Goal: Task Accomplishment & Management: Use online tool/utility

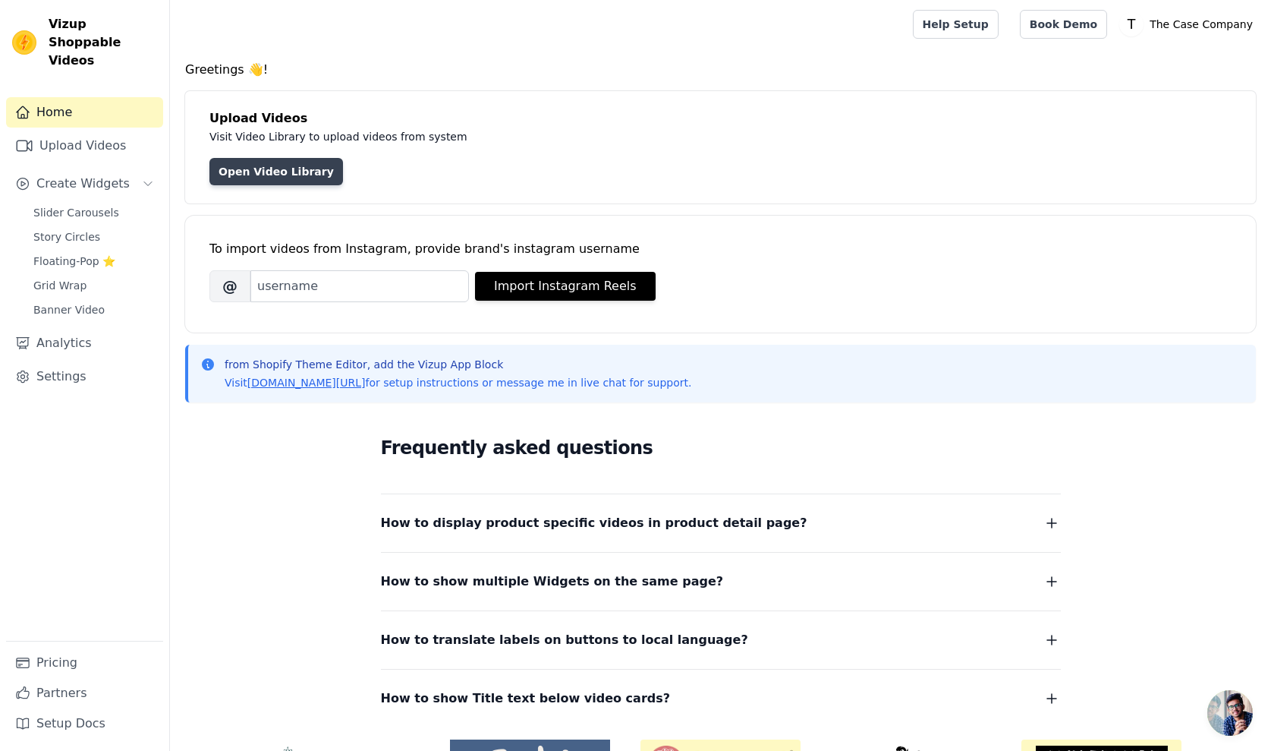
click at [264, 176] on link "Open Video Library" at bounding box center [276, 171] width 134 height 27
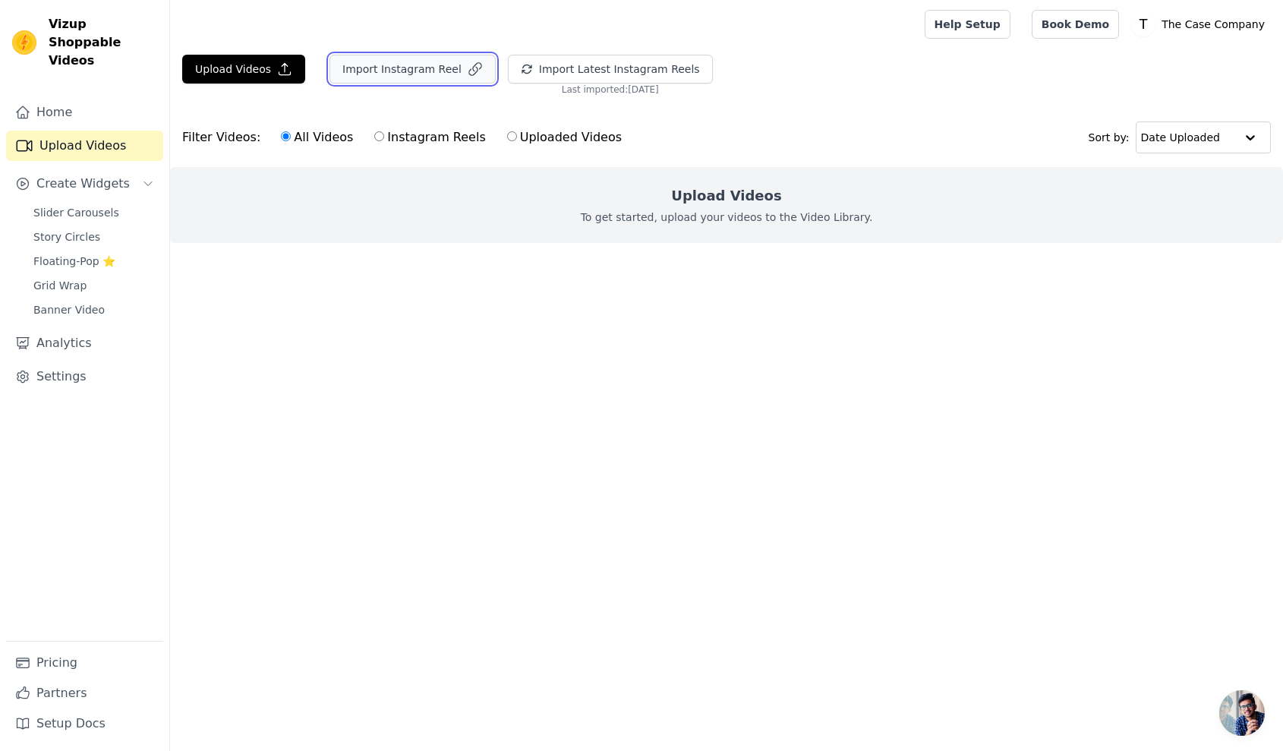
click at [391, 74] on button "Import Instagram Reel" at bounding box center [412, 69] width 166 height 29
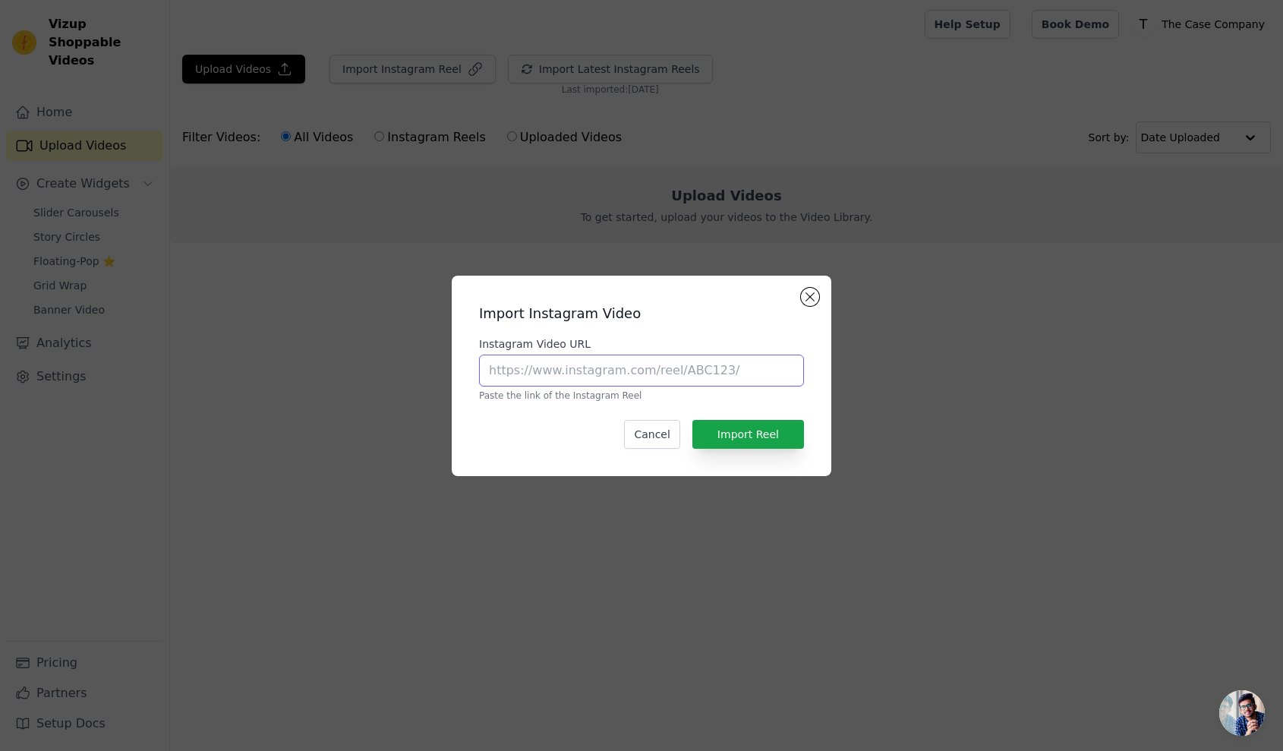
click at [576, 376] on input "Instagram Video URL" at bounding box center [641, 370] width 325 height 32
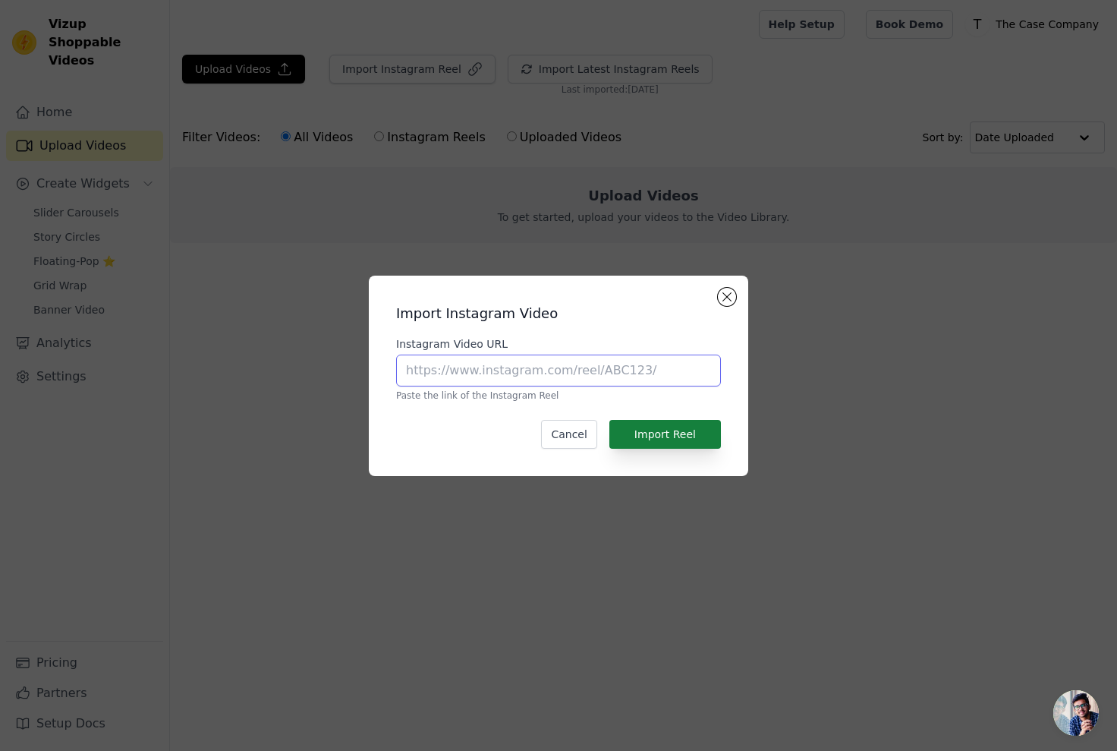
paste input "https://www.instagram.com/p/DMz68aeBeK7/"
type input "https://www.instagram.com/p/DMz68aeBeK7/"
click at [691, 426] on button "Import Reel" at bounding box center [665, 434] width 112 height 29
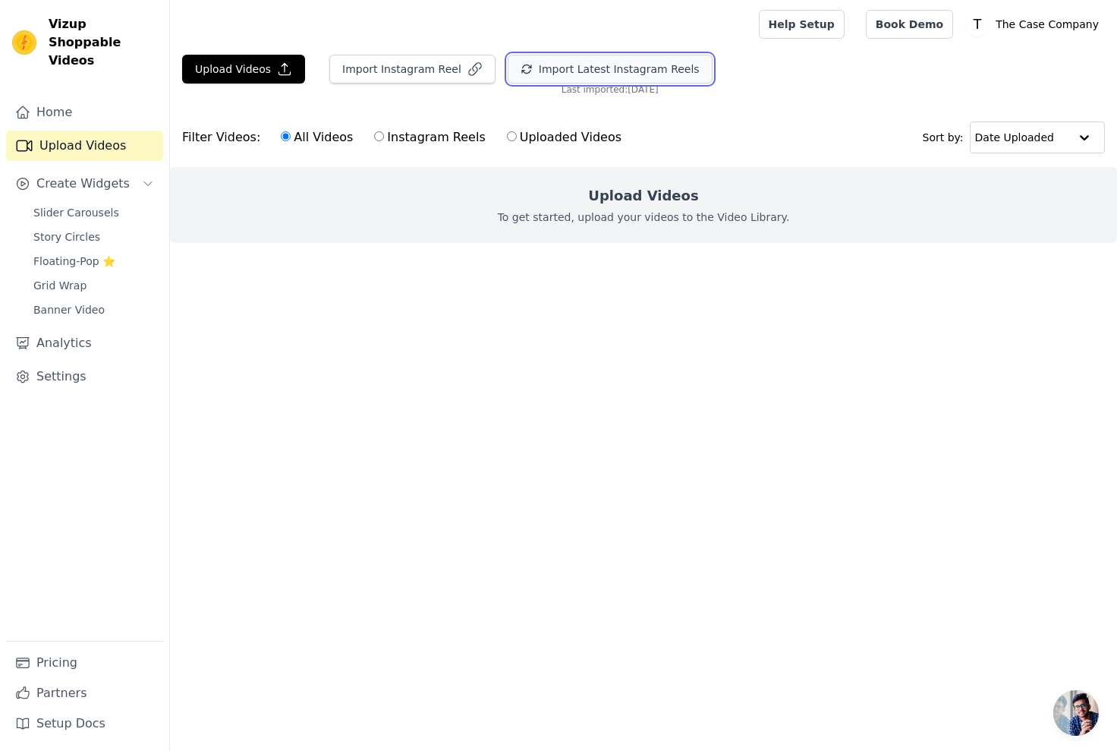
click at [590, 65] on button "Import Latest Instagram Reels" at bounding box center [610, 69] width 205 height 29
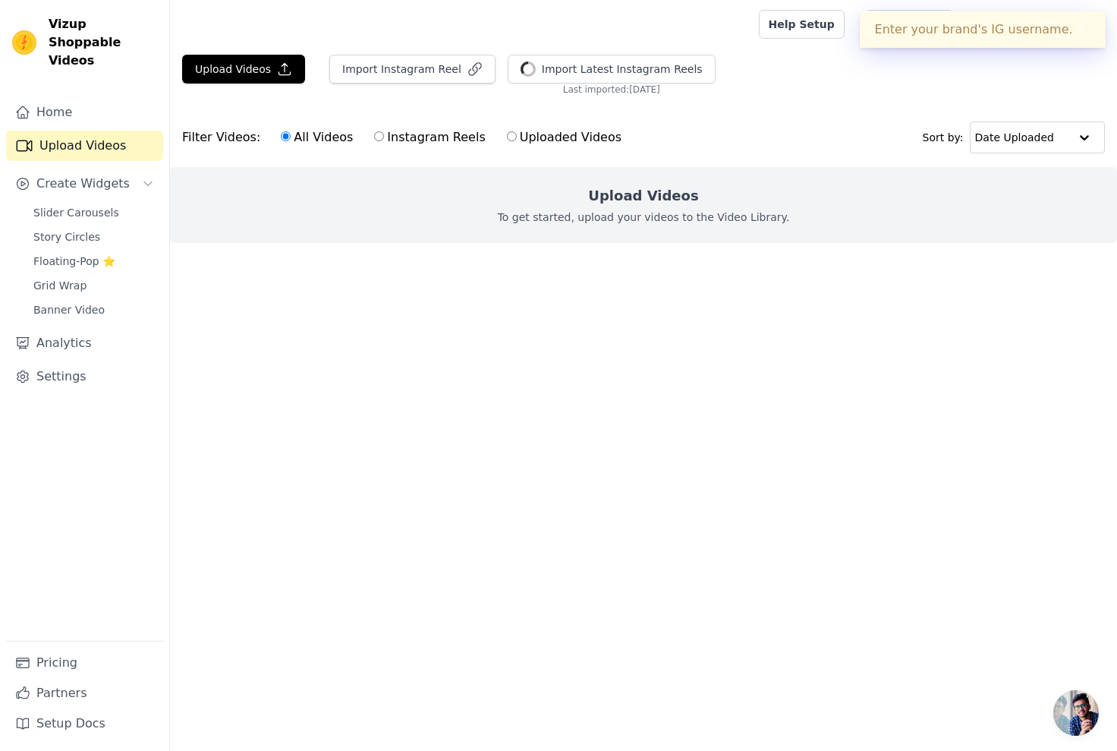
click at [1075, 31] on button "✖" at bounding box center [1081, 29] width 17 height 18
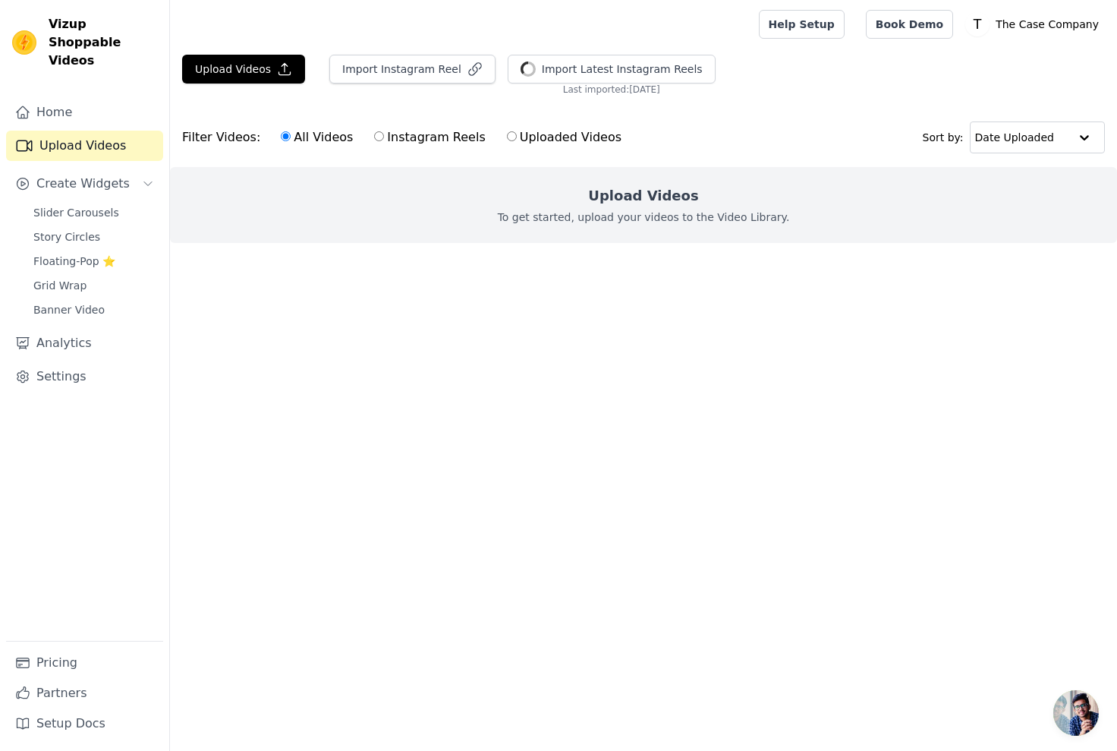
click at [771, 128] on div "Filter Videos: All Videos Instagram Reels Uploaded Videos Sort by: Date Uploaded" at bounding box center [643, 137] width 947 height 59
click at [418, 77] on button "Import Instagram Reel" at bounding box center [412, 69] width 166 height 29
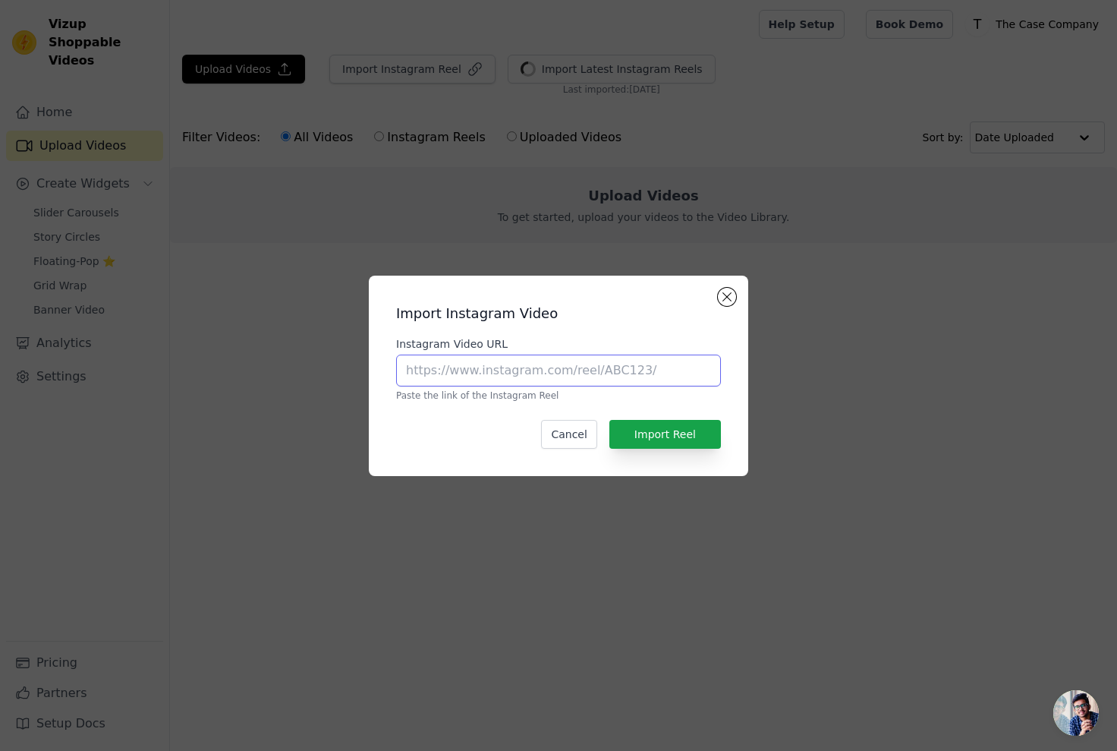
click at [615, 368] on input "Instagram Video URL" at bounding box center [558, 370] width 325 height 32
paste input "https://www.instagram.com/p/DLznzOSh2q8/"
type input "https://www.instagram.com/p/DLznzOSh2q8/"
click at [681, 438] on button "Import Reel" at bounding box center [665, 434] width 112 height 29
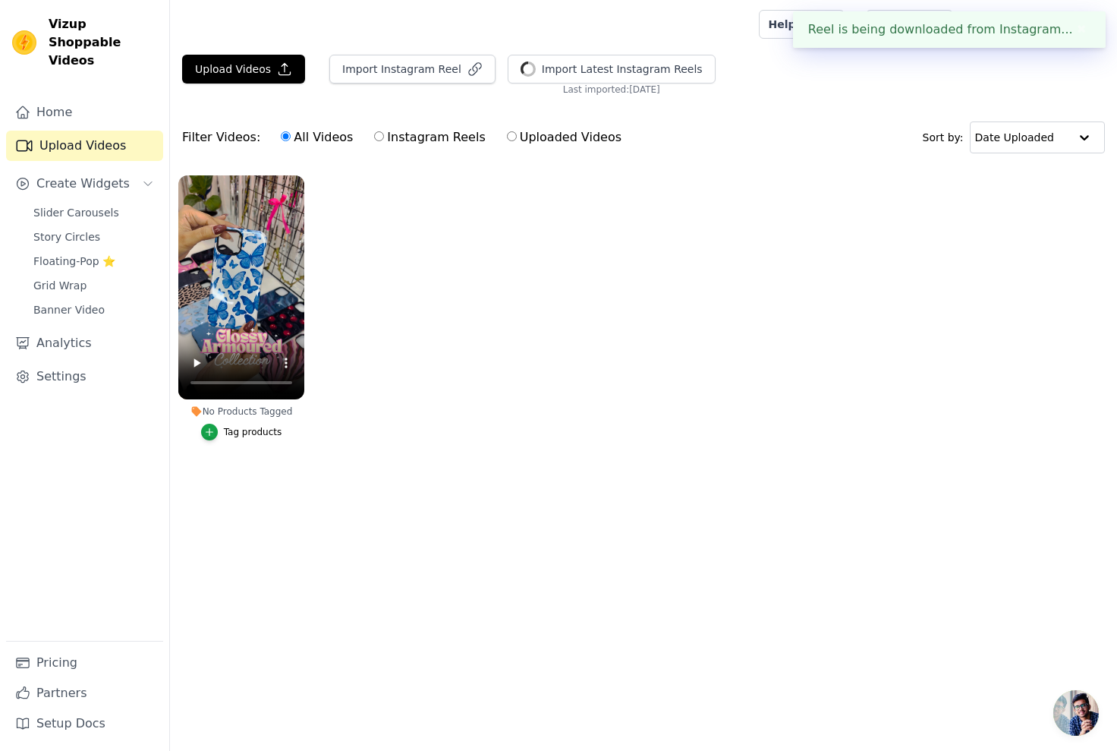
click at [432, 455] on ul "No Products Tagged Tag products" at bounding box center [643, 323] width 947 height 312
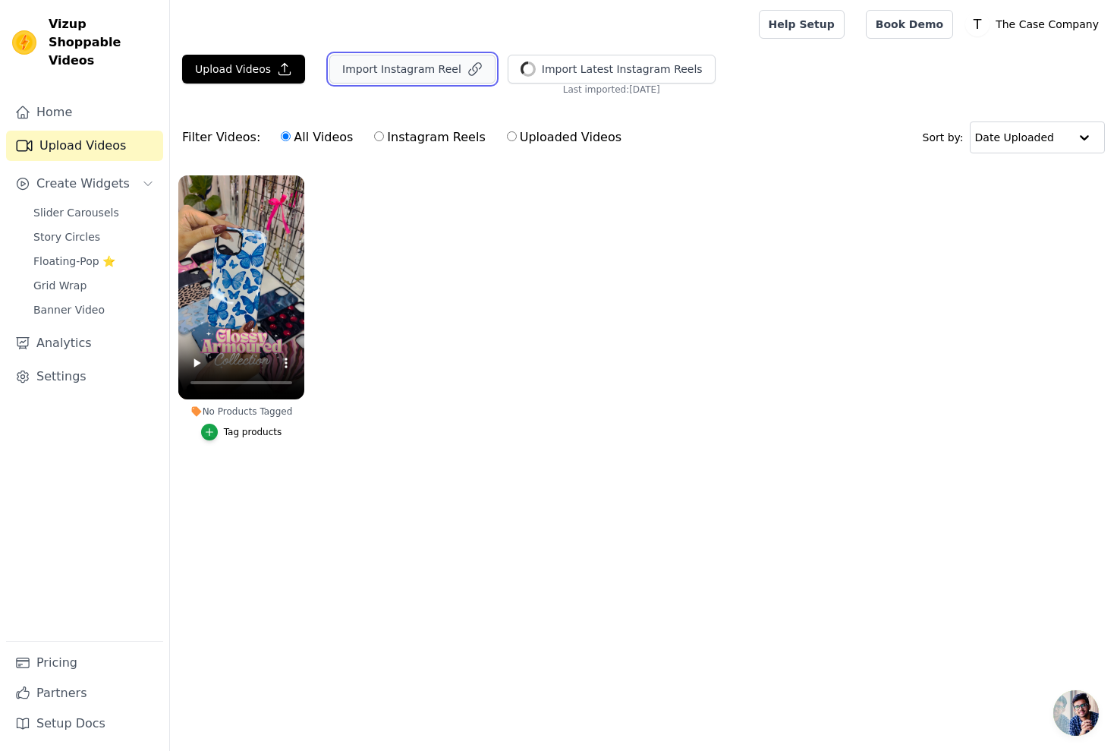
click at [423, 70] on button "Import Instagram Reel" at bounding box center [412, 69] width 166 height 29
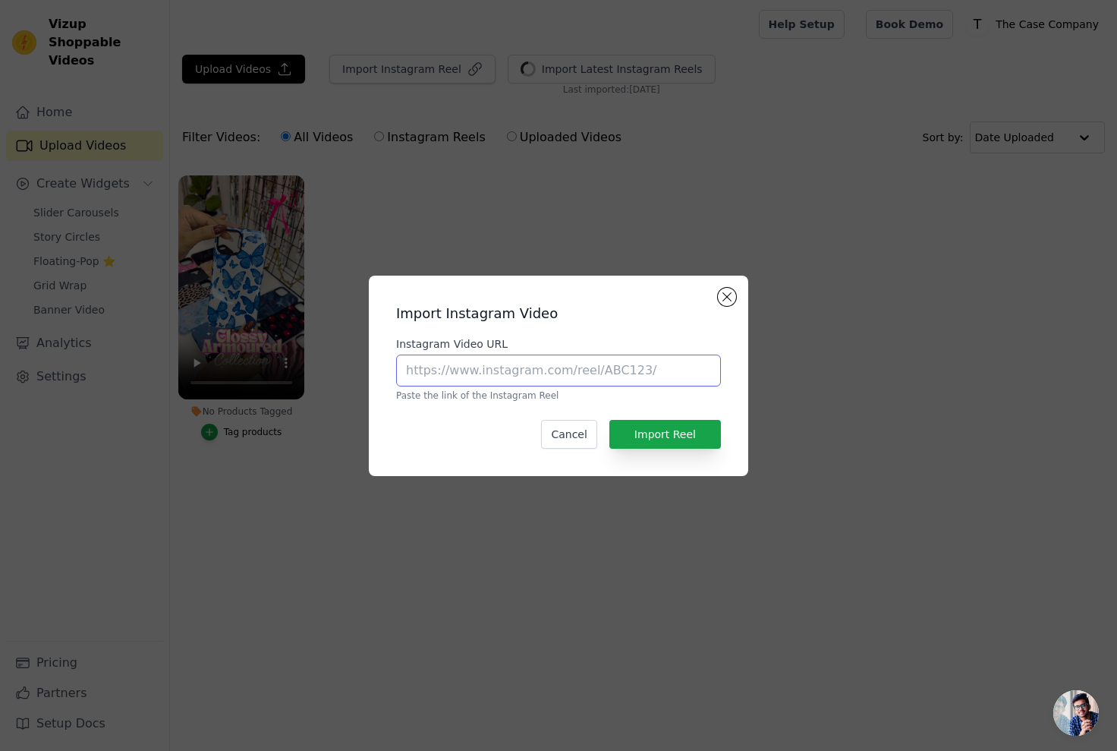
click at [573, 361] on input "Instagram Video URL" at bounding box center [558, 370] width 325 height 32
click at [573, 362] on input "Instagram Video URL" at bounding box center [558, 370] width 325 height 32
paste input "https://www.instagram.com/p/DLmjy1dy-6M/"
type input "https://www.instagram.com/p/DLmjy1dy-6M/"
click at [691, 421] on button "Import Reel" at bounding box center [665, 434] width 112 height 29
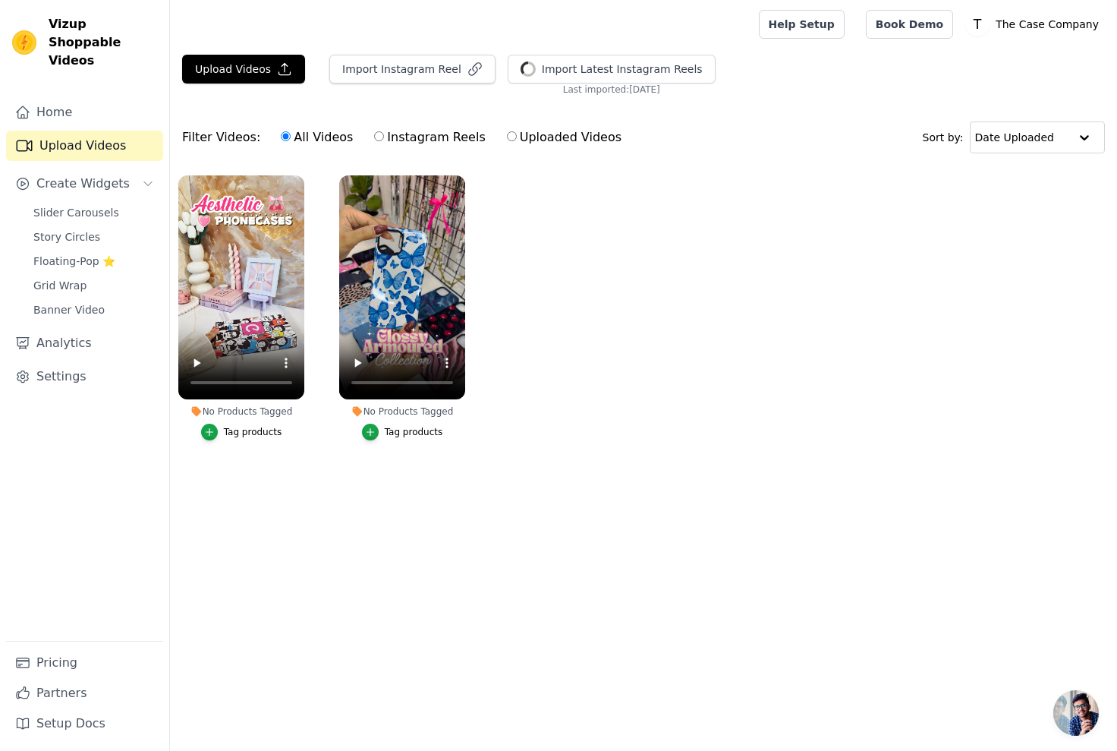
click at [373, 87] on div "Import Instagram Reel" at bounding box center [406, 75] width 178 height 41
click at [395, 69] on button "Import Instagram Reel" at bounding box center [412, 69] width 166 height 29
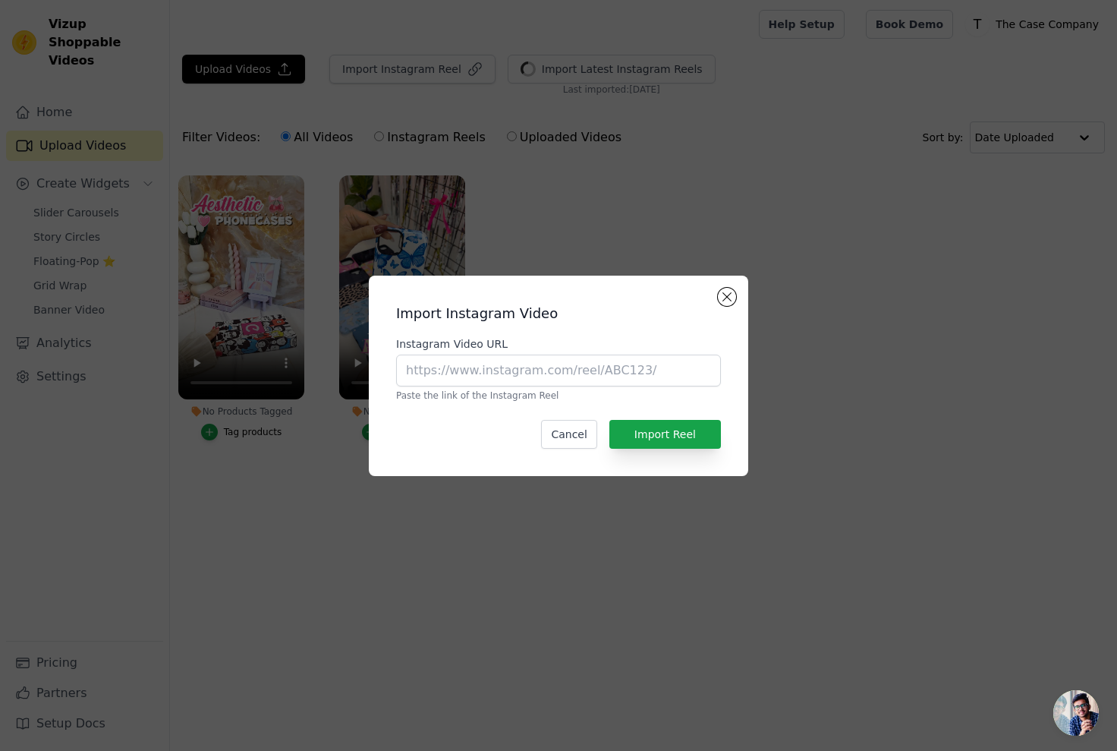
click at [597, 400] on p "Paste the link of the Instagram Reel" at bounding box center [558, 395] width 325 height 12
click at [647, 367] on input "Instagram Video URL" at bounding box center [558, 370] width 325 height 32
paste input "https://www.instagram.com/p/DLKbvMSBJYB/"
type input "https://www.instagram.com/p/DLKbvMSBJYB/"
click at [692, 431] on button "Import Reel" at bounding box center [665, 434] width 112 height 29
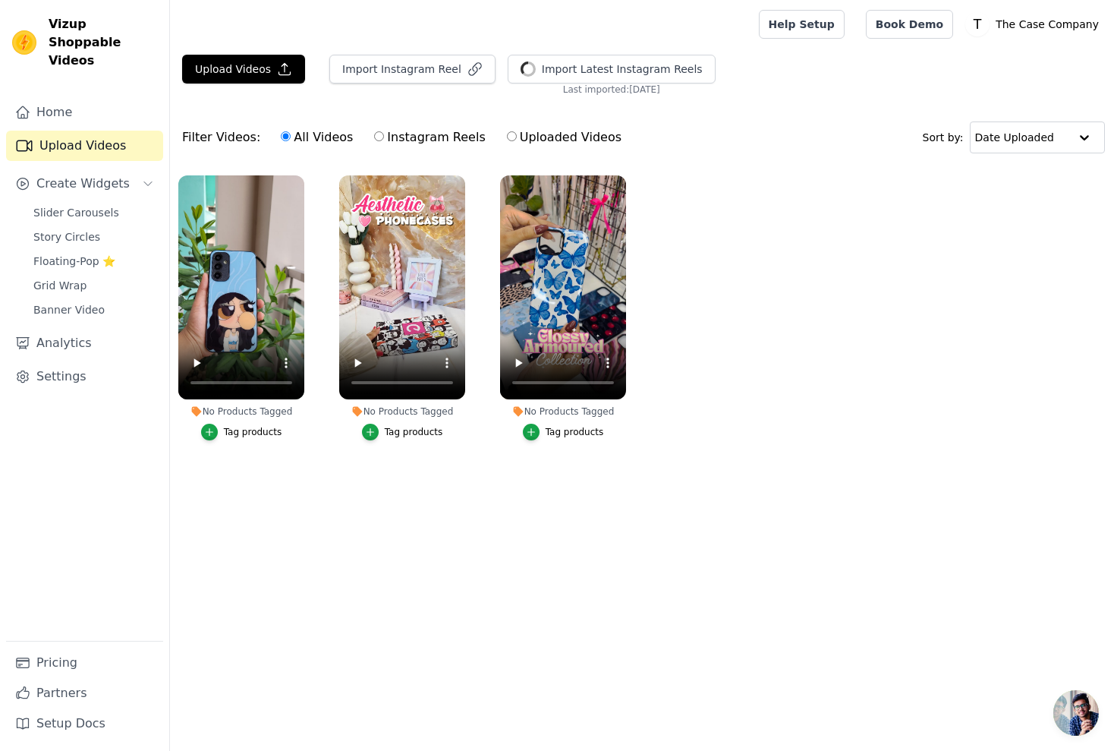
click at [429, 89] on div "Import Instagram Reel" at bounding box center [406, 75] width 178 height 41
click at [430, 71] on button "Import Instagram Reel" at bounding box center [412, 69] width 166 height 29
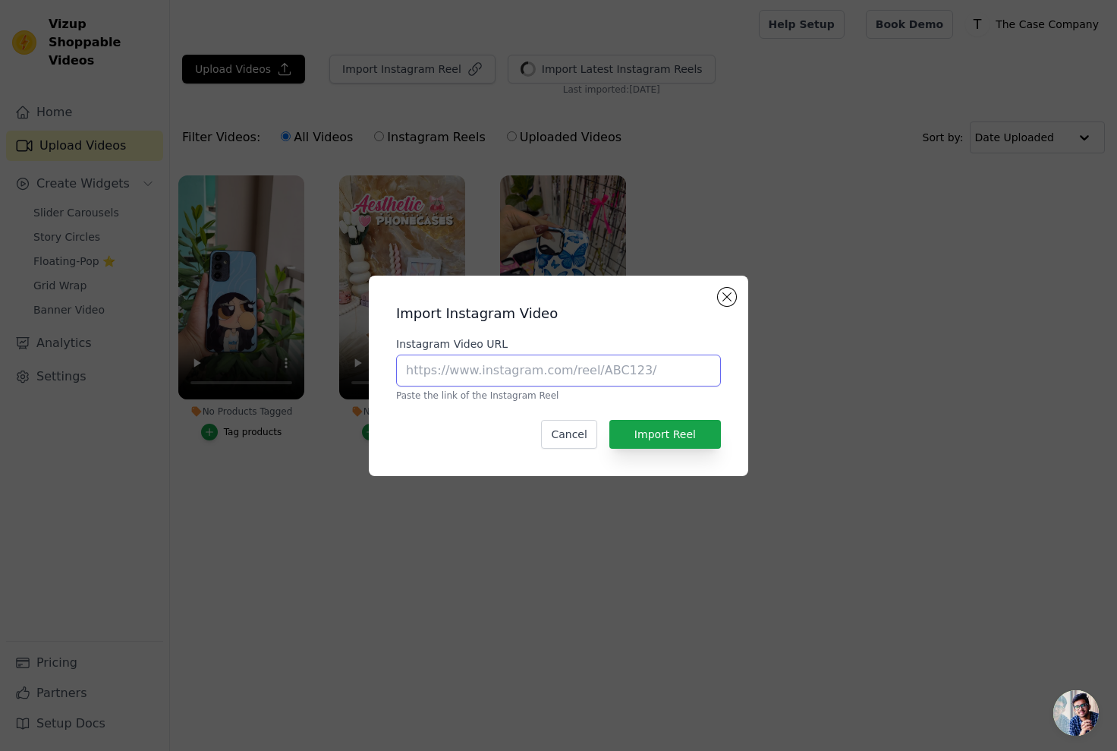
click at [531, 370] on input "Instagram Video URL" at bounding box center [558, 370] width 325 height 32
paste input "https://www.instagram.com/p/DLFKrS4B3_S/"
type input "https://www.instagram.com/p/DLFKrS4B3_S/"
click at [695, 449] on div "Import Instagram Video Instagram Video URL https://www.instagram.com/p/DLFKrS4B…" at bounding box center [558, 376] width 355 height 176
click at [695, 448] on button "Import Reel" at bounding box center [665, 434] width 112 height 29
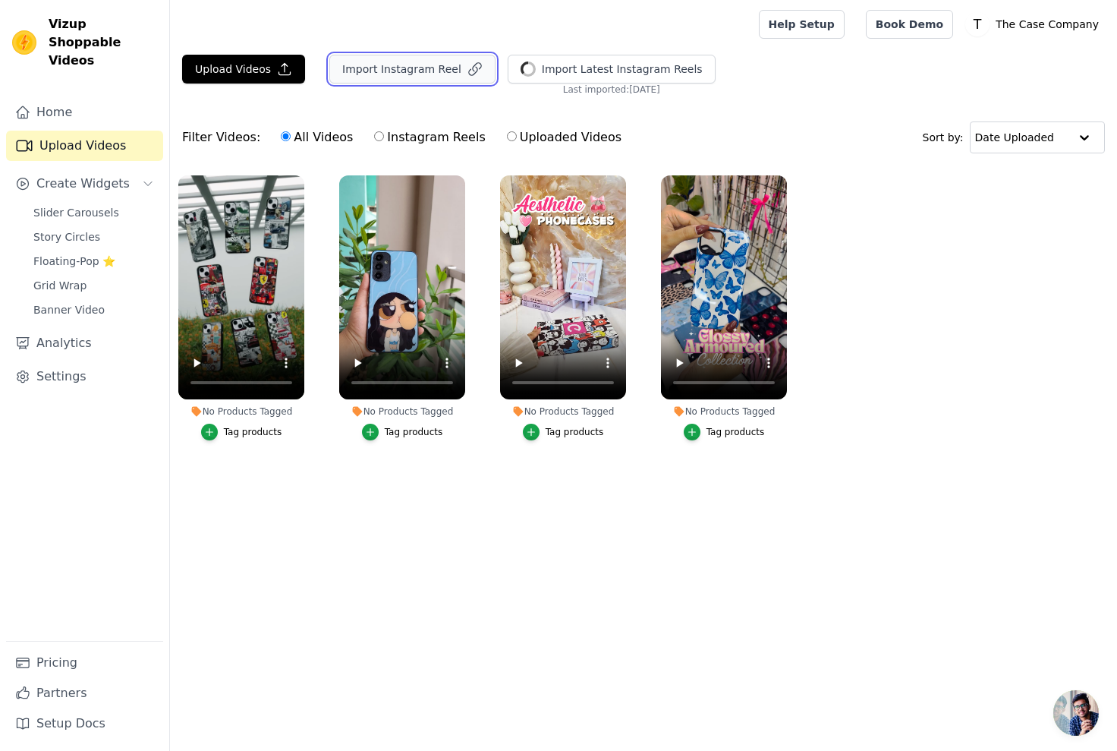
click at [408, 77] on button "Import Instagram Reel" at bounding box center [412, 69] width 166 height 29
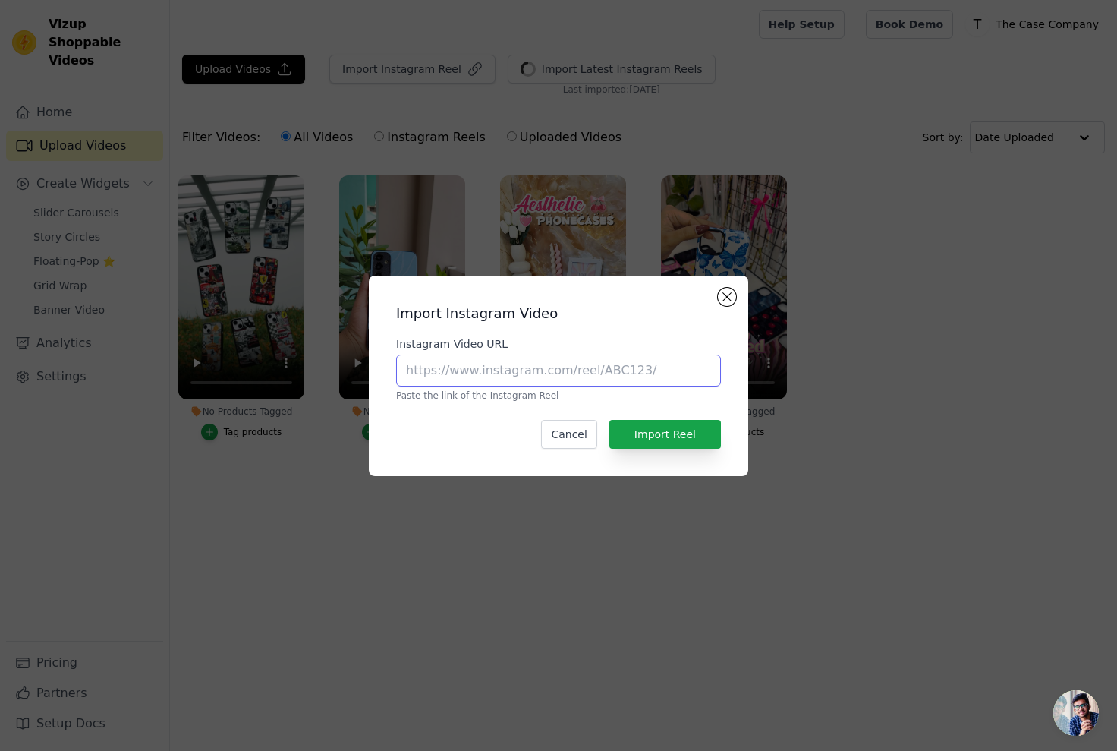
click at [524, 360] on input "Instagram Video URL" at bounding box center [558, 370] width 325 height 32
paste input "https://www.instagram.com/p/DHX-QeczamV/"
type input "https://www.instagram.com/p/DHX-QeczamV/"
click at [683, 423] on button "Import Reel" at bounding box center [665, 434] width 112 height 29
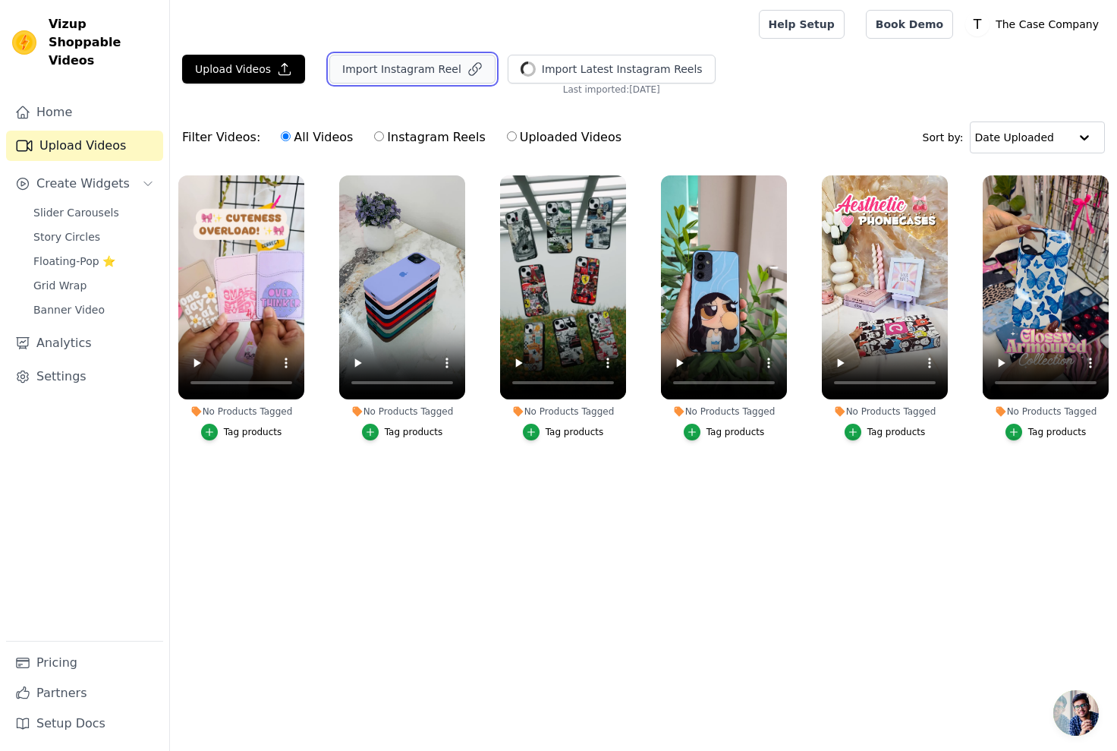
click at [424, 72] on button "Import Instagram Reel" at bounding box center [412, 69] width 166 height 29
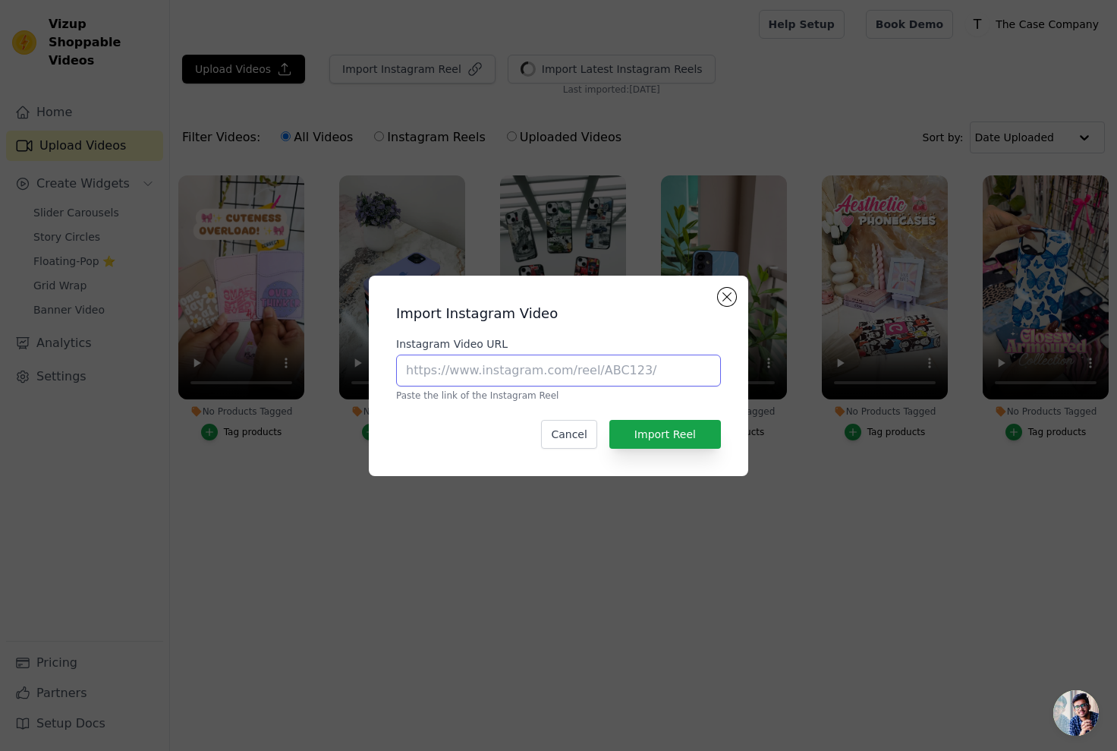
click at [539, 370] on input "Instagram Video URL" at bounding box center [558, 370] width 325 height 32
paste input "https://www.instagram.com/p/DGIhZaoJUv3/"
type input "https://www.instagram.com/p/DGIhZaoJUv3/"
click at [688, 430] on div "Import Instagram Video Instagram Video URL https://www.instagram.com/p/DGIhZaoJ…" at bounding box center [558, 376] width 355 height 176
click at [691, 439] on button "Import Reel" at bounding box center [665, 434] width 112 height 29
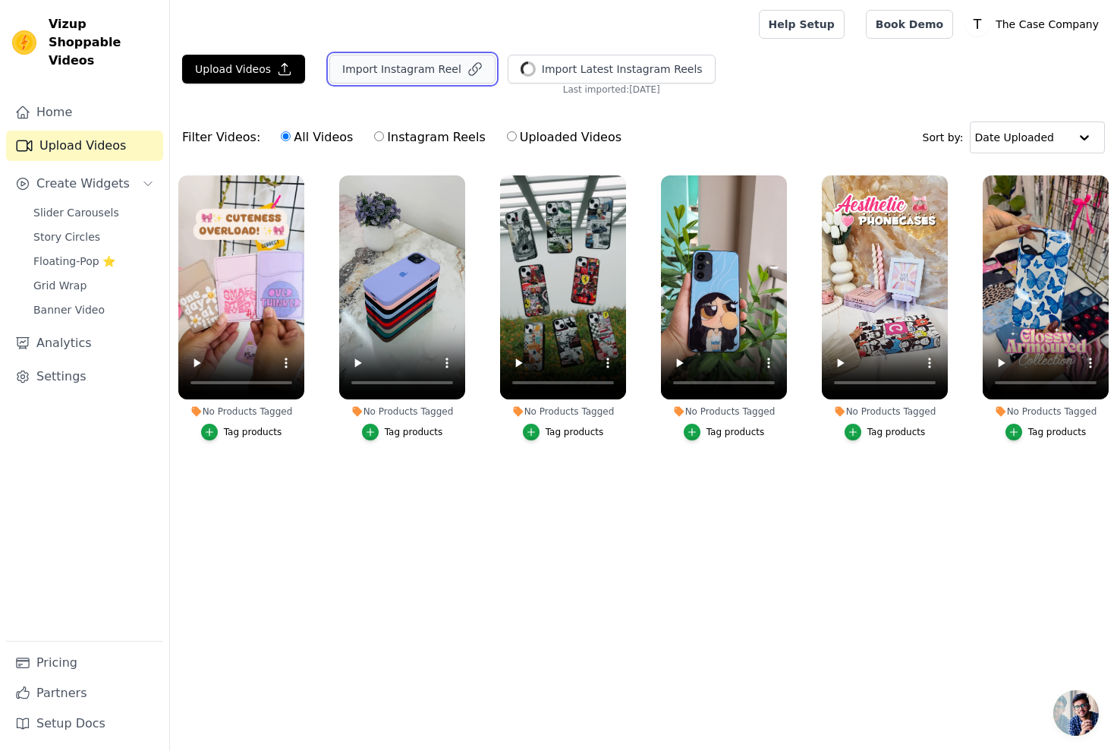
click at [436, 81] on button "Import Instagram Reel" at bounding box center [412, 69] width 166 height 29
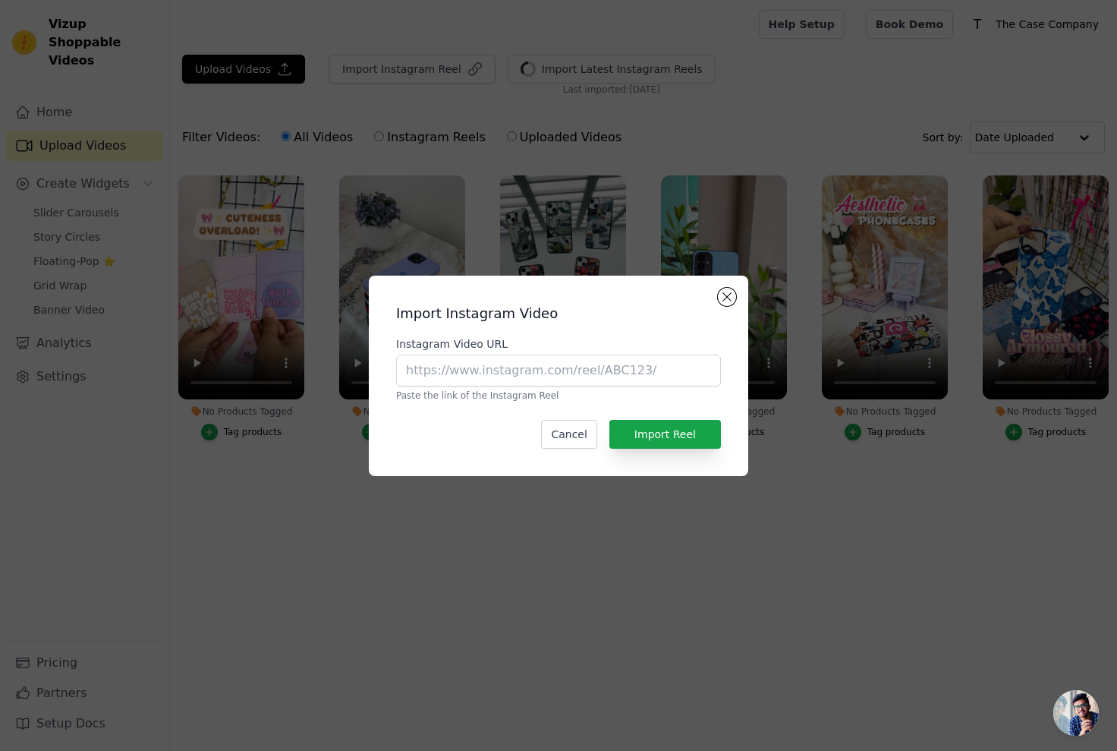
click at [521, 352] on div "Instagram Video URL Paste the link of the Instagram Reel" at bounding box center [558, 368] width 325 height 65
drag, startPoint x: 603, startPoint y: 374, endPoint x: 612, endPoint y: 382, distance: 12.4
click at [603, 374] on input "Instagram Video URL" at bounding box center [558, 370] width 325 height 32
paste input "https://www.instagram.com/p/DFpqZQiv9ZH/"
type input "https://www.instagram.com/p/DFpqZQiv9ZH/"
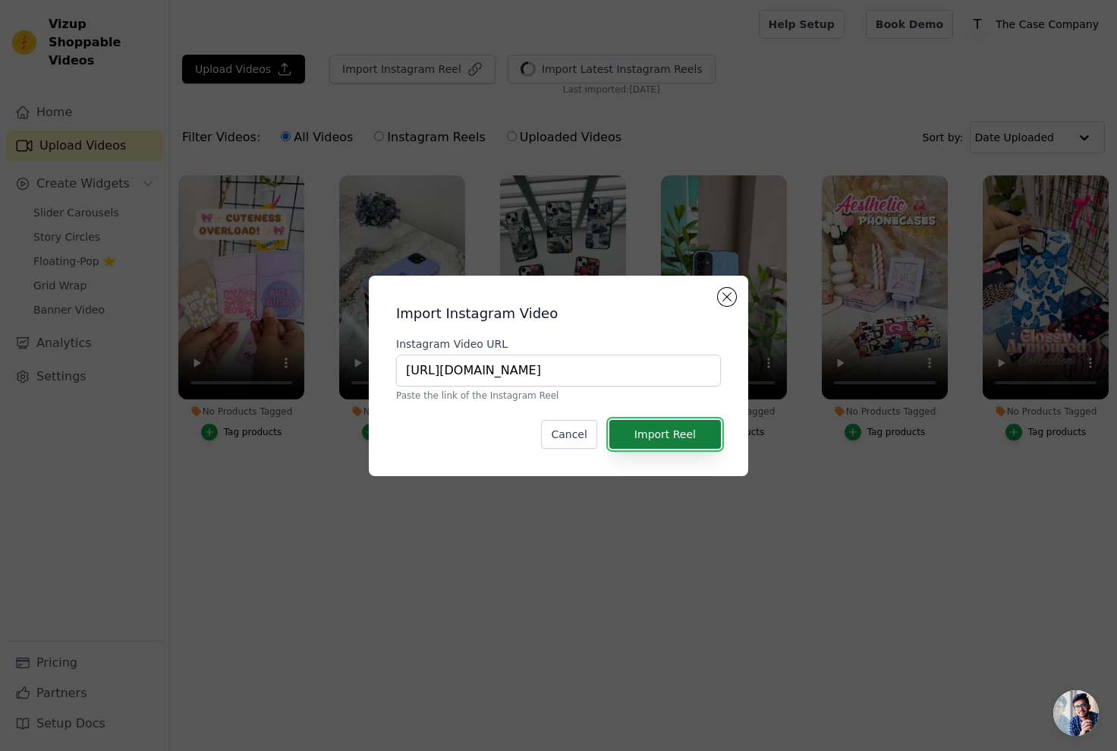
click at [679, 423] on button "Import Reel" at bounding box center [665, 434] width 112 height 29
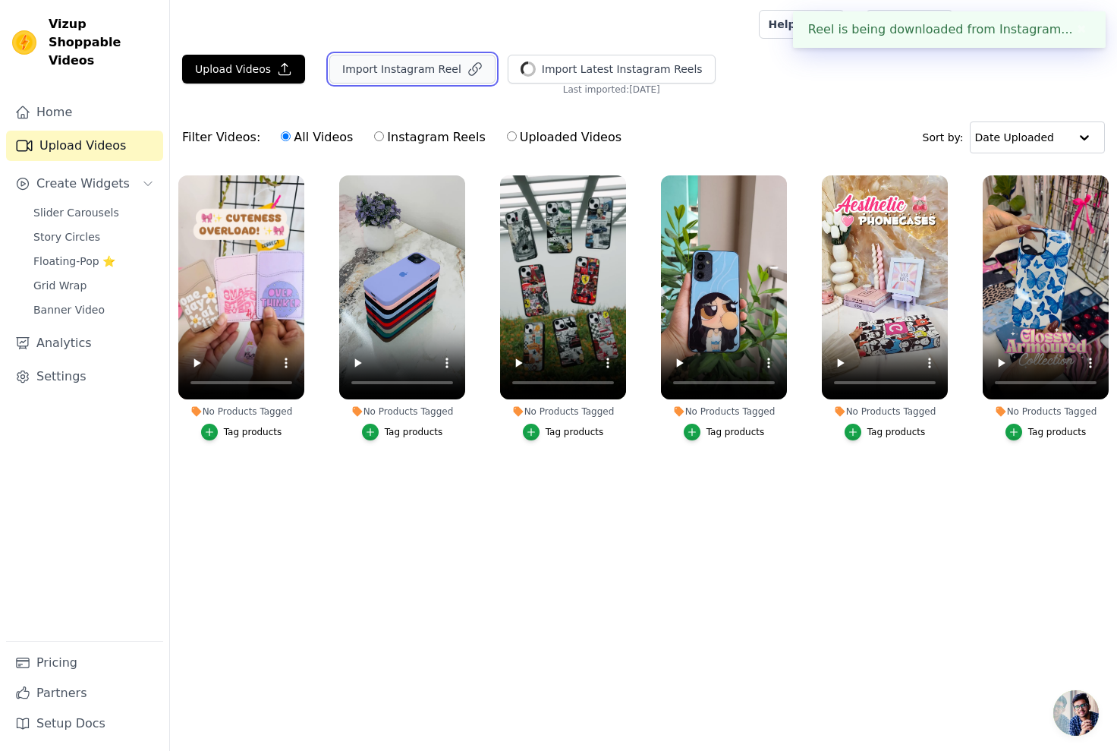
click at [449, 75] on button "Import Instagram Reel" at bounding box center [412, 69] width 166 height 29
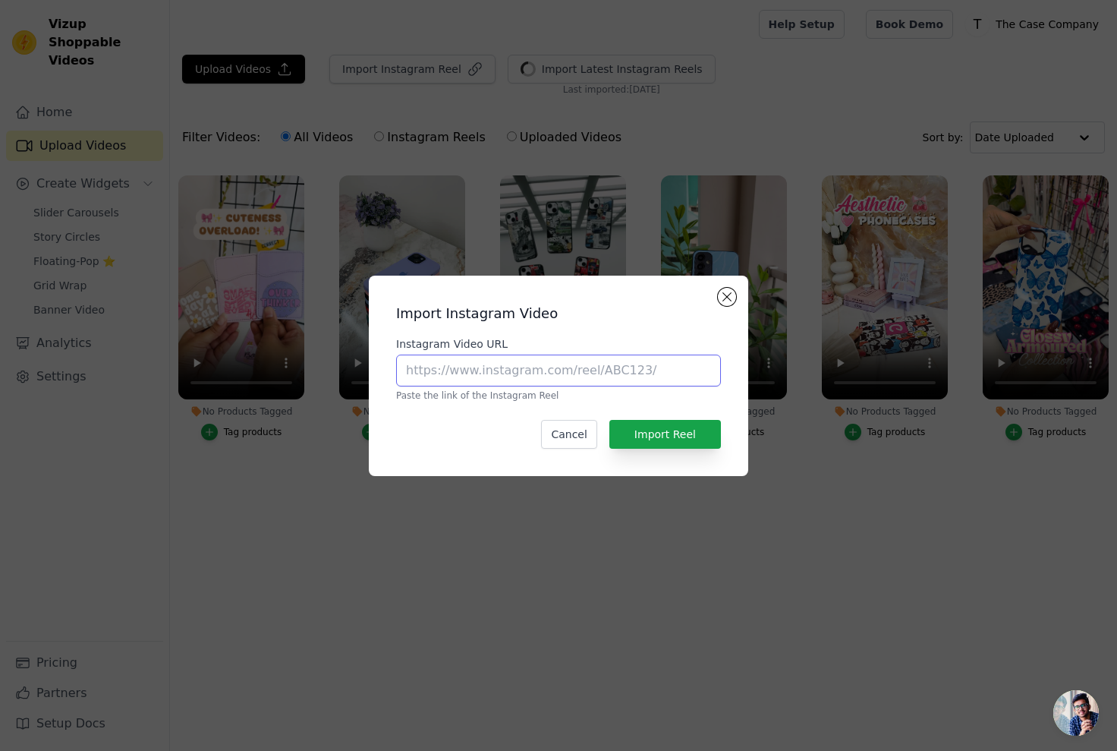
click at [511, 359] on input "Instagram Video URL" at bounding box center [558, 370] width 325 height 32
paste input "https://www.instagram.com/p/DE4S9CeJzA9/"
type input "https://www.instagram.com/p/DE4S9CeJzA9/"
click at [684, 427] on button "Import Reel" at bounding box center [665, 434] width 112 height 29
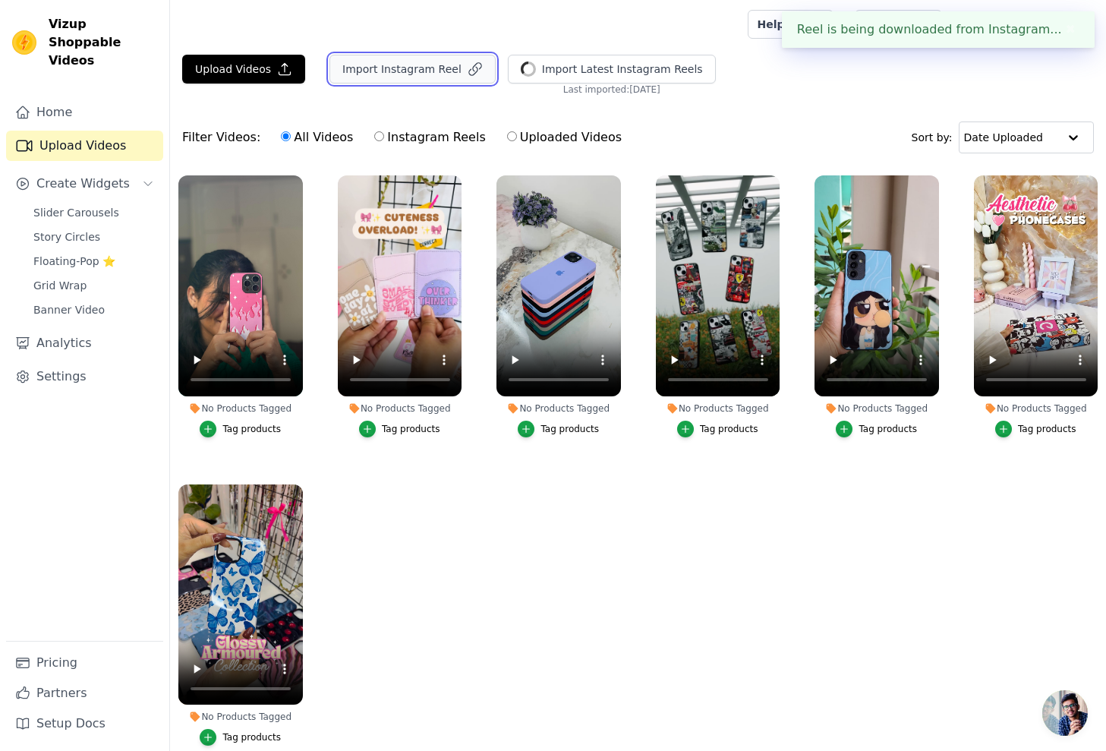
click at [436, 70] on button "Import Instagram Reel" at bounding box center [412, 69] width 166 height 29
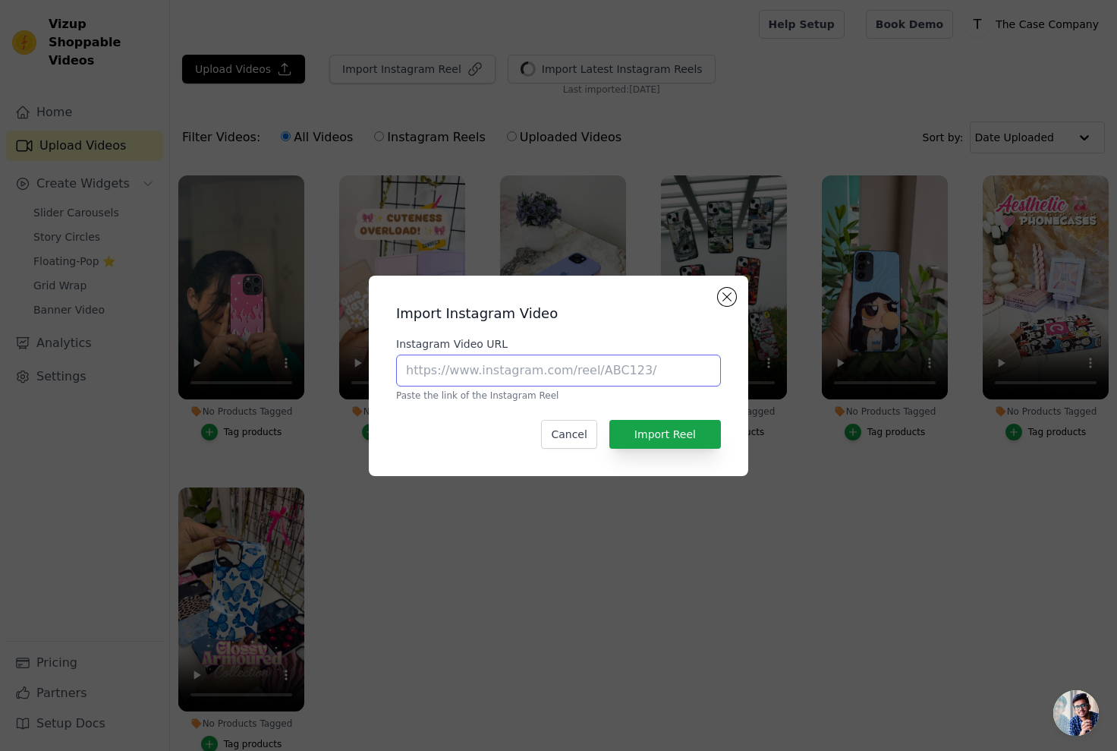
click at [520, 374] on input "Instagram Video URL" at bounding box center [558, 370] width 325 height 32
paste input "https://www.instagram.com/p/DEmHyKypsua/"
type input "https://www.instagram.com/p/DEmHyKypsua/"
click at [716, 433] on button "Import Reel" at bounding box center [665, 434] width 112 height 29
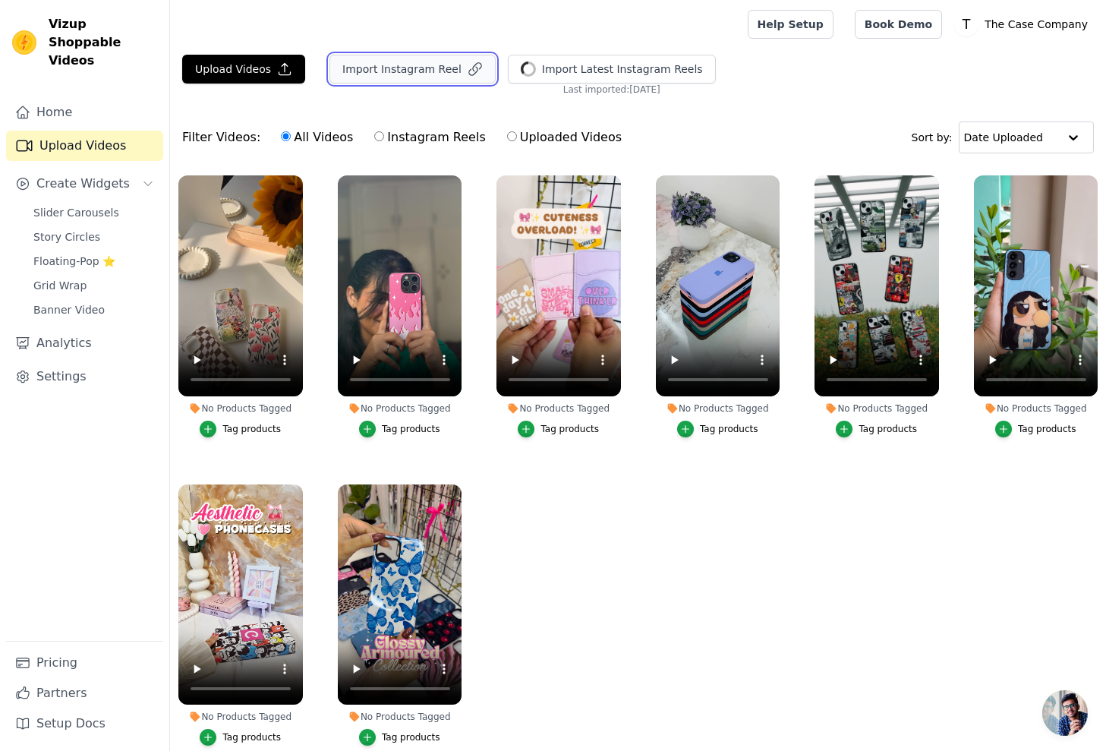
click at [426, 76] on button "Import Instagram Reel" at bounding box center [412, 69] width 166 height 29
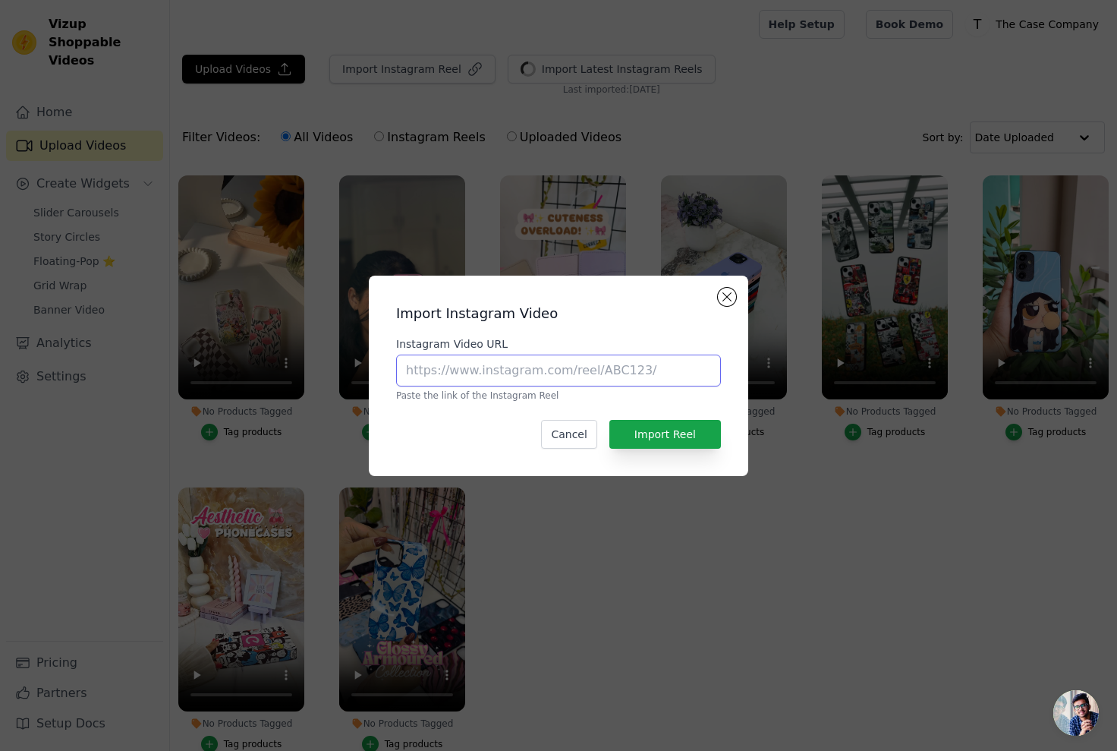
click at [573, 379] on input "Instagram Video URL" at bounding box center [558, 370] width 325 height 32
paste input "https://www.instagram.com/p/DEh9lZKo1Vb/"
type input "https://www.instagram.com/p/DEh9lZKo1Vb/"
click at [685, 434] on button "Import Reel" at bounding box center [665, 434] width 112 height 29
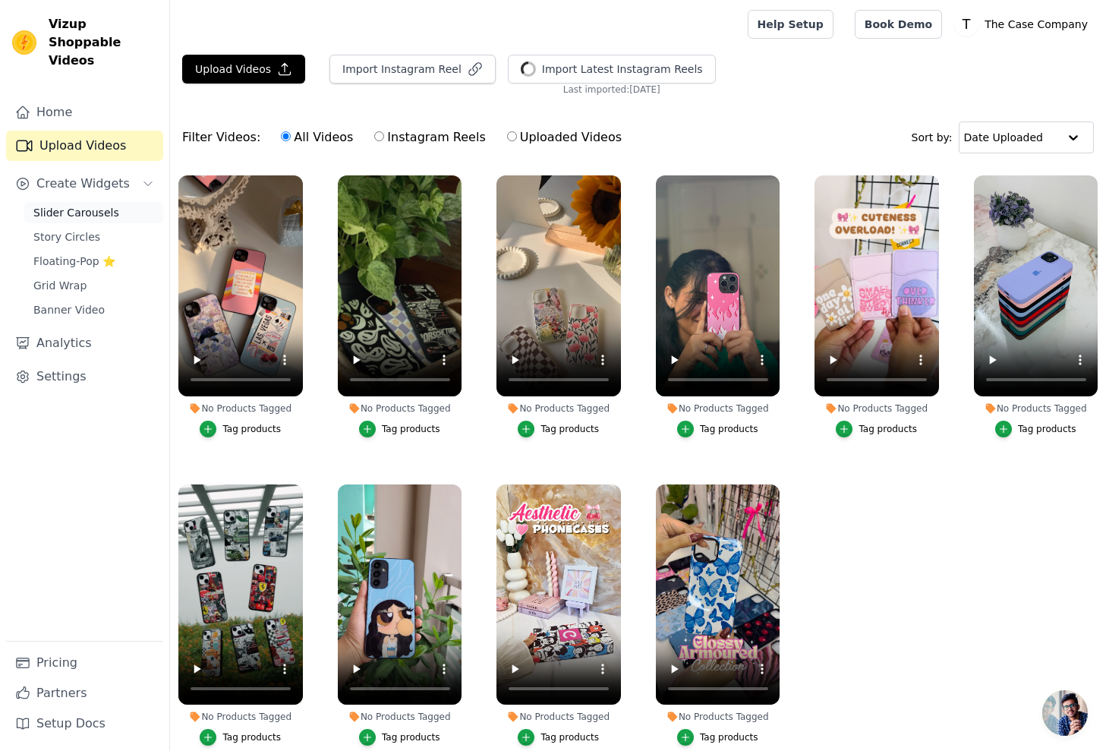
click at [109, 205] on span "Slider Carousels" at bounding box center [76, 212] width 86 height 15
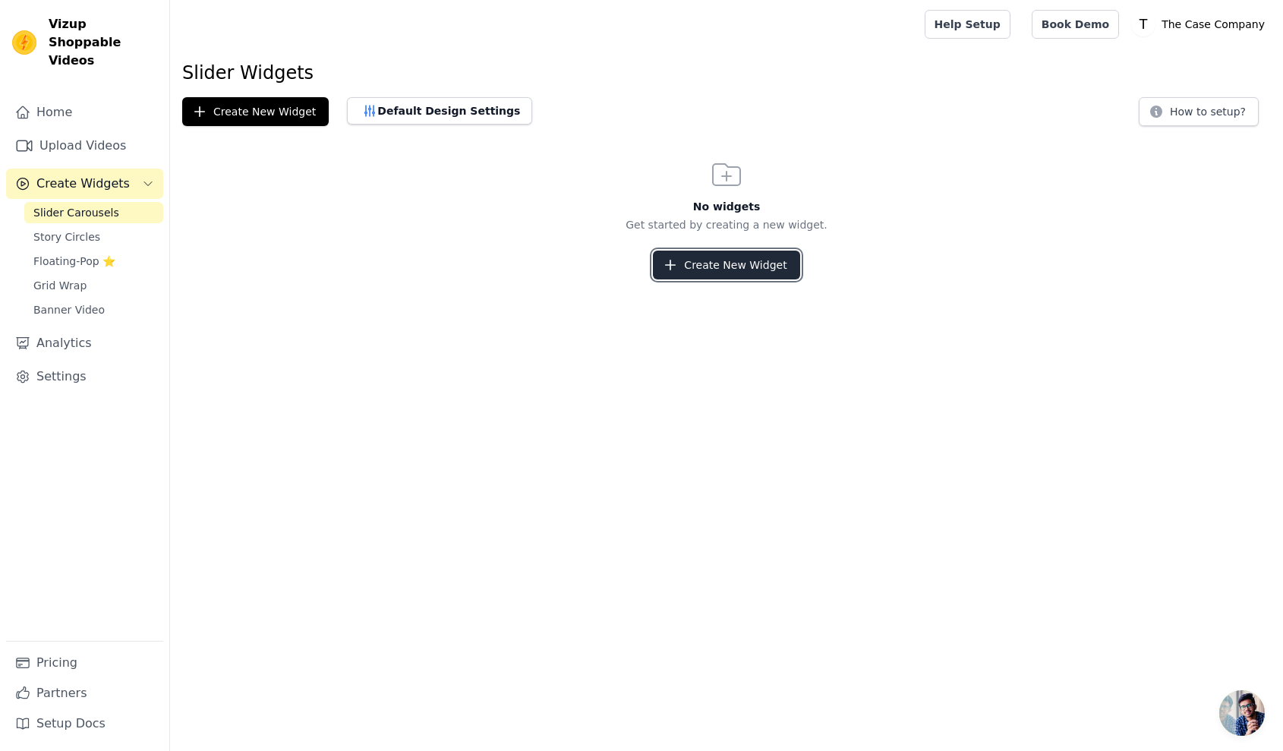
click at [757, 263] on button "Create New Widget" at bounding box center [726, 264] width 146 height 29
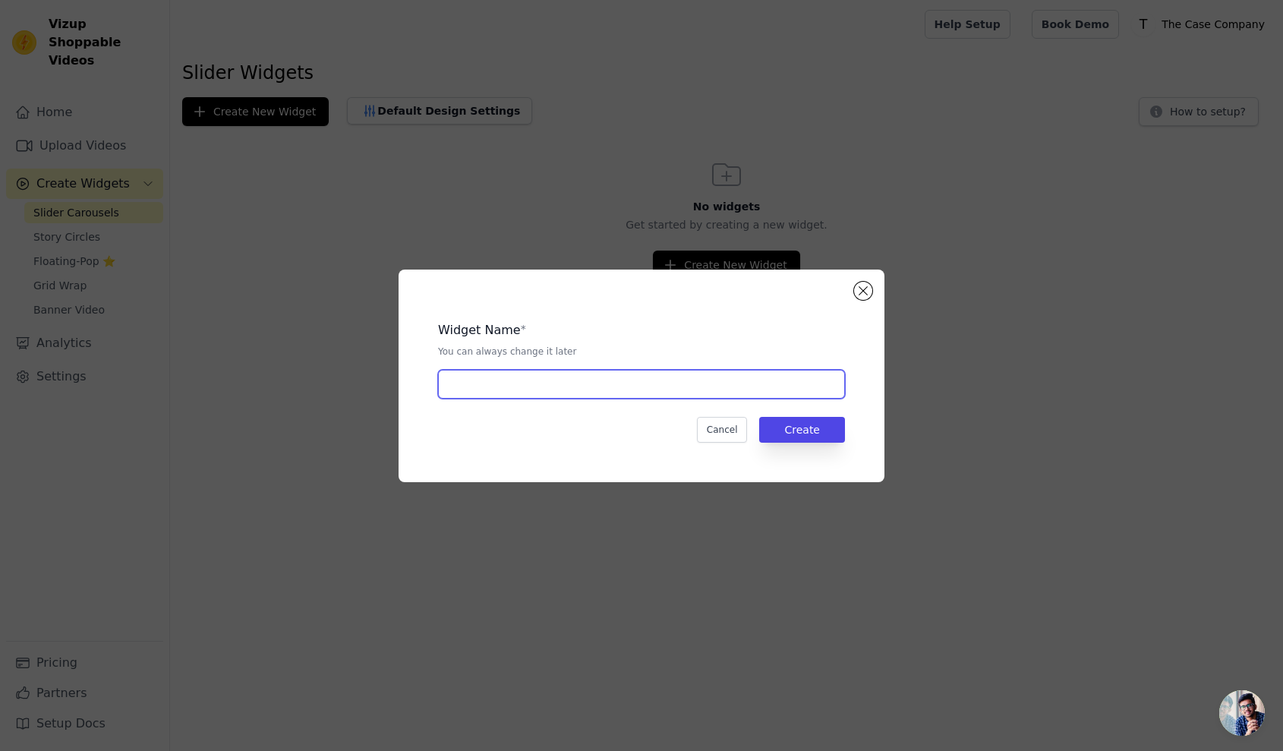
click at [568, 391] on input "text" at bounding box center [641, 384] width 407 height 29
type input "Homepage"
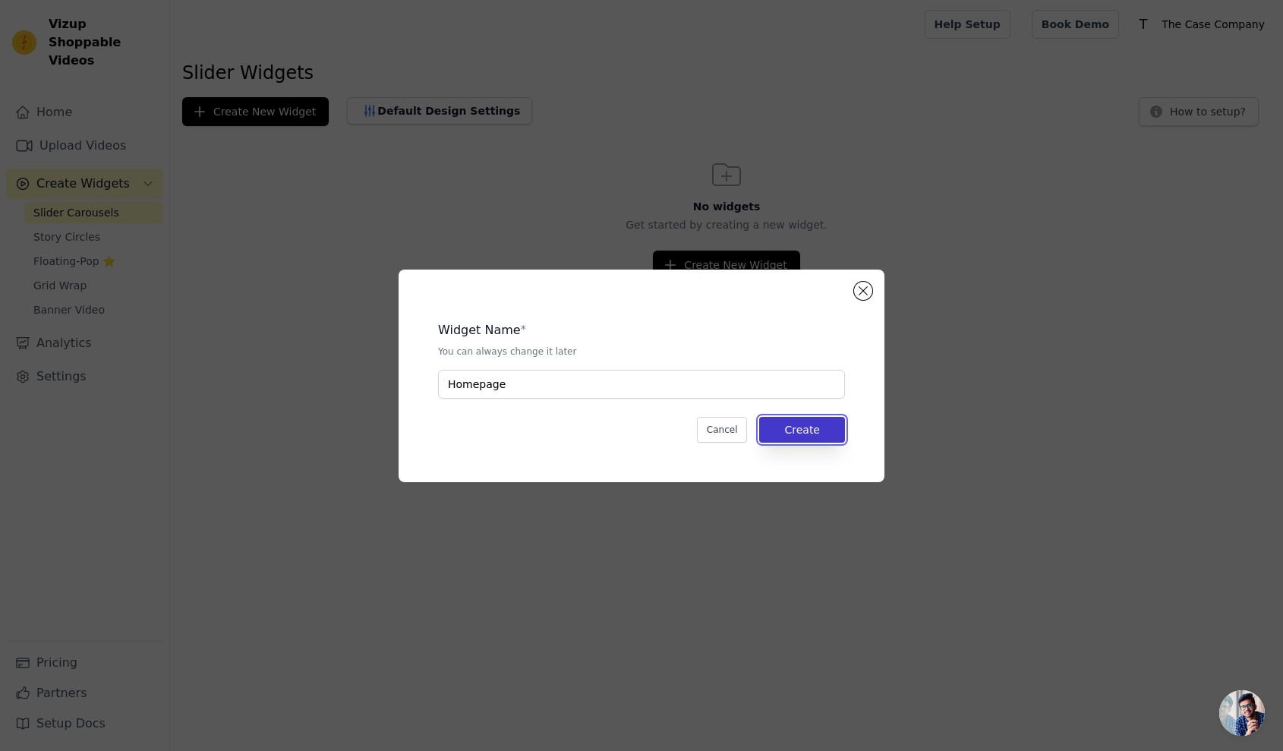
click at [827, 428] on button "Create" at bounding box center [802, 430] width 86 height 26
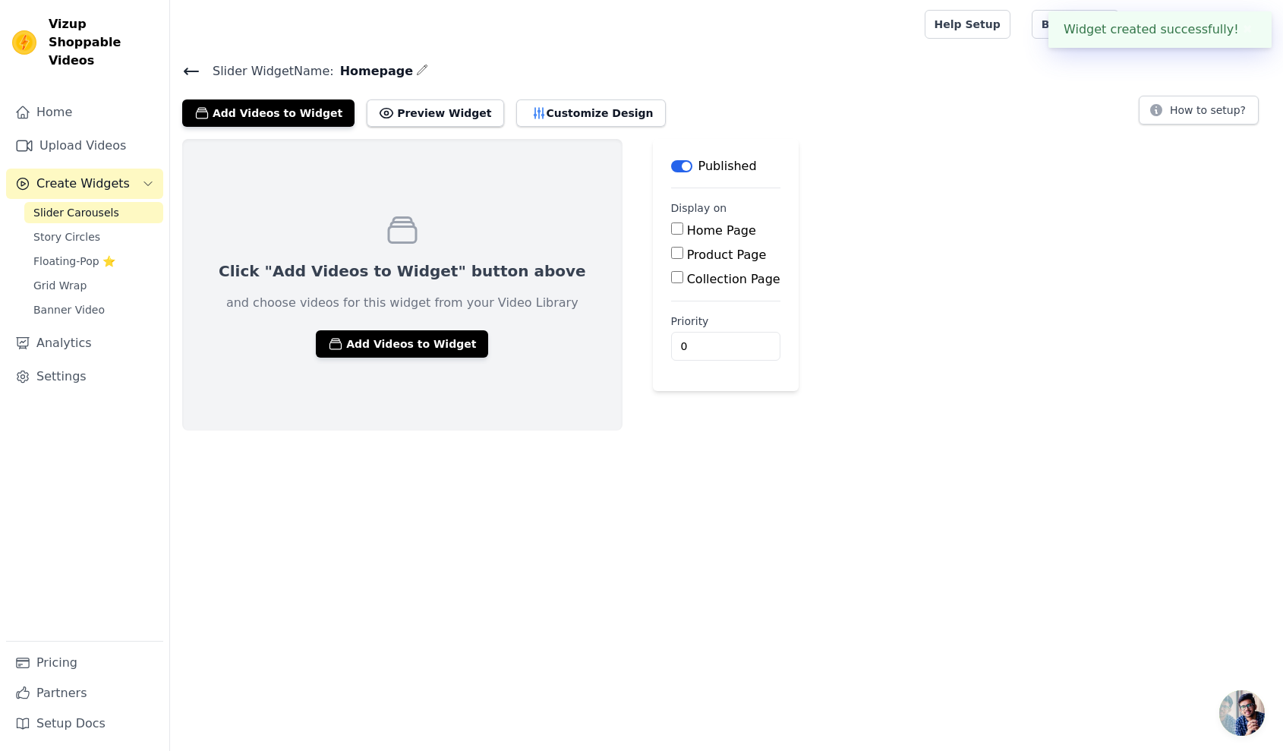
click at [671, 233] on input "Home Page" at bounding box center [677, 228] width 12 height 12
checkbox input "true"
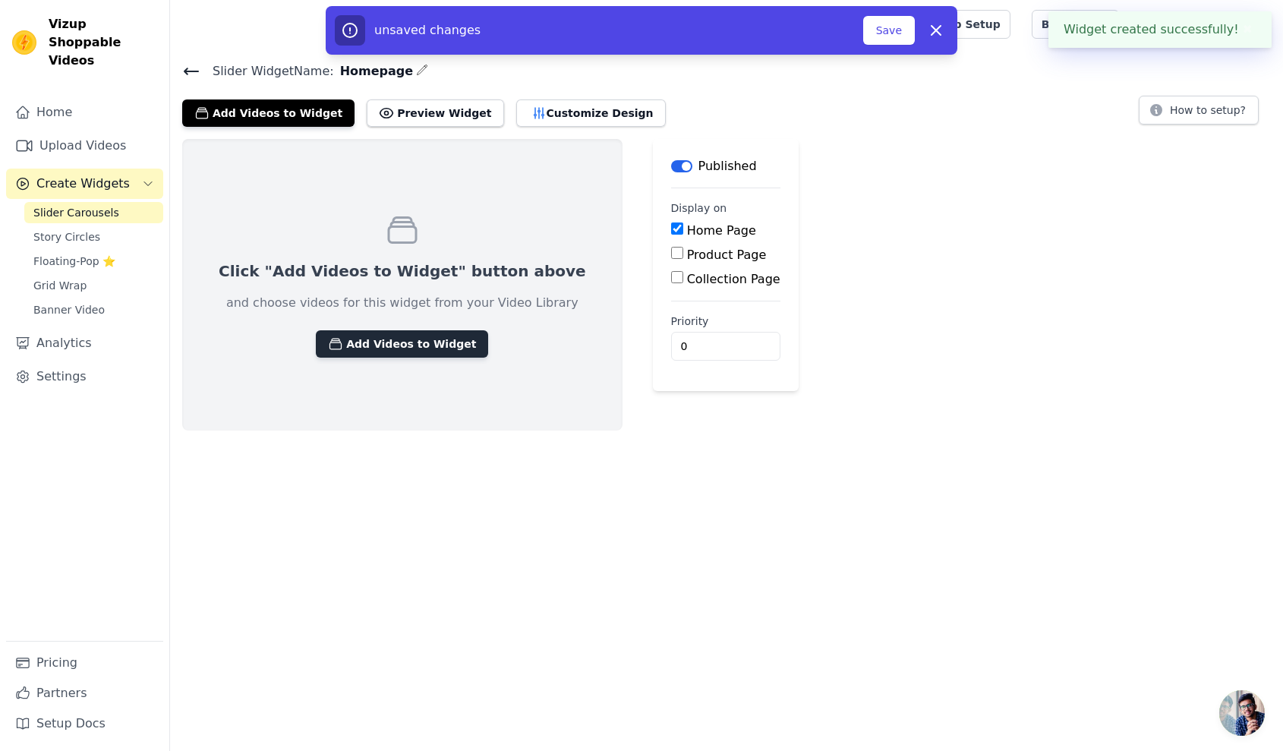
click at [441, 335] on button "Add Videos to Widget" at bounding box center [402, 343] width 172 height 27
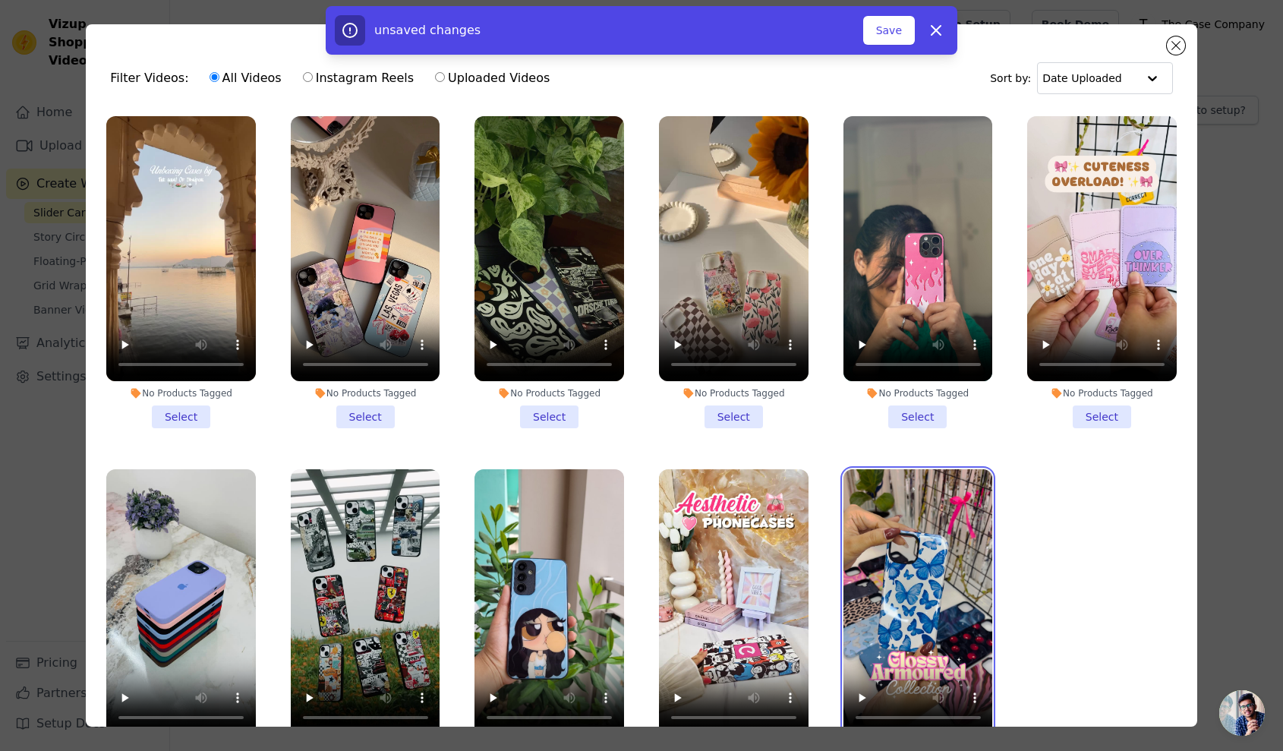
click at [909, 563] on video at bounding box center [918, 601] width 150 height 265
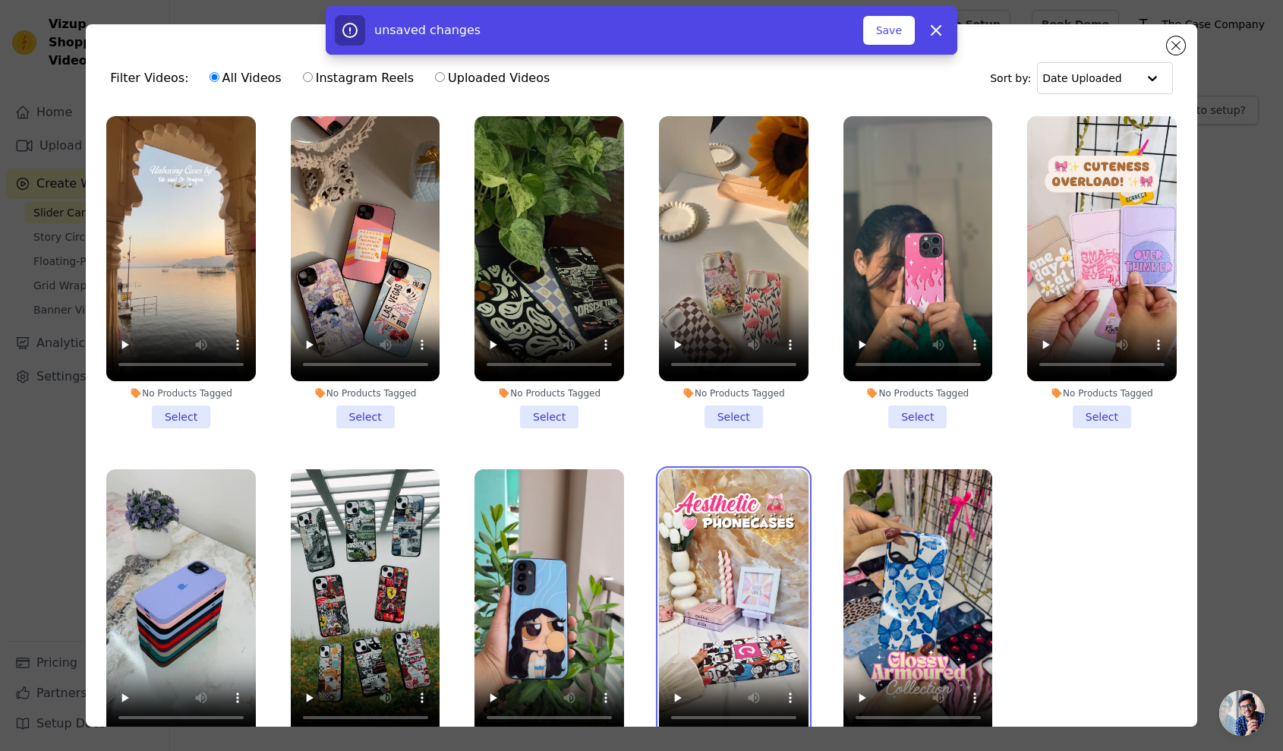
click at [729, 522] on video at bounding box center [734, 601] width 150 height 265
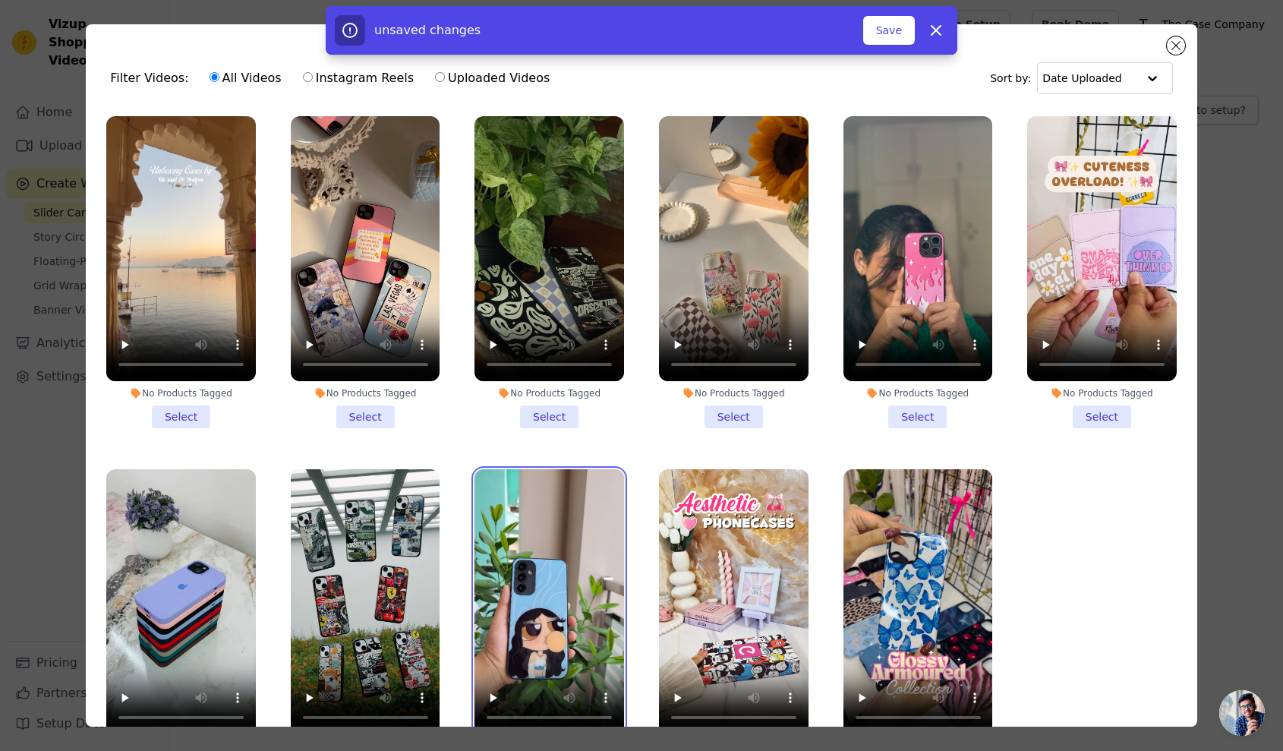
click at [526, 622] on video at bounding box center [549, 601] width 150 height 265
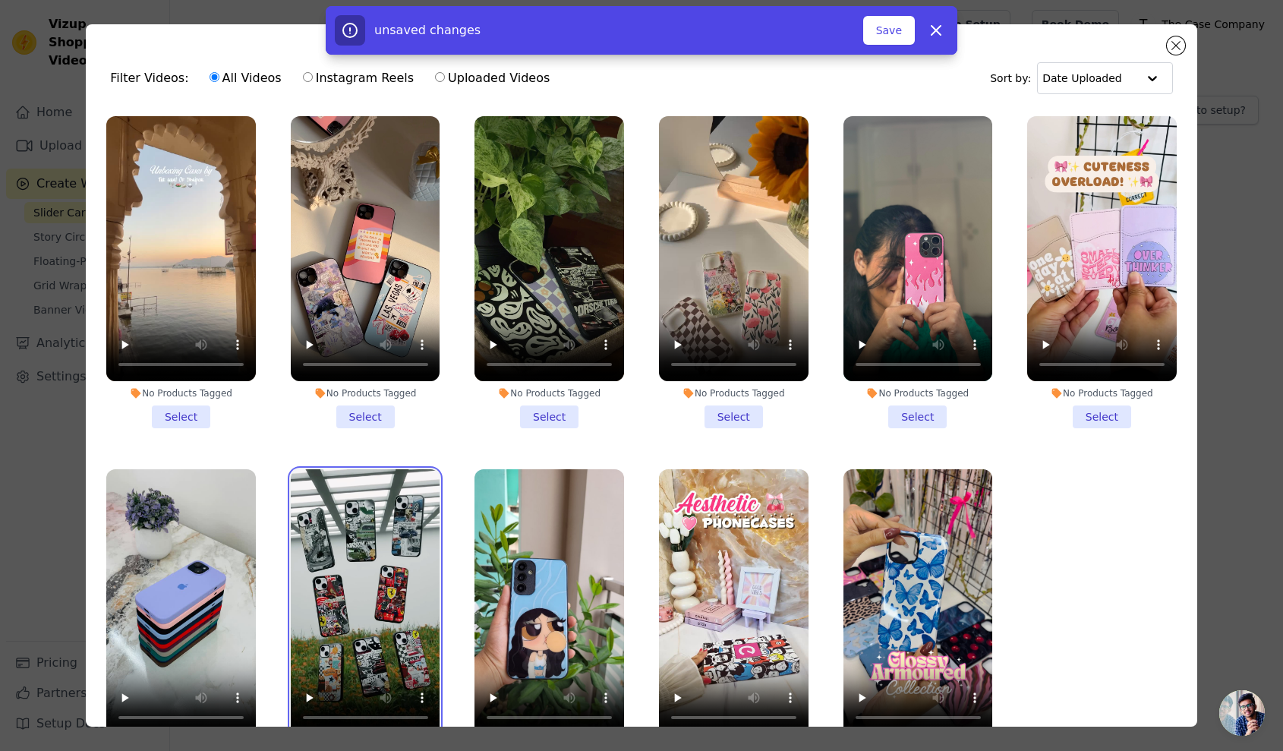
click at [387, 600] on video at bounding box center [366, 601] width 150 height 265
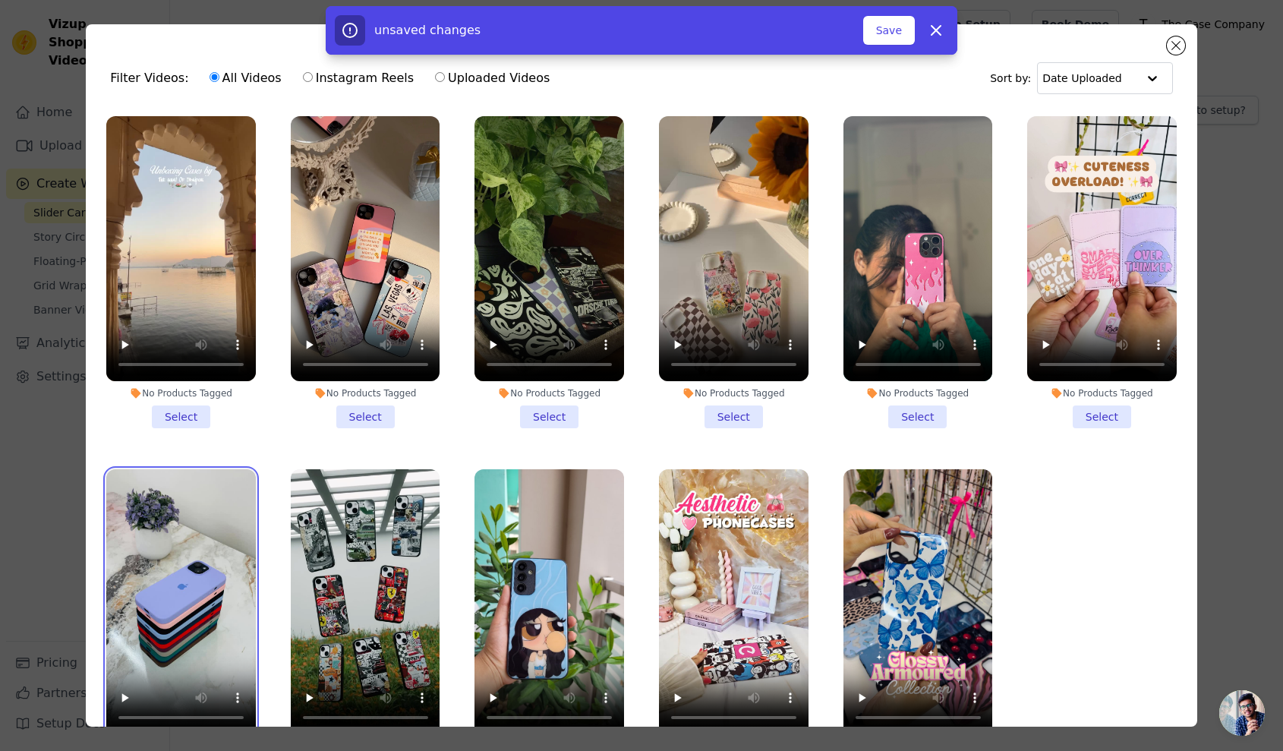
click at [242, 556] on video at bounding box center [181, 601] width 150 height 265
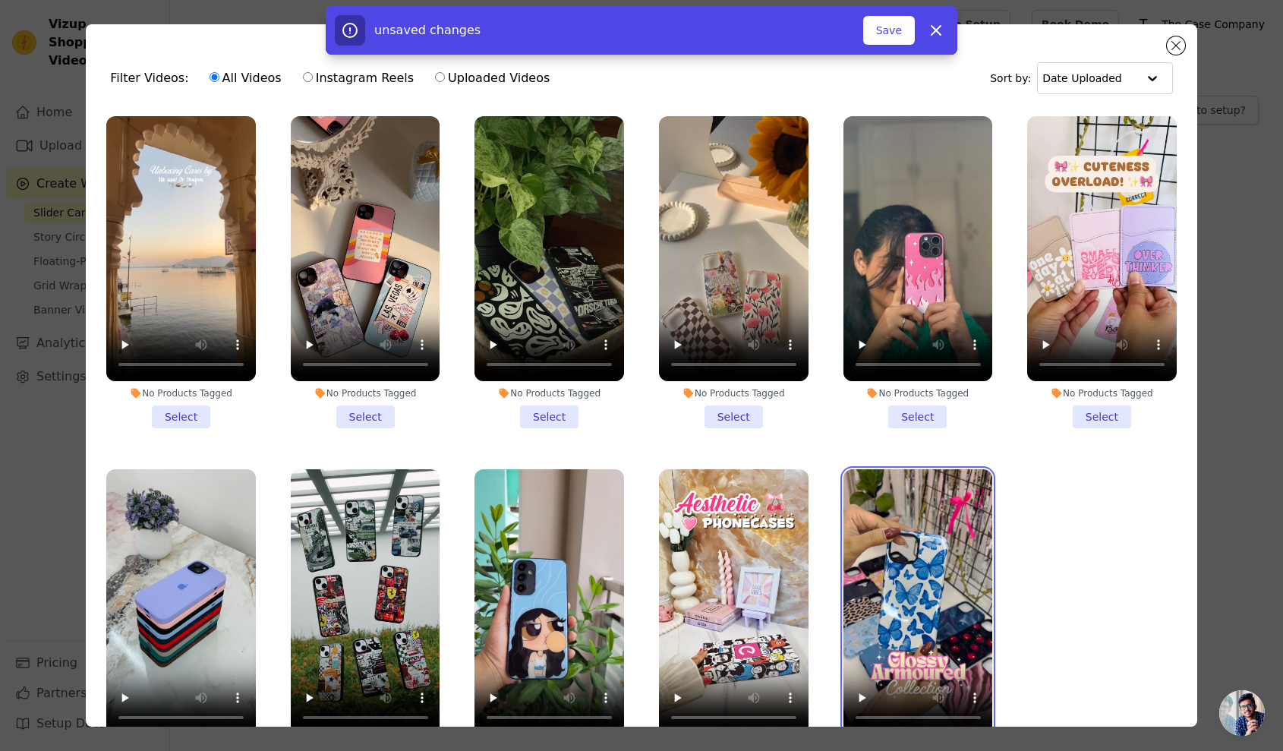
click at [893, 516] on video at bounding box center [918, 601] width 150 height 265
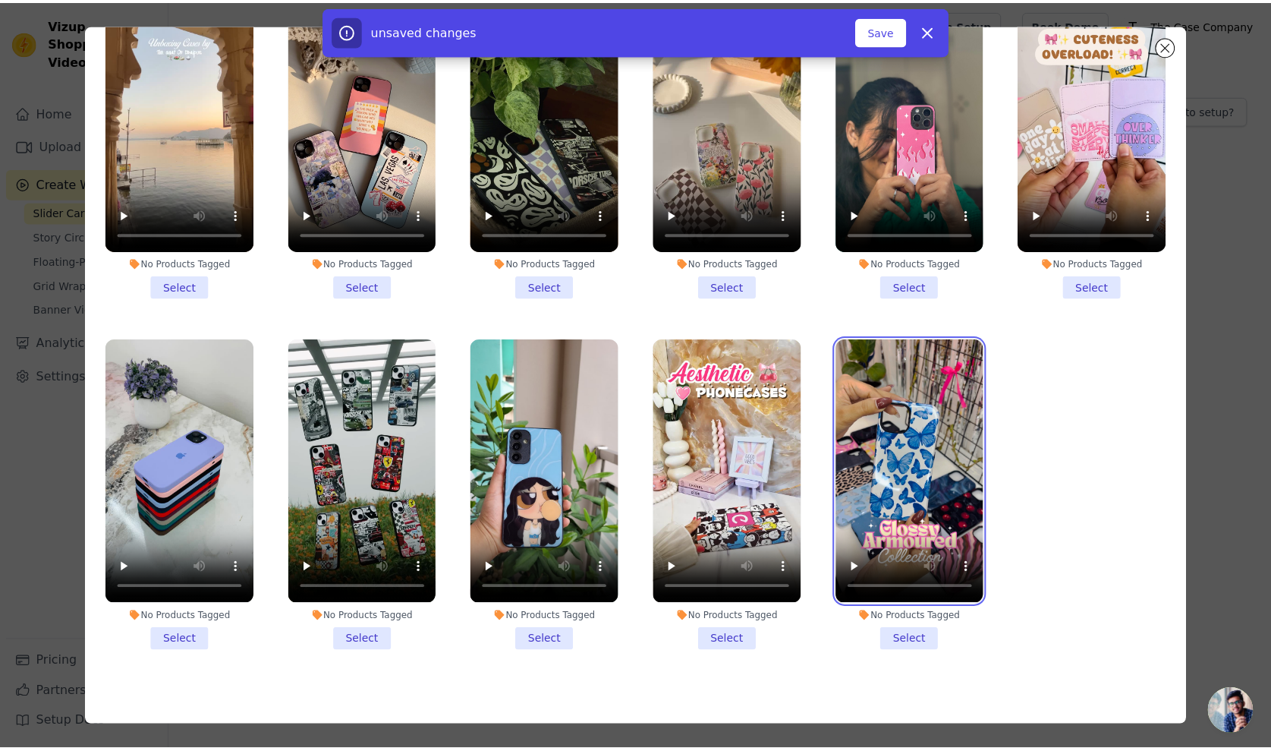
scroll to position [132, 0]
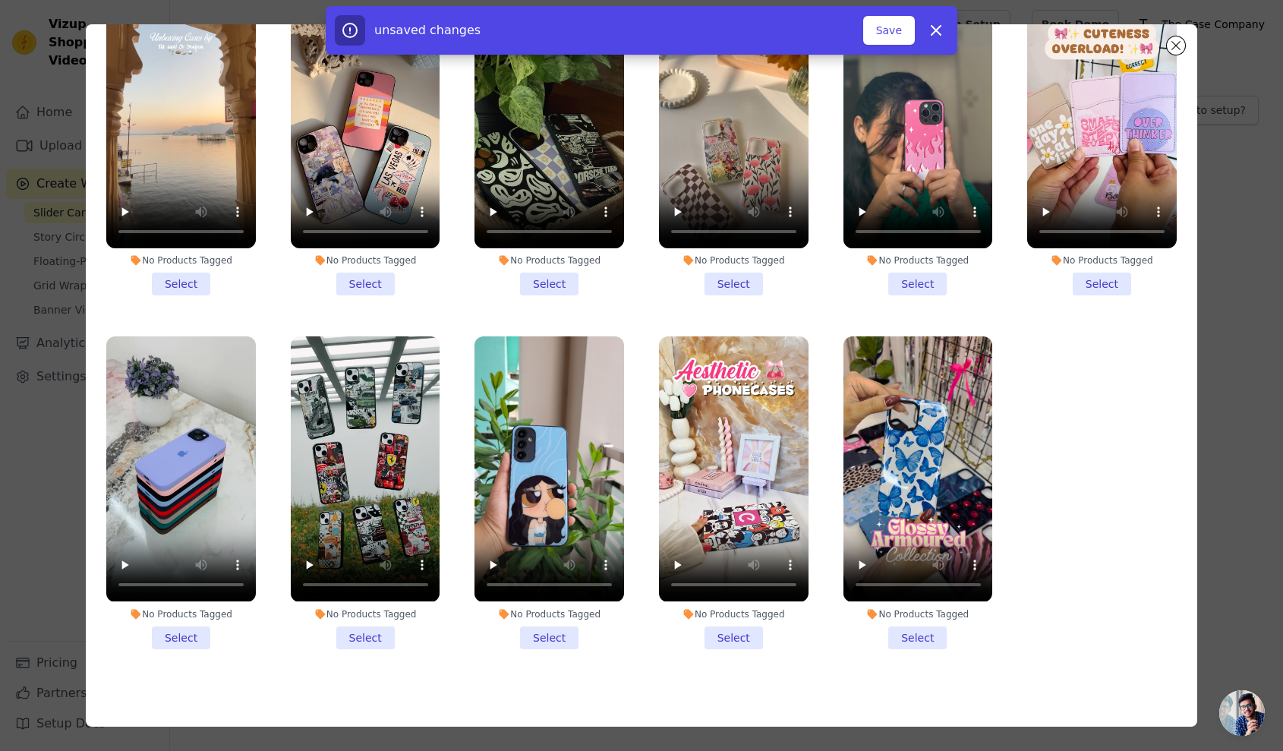
click at [910, 625] on li "No Products Tagged Select" at bounding box center [918, 492] width 150 height 312
click at [0, 0] on input "No Products Tagged Select" at bounding box center [0, 0] width 0 height 0
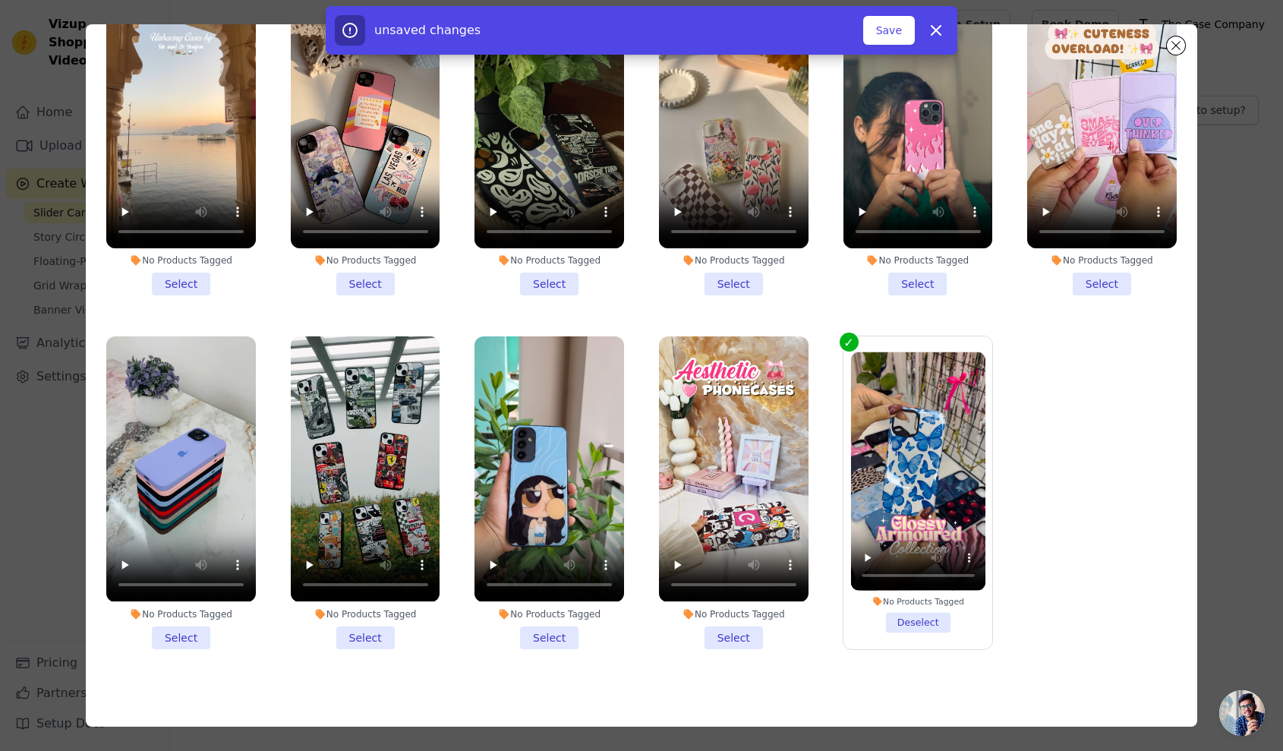
click at [709, 626] on li "No Products Tagged Select" at bounding box center [734, 492] width 150 height 312
click at [0, 0] on input "No Products Tagged Select" at bounding box center [0, 0] width 0 height 0
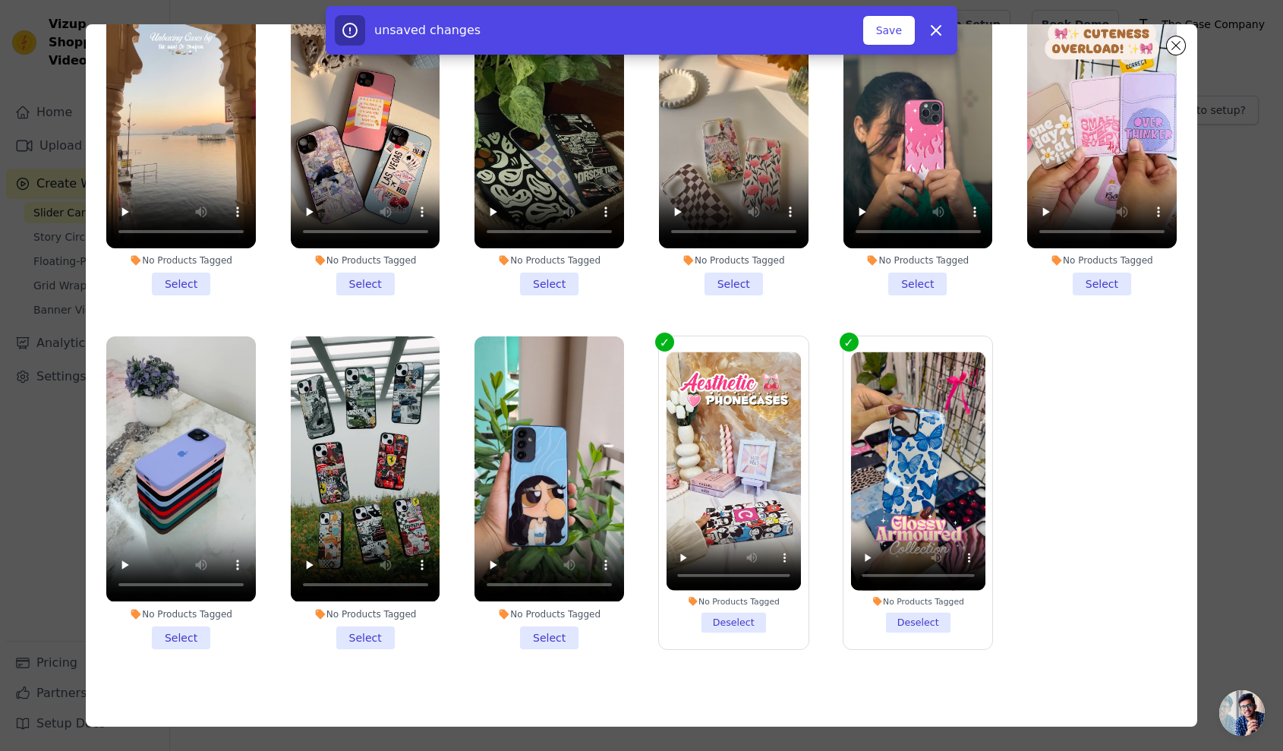
click at [553, 626] on li "No Products Tagged Select" at bounding box center [549, 492] width 150 height 312
click at [0, 0] on input "No Products Tagged Select" at bounding box center [0, 0] width 0 height 0
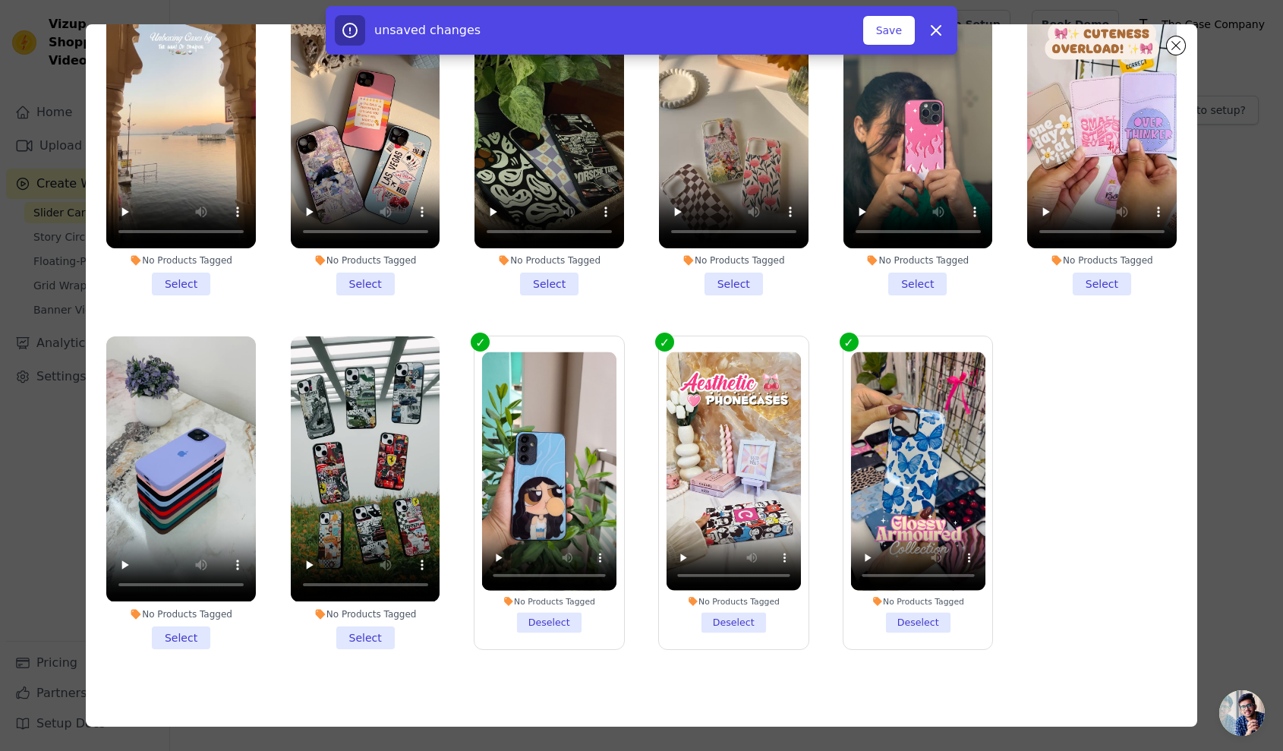
click at [347, 626] on li "No Products Tagged Select" at bounding box center [366, 492] width 150 height 312
click at [0, 0] on input "No Products Tagged Select" at bounding box center [0, 0] width 0 height 0
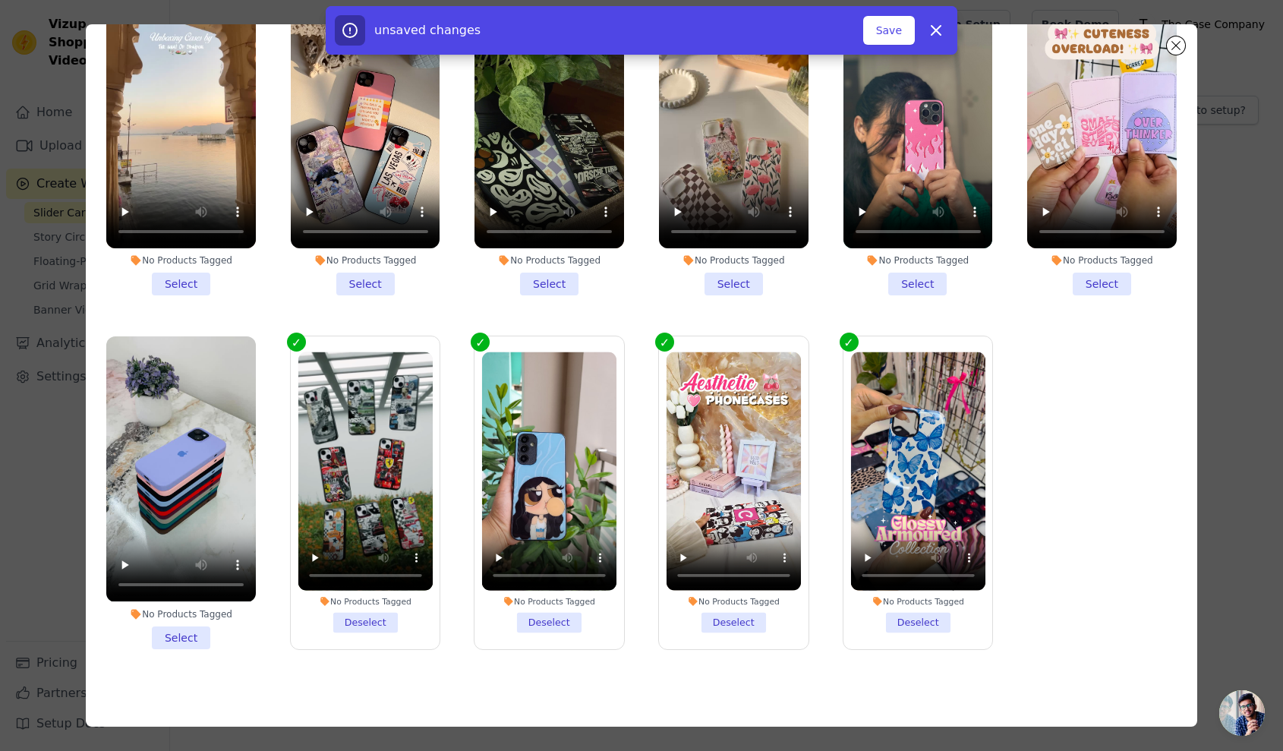
click at [202, 623] on li "No Products Tagged Select" at bounding box center [181, 492] width 150 height 312
click at [0, 0] on input "No Products Tagged Select" at bounding box center [0, 0] width 0 height 0
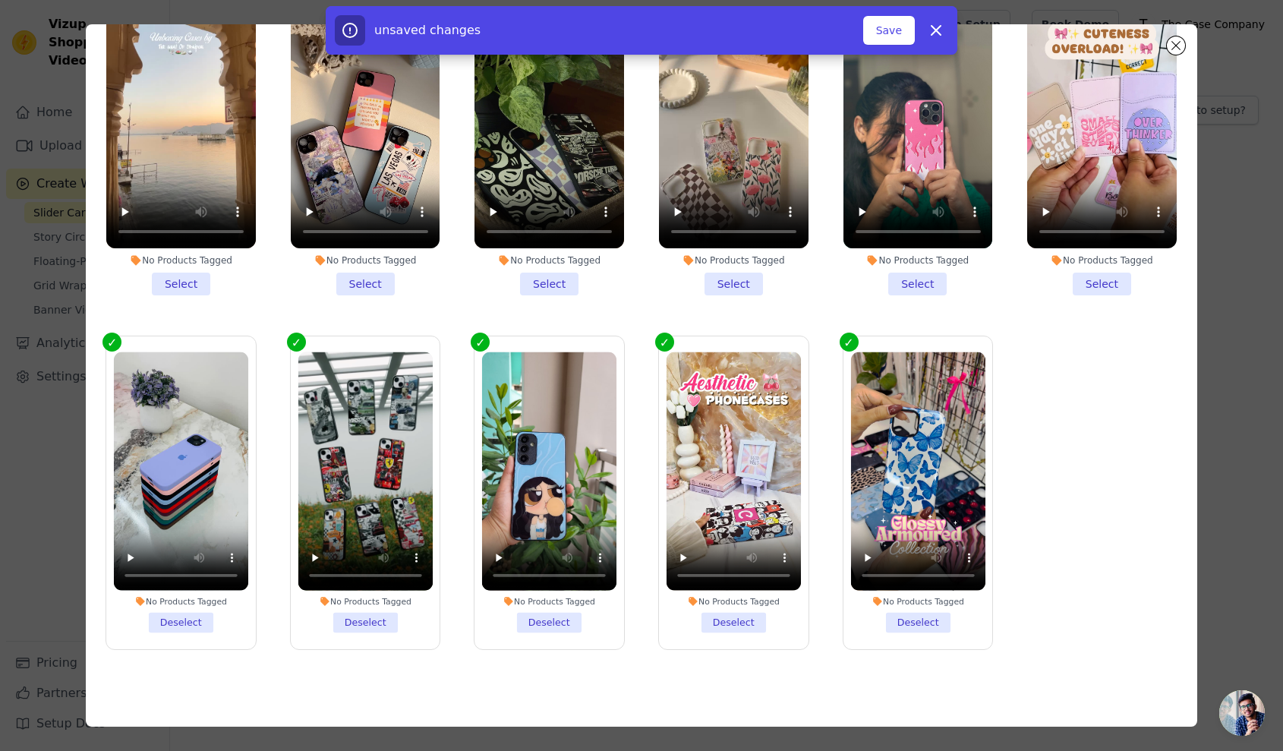
click at [1083, 285] on li "No Products Tagged Select" at bounding box center [1102, 139] width 150 height 312
click at [0, 0] on input "No Products Tagged Select" at bounding box center [0, 0] width 0 height 0
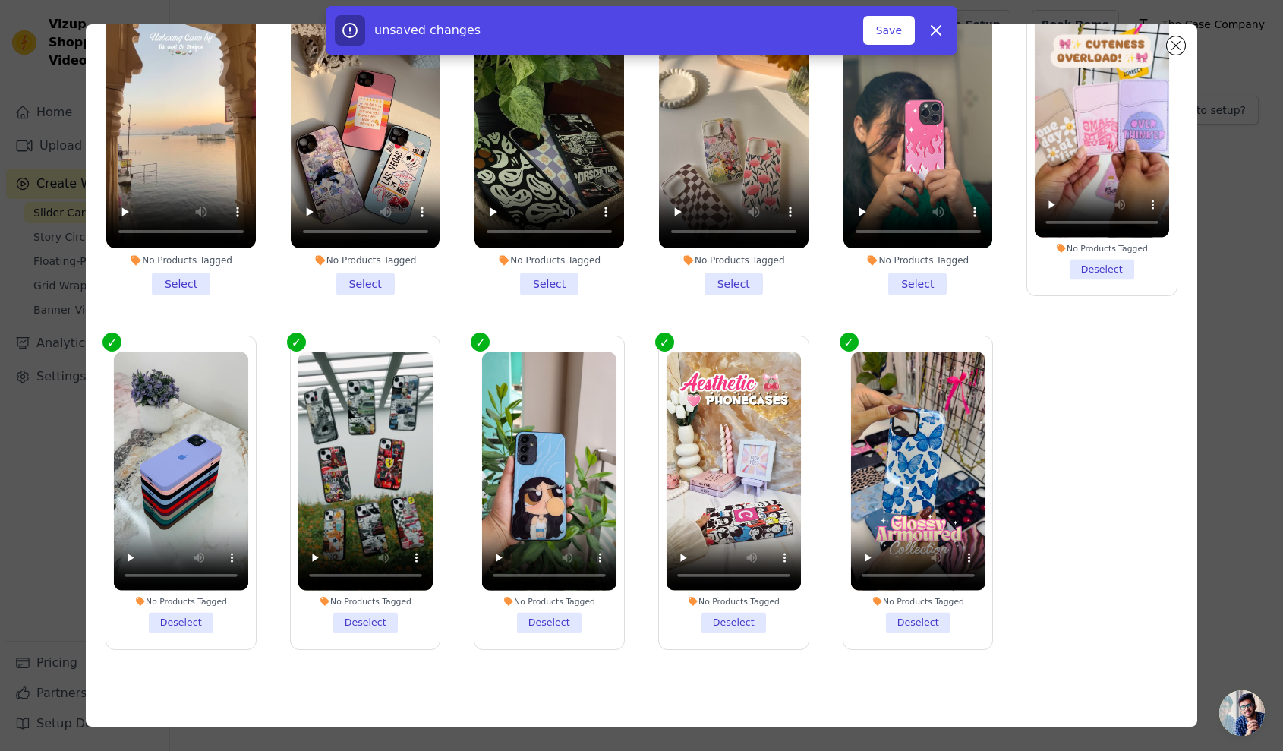
click at [914, 279] on li "No Products Tagged Select" at bounding box center [918, 139] width 150 height 312
click at [0, 0] on input "No Products Tagged Select" at bounding box center [0, 0] width 0 height 0
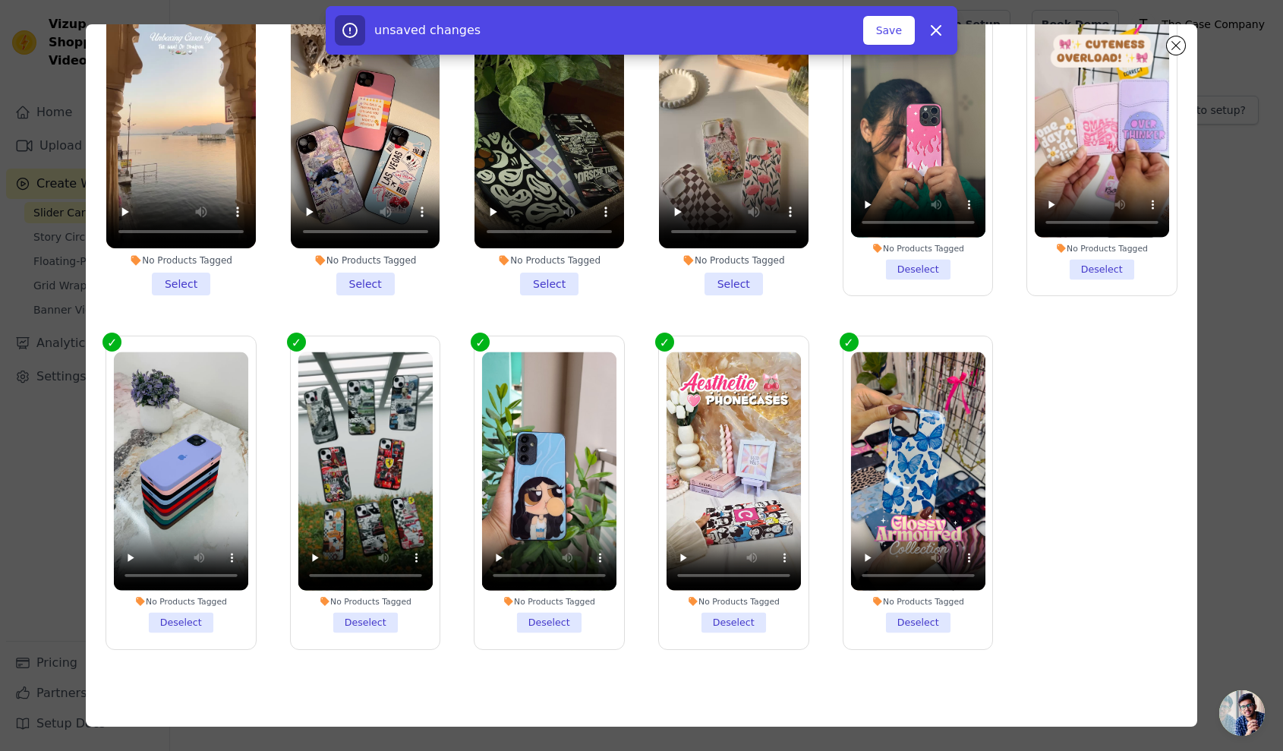
click at [728, 281] on li "No Products Tagged Select" at bounding box center [734, 139] width 150 height 312
click at [0, 0] on input "No Products Tagged Select" at bounding box center [0, 0] width 0 height 0
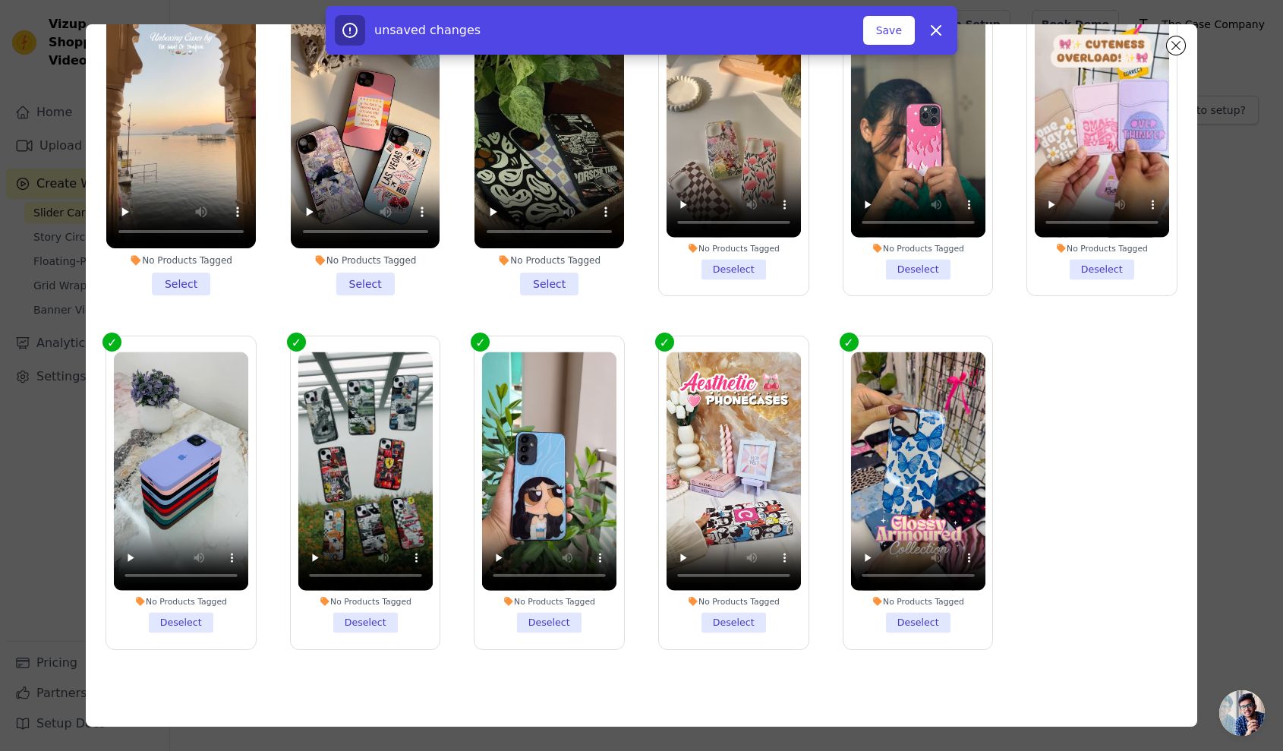
click at [531, 285] on li "No Products Tagged Select" at bounding box center [549, 139] width 150 height 312
click at [0, 0] on input "No Products Tagged Select" at bounding box center [0, 0] width 0 height 0
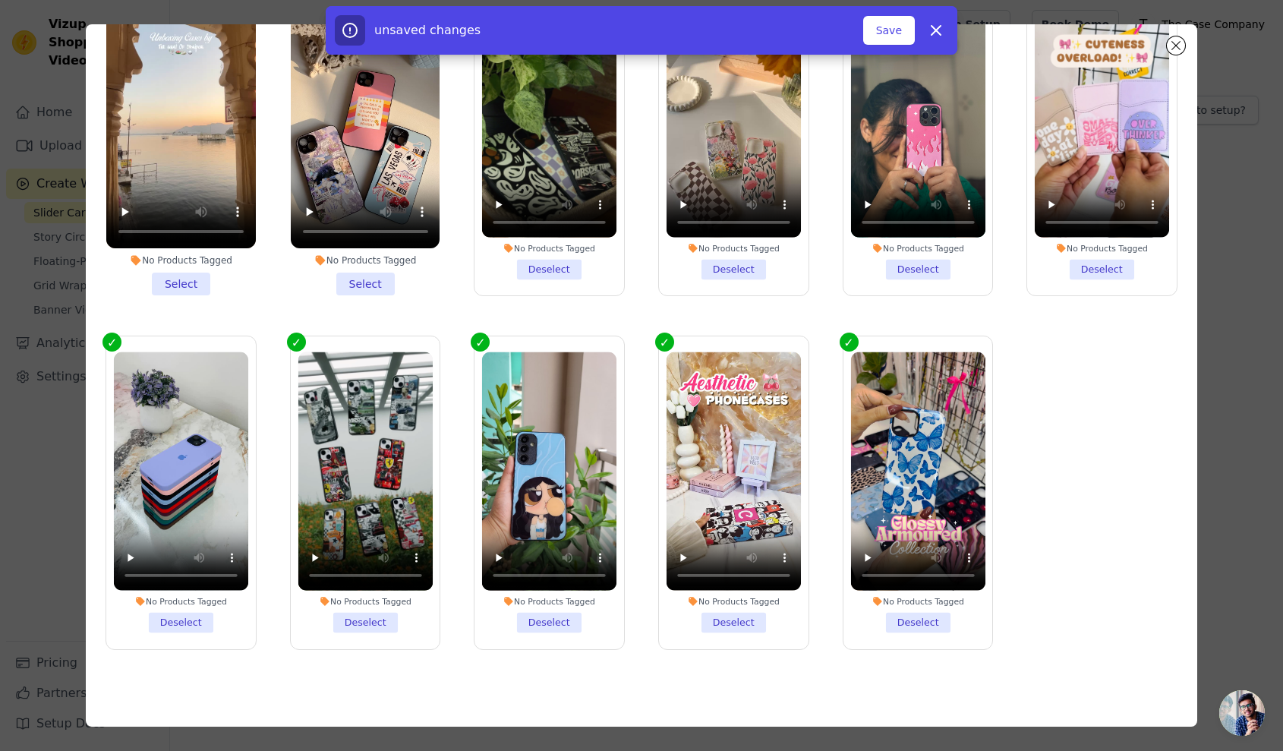
click at [343, 279] on li "No Products Tagged Select" at bounding box center [366, 139] width 150 height 312
click at [0, 0] on input "No Products Tagged Select" at bounding box center [0, 0] width 0 height 0
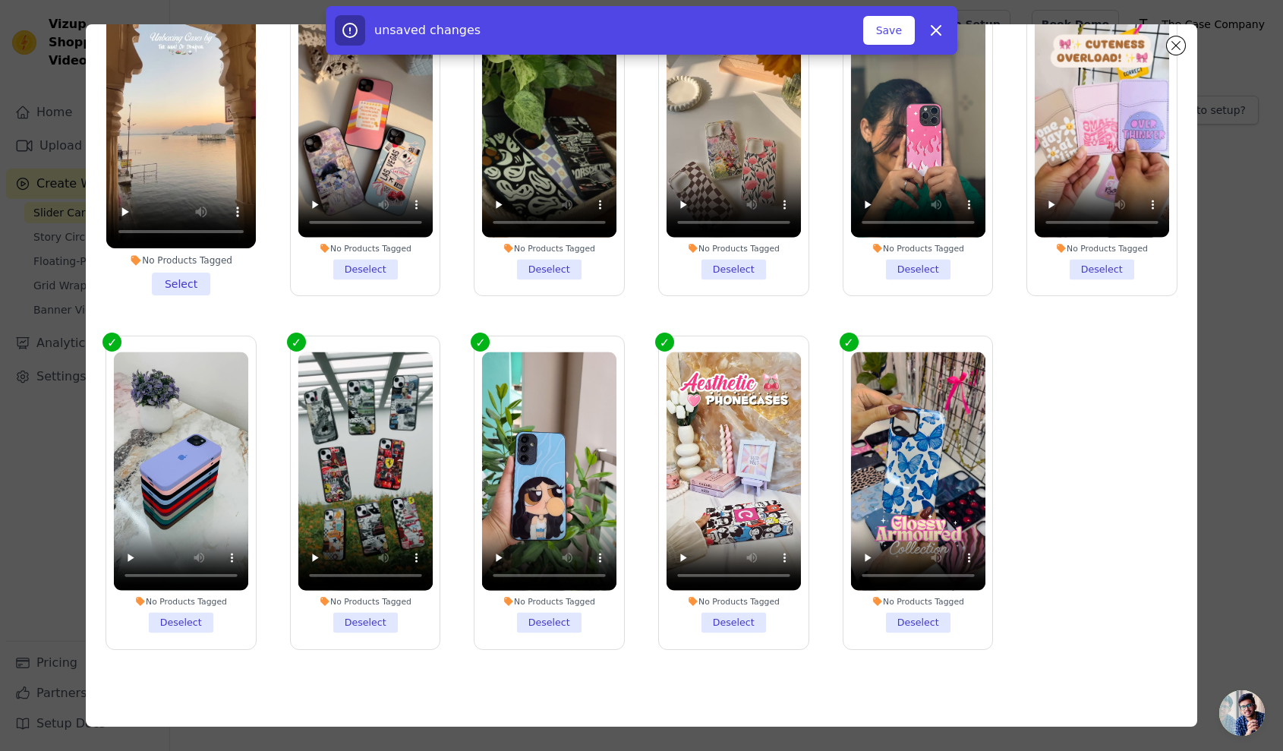
click at [196, 279] on li "No Products Tagged Select" at bounding box center [181, 139] width 150 height 312
click at [0, 0] on input "No Products Tagged Select" at bounding box center [0, 0] width 0 height 0
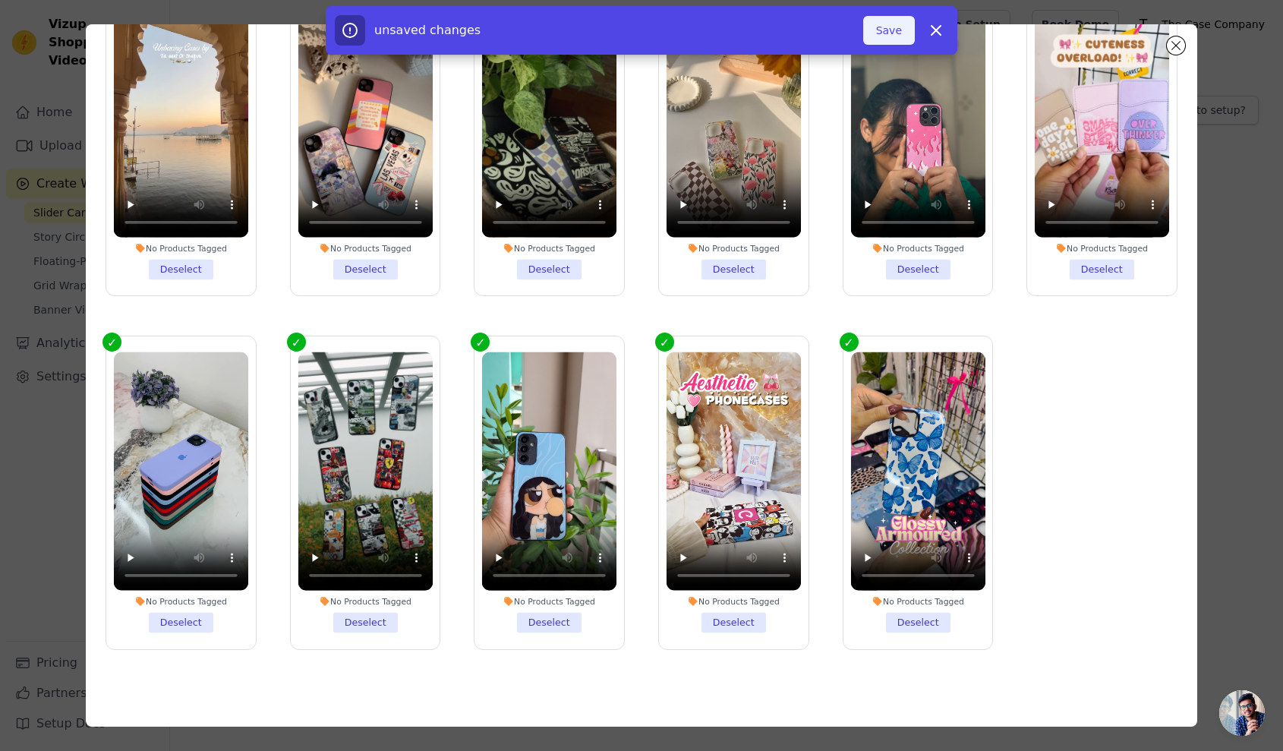
click at [905, 34] on button "Save" at bounding box center [889, 30] width 52 height 29
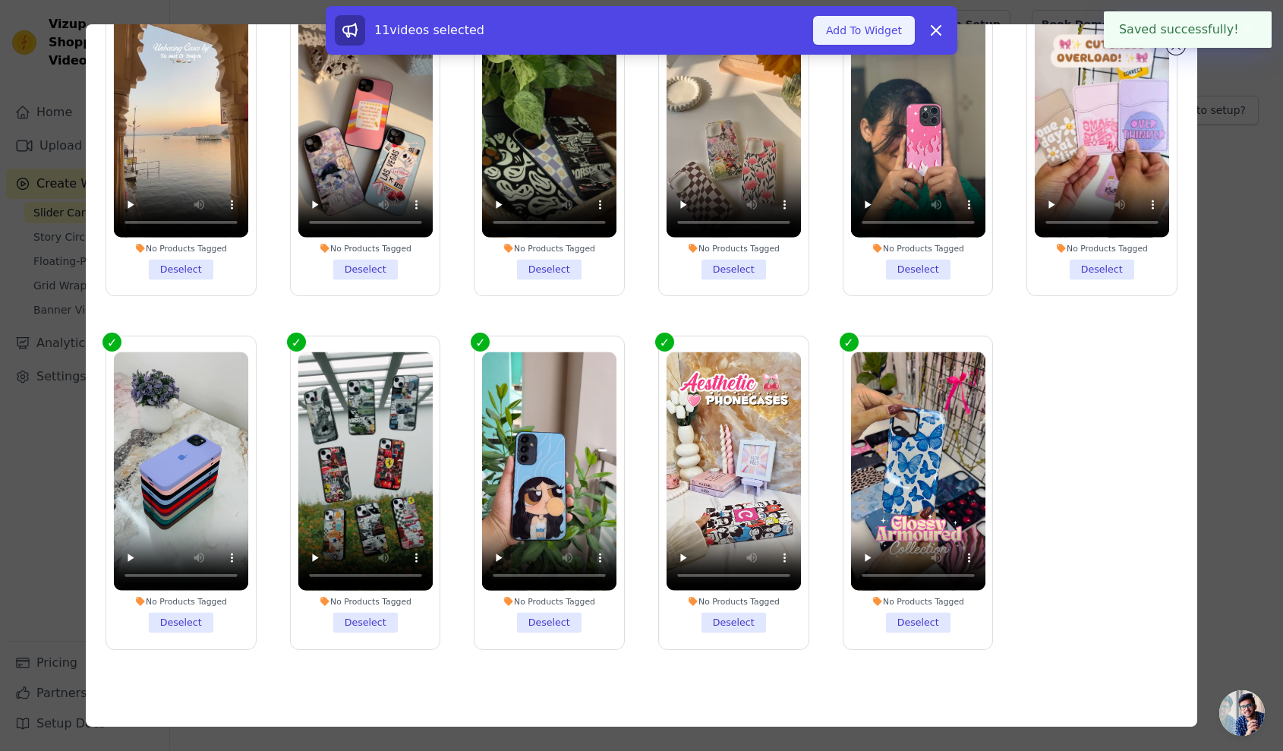
click at [880, 35] on button "Add To Widget" at bounding box center [864, 30] width 102 height 29
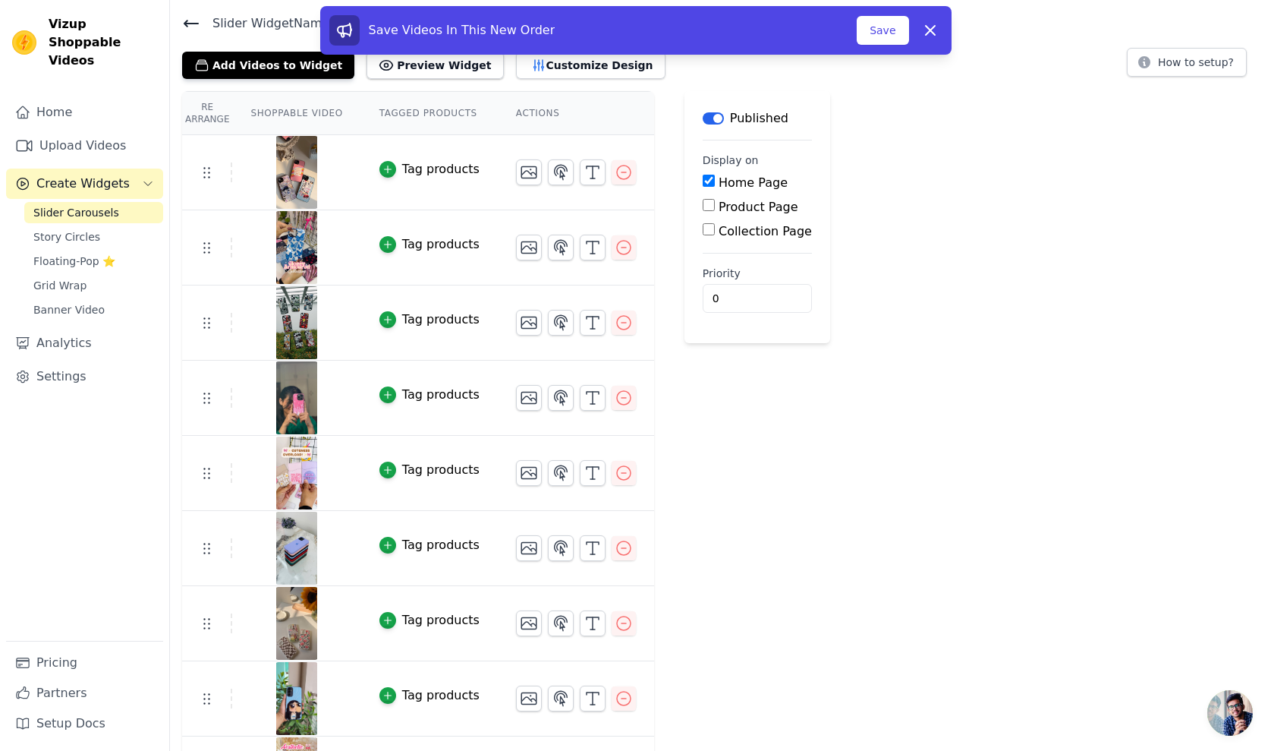
scroll to position [0, 0]
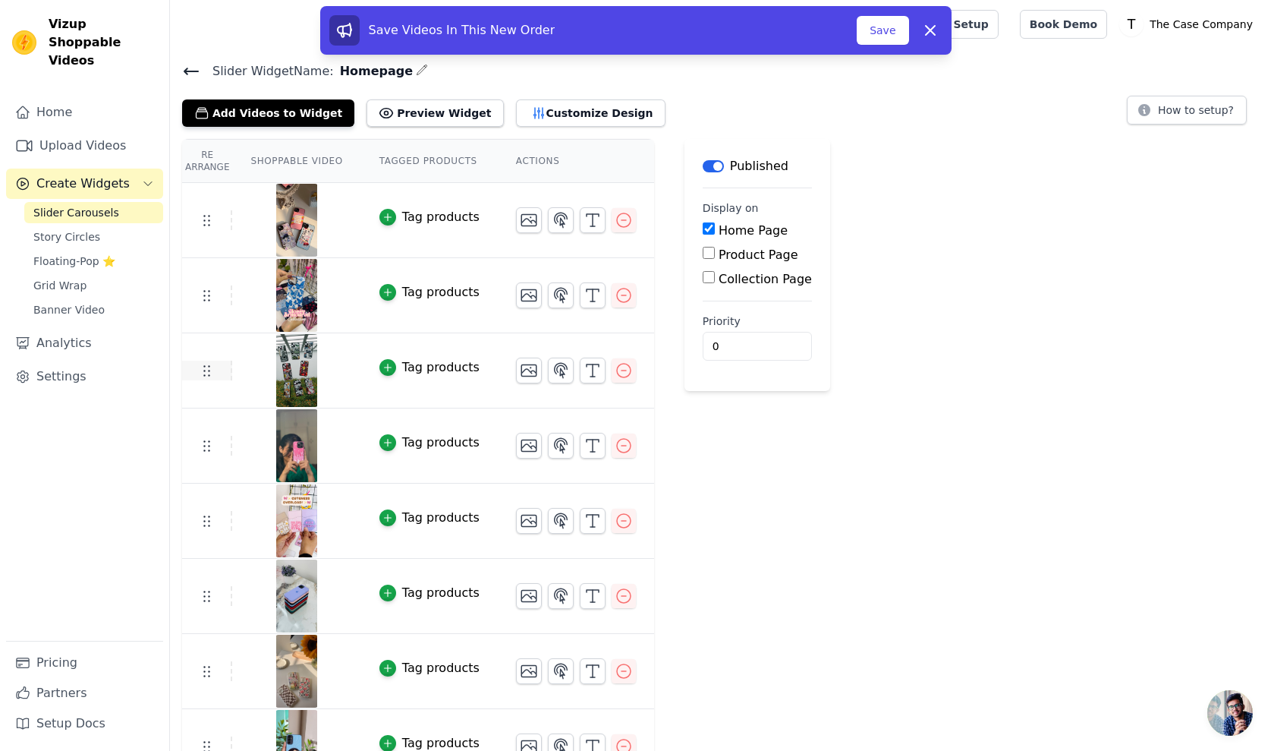
click at [203, 366] on icon at bounding box center [206, 370] width 18 height 18
drag, startPoint x: 204, startPoint y: 365, endPoint x: 206, endPoint y: 244, distance: 121.5
click at [206, 244] on tbody "Tag products Tag products Tag products Tag products Tag products Tag products T…" at bounding box center [418, 596] width 472 height 827
click at [889, 33] on button "Save" at bounding box center [883, 30] width 52 height 29
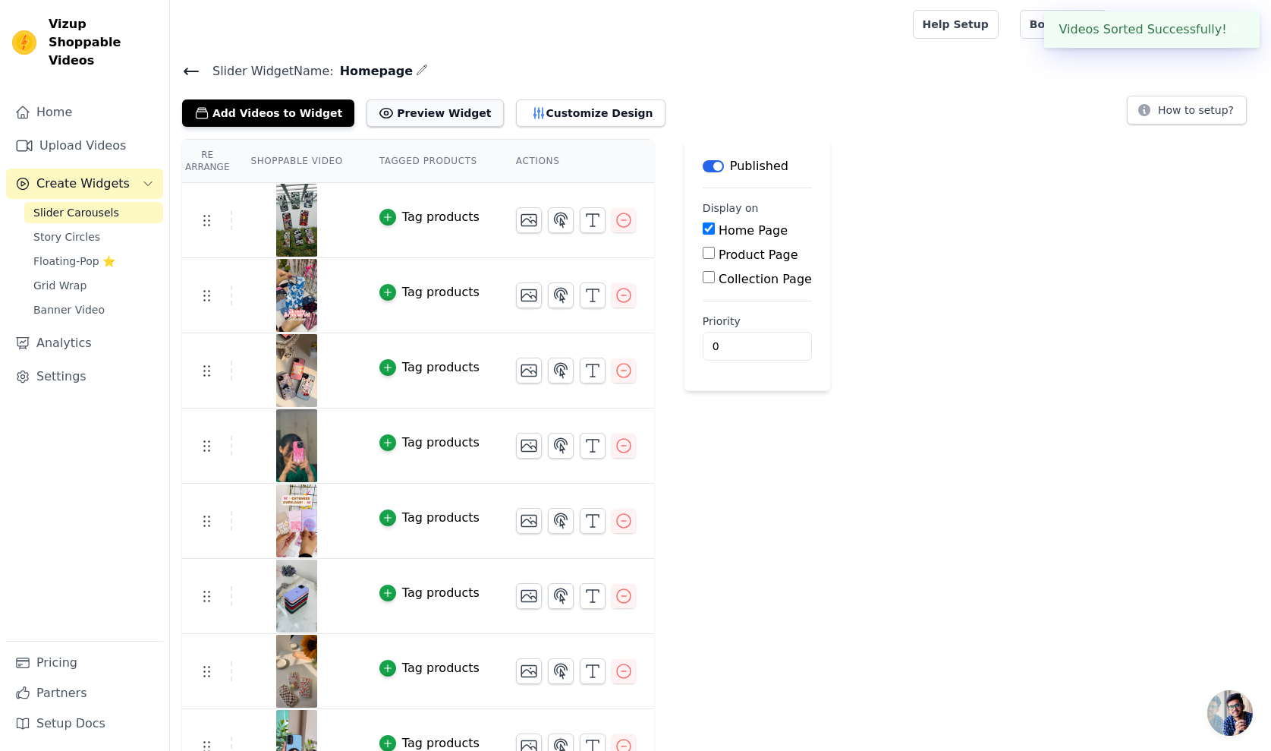
click at [438, 109] on button "Preview Widget" at bounding box center [435, 112] width 137 height 27
click at [519, 124] on button "Customize Design" at bounding box center [591, 112] width 150 height 27
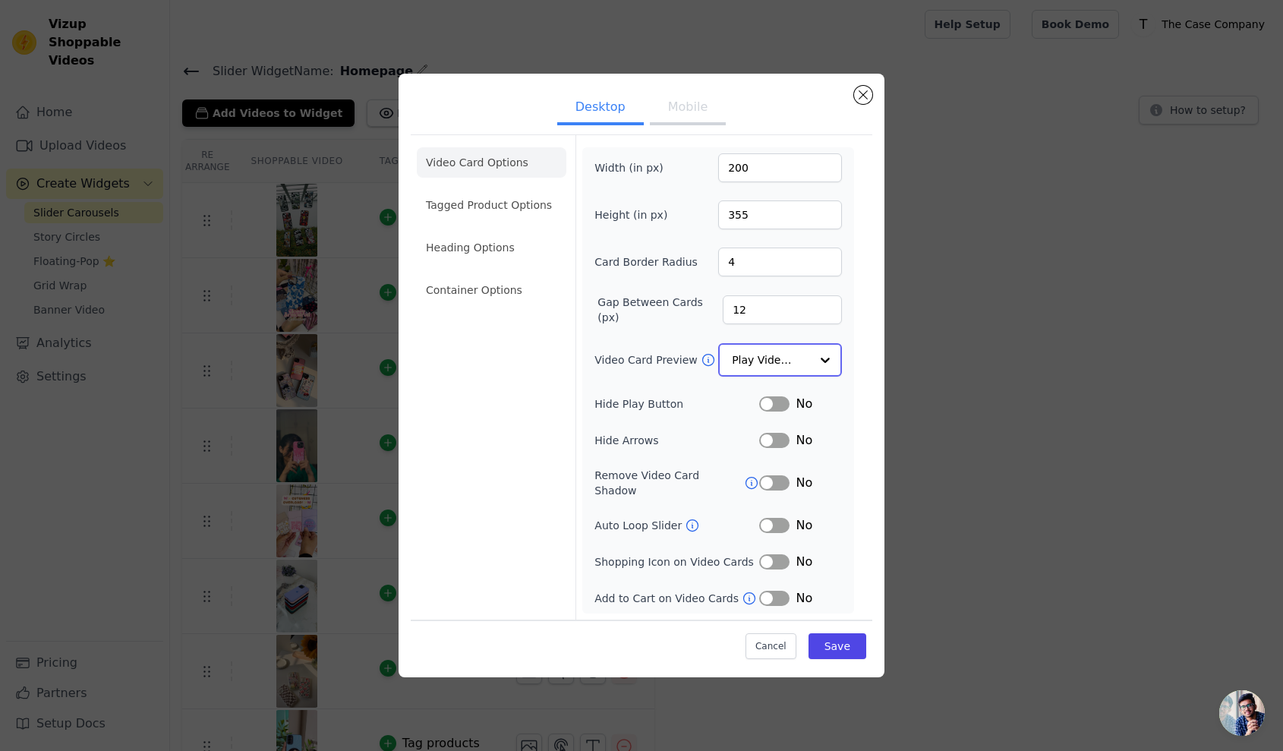
click at [831, 368] on div at bounding box center [825, 360] width 30 height 30
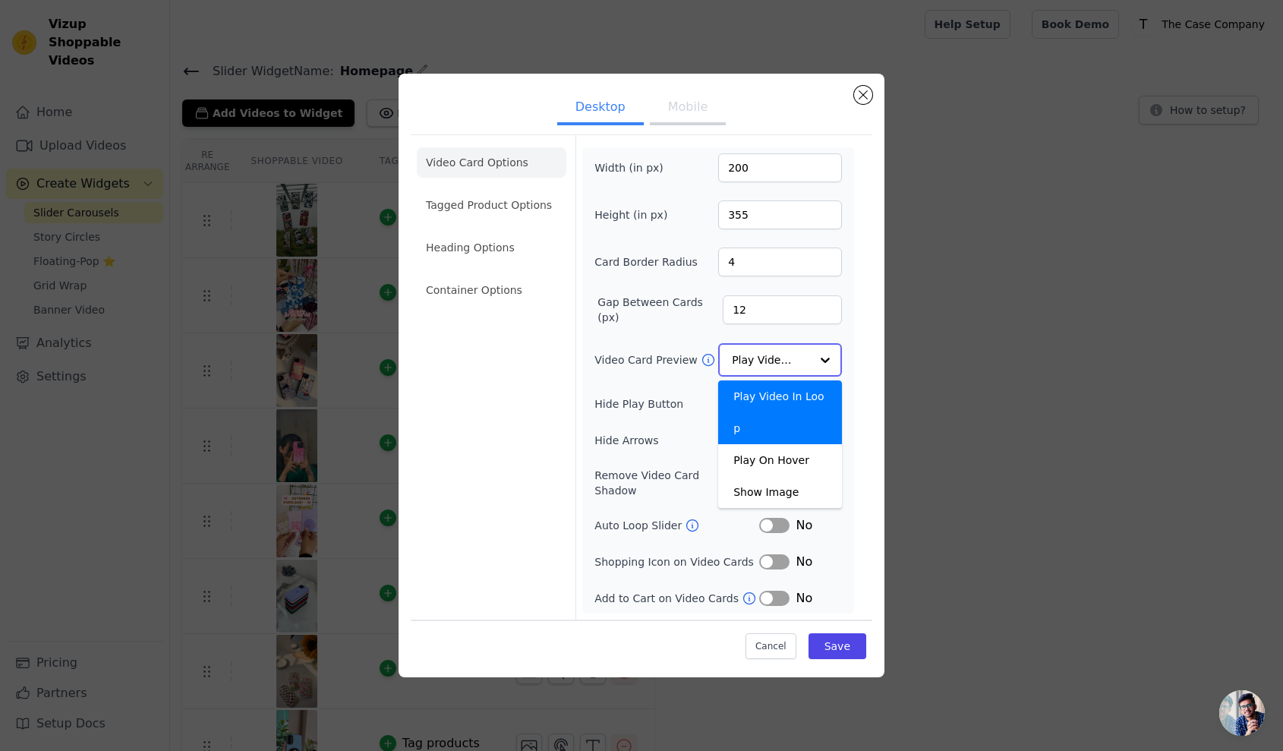
click at [831, 368] on div at bounding box center [825, 360] width 30 height 30
click at [849, 415] on div "Width (in px) 200 Height (in px) 355 Card Border Radius 4 Gap Between Cards (px…" at bounding box center [718, 380] width 272 height 464
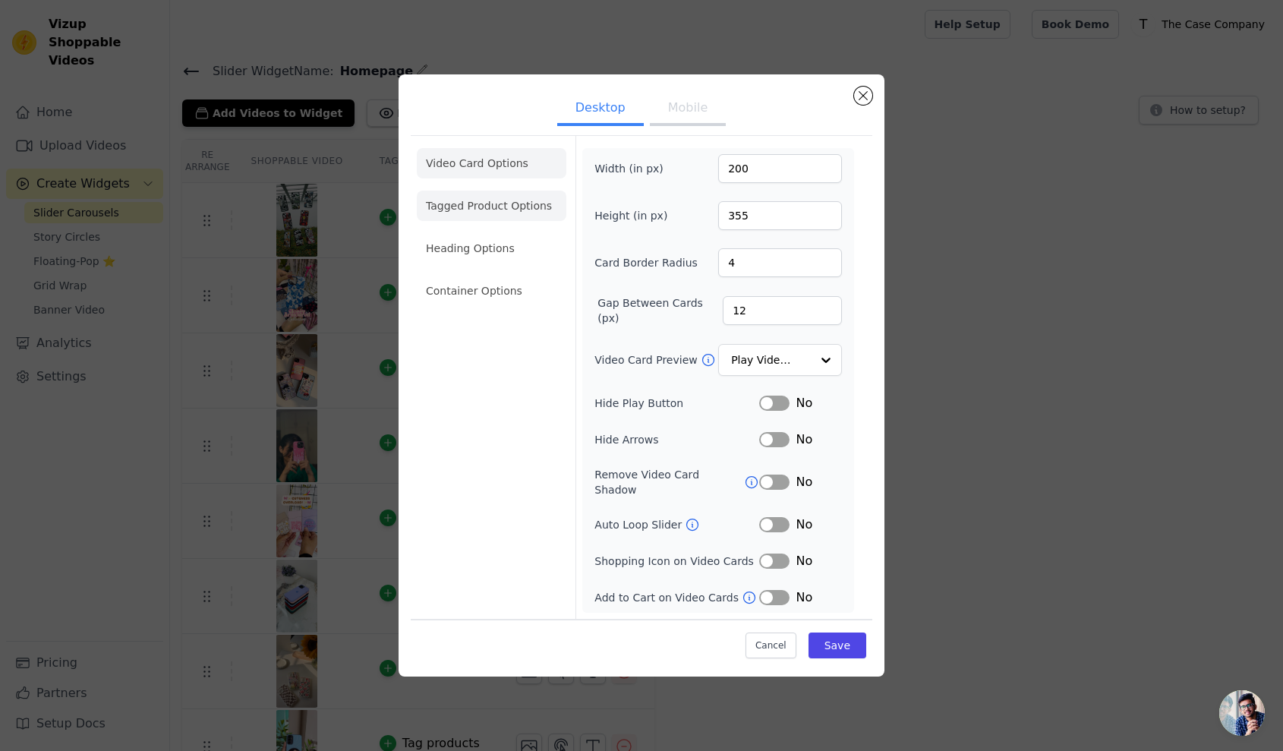
click at [521, 276] on li "Tagged Product Options" at bounding box center [492, 291] width 150 height 30
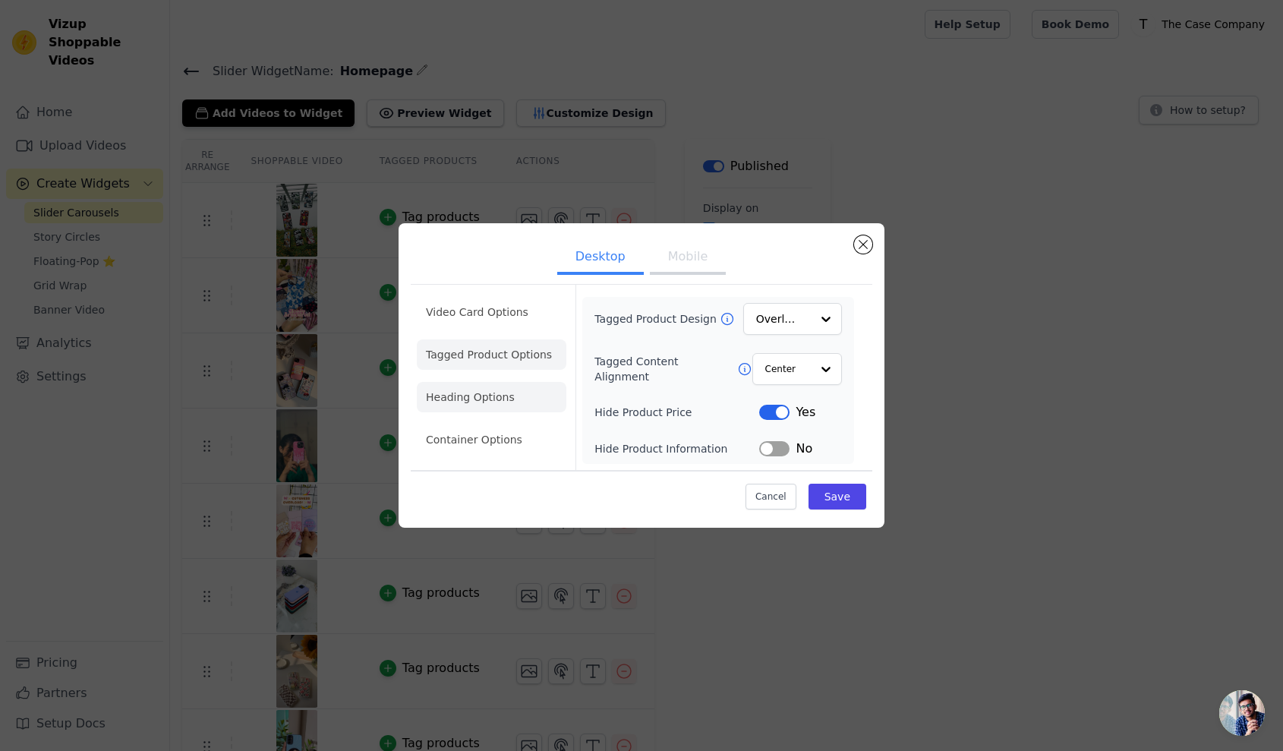
click at [506, 398] on li "Heading Options" at bounding box center [492, 397] width 150 height 30
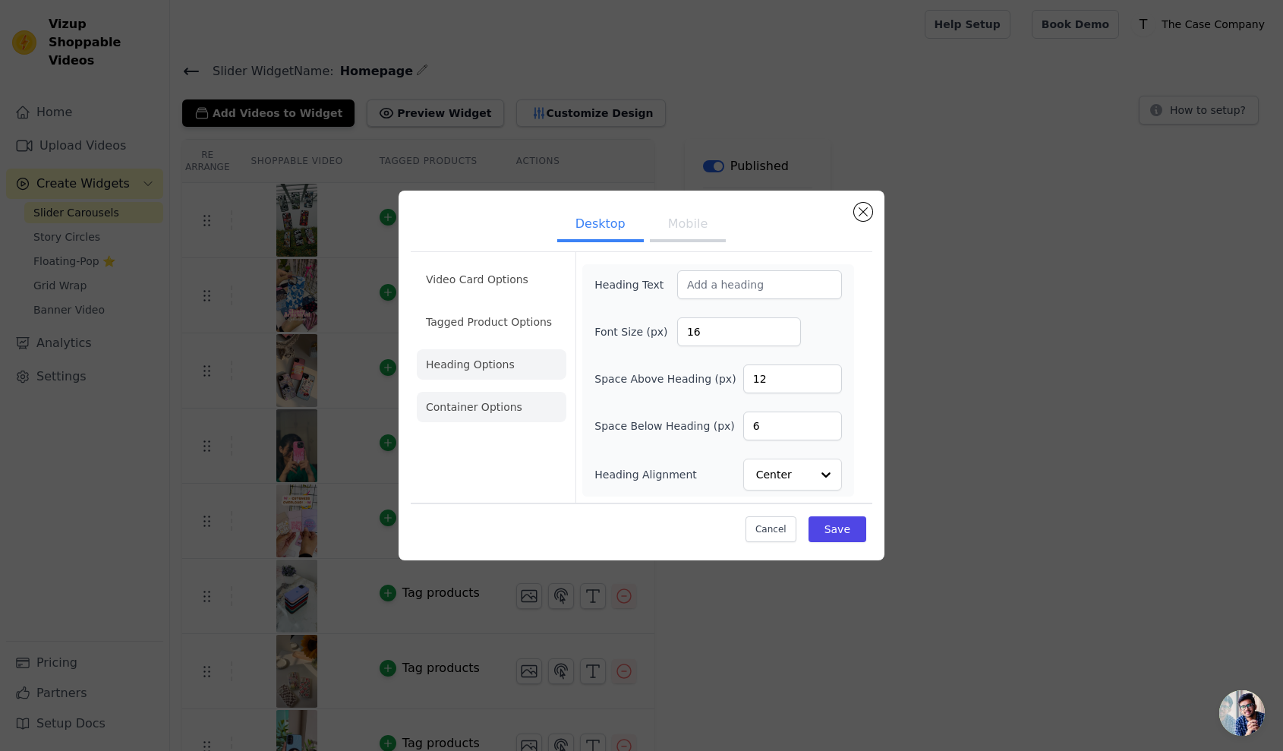
click at [506, 398] on li "Container Options" at bounding box center [492, 407] width 150 height 30
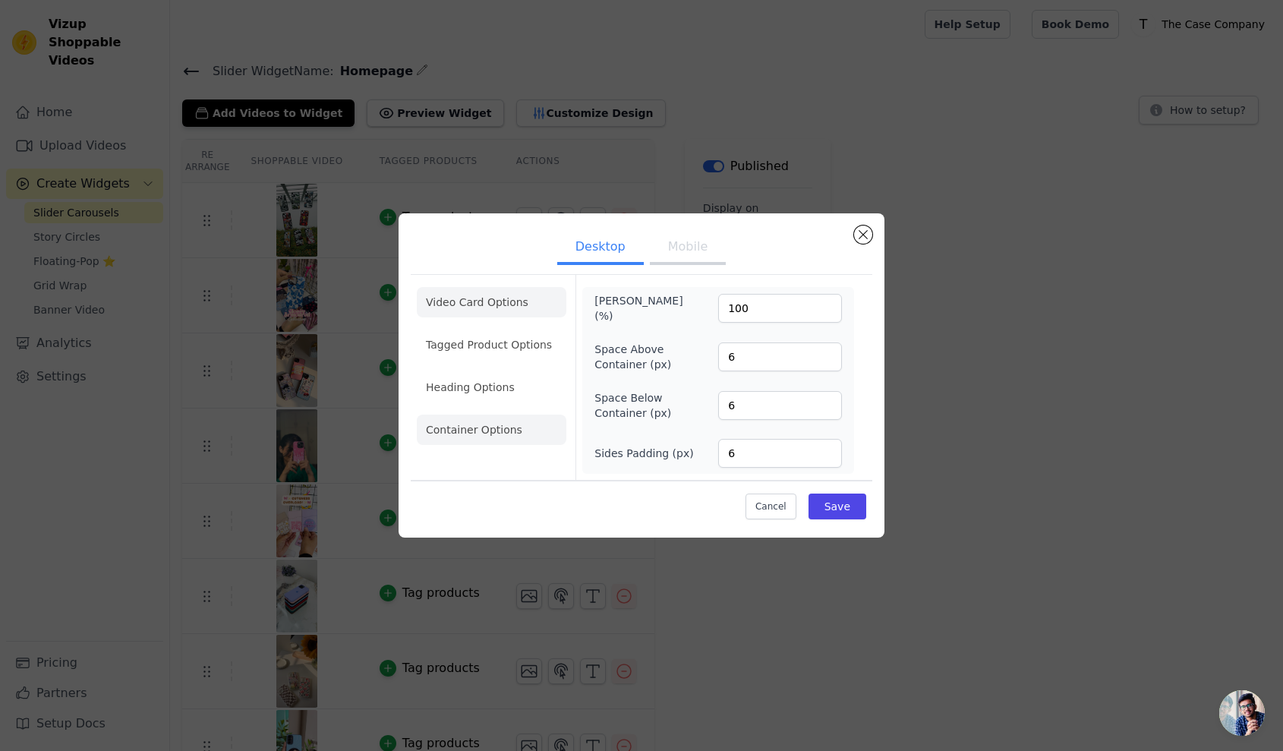
click at [510, 329] on li "Video Card Options" at bounding box center [492, 344] width 150 height 30
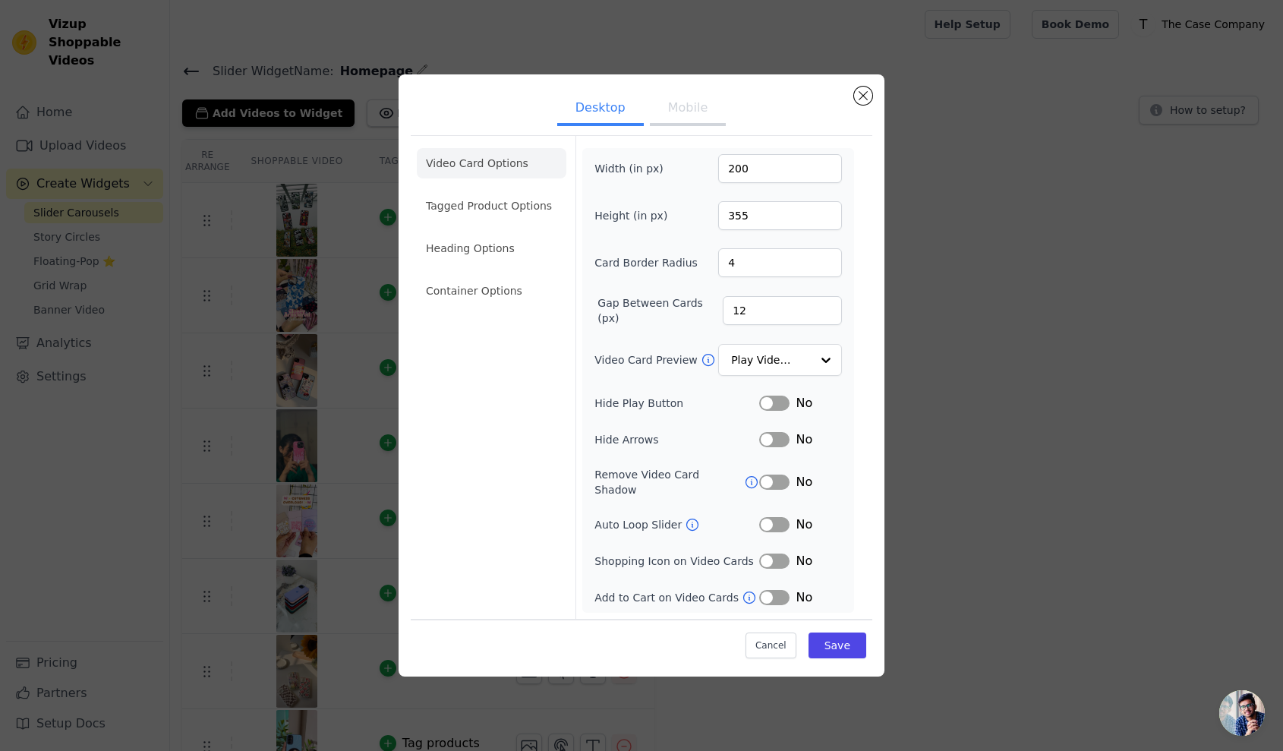
click at [693, 124] on button "Mobile" at bounding box center [688, 109] width 76 height 33
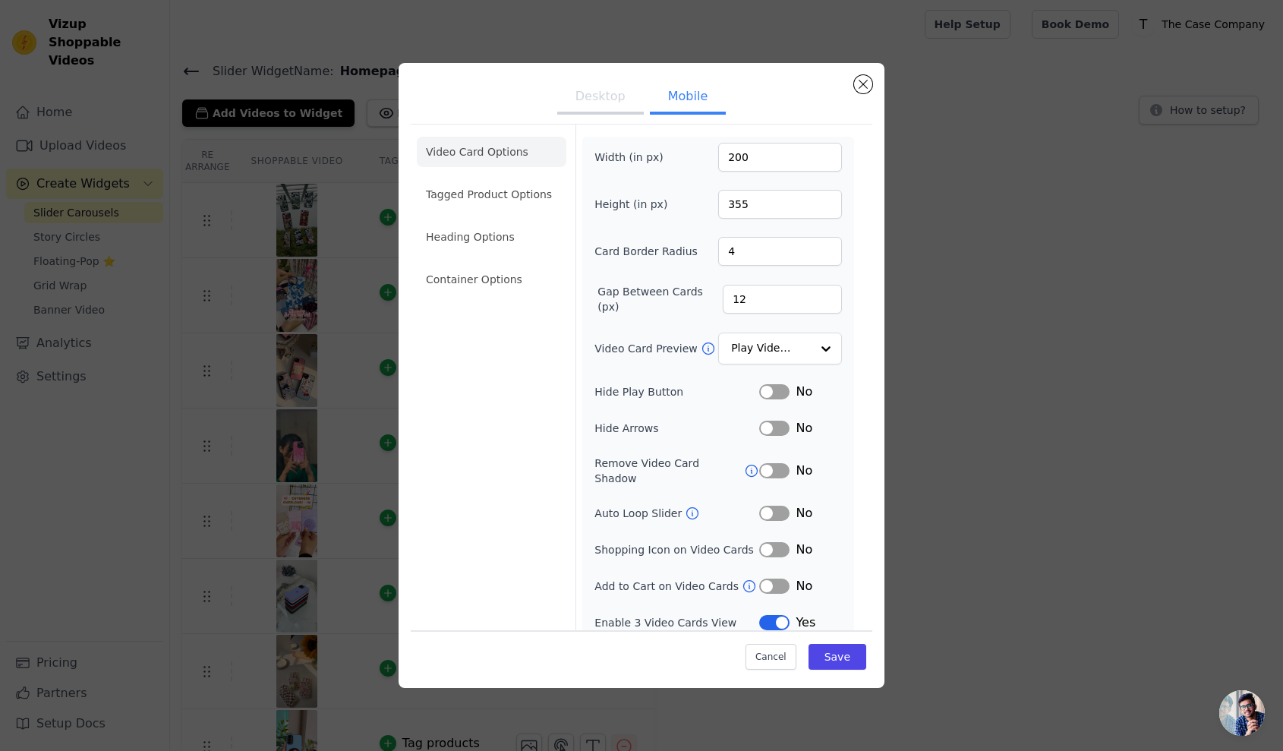
click at [692, 109] on button "Mobile" at bounding box center [688, 97] width 76 height 33
click at [490, 263] on li "Tagged Product Options" at bounding box center [492, 278] width 150 height 30
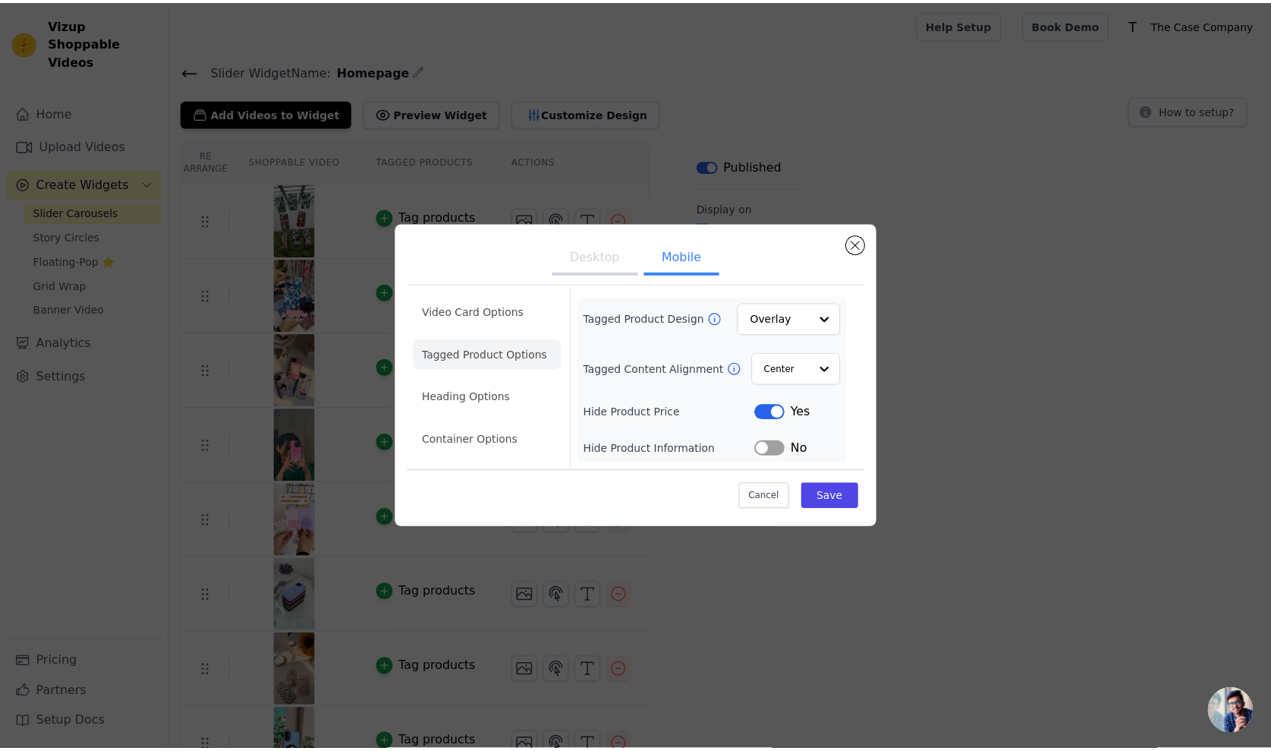
scroll to position [0, 0]
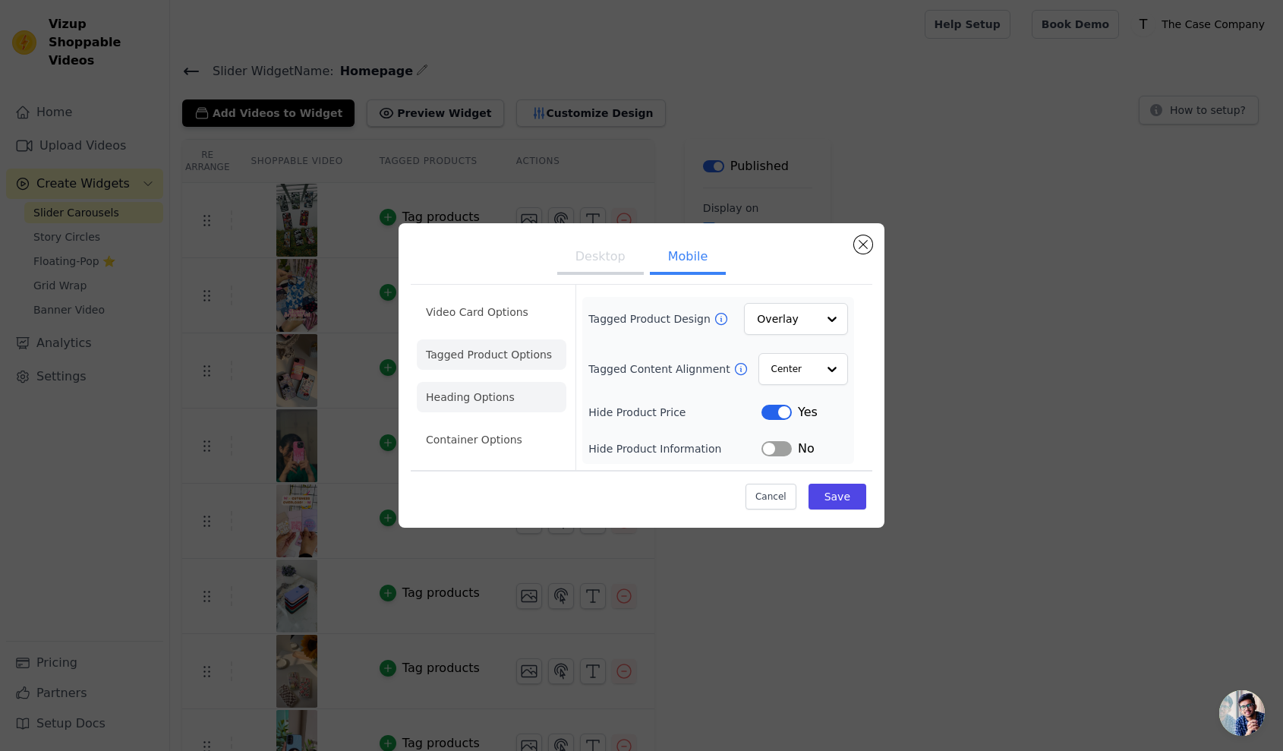
click at [488, 389] on li "Heading Options" at bounding box center [492, 397] width 150 height 30
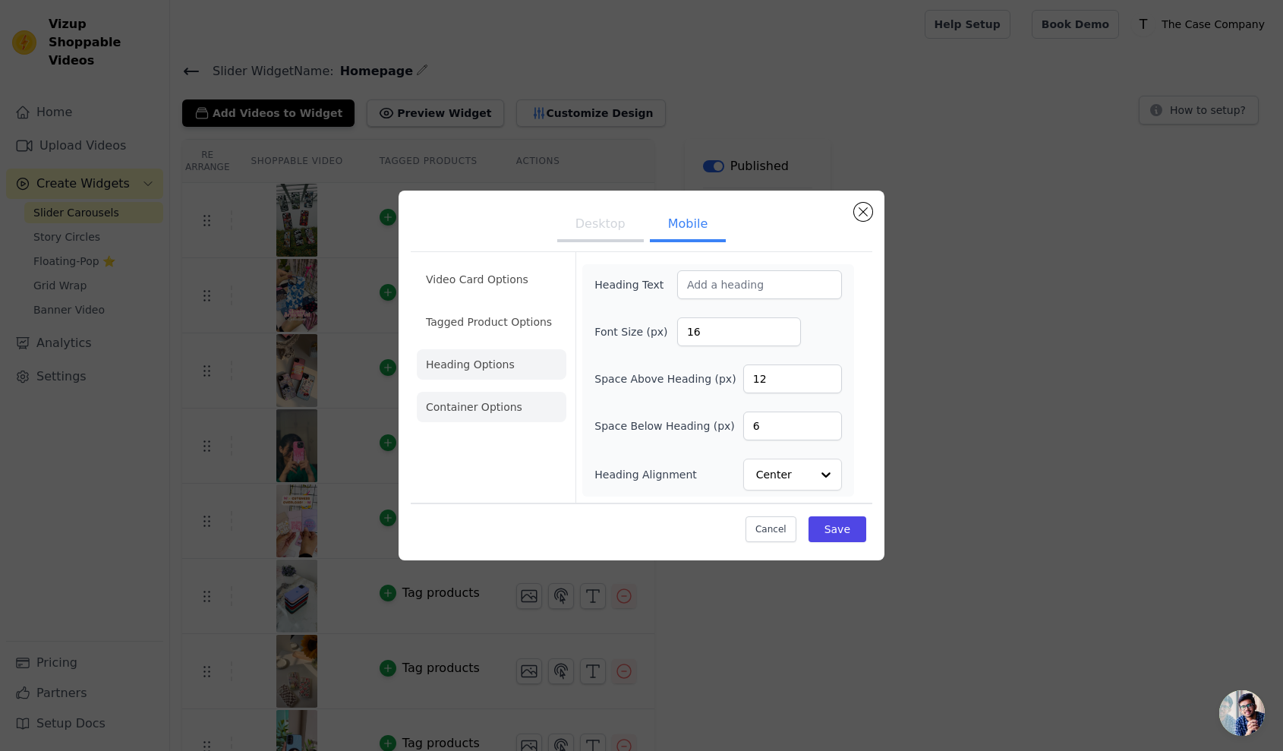
click at [489, 402] on li "Container Options" at bounding box center [492, 407] width 150 height 30
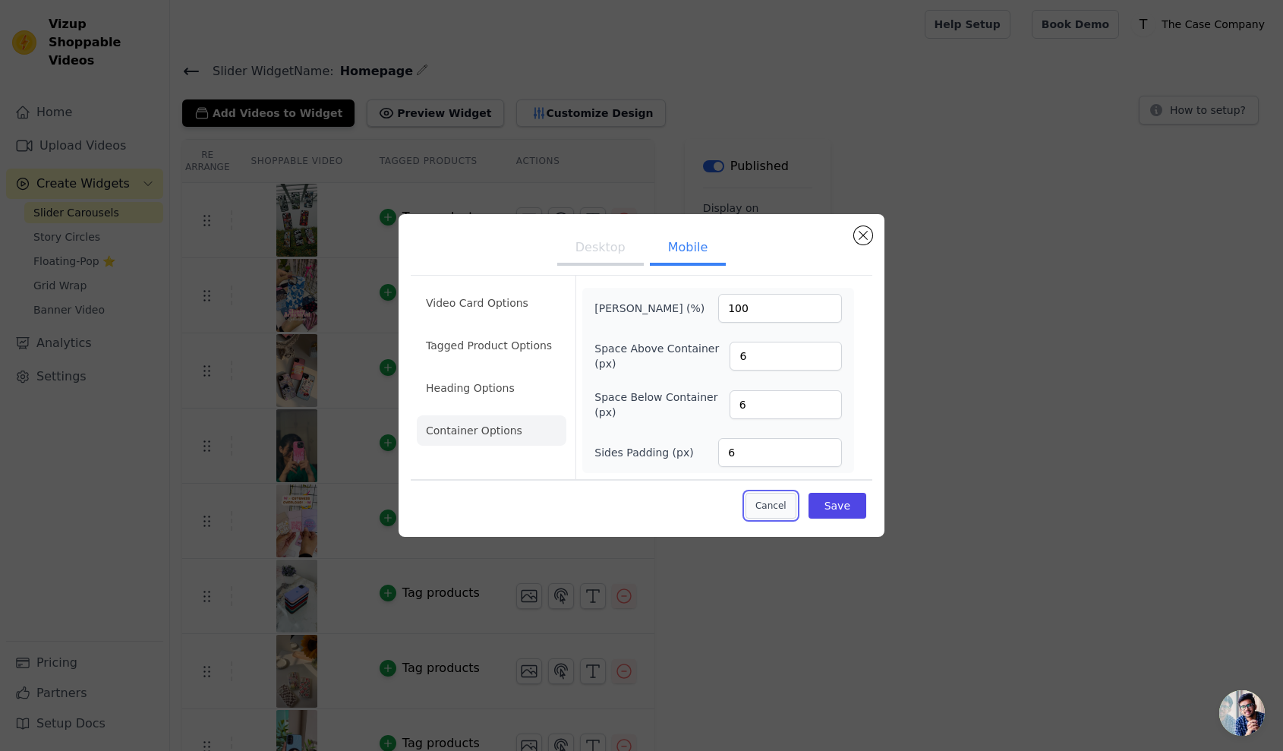
click at [775, 505] on button "Cancel" at bounding box center [770, 506] width 51 height 26
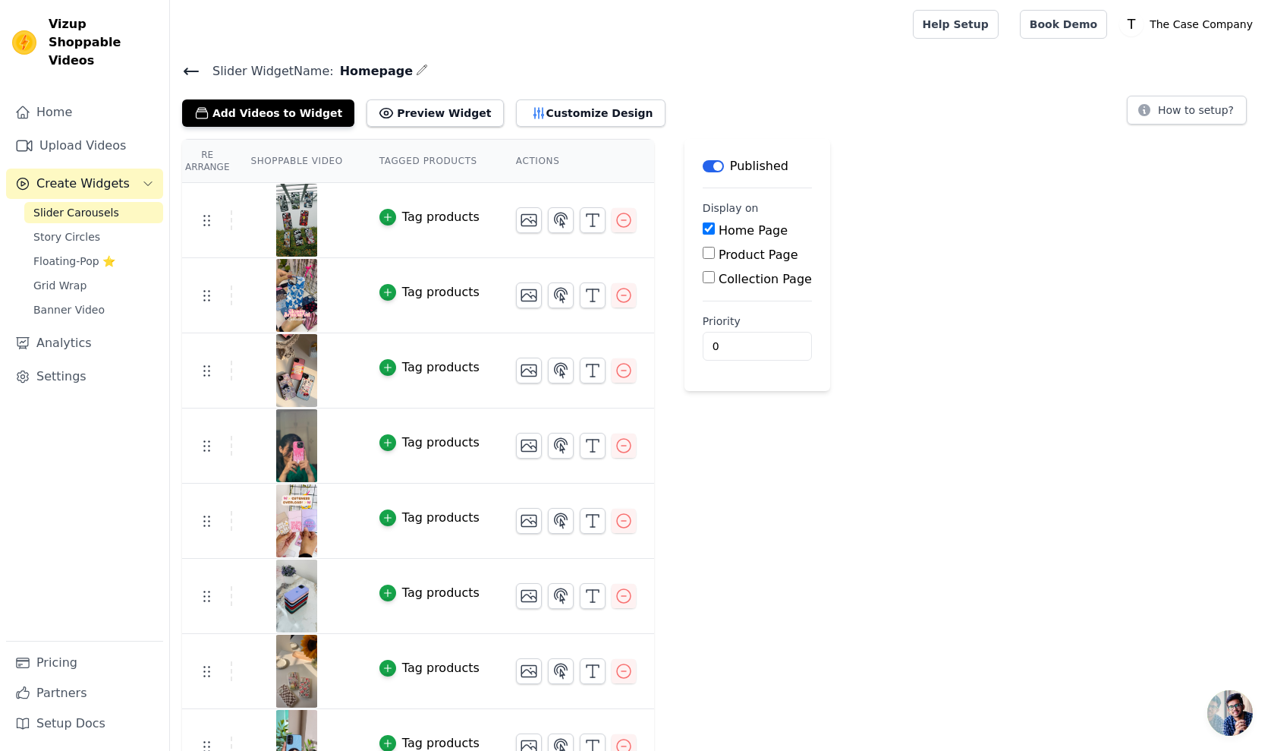
click at [197, 68] on icon at bounding box center [191, 71] width 18 height 18
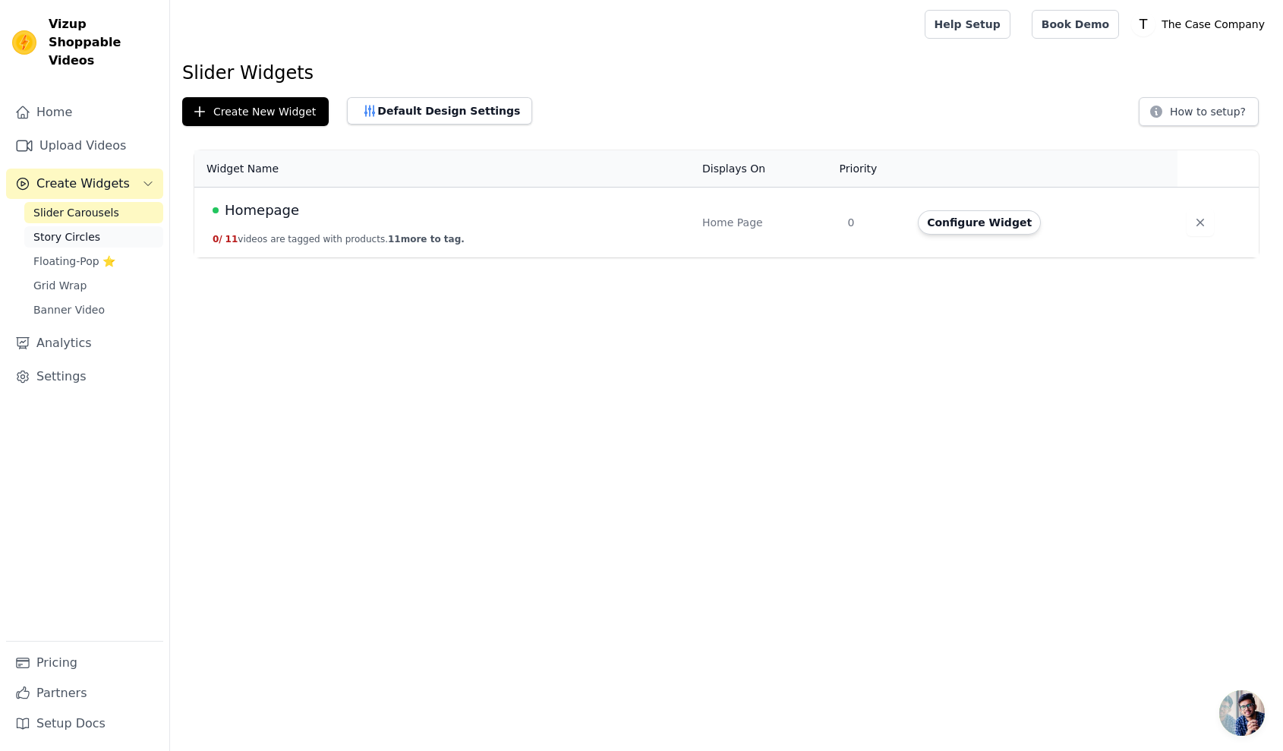
click at [99, 226] on link "Story Circles" at bounding box center [93, 236] width 139 height 21
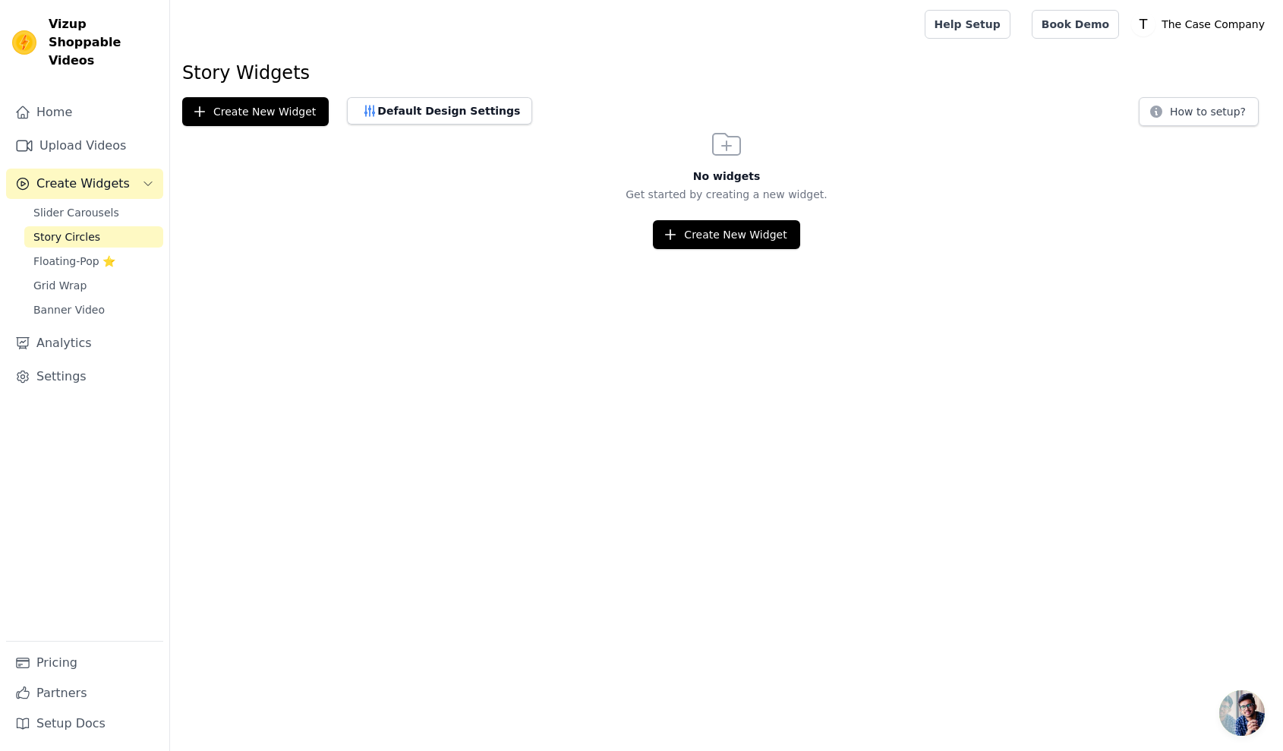
click at [100, 229] on div "Slider Carousels Story Circles Floating-Pop ⭐ Grid Wrap Banner Video" at bounding box center [93, 261] width 139 height 118
click at [102, 226] on link "Story Circles" at bounding box center [93, 236] width 139 height 21
click at [103, 275] on link "Grid Wrap" at bounding box center [93, 285] width 139 height 21
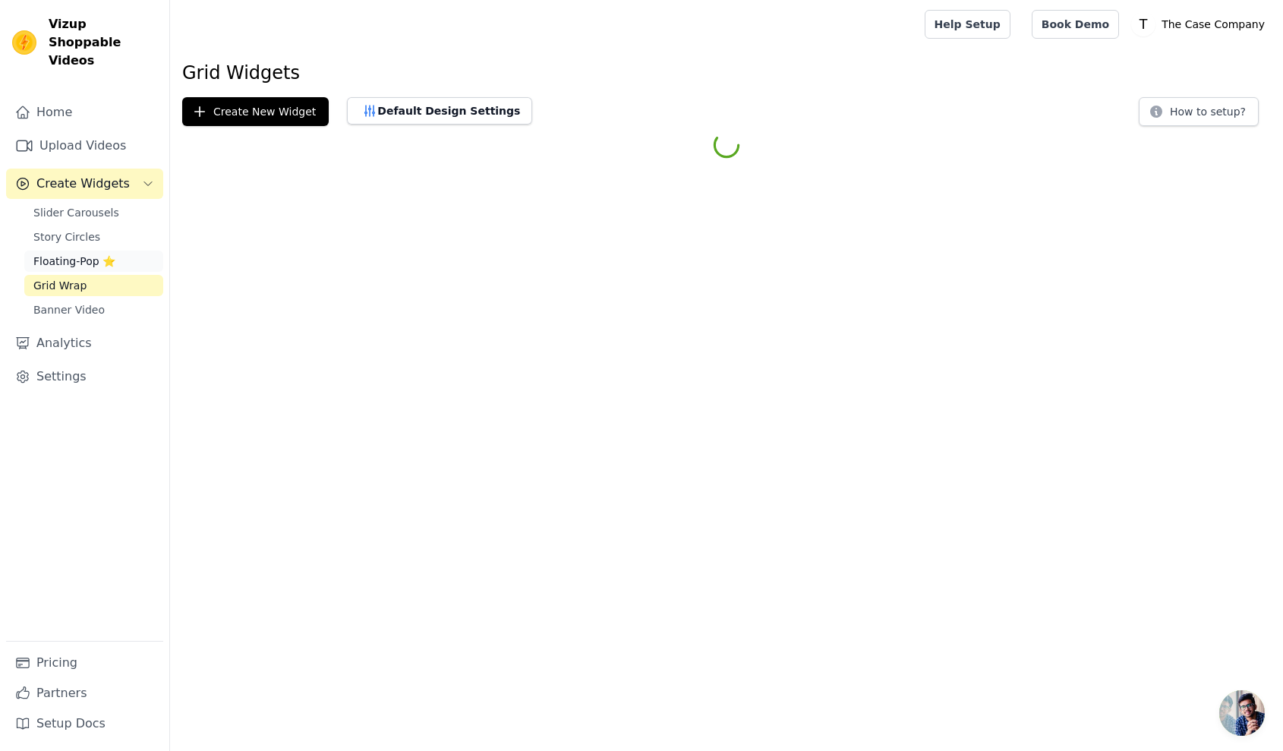
click at [109, 253] on span "Floating-Pop ⭐" at bounding box center [74, 260] width 82 height 15
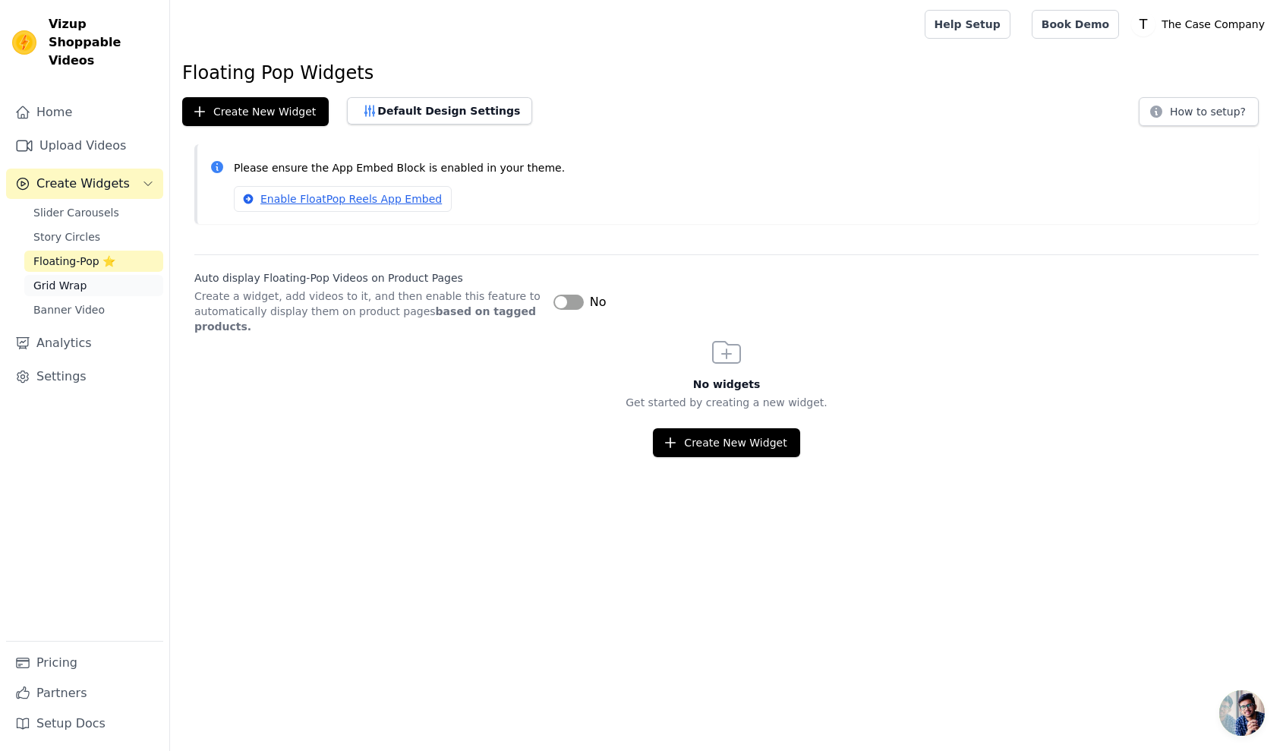
click at [102, 275] on link "Grid Wrap" at bounding box center [93, 285] width 139 height 21
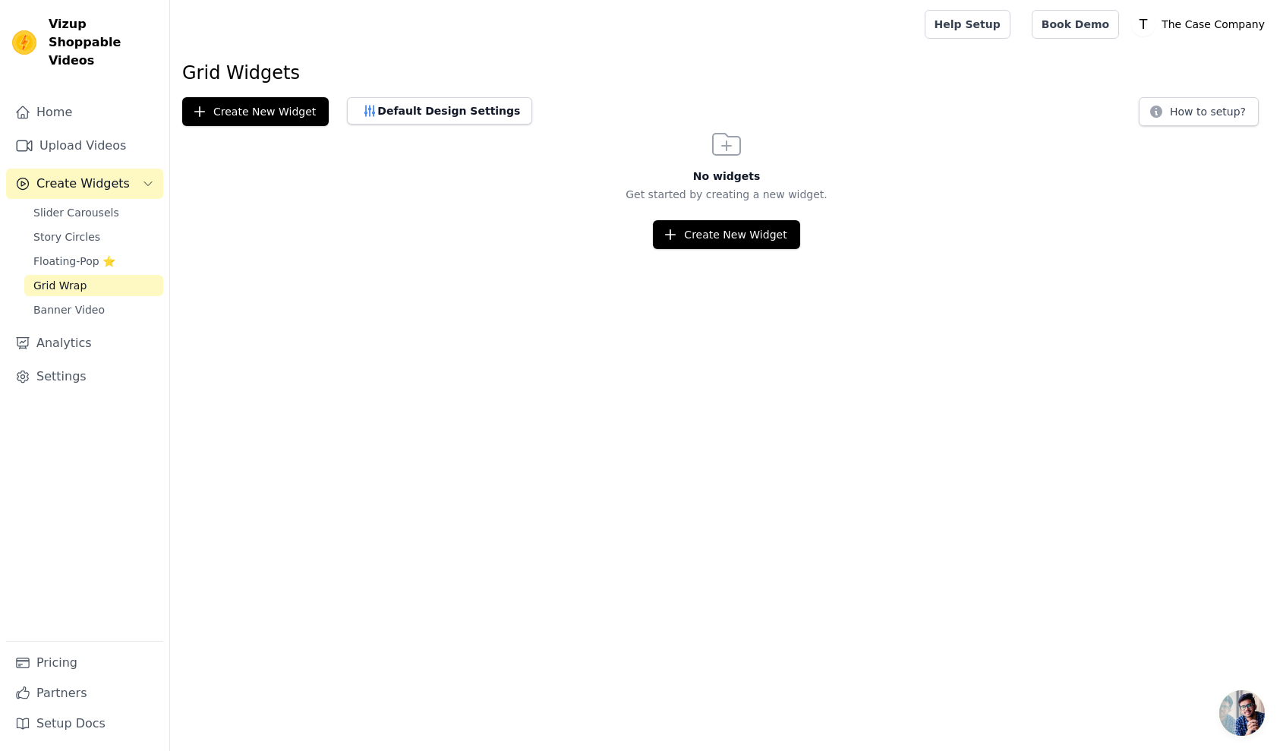
click at [110, 304] on div "Home Upload Videos Create Widgets Slider Carousels Story Circles Floating-Pop ⭐…" at bounding box center [84, 368] width 157 height 543
click at [114, 299] on link "Banner Video" at bounding box center [93, 309] width 139 height 21
click at [110, 328] on link "Analytics" at bounding box center [84, 343] width 157 height 30
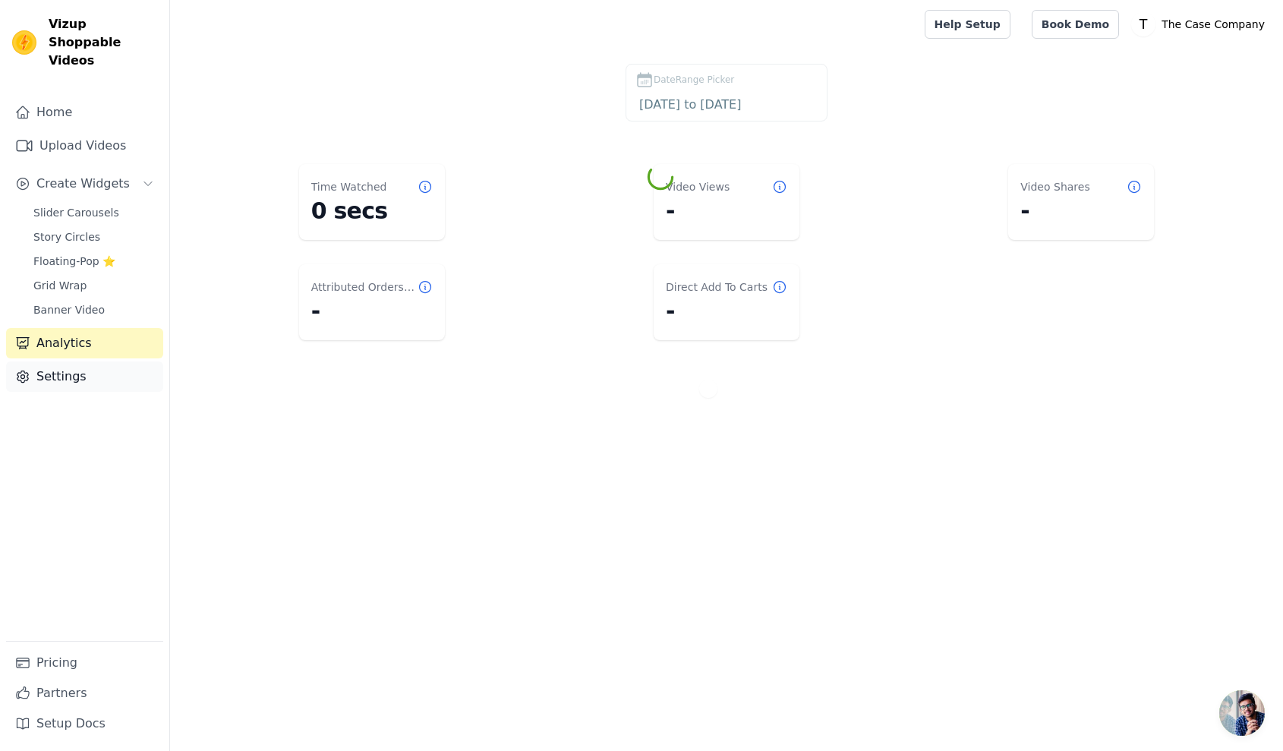
click at [101, 361] on link "Settings" at bounding box center [84, 376] width 157 height 30
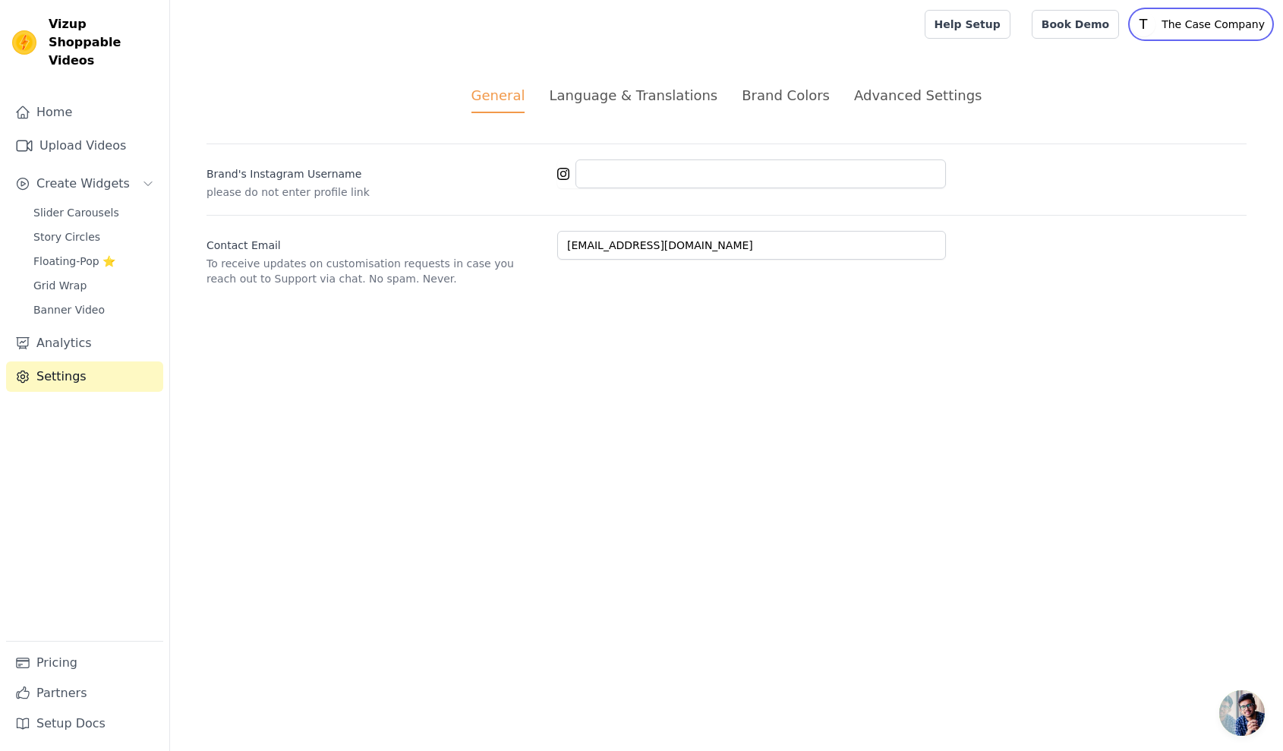
click at [1194, 27] on p "The Case Company" at bounding box center [1212, 24] width 115 height 27
click at [915, 91] on div "Advanced Settings" at bounding box center [918, 95] width 128 height 20
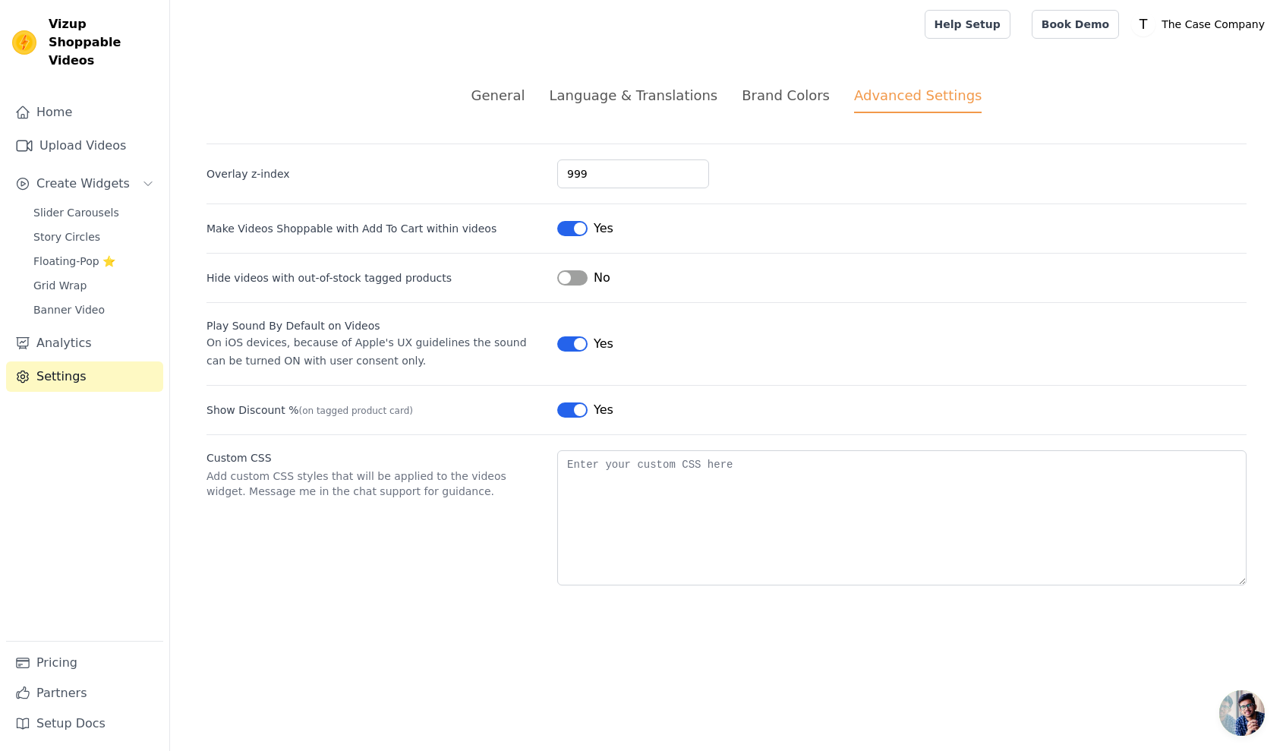
click at [790, 90] on div "Brand Colors" at bounding box center [785, 95] width 88 height 20
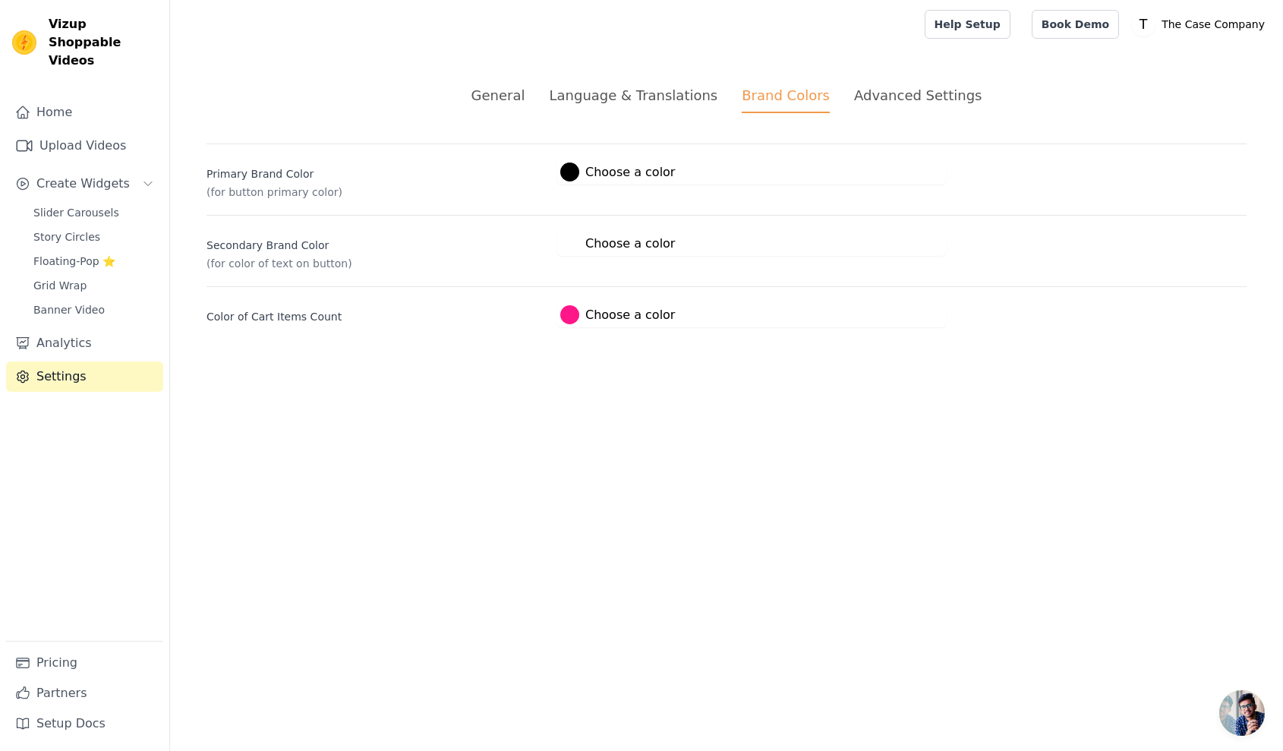
click at [523, 112] on li "General" at bounding box center [498, 99] width 54 height 28
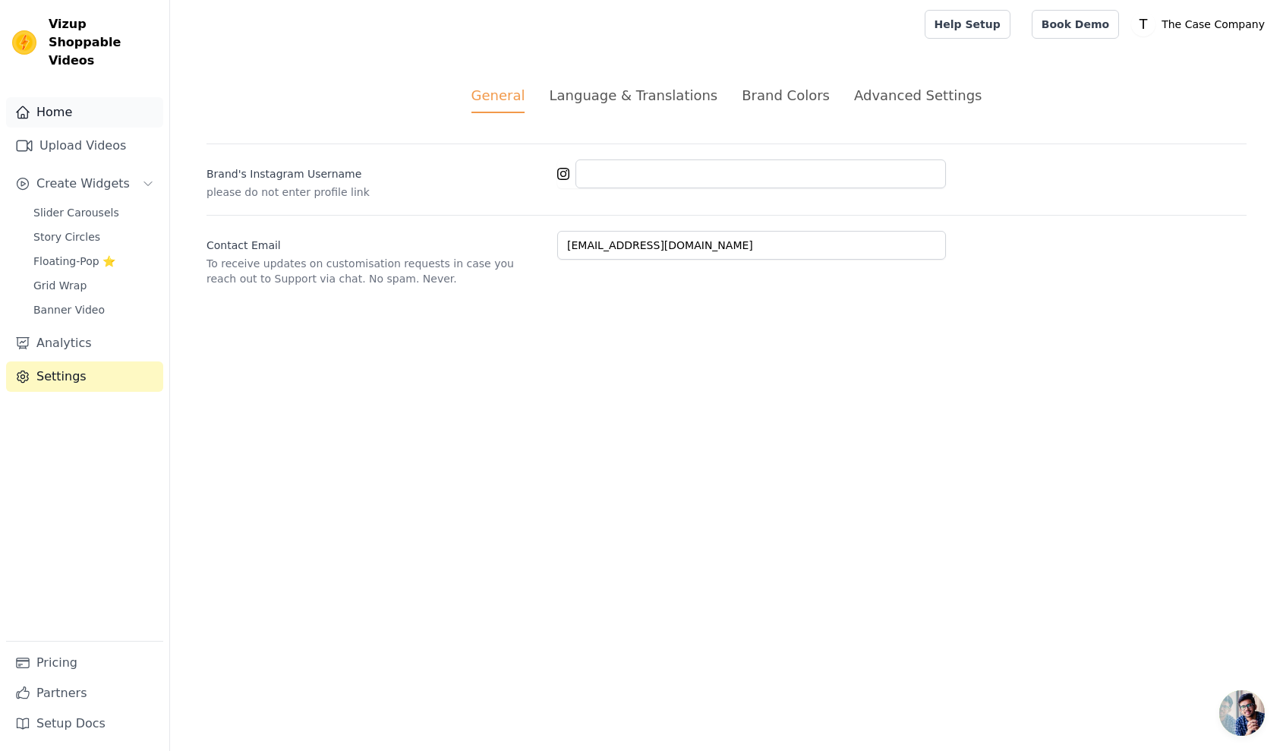
click at [109, 105] on link "Home" at bounding box center [84, 112] width 157 height 30
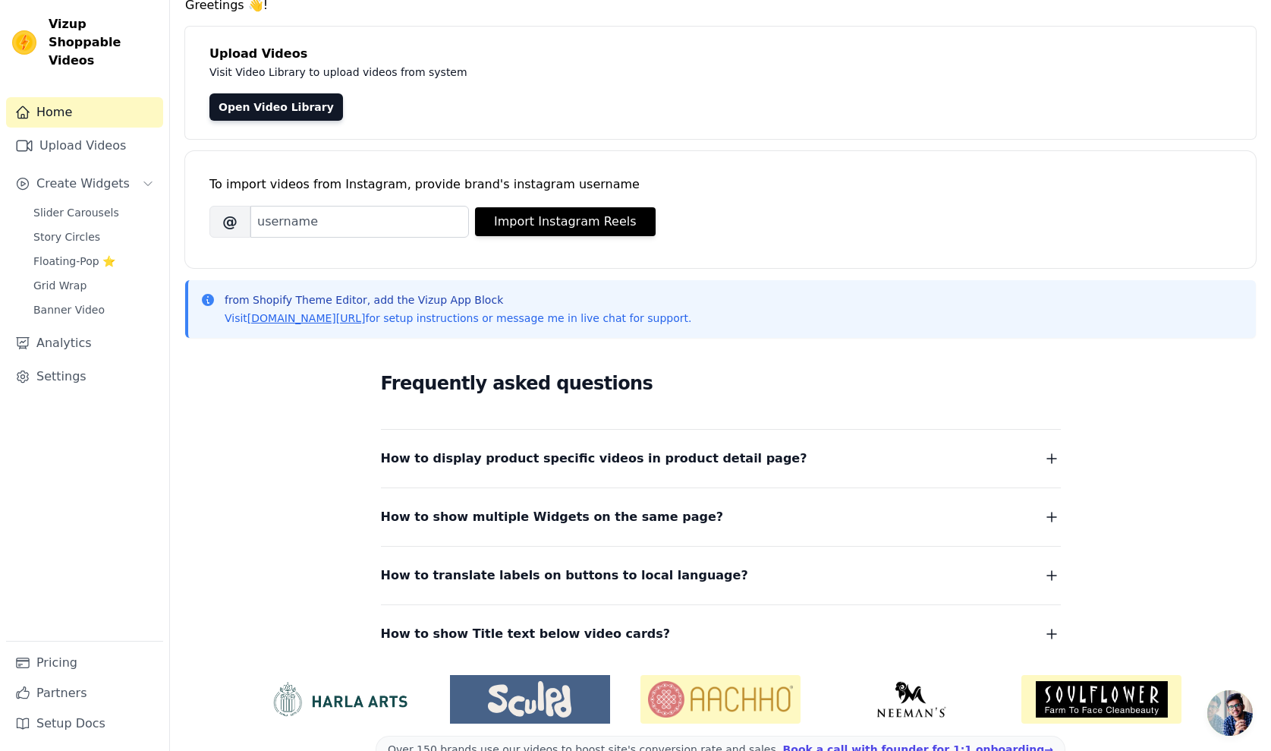
scroll to position [101, 0]
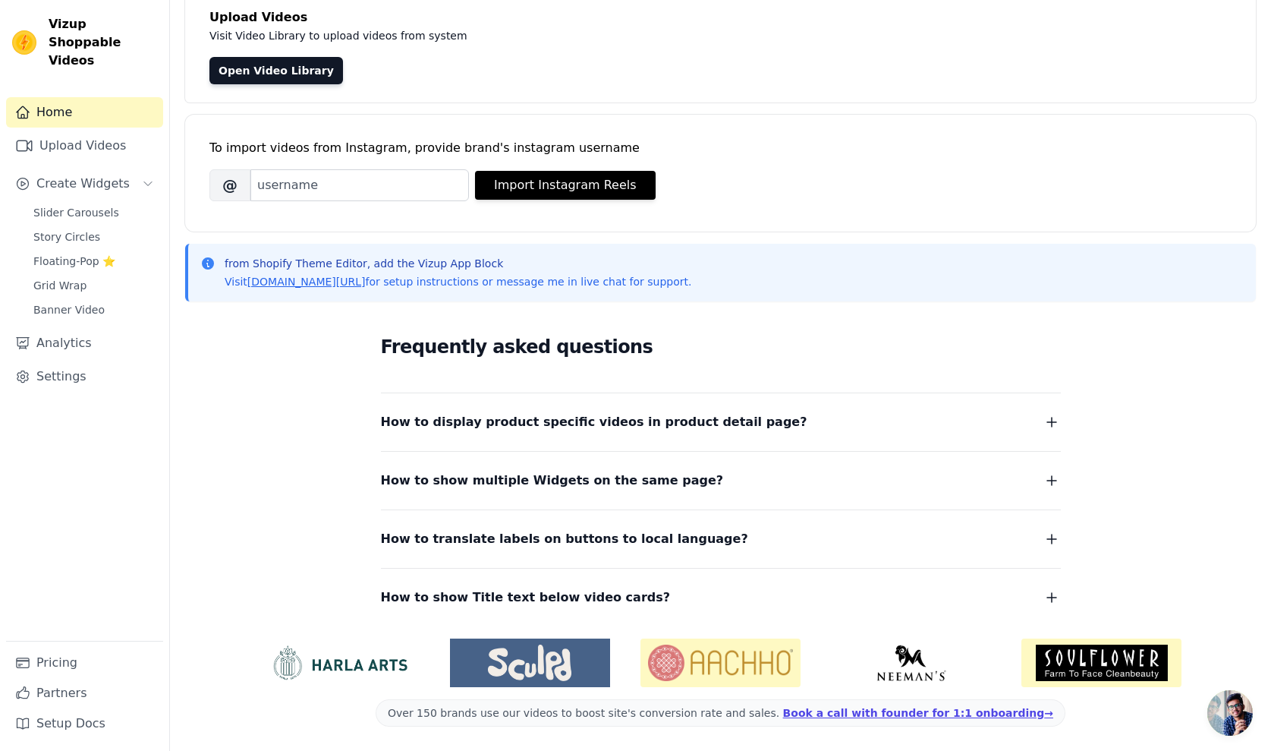
click at [566, 670] on img at bounding box center [530, 662] width 160 height 36
click at [1089, 660] on img at bounding box center [1102, 662] width 160 height 49
click at [358, 656] on img at bounding box center [340, 662] width 160 height 36
click at [72, 134] on link "Upload Videos" at bounding box center [84, 146] width 157 height 30
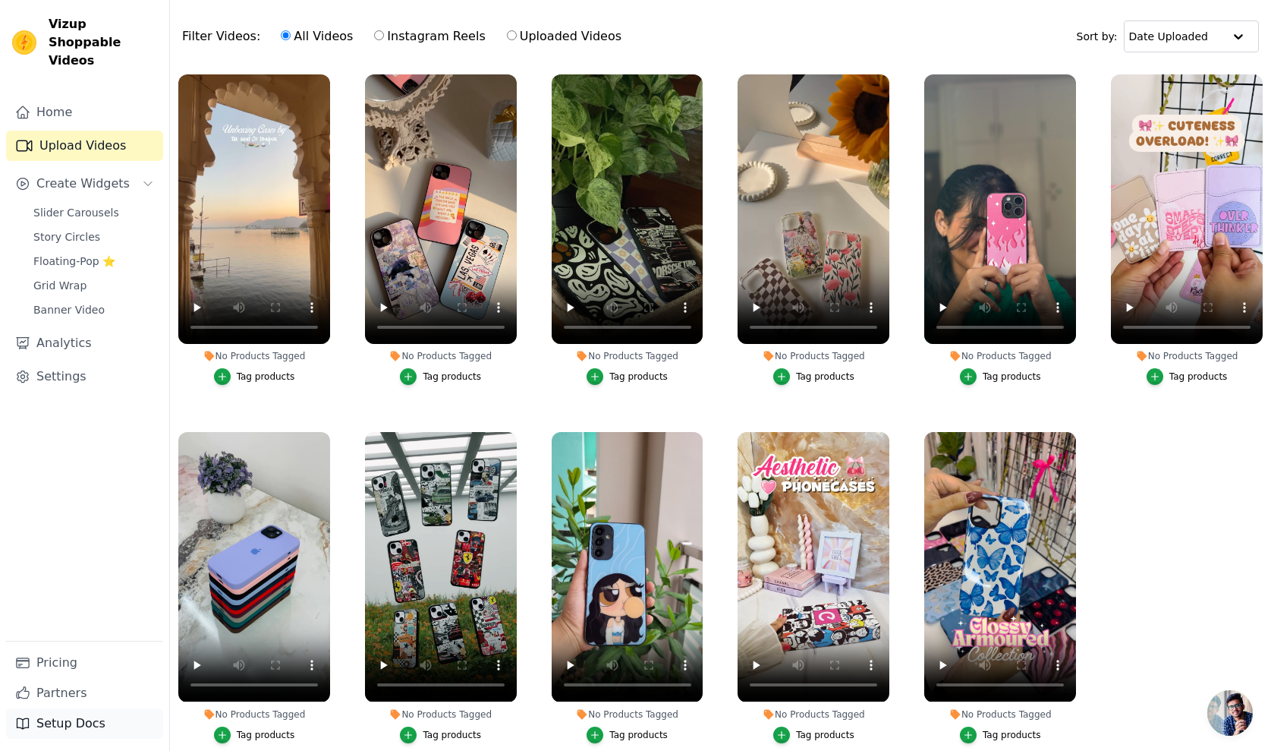
click at [74, 725] on link "Setup Docs" at bounding box center [84, 723] width 157 height 30
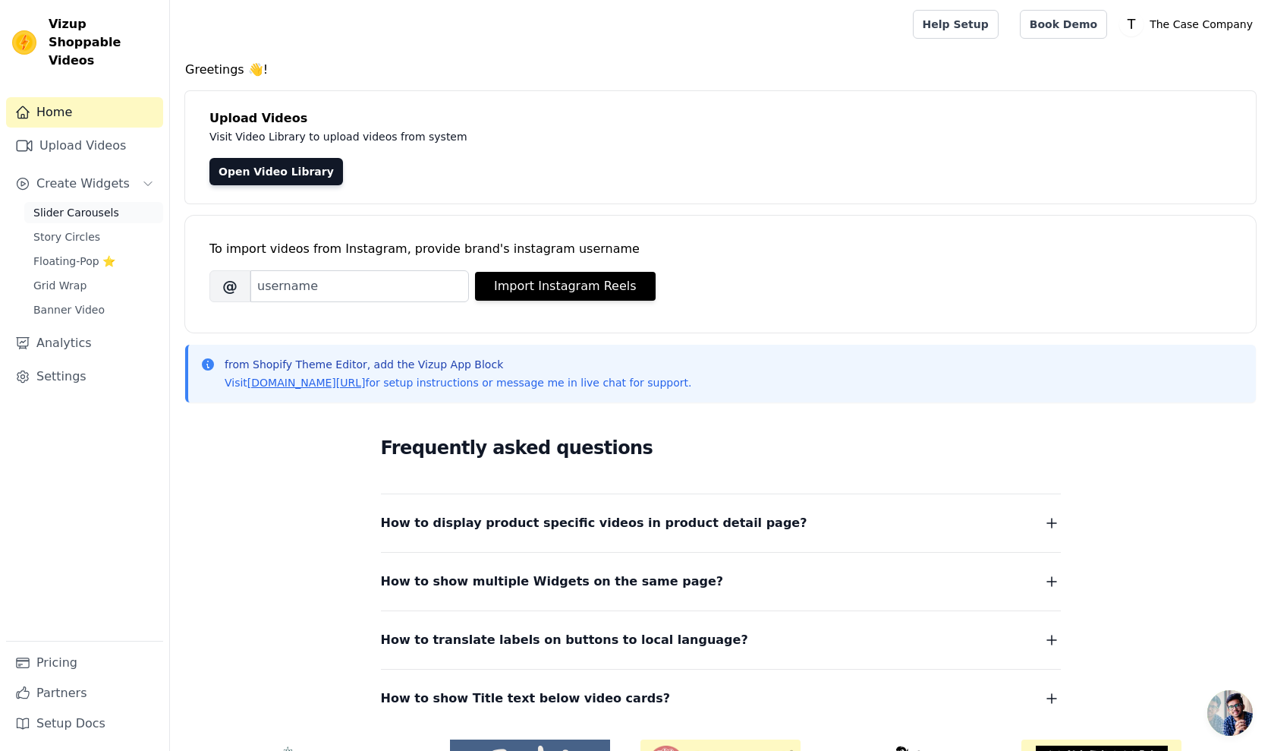
click at [108, 205] on span "Slider Carousels" at bounding box center [76, 212] width 86 height 15
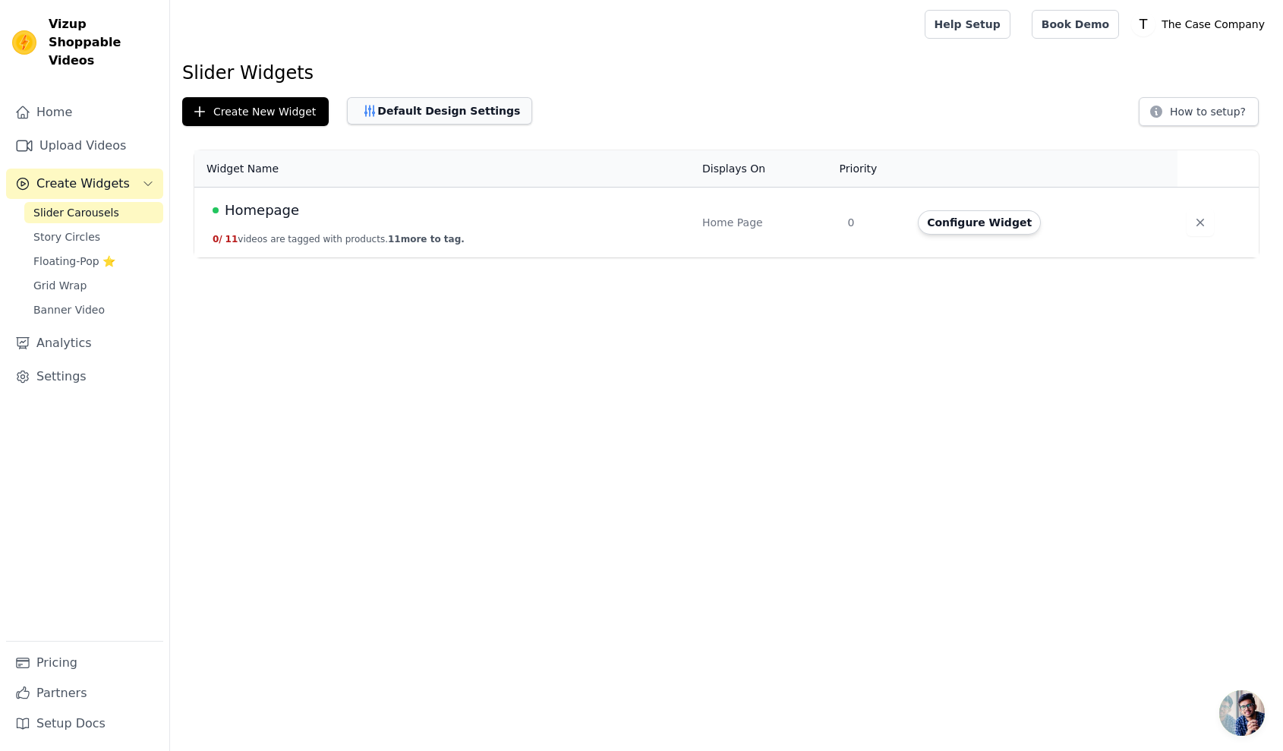
click at [448, 109] on button "Default Design Settings" at bounding box center [439, 110] width 185 height 27
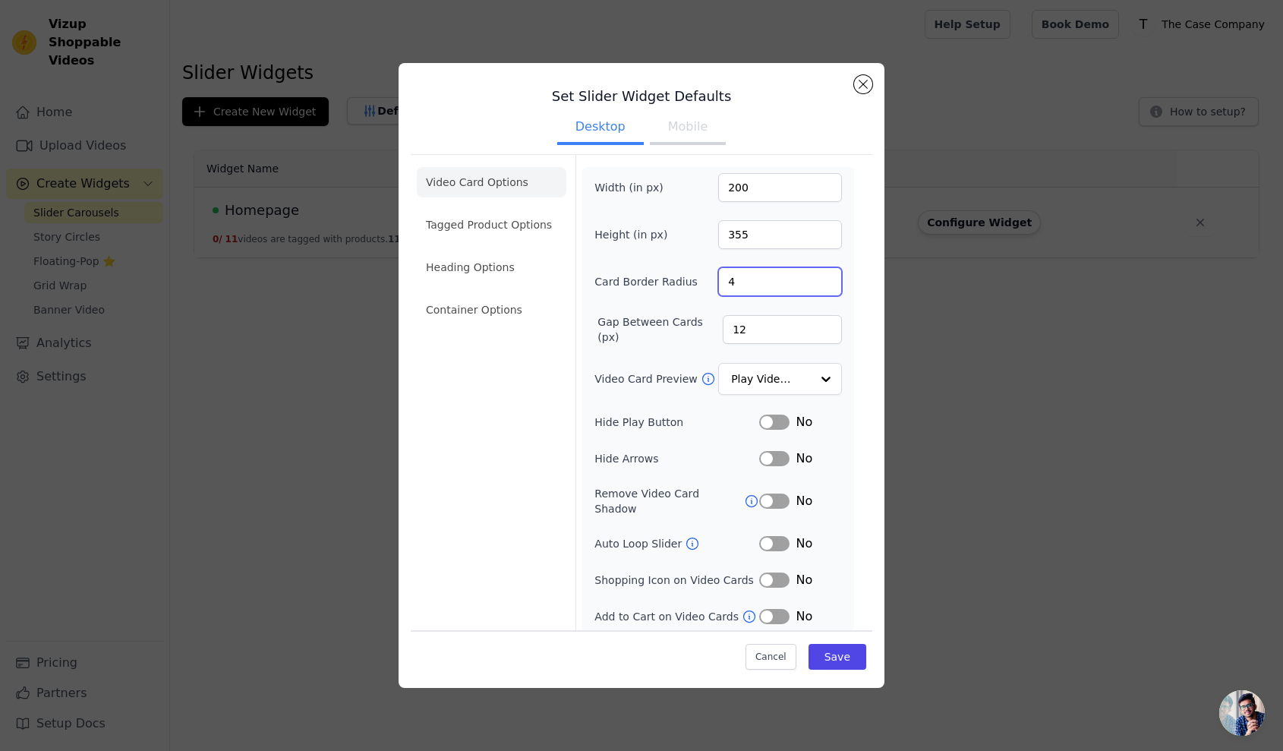
click at [751, 287] on input "4" at bounding box center [780, 281] width 124 height 29
click at [505, 294] on li "Tagged Product Options" at bounding box center [492, 309] width 150 height 30
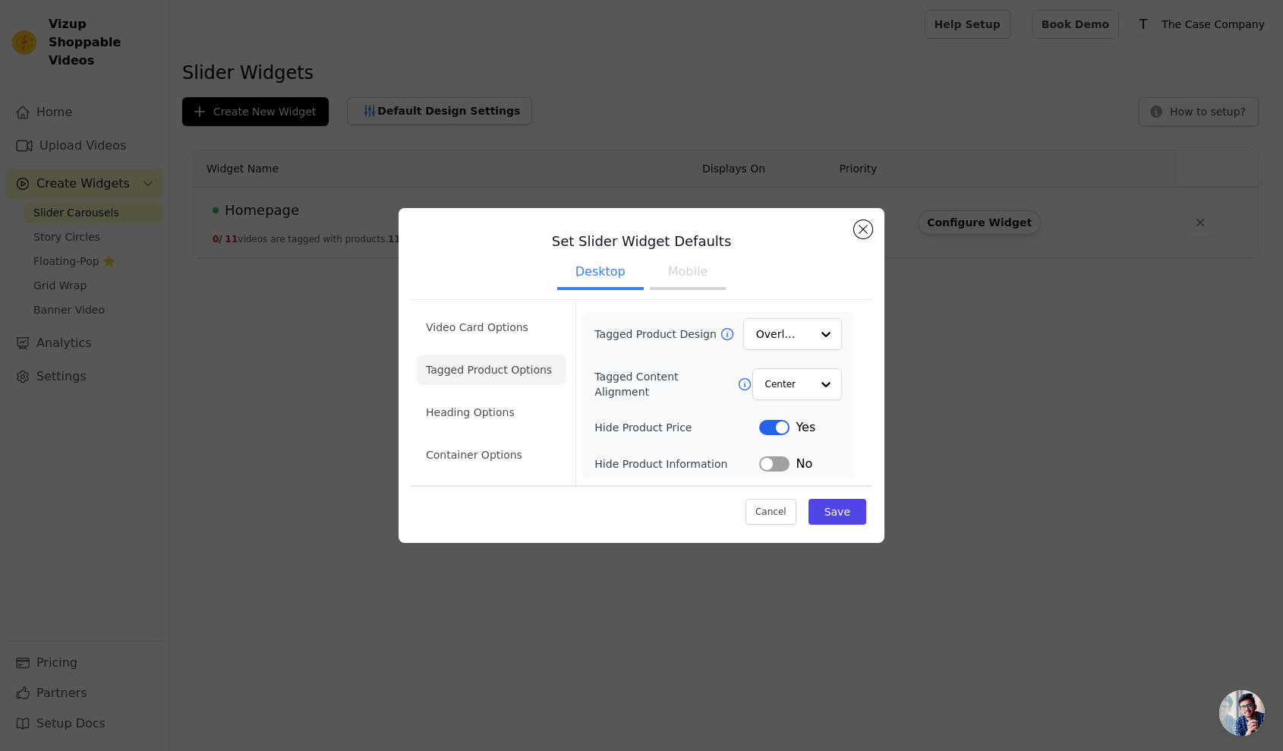
click at [530, 380] on li "Tagged Product Options" at bounding box center [492, 369] width 150 height 30
click at [521, 404] on li "Heading Options" at bounding box center [492, 412] width 150 height 30
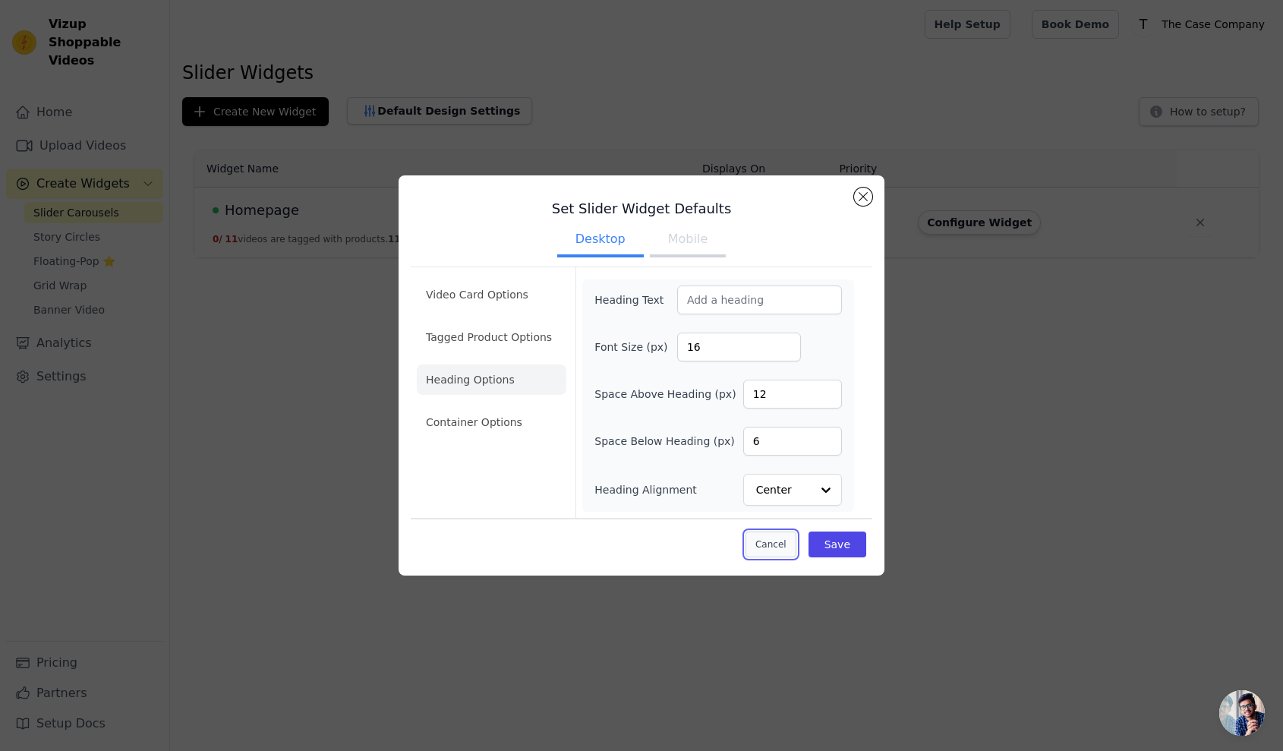
click at [779, 546] on button "Cancel" at bounding box center [770, 544] width 51 height 26
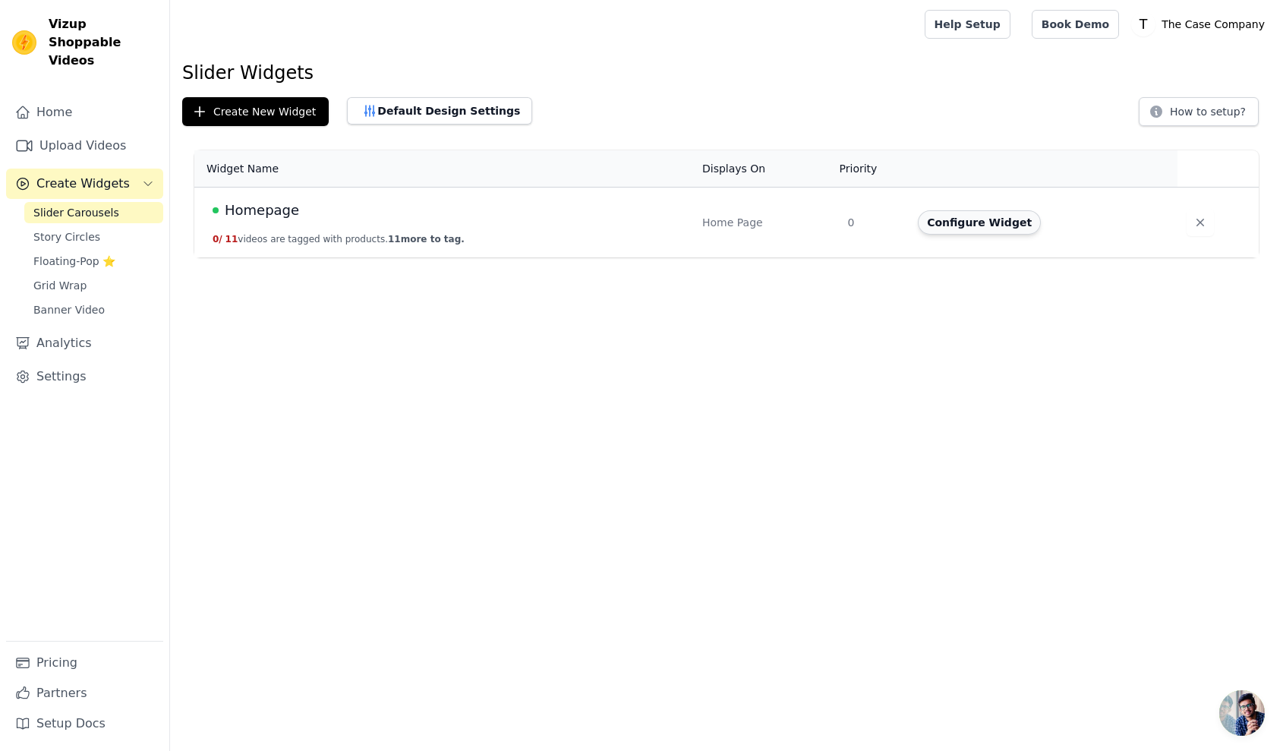
click at [978, 225] on button "Configure Widget" at bounding box center [979, 222] width 123 height 24
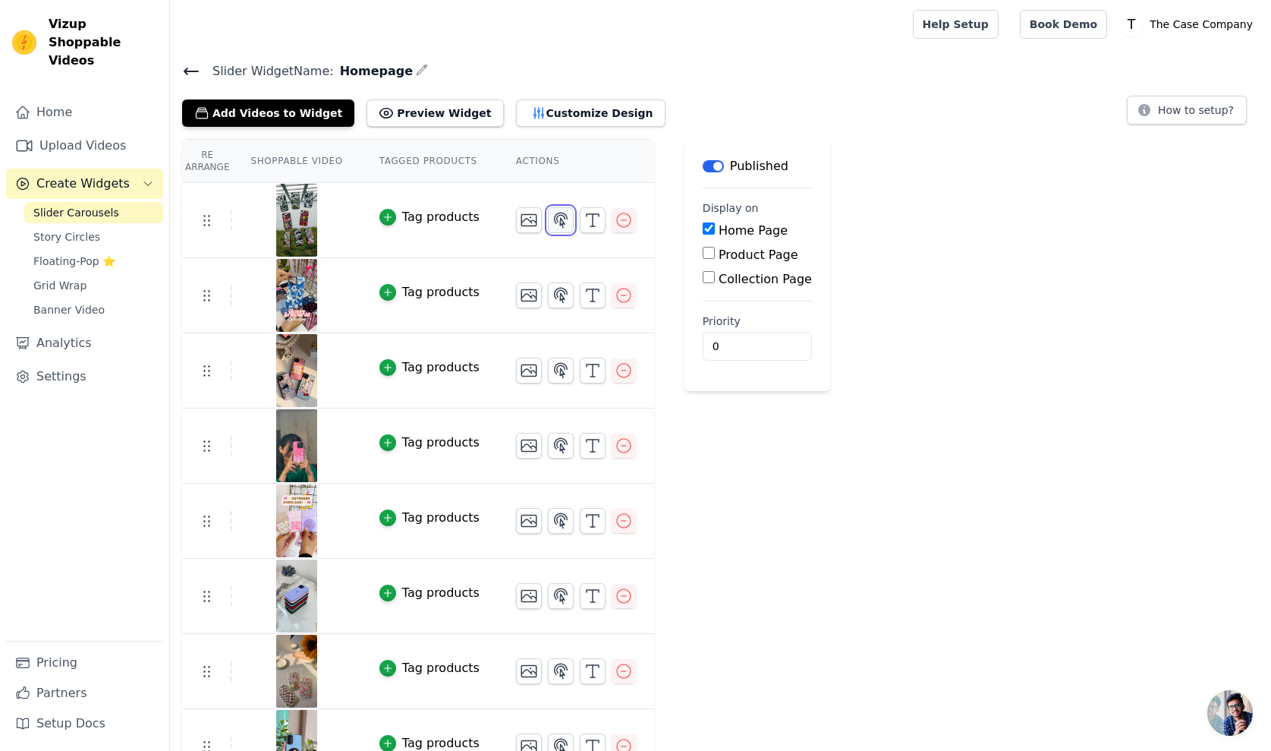
click at [560, 222] on icon "button" at bounding box center [561, 220] width 13 height 14
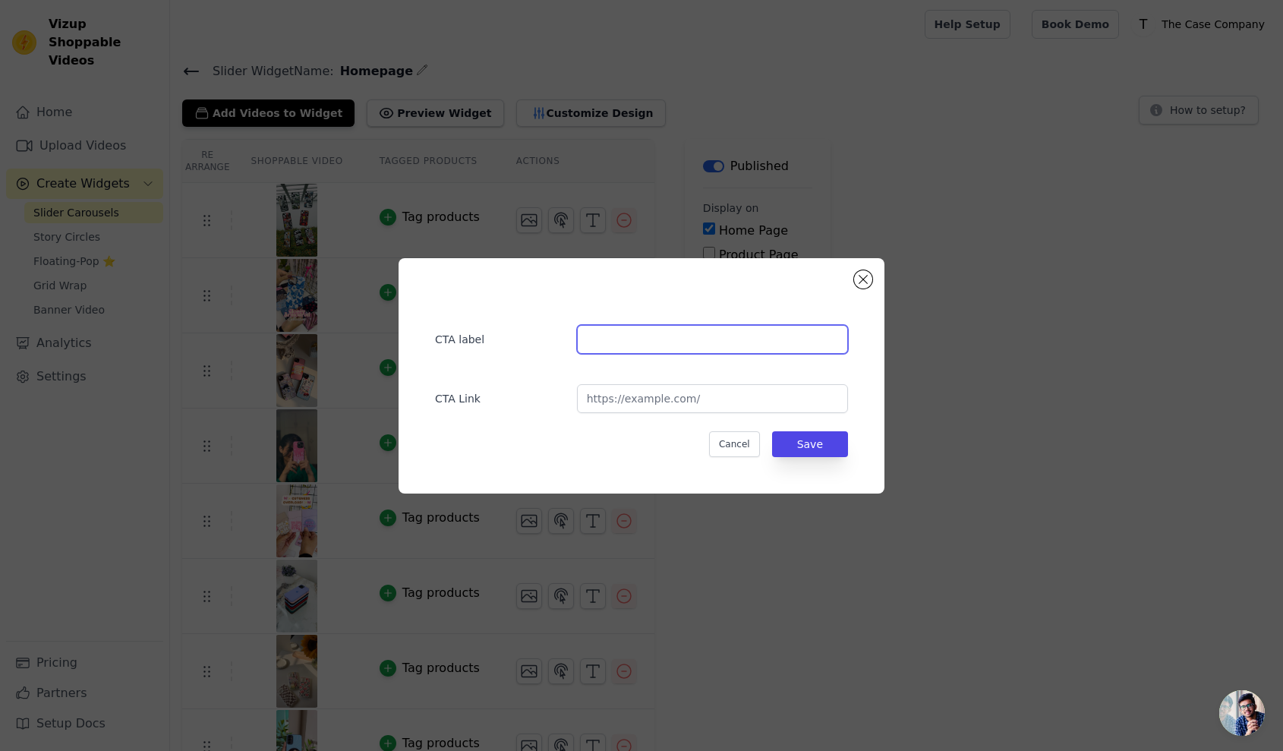
click at [609, 335] on input "text" at bounding box center [712, 339] width 271 height 29
click at [737, 446] on button "Cancel" at bounding box center [734, 444] width 51 height 26
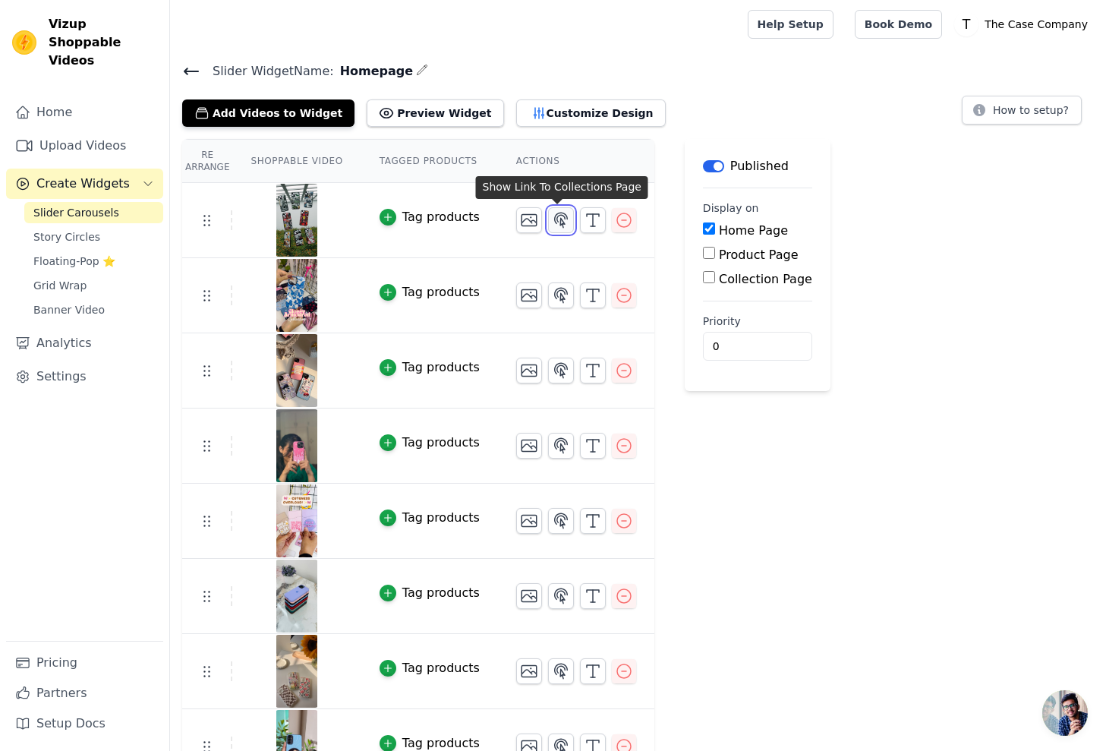
click at [562, 224] on icon "button" at bounding box center [561, 220] width 18 height 18
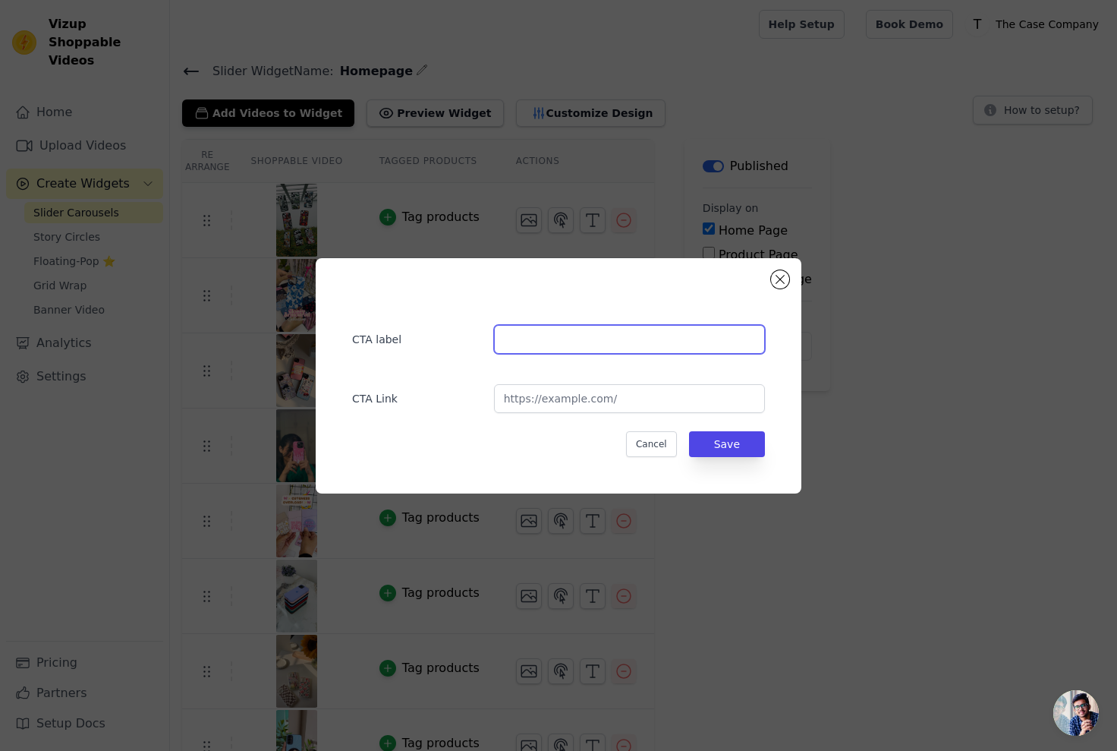
click at [566, 350] on input "text" at bounding box center [629, 339] width 271 height 29
paste input "Hybrid Car Collage Cases"
type input "Hybrid Car Collage Cases"
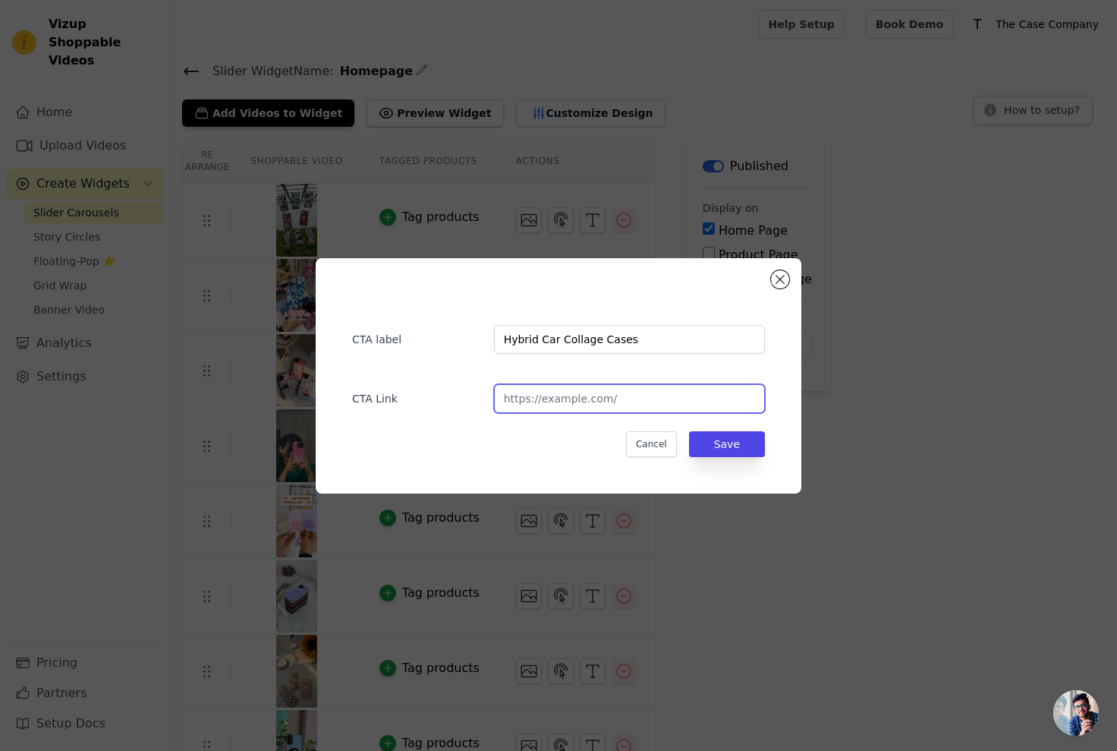
paste input "https://www.thecasecompany.in/collections/hybrid-supercar-cases"
type input "https://www.thecasecompany.in/collections/hybrid-supercar-cases"
click at [727, 442] on button "Save" at bounding box center [727, 444] width 76 height 26
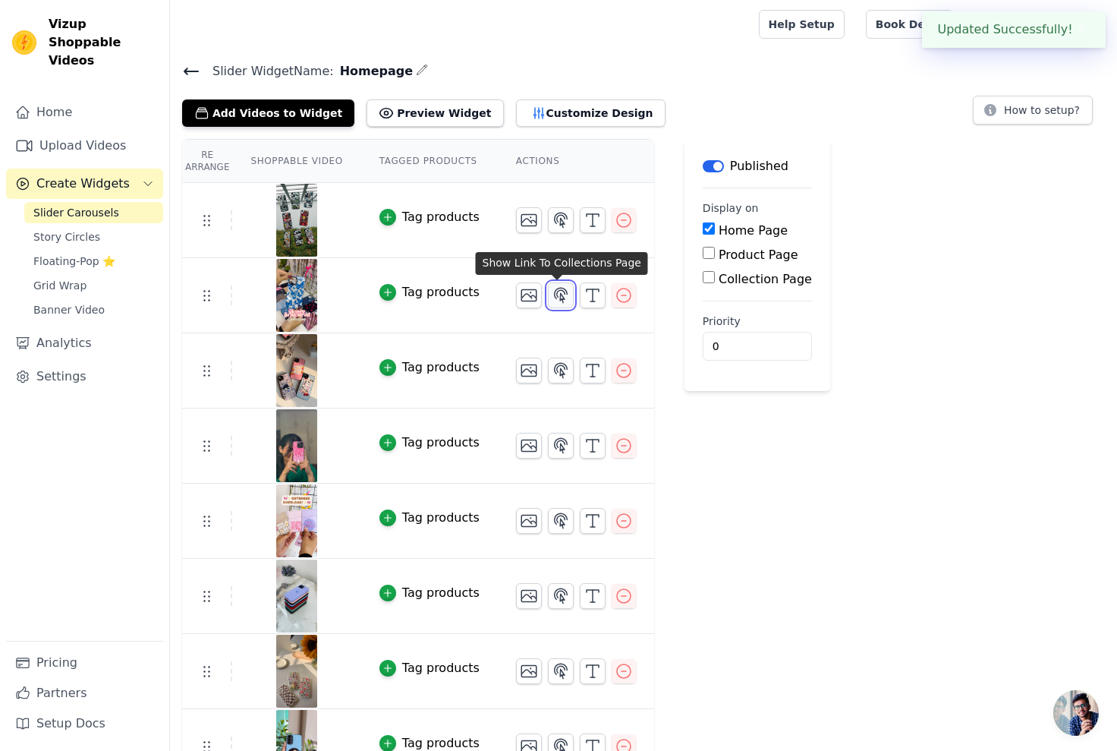
click at [563, 298] on icon "button" at bounding box center [561, 295] width 18 height 18
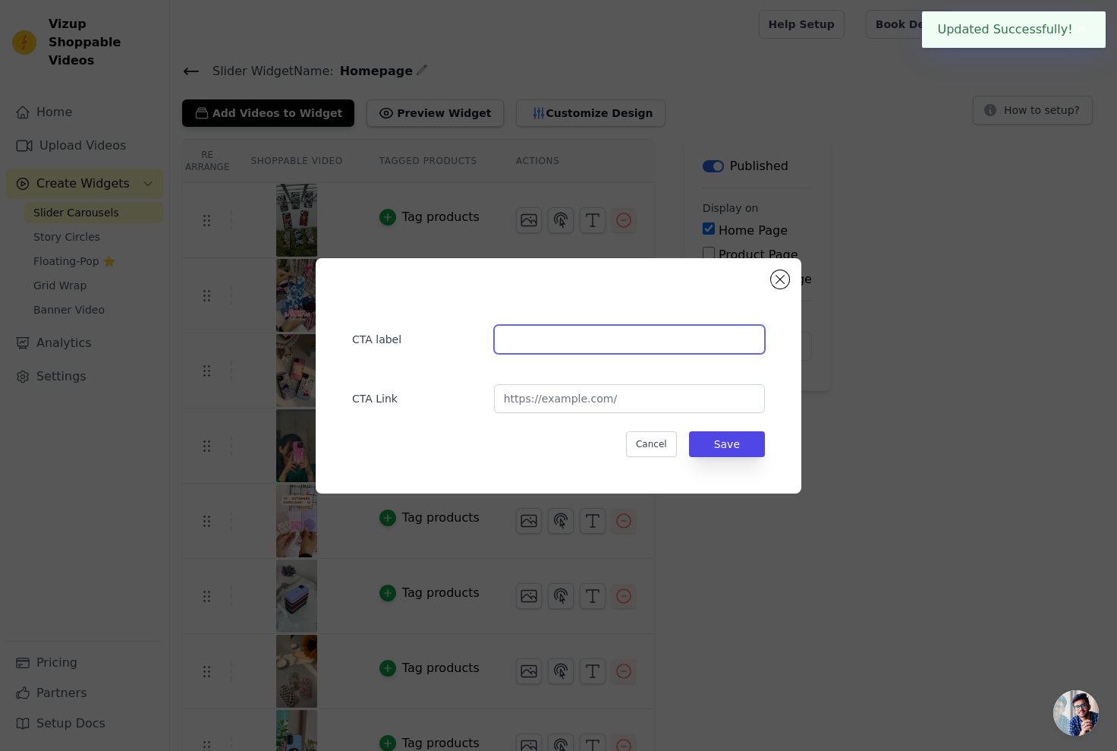
click at [586, 352] on input "text" at bounding box center [629, 339] width 271 height 29
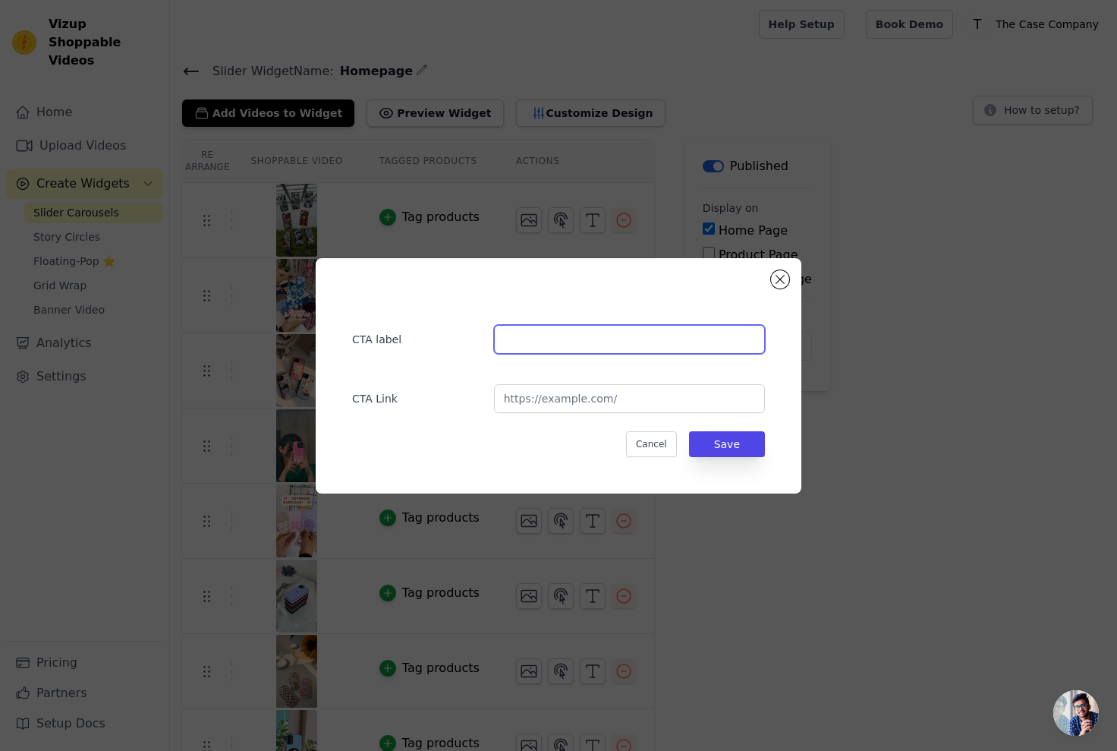
paste input "Glossy Armoured Cases"
type input "Glossy Armoured Cases"
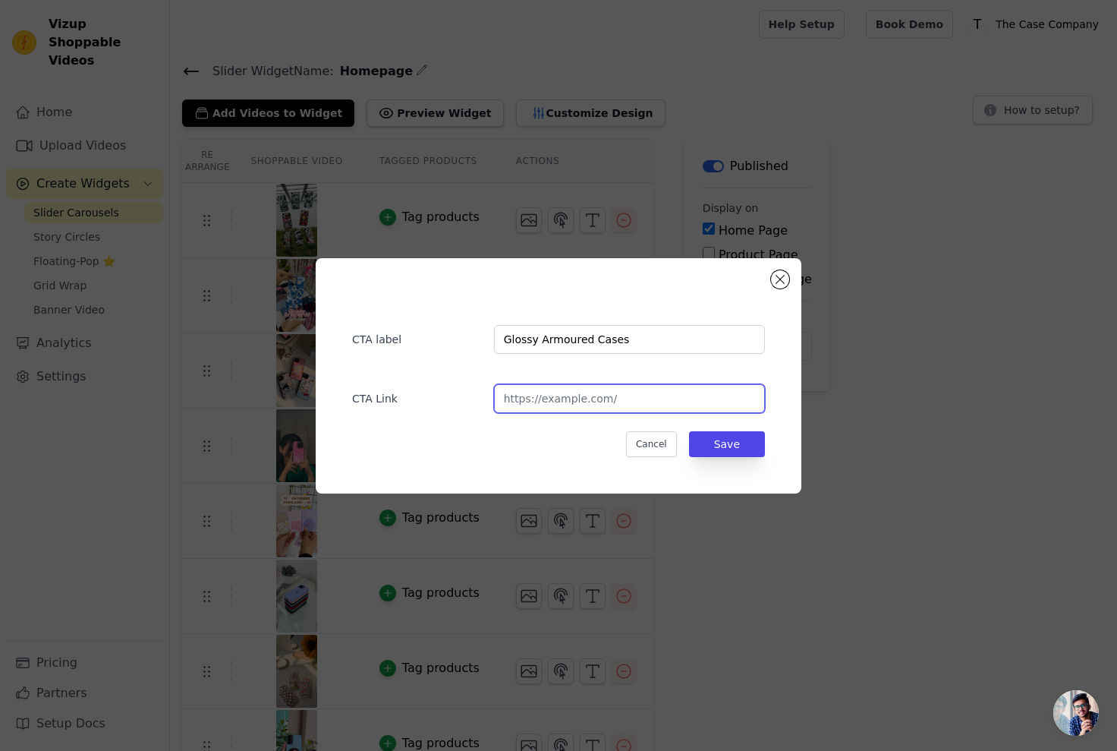
paste input "https://www.thecasecompany.in/collections/glossy-armoured-cases-%F0%9F%9B%A1%EF…"
type input "https://www.thecasecompany.in/collections/glossy-armoured-cases-%F0%9F%9B%A1%EF…"
click at [734, 442] on button "Save" at bounding box center [727, 444] width 76 height 26
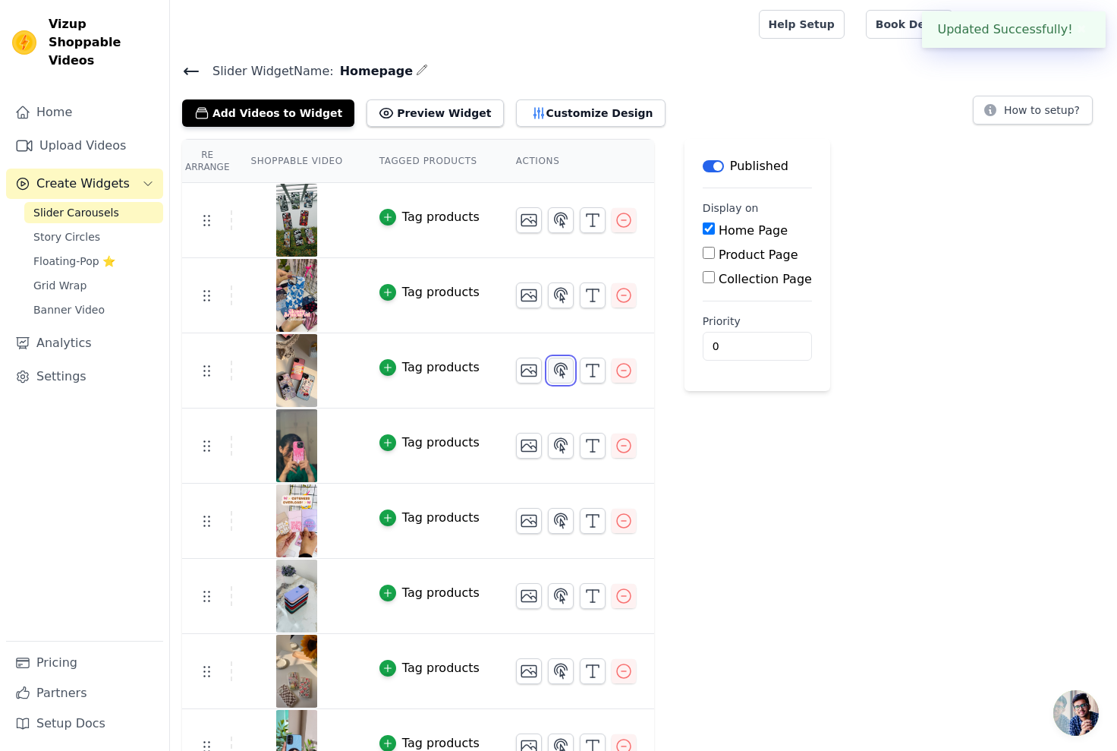
click at [556, 370] on icon "button" at bounding box center [561, 370] width 13 height 14
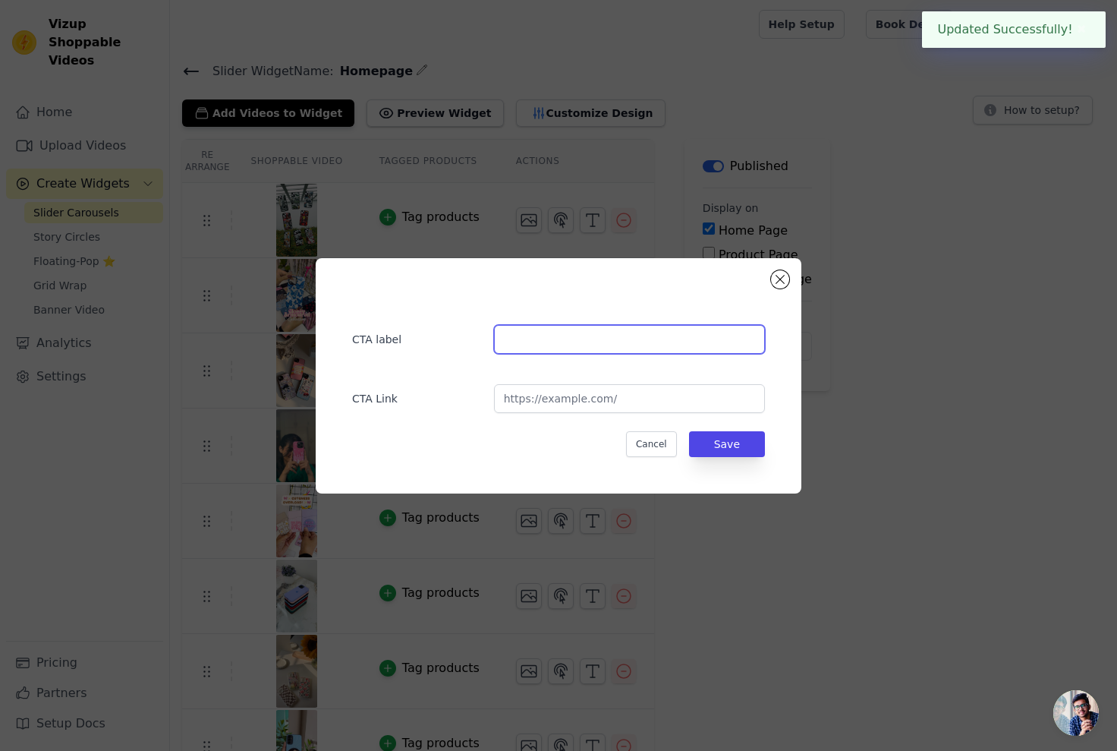
click at [509, 341] on input "text" at bounding box center [629, 339] width 271 height 29
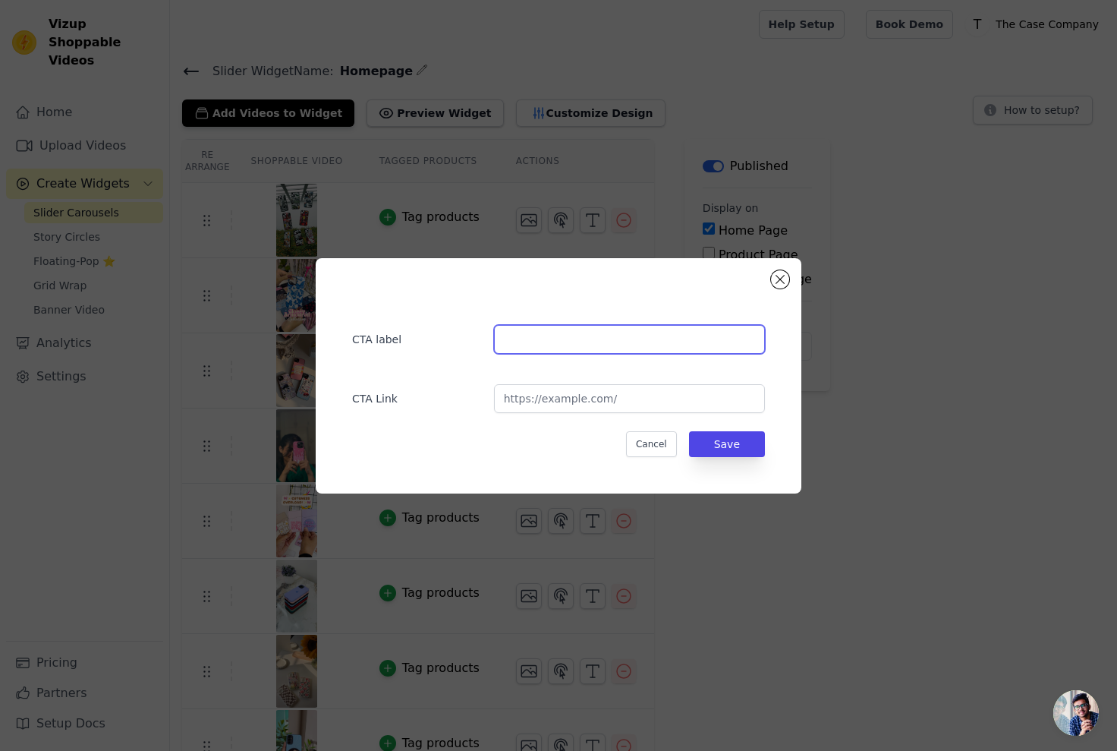
paste input "Hybrid Cases"
click at [539, 342] on input "Hybrid Cases" at bounding box center [629, 339] width 271 height 29
type input "Hybrid Matte Cases"
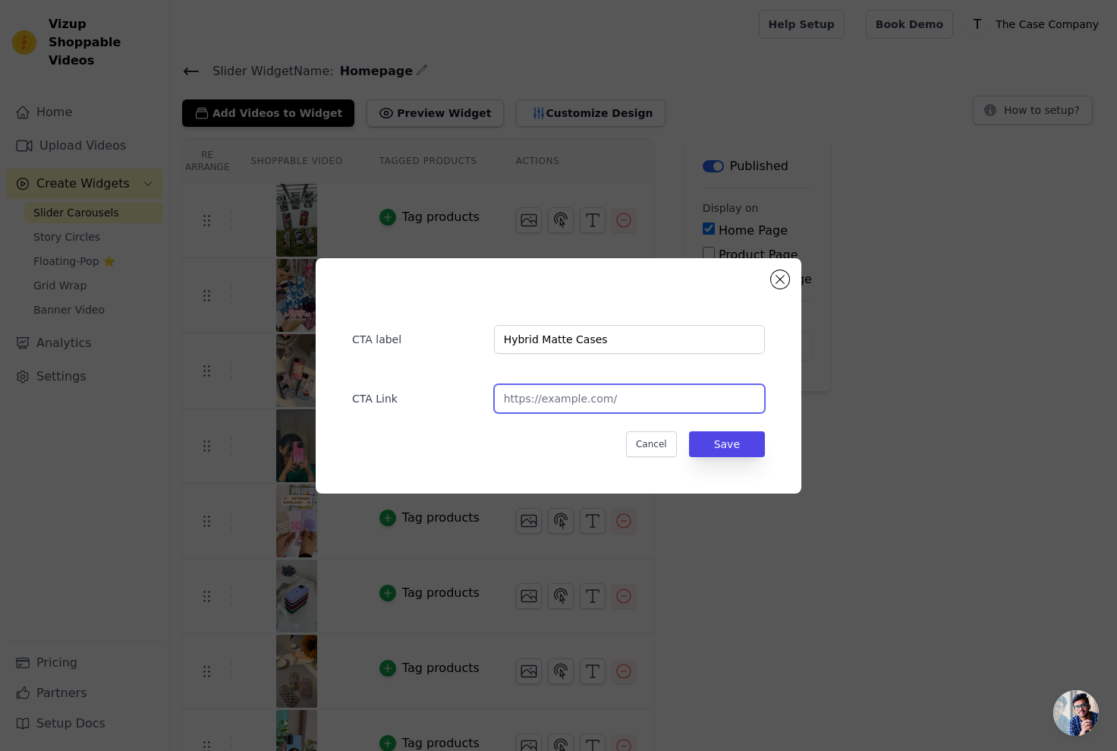
paste input "[URL][DOMAIN_NAME]"
type input "[URL][DOMAIN_NAME]"
click at [729, 443] on button "Save" at bounding box center [727, 444] width 76 height 26
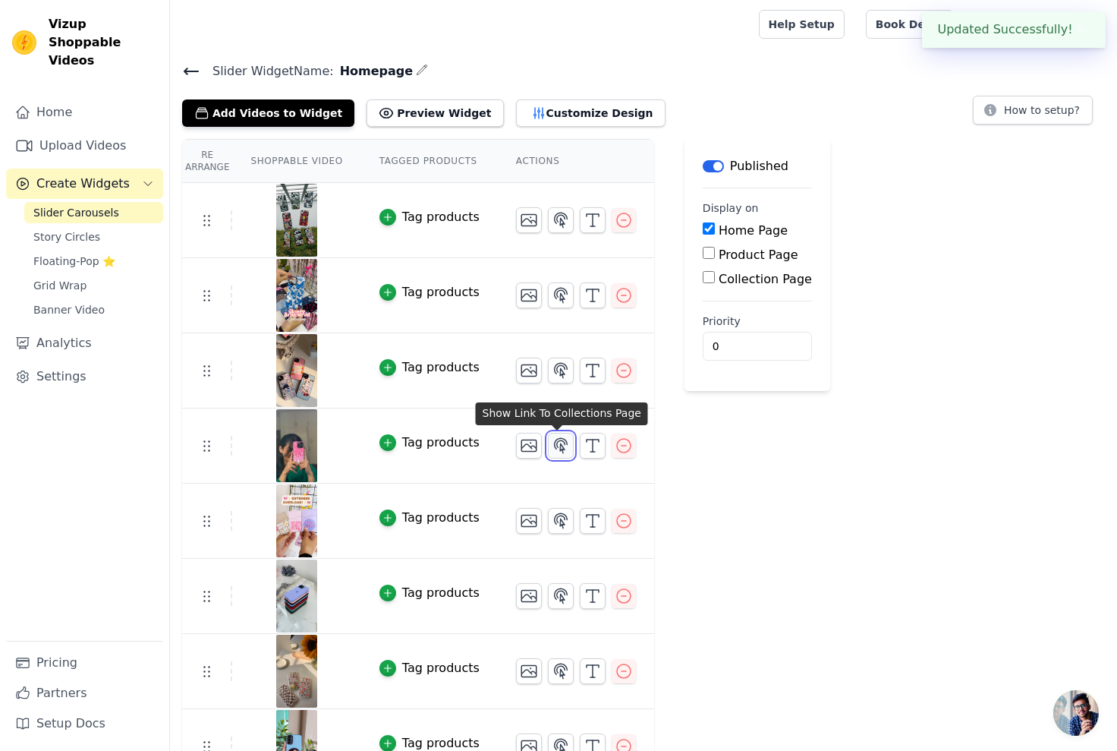
click at [557, 447] on icon "button" at bounding box center [561, 445] width 18 height 18
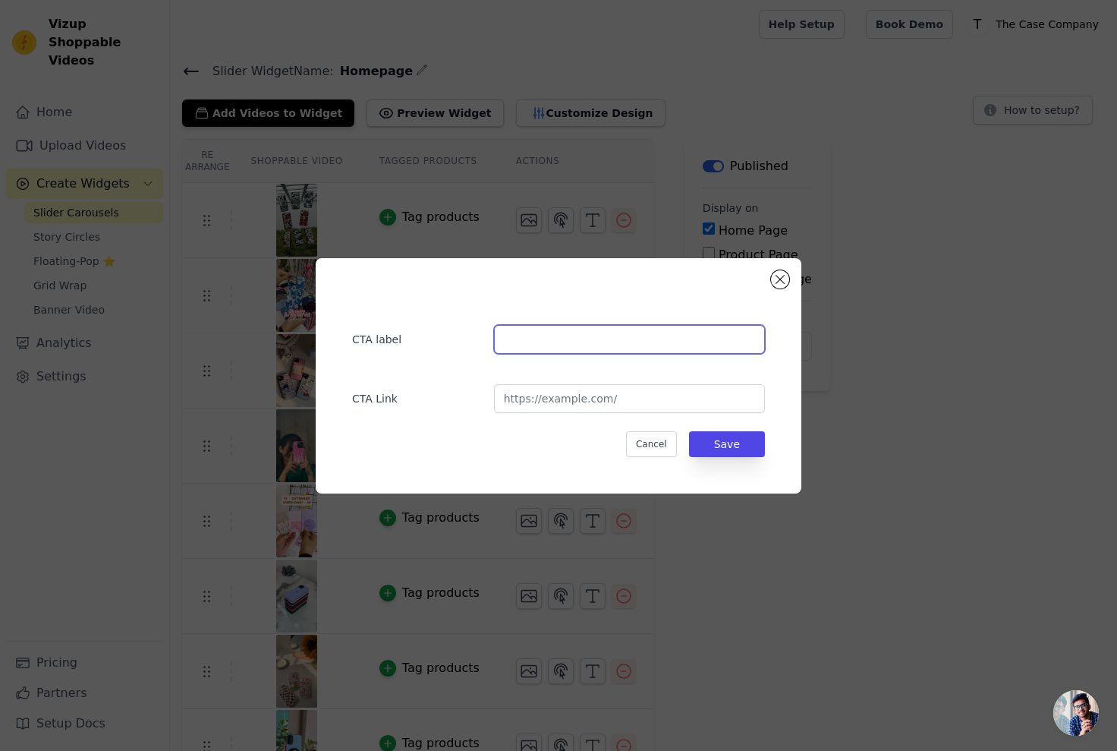
click at [614, 342] on input "text" at bounding box center [629, 339] width 271 height 29
paste input "Hybrid Cases"
click at [543, 339] on input "Hybrid Cases" at bounding box center [629, 339] width 271 height 29
type input "Hybrid Matte Cases"
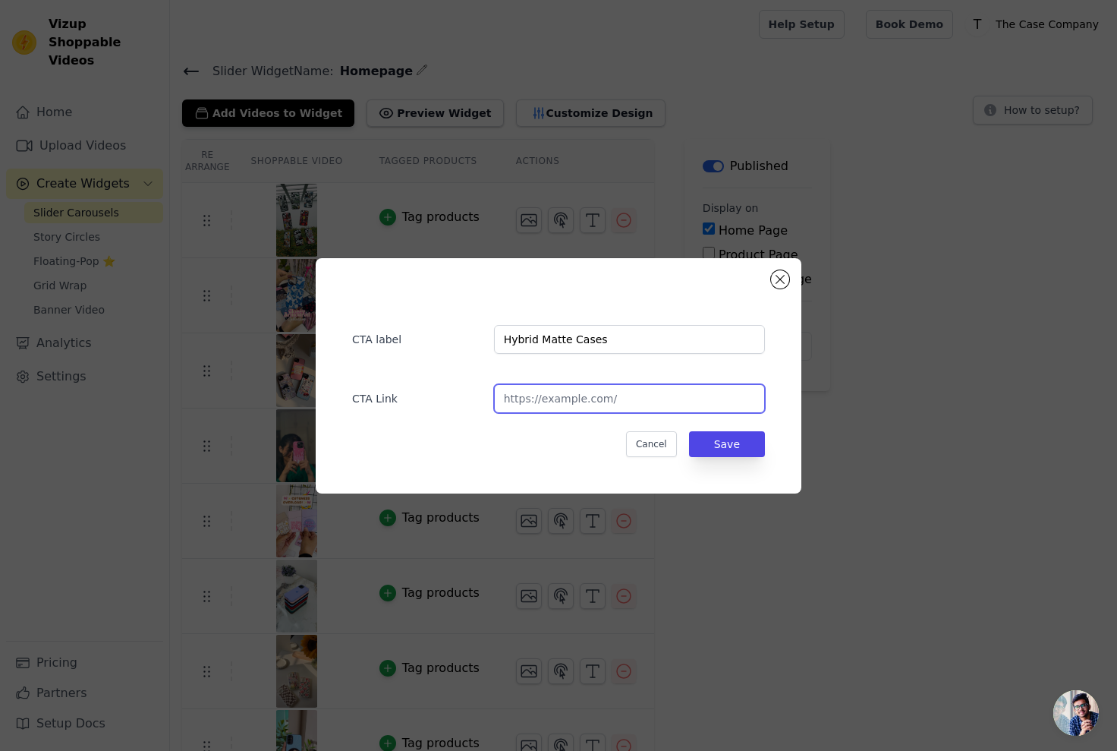
paste input "[URL][DOMAIN_NAME]"
type input "[URL][DOMAIN_NAME]"
click at [735, 441] on button "Save" at bounding box center [727, 444] width 76 height 26
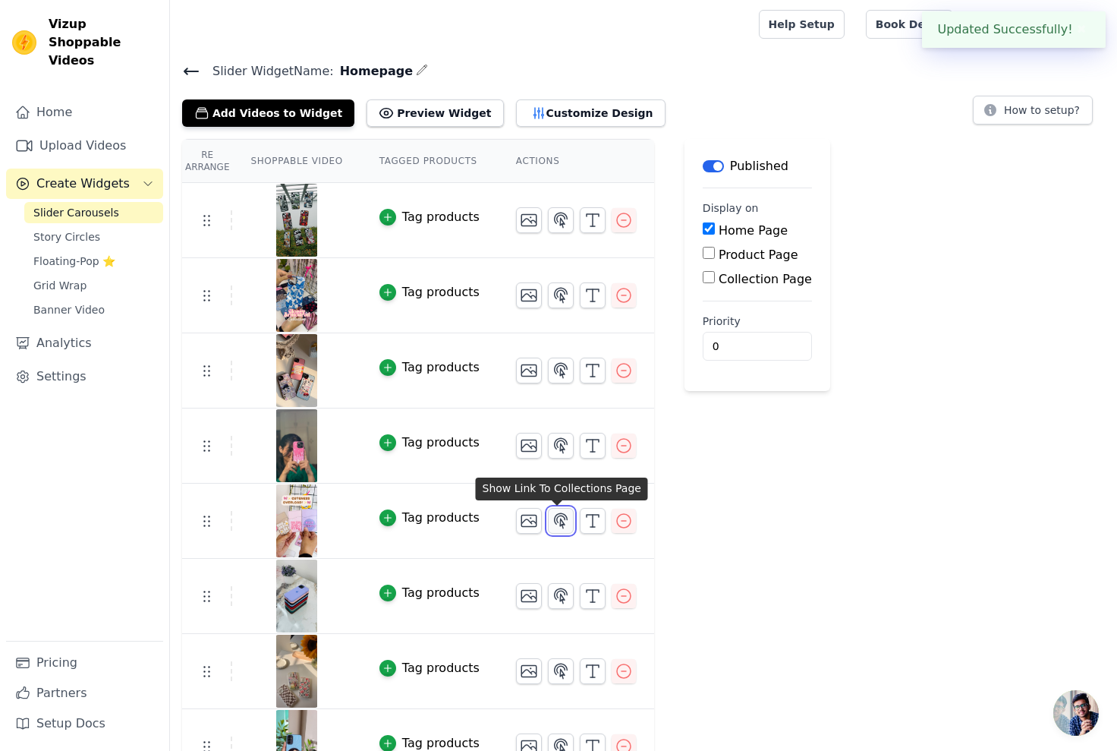
click at [555, 519] on icon "button" at bounding box center [561, 521] width 18 height 18
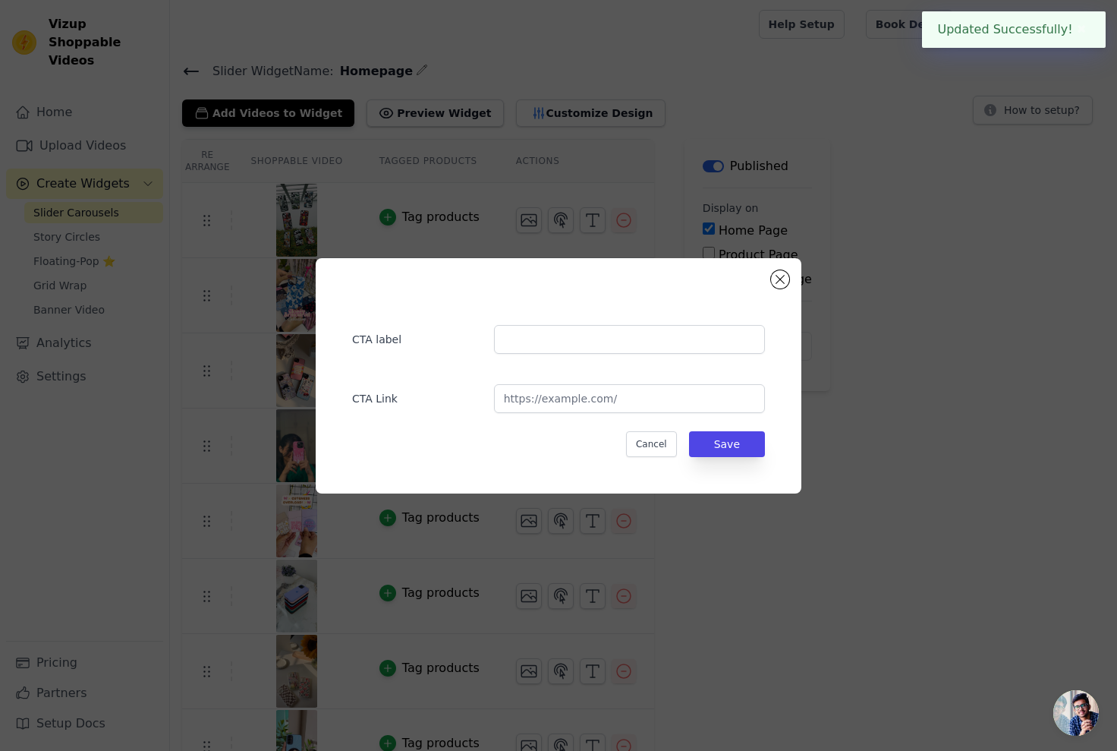
click at [551, 356] on div "CTA label CTA Link Cancel Save" at bounding box center [558, 375] width 437 height 187
click at [556, 348] on input "text" at bounding box center [629, 339] width 271 height 29
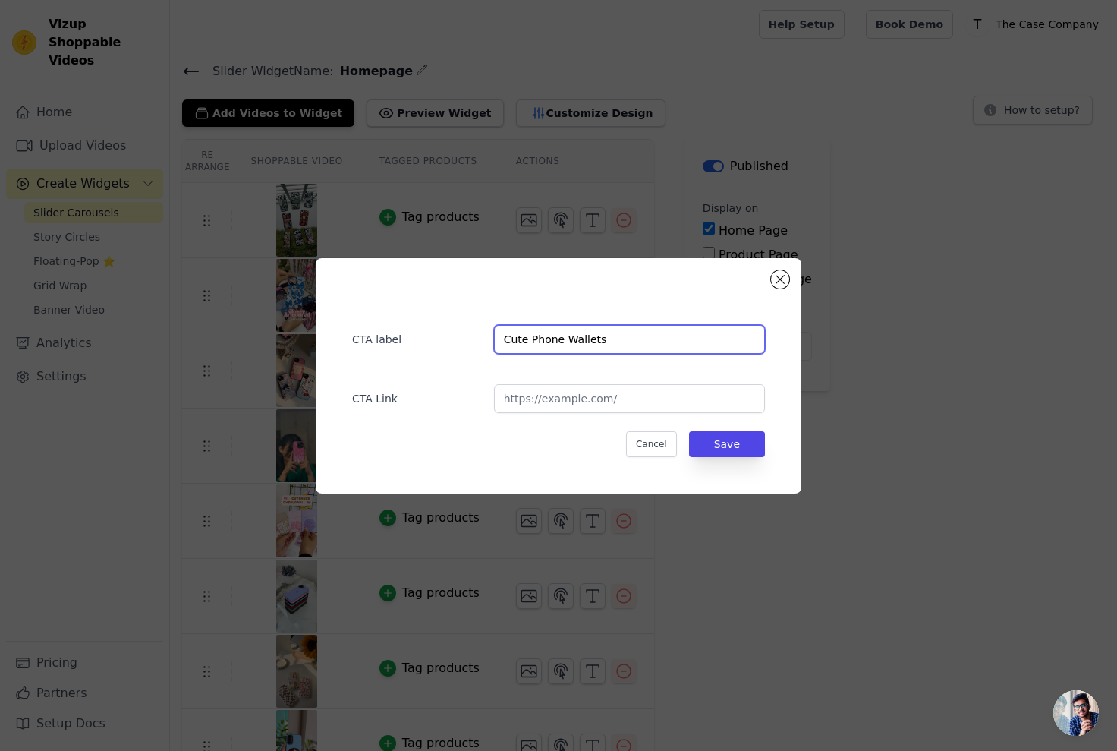
type input "Cute Phone Wallets"
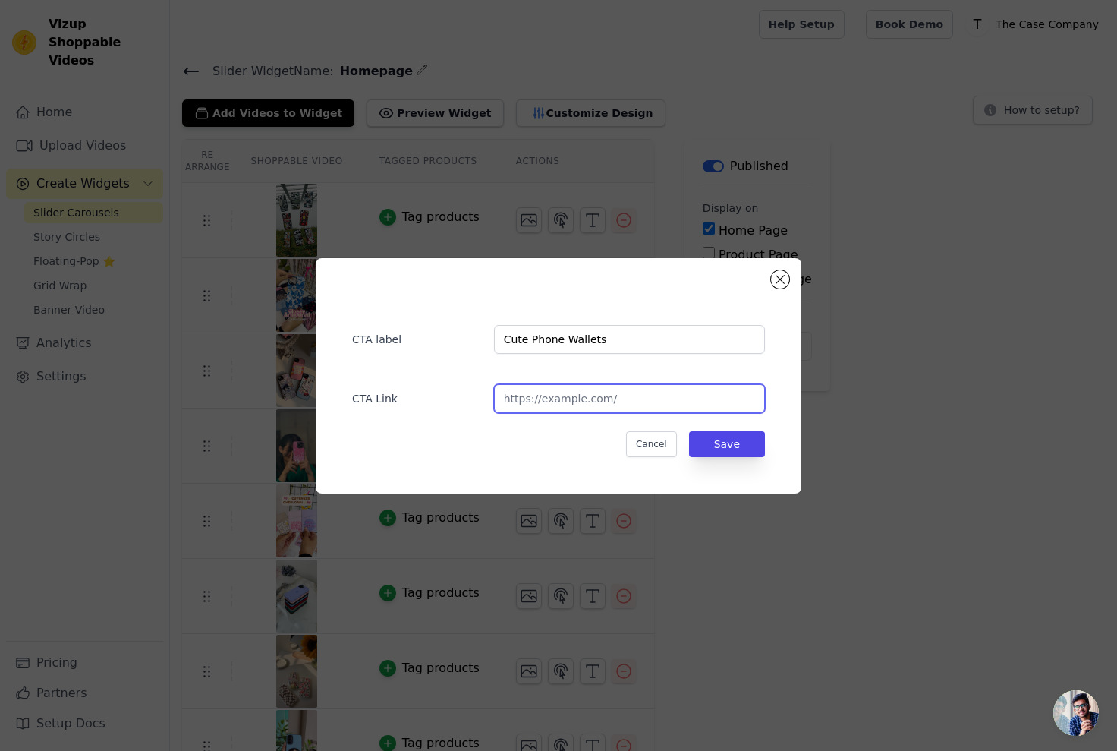
paste input "https://www.thecasecompany.in/collections/designer-phone-wallet"
type input "https://www.thecasecompany.in/collections/designer-phone-wallet"
click at [735, 436] on button "Save" at bounding box center [727, 444] width 76 height 26
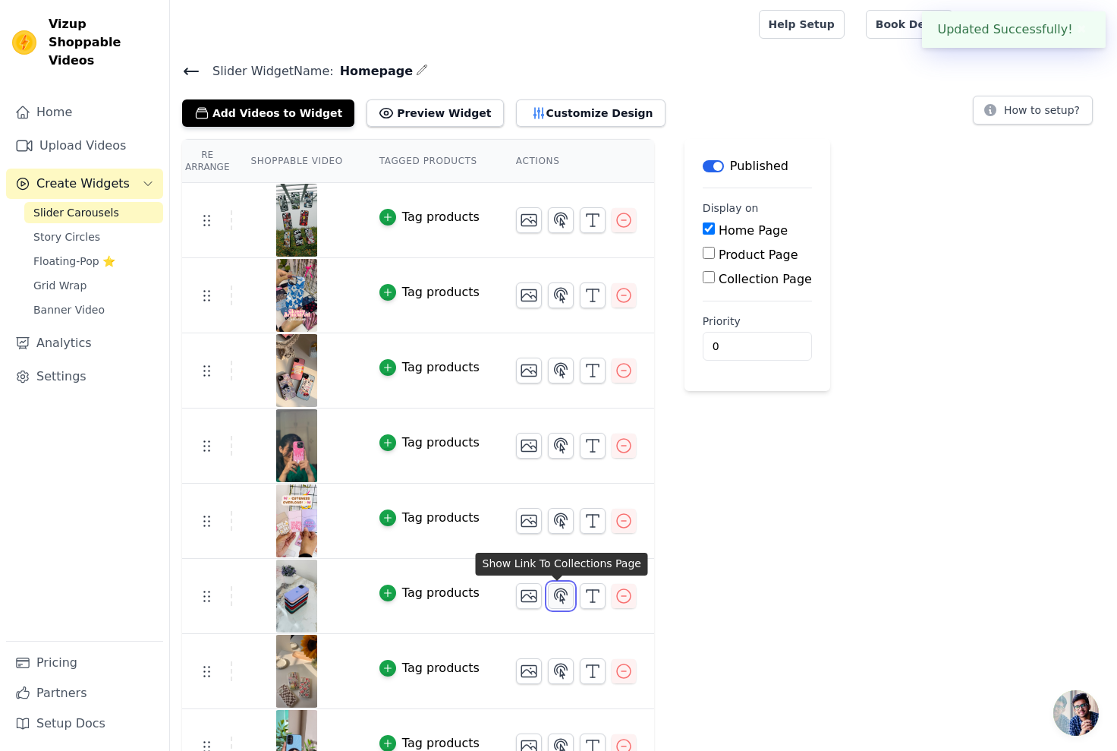
click at [556, 593] on icon "button" at bounding box center [561, 595] width 13 height 14
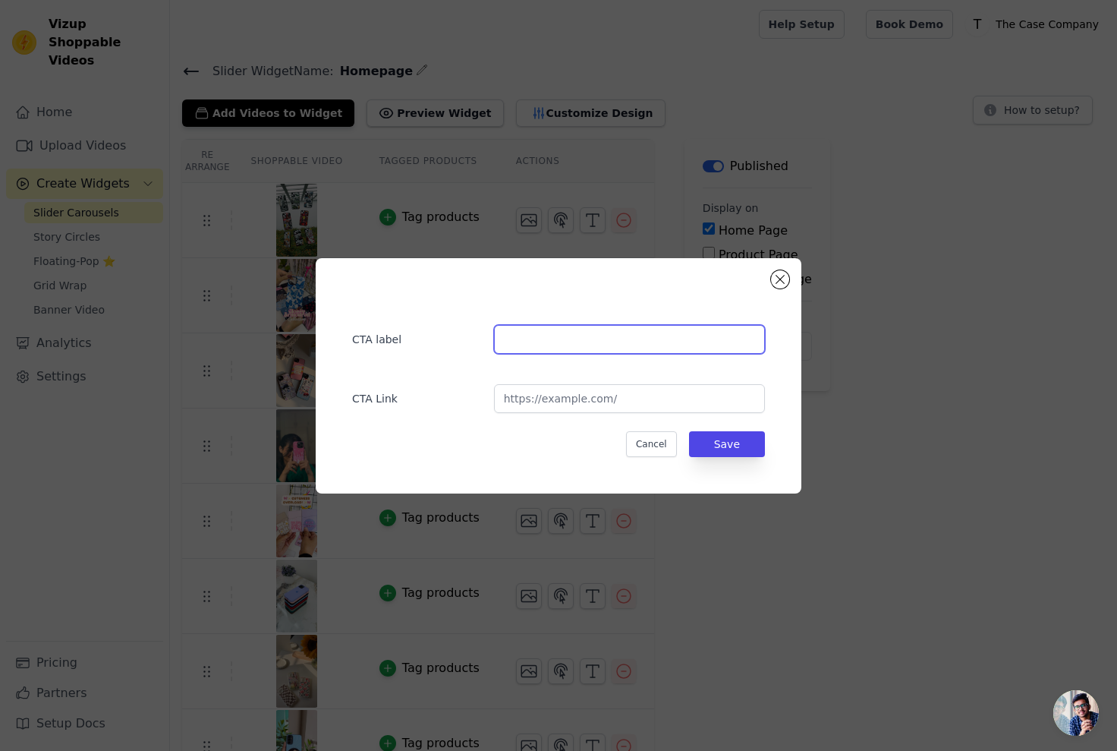
click at [524, 348] on input "text" at bounding box center [629, 339] width 271 height 29
type input "Solid Silicone Cases"
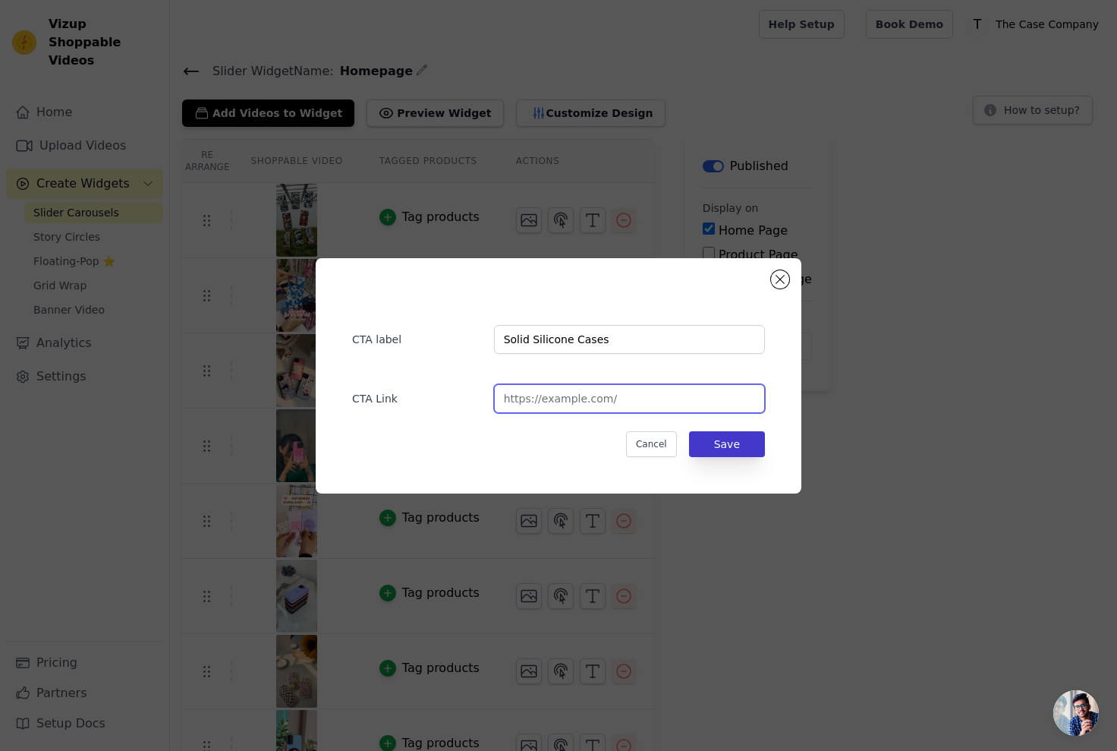
paste input "https://www.thecasecompany.in/collections/solid-soft-slicone-cases"
type input "https://www.thecasecompany.in/collections/solid-soft-slicone-cases"
click at [746, 435] on button "Save" at bounding box center [727, 444] width 76 height 26
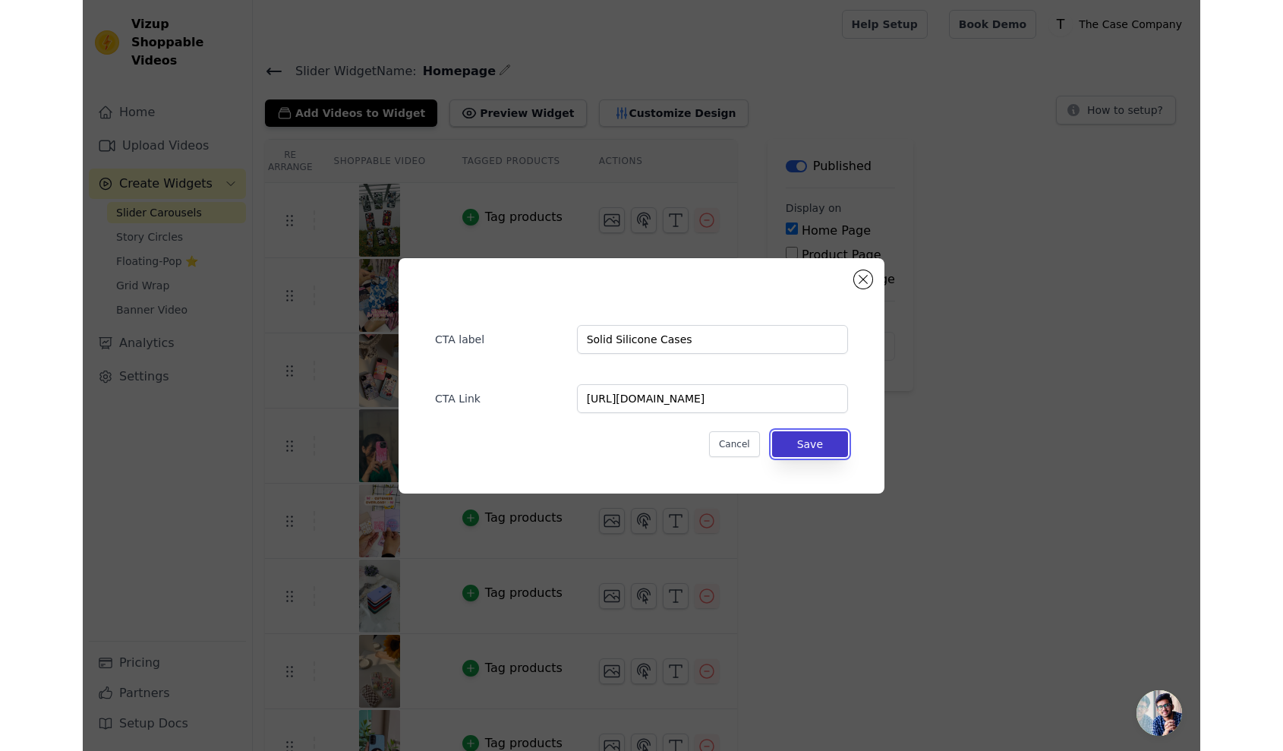
scroll to position [0, 0]
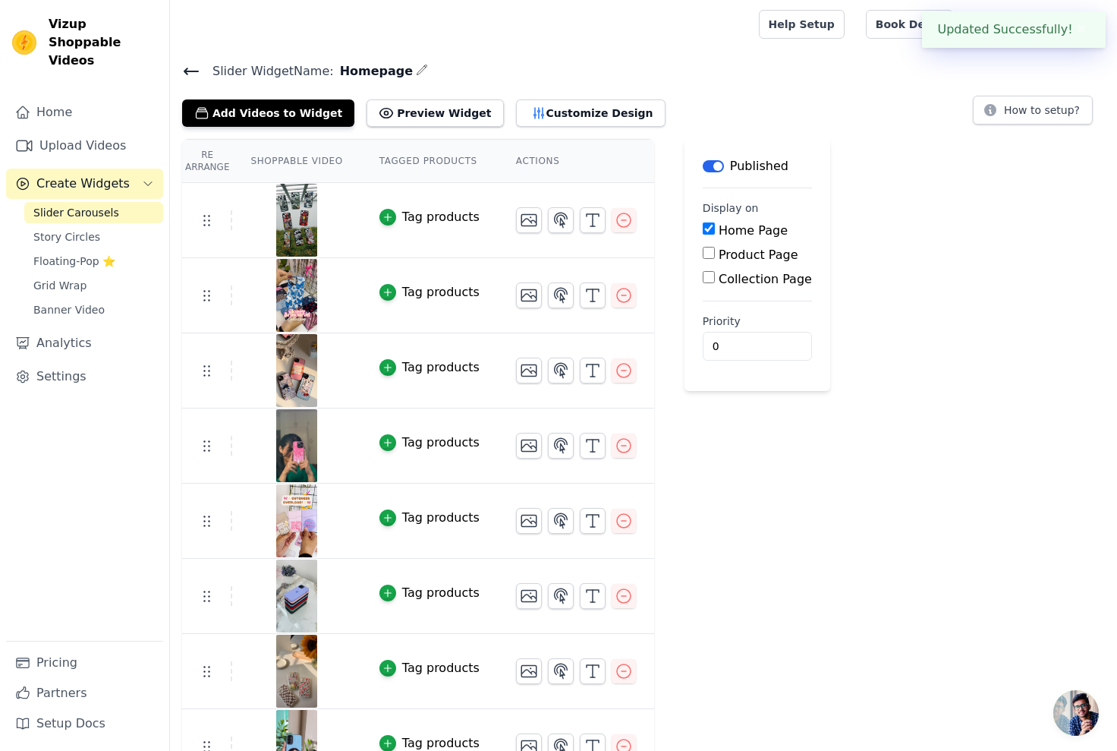
click at [1044, 496] on div "Re Arrange Shoppable Video Tagged Products Actions Tag products Tag products Ta…" at bounding box center [643, 574] width 947 height 871
click at [861, 533] on div "Re Arrange Shoppable Video Tagged Products Actions Tag products Tag products Ta…" at bounding box center [643, 574] width 947 height 871
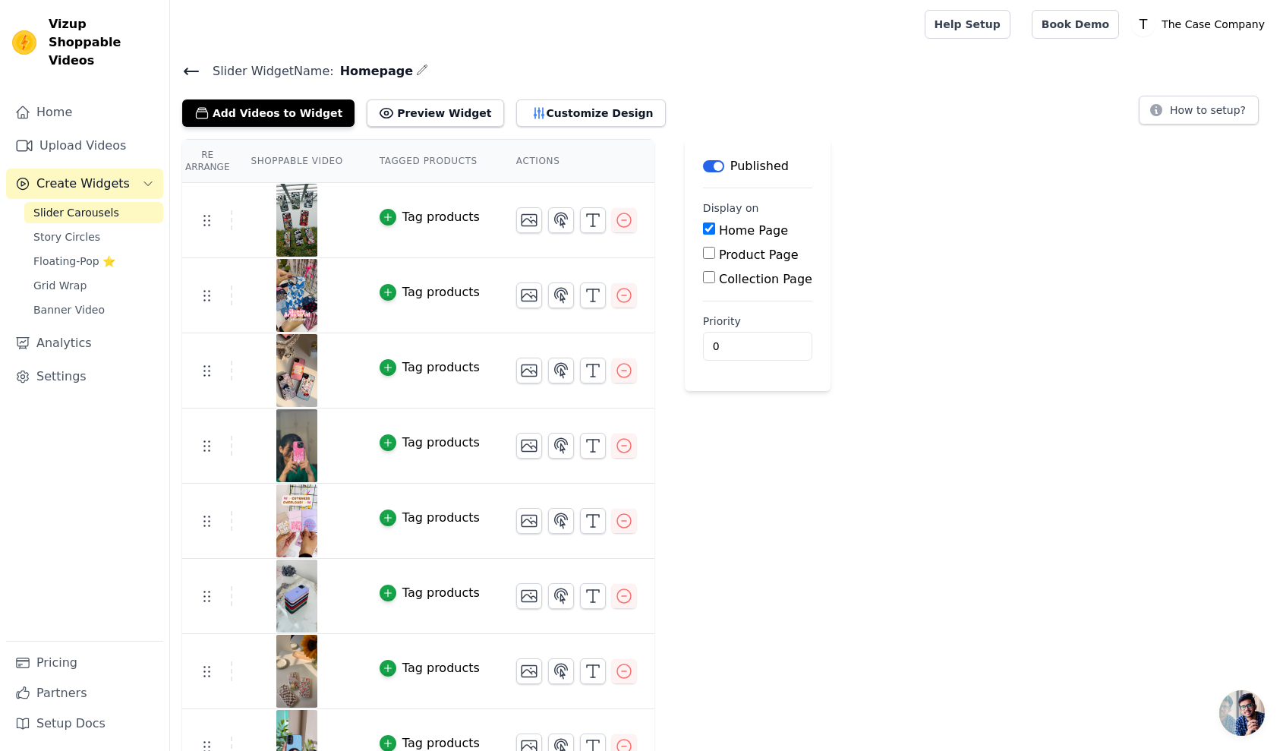
click at [1075, 506] on div "Re Arrange Shoppable Video Tagged Products Actions Tag products Tag products Ta…" at bounding box center [726, 574] width 1113 height 871
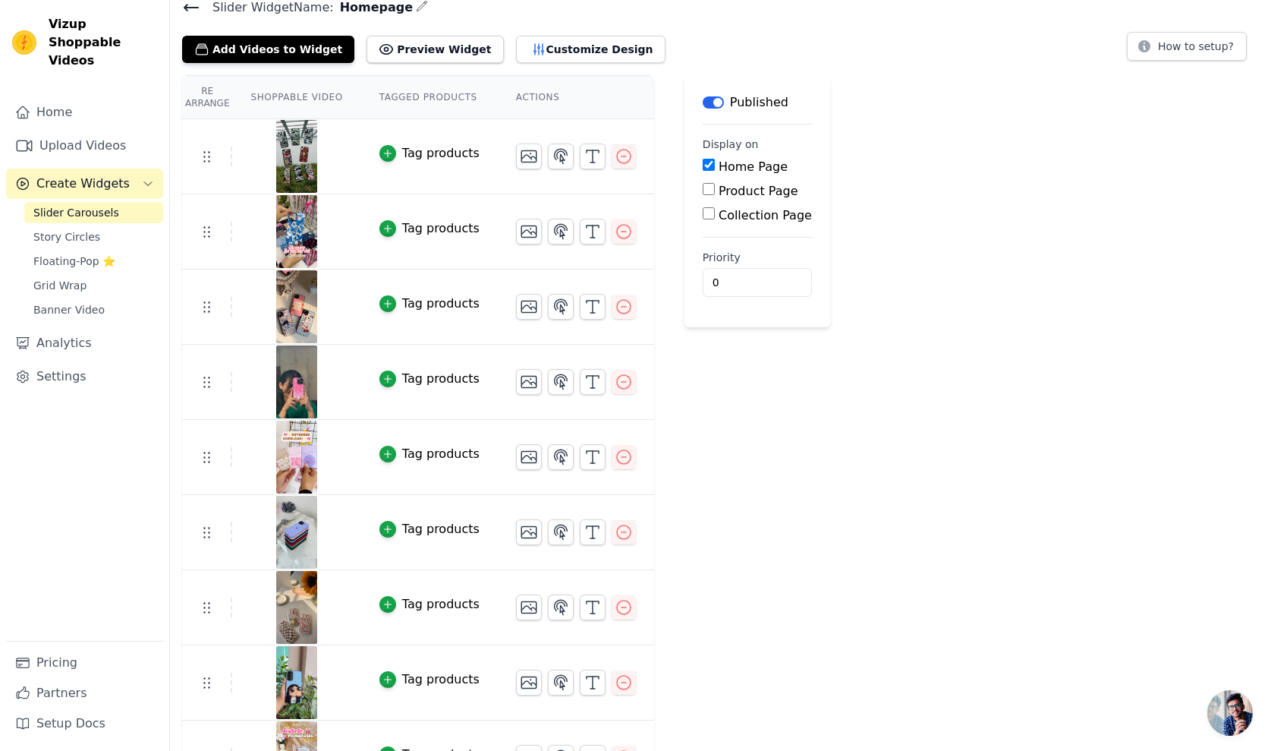
scroll to position [258, 0]
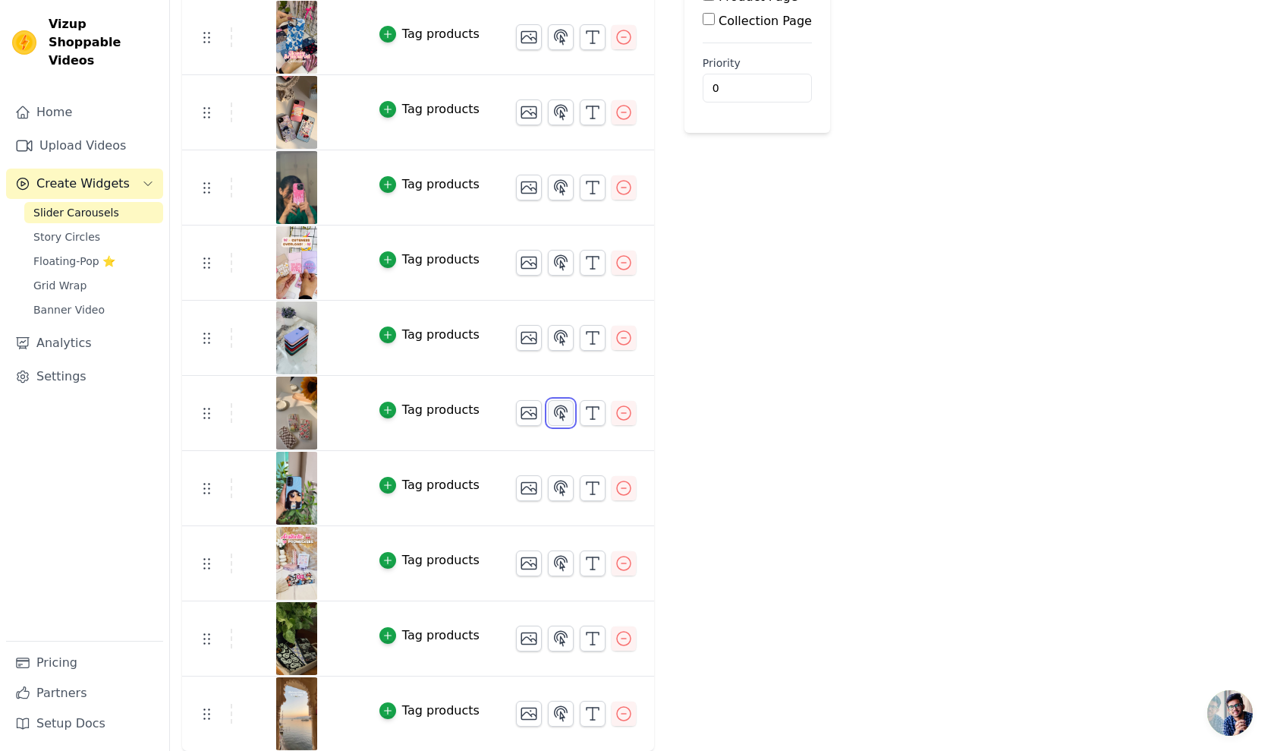
click at [554, 420] on icon "button" at bounding box center [561, 413] width 18 height 18
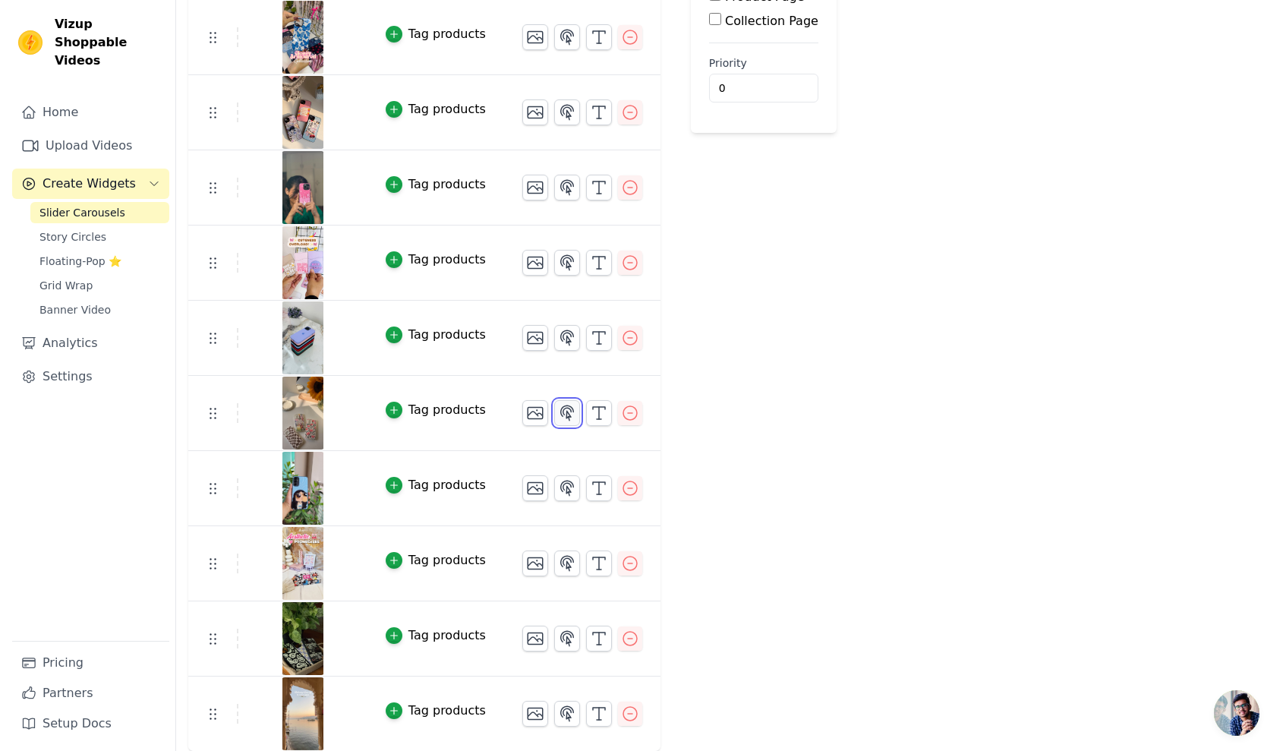
scroll to position [0, 0]
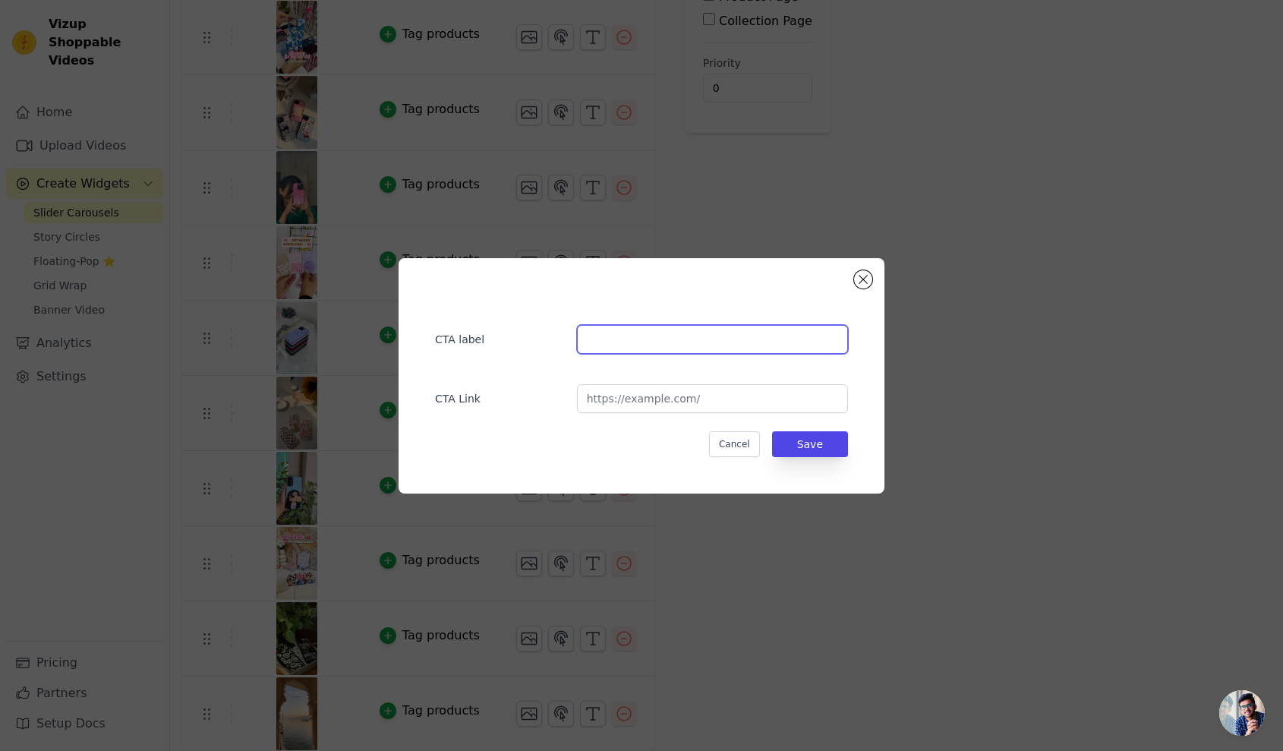
click at [669, 348] on input "text" at bounding box center [712, 339] width 271 height 29
type input "Clear Silicone Cases"
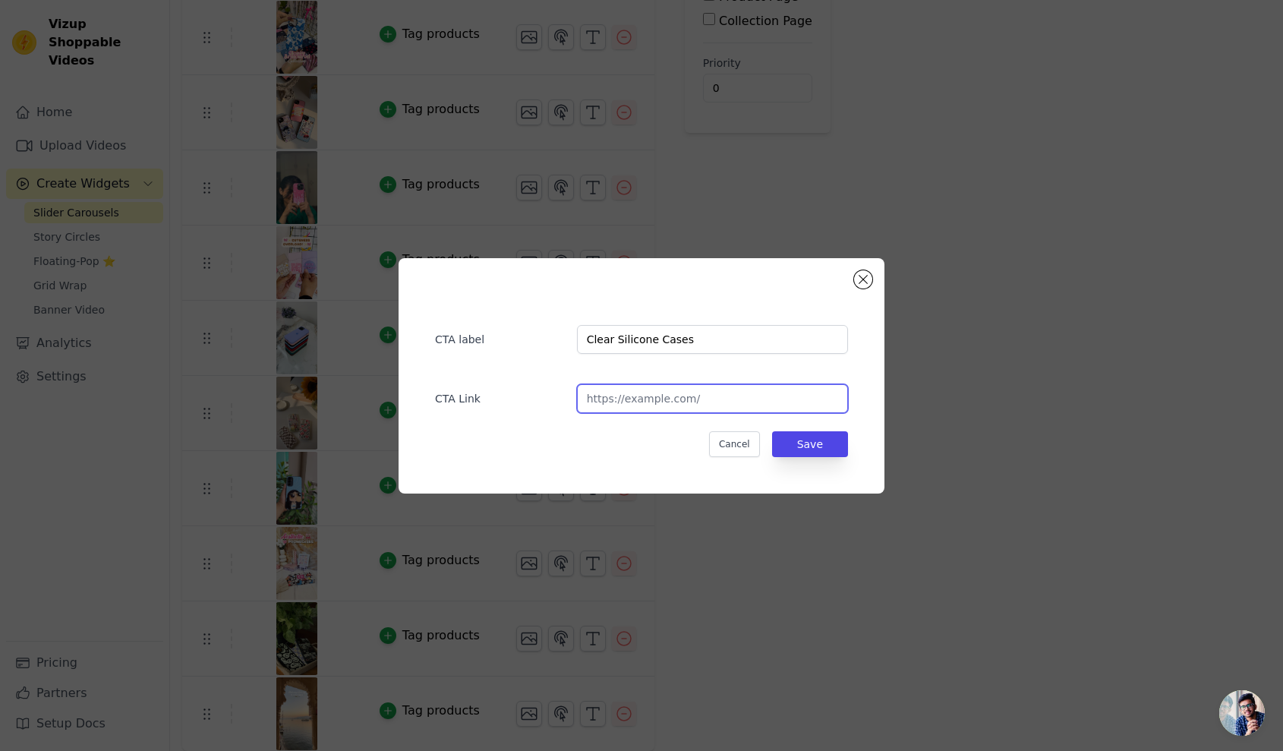
paste input "https://www.thecasecompany.in/pages/soft-silicone-cases"
type input "https://www.thecasecompany.in/pages/soft-silicone-cases"
click at [827, 441] on button "Save" at bounding box center [810, 444] width 76 height 26
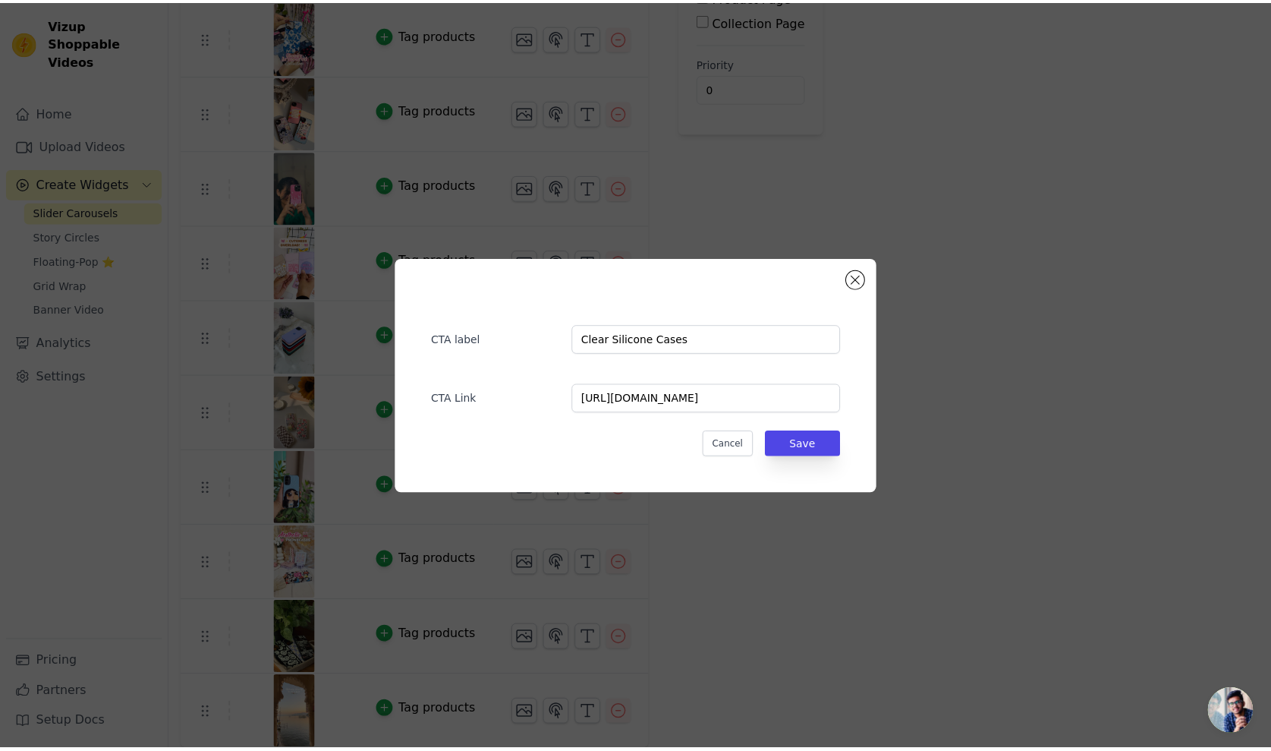
scroll to position [258, 0]
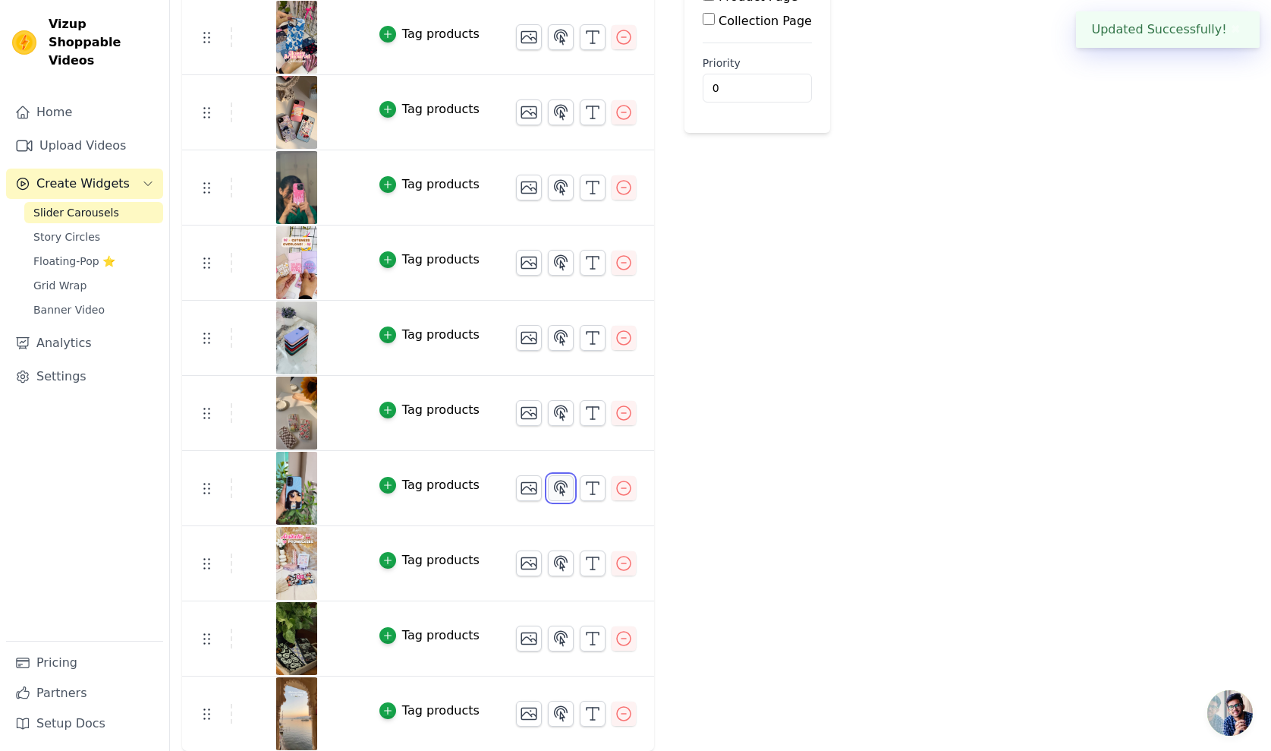
click at [552, 484] on icon "button" at bounding box center [561, 488] width 18 height 18
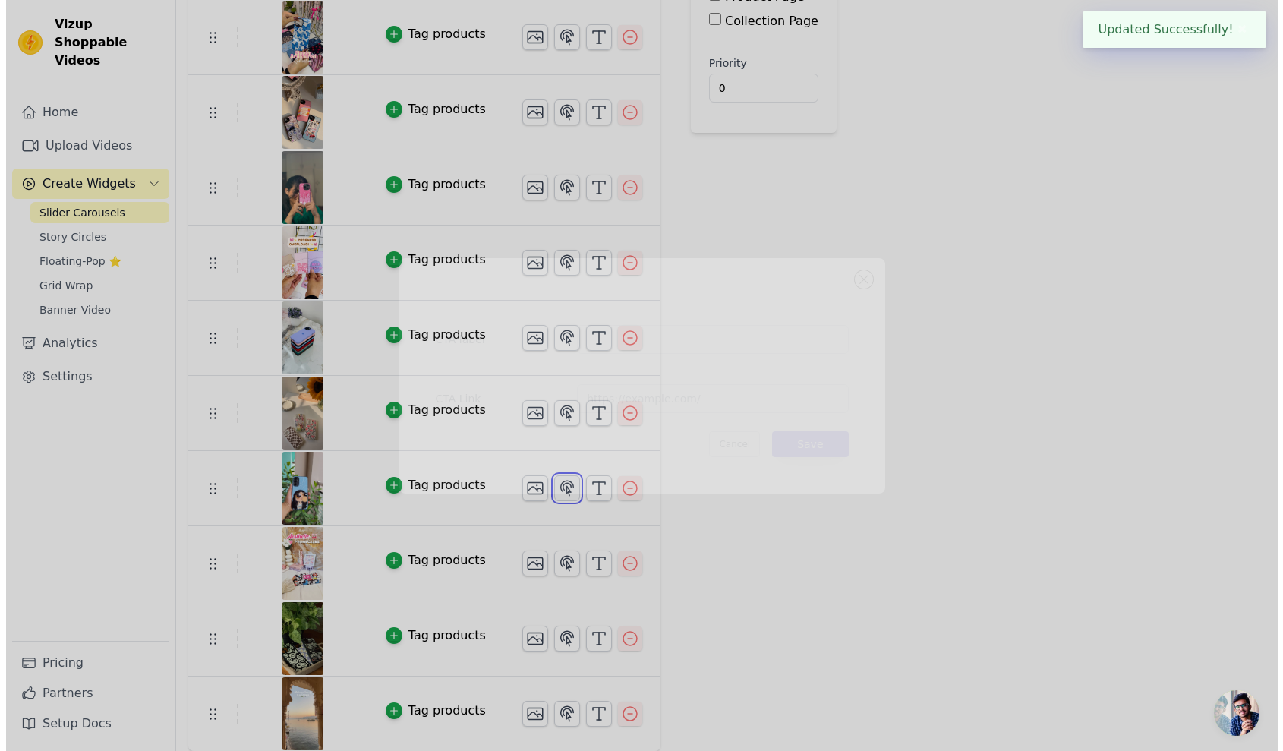
scroll to position [0, 0]
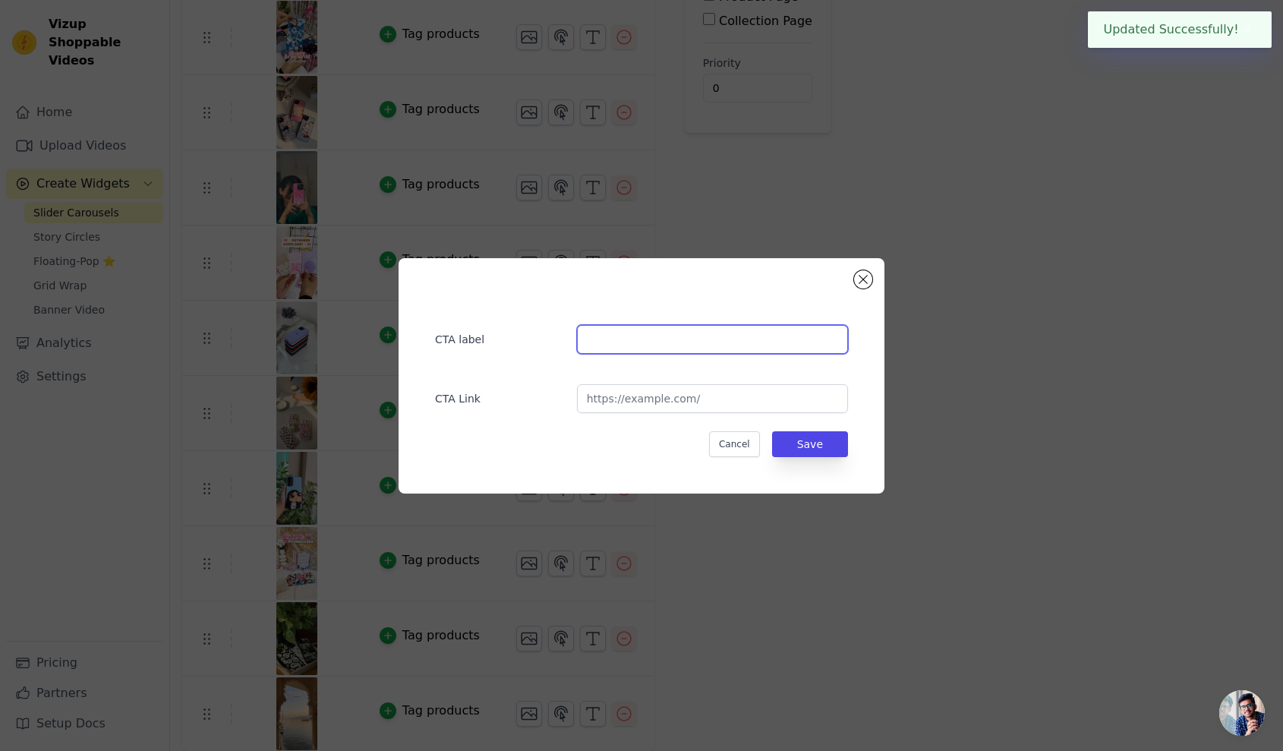
click at [622, 337] on input "text" at bounding box center [712, 339] width 271 height 29
type input "Glass Cases"
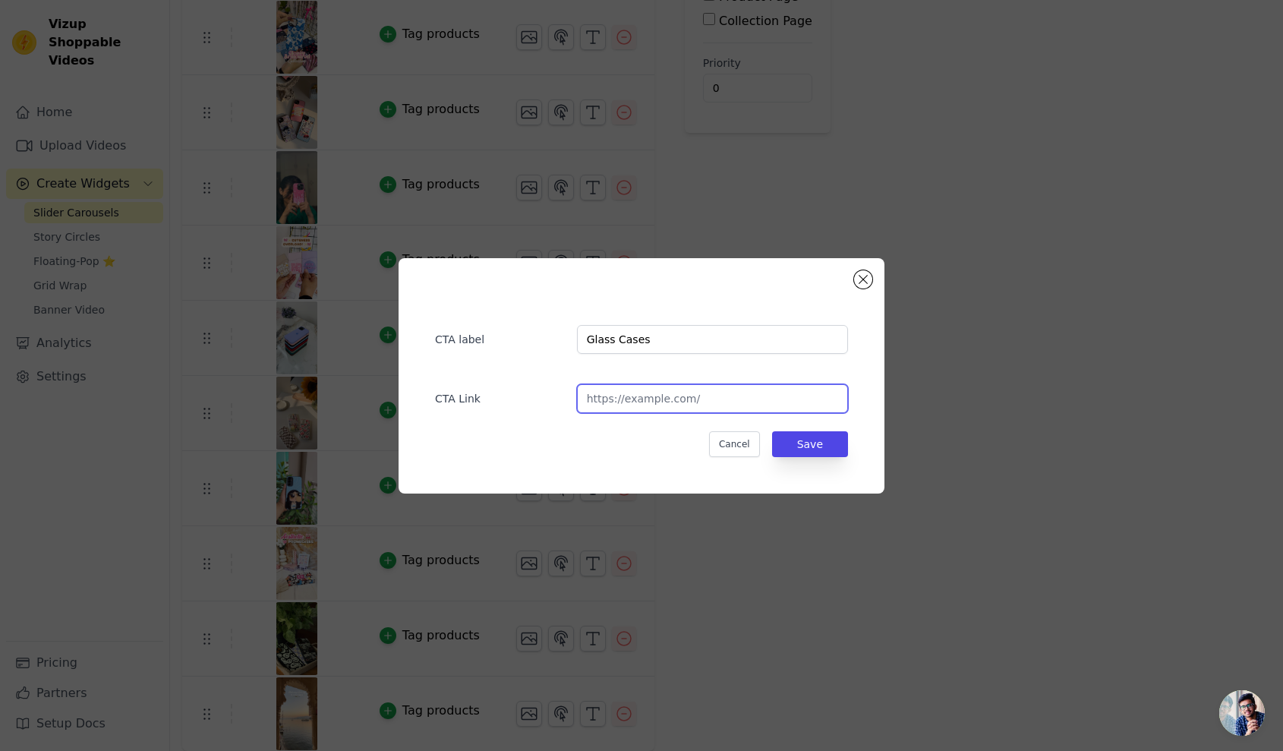
paste input "https://www.thecasecompany.in/pages/glass-cases"
type input "https://www.thecasecompany.in/pages/glass-cases"
click at [815, 439] on button "Save" at bounding box center [810, 444] width 76 height 26
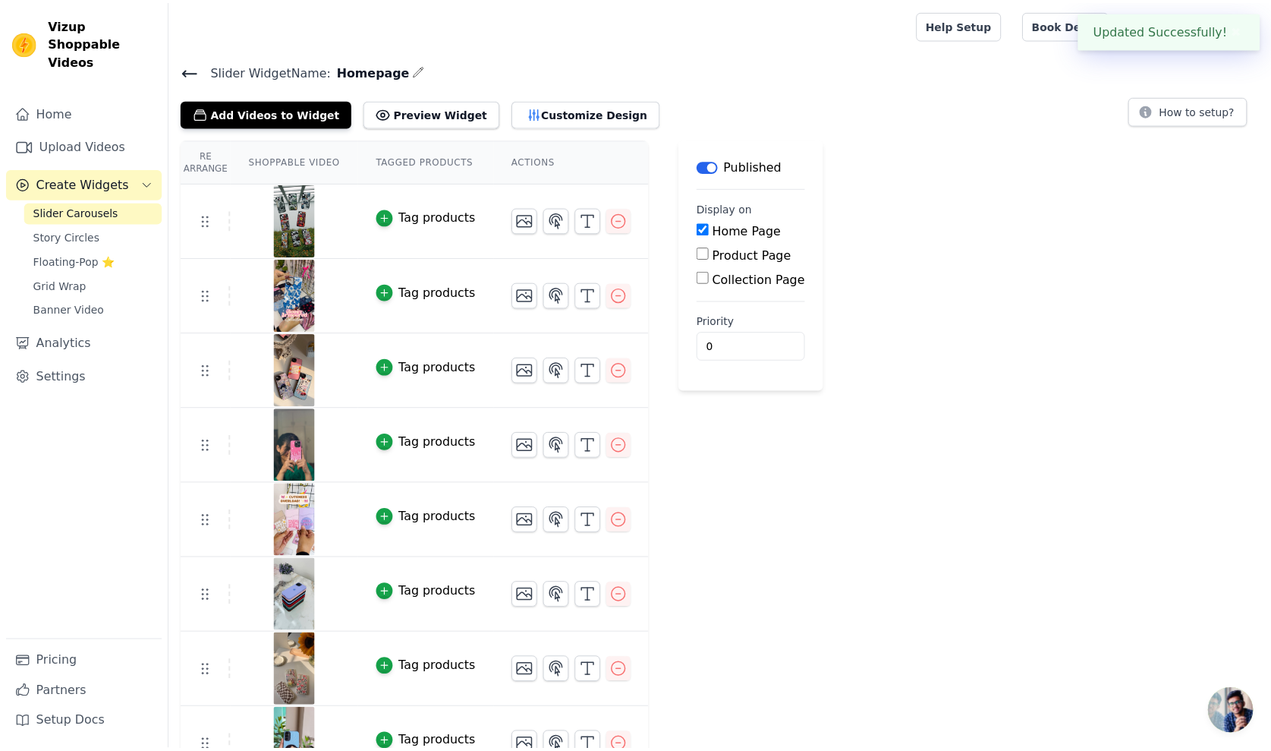
scroll to position [258, 0]
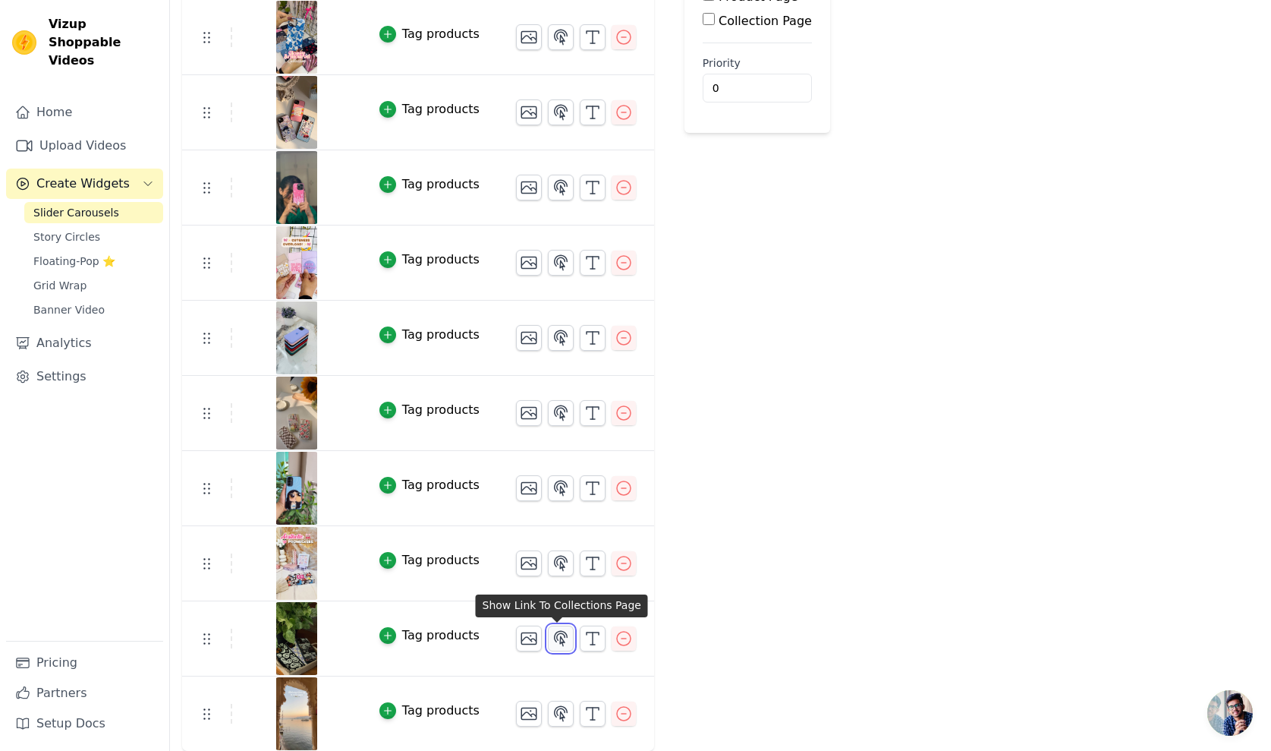
click at [564, 641] on icon "button" at bounding box center [561, 638] width 18 height 18
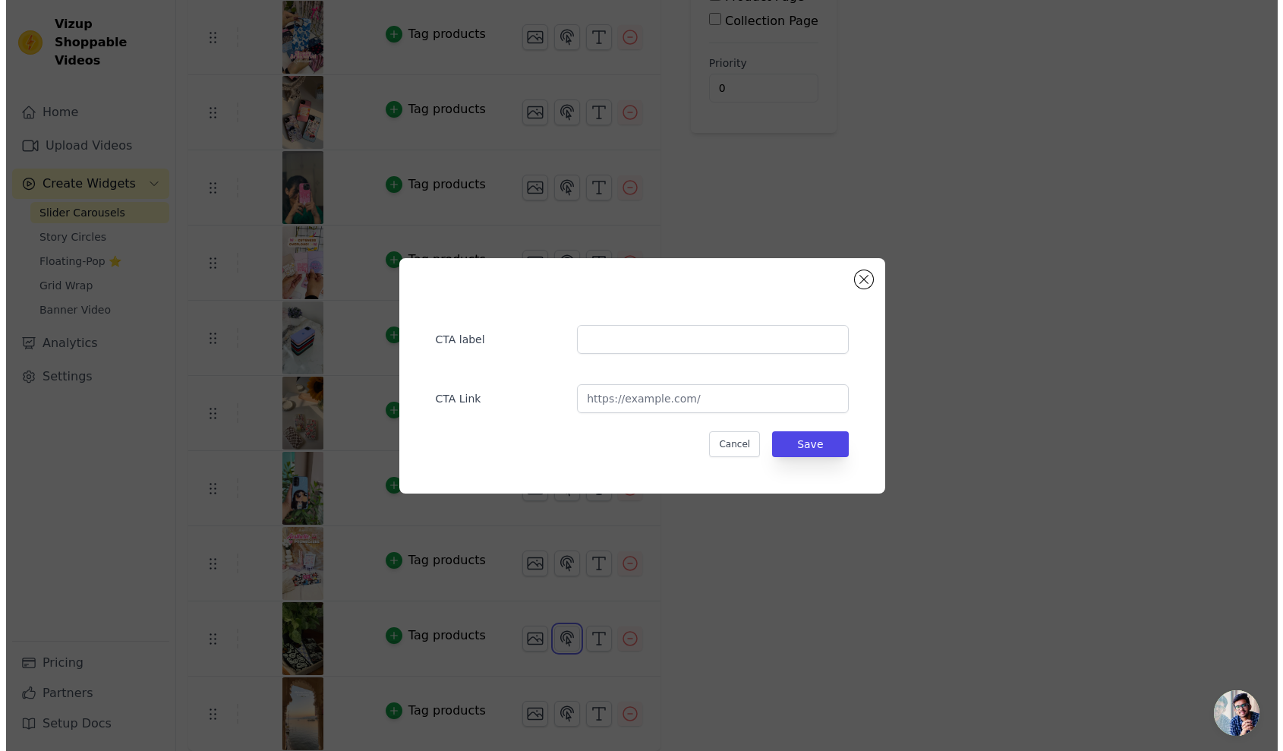
scroll to position [0, 0]
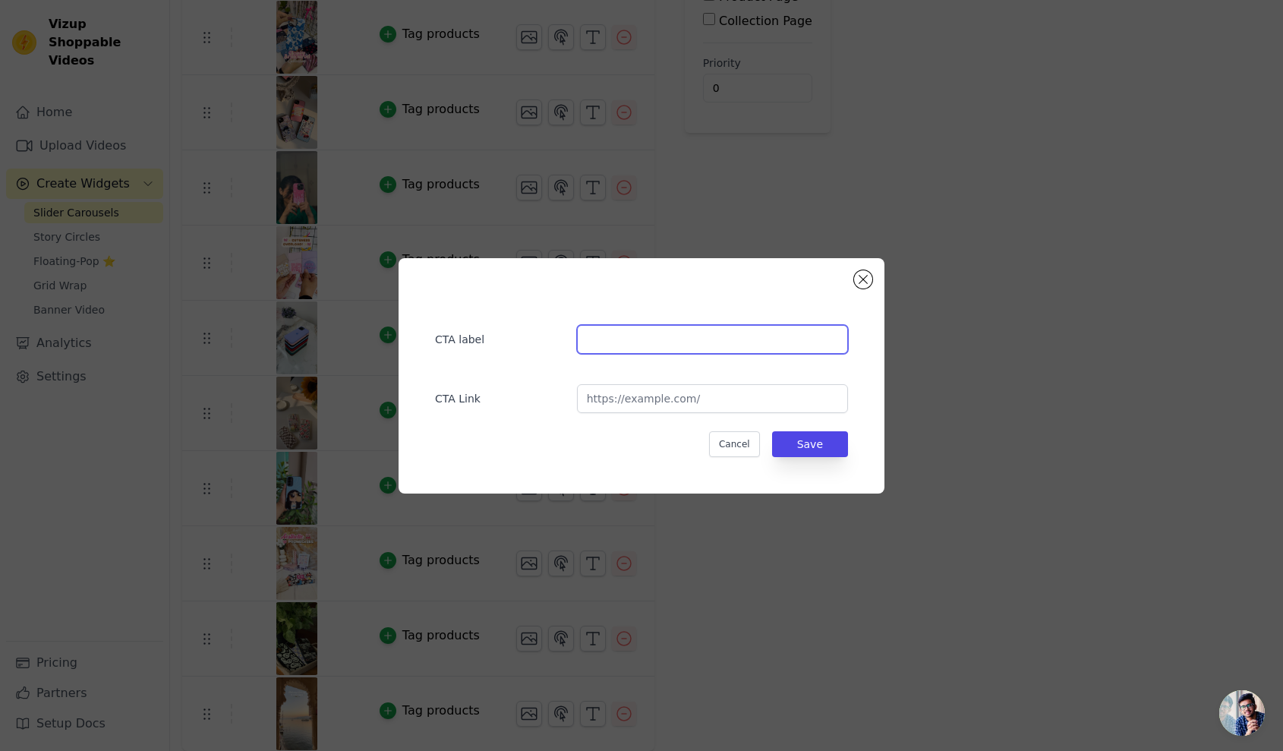
click at [634, 333] on input "text" at bounding box center [712, 339] width 271 height 29
type input "Hybrid Matte Cases"
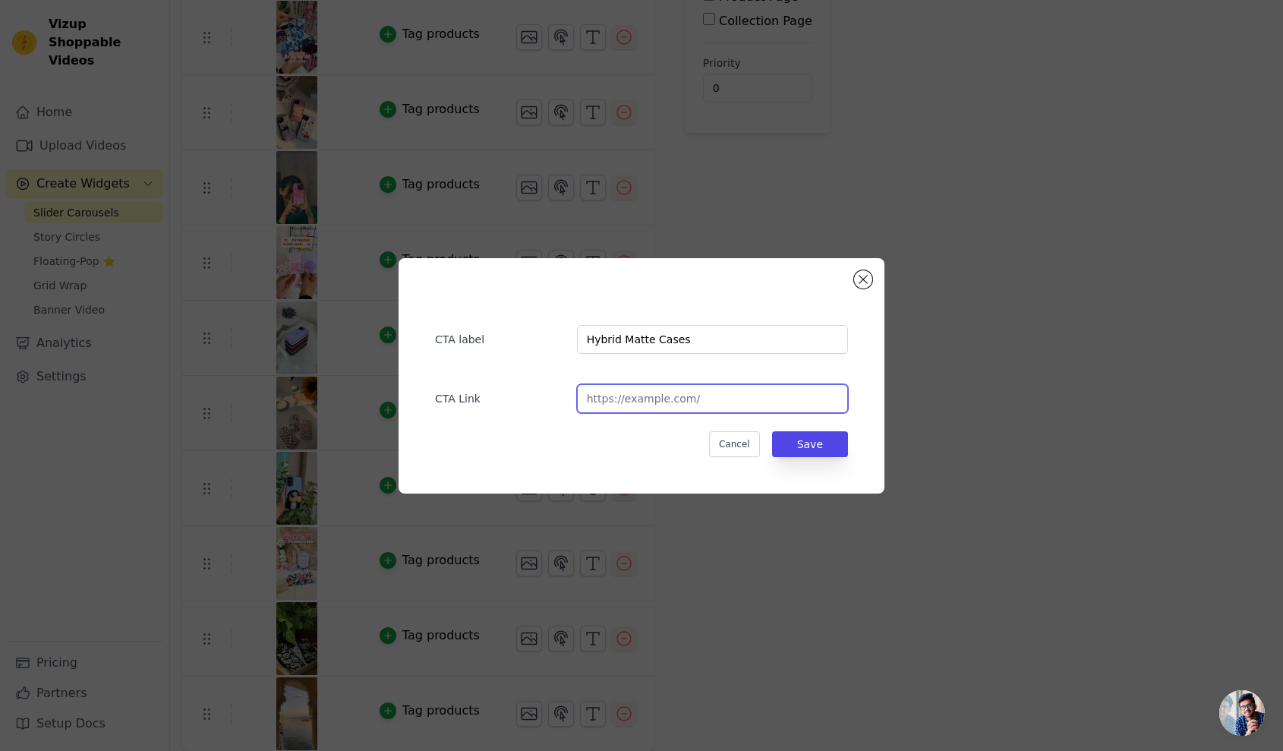
paste input "https://www.thecasecompany.in/pages/hybrid-cases"
type input "https://www.thecasecompany.in/pages/hybrid-cases"
click at [802, 447] on button "Save" at bounding box center [810, 444] width 76 height 26
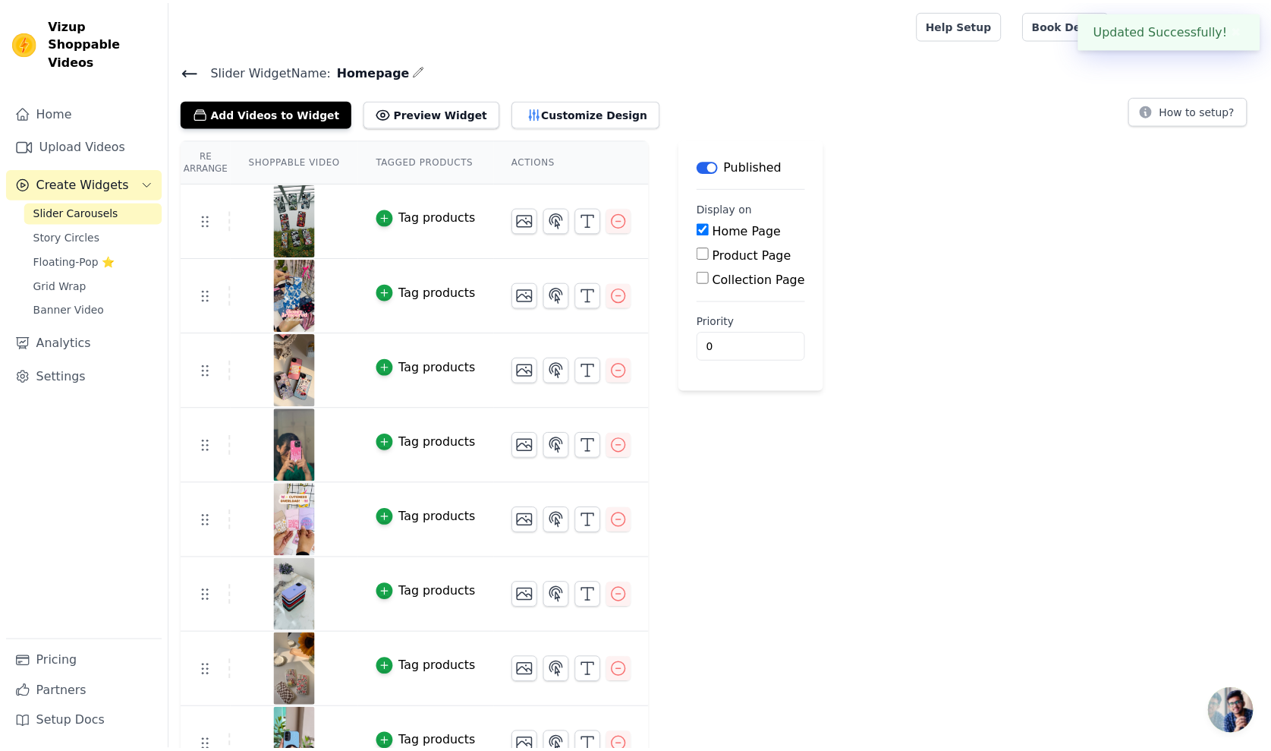
scroll to position [258, 0]
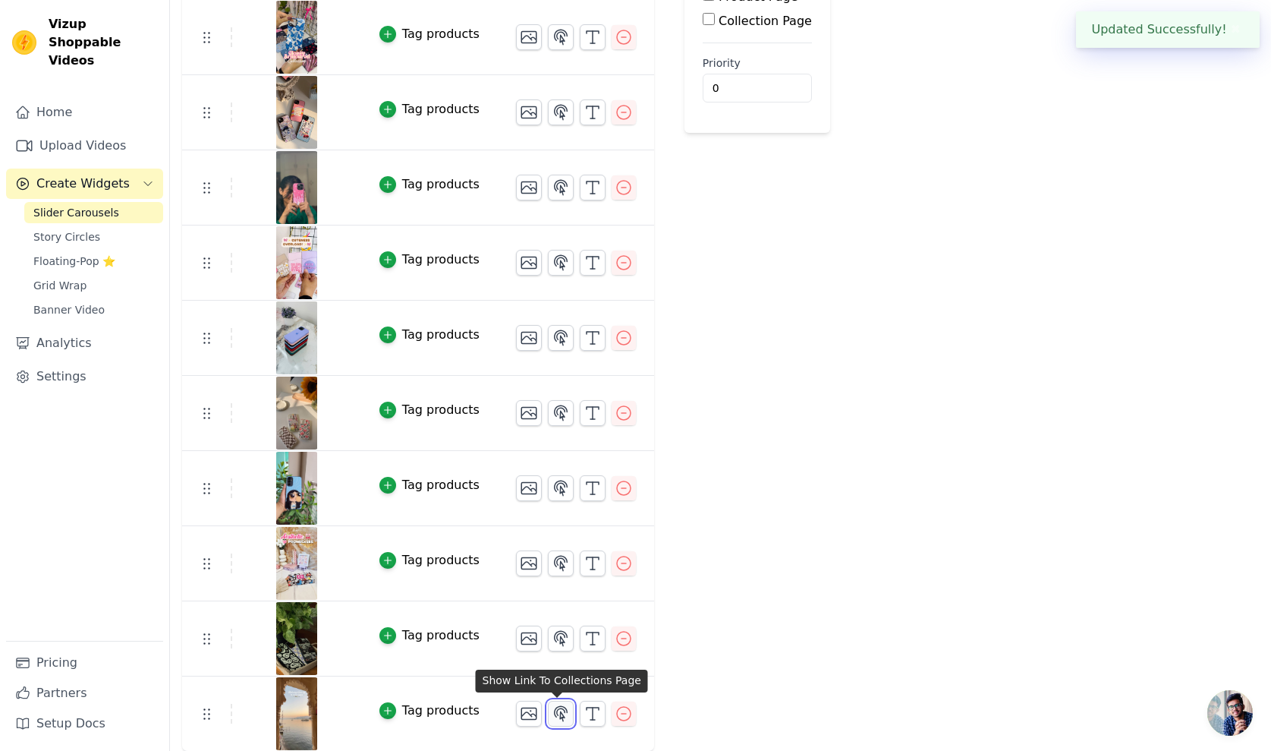
click at [555, 712] on icon "button" at bounding box center [561, 713] width 13 height 14
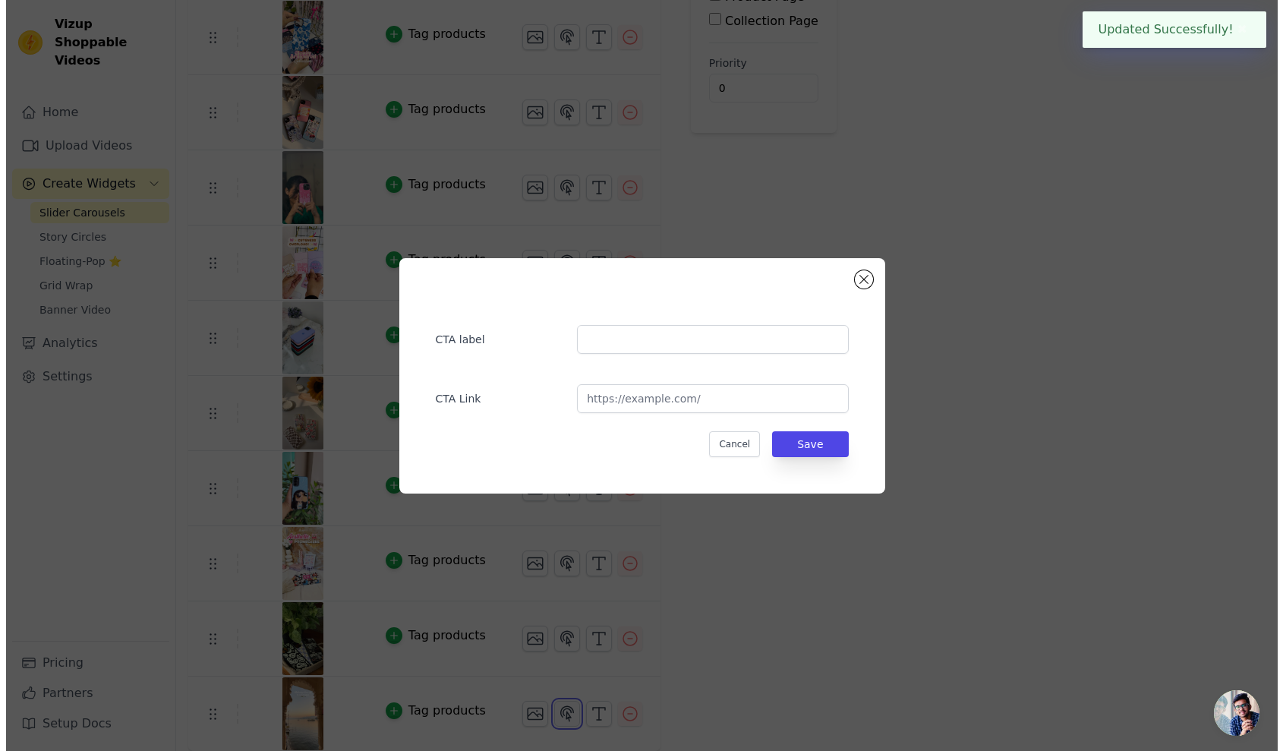
scroll to position [0, 0]
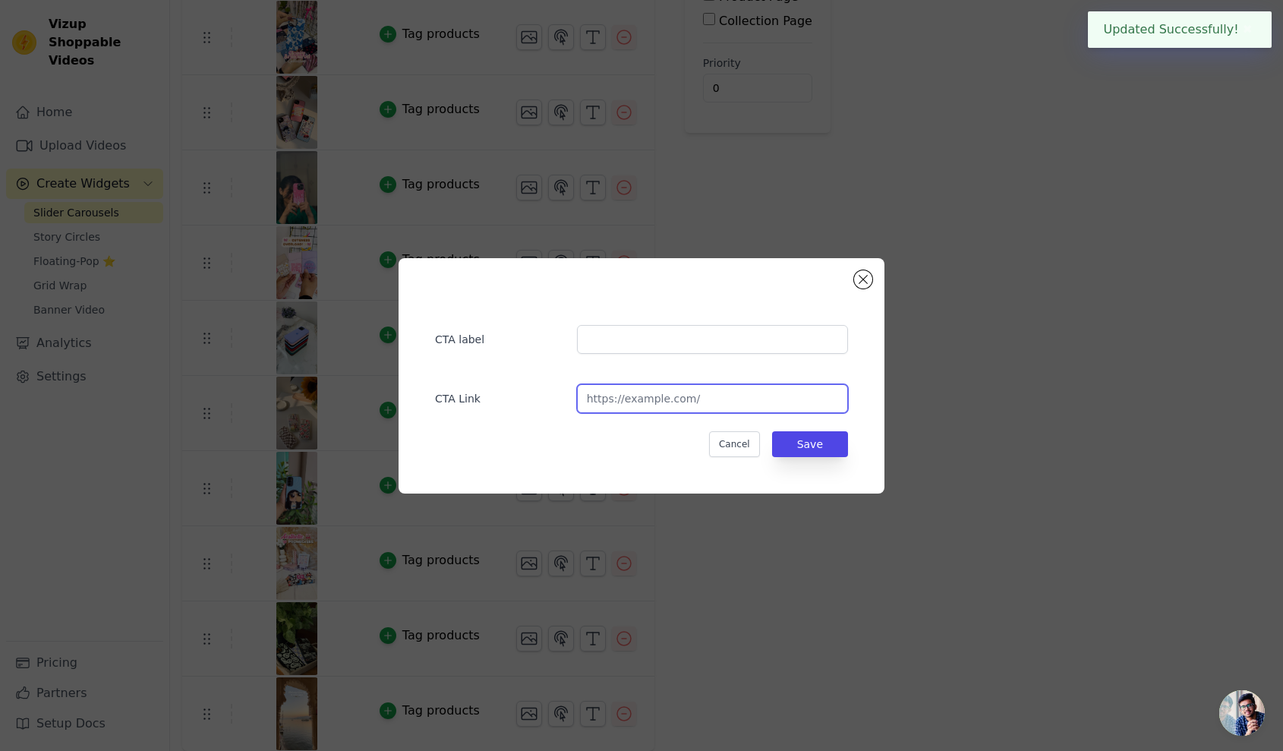
click at [707, 406] on input "url" at bounding box center [712, 398] width 271 height 29
paste input "https://www.thecasecompany.in/pages/hybrid-cases"
type input "https://www.thecasecompany.in/pages/hybrid-cases"
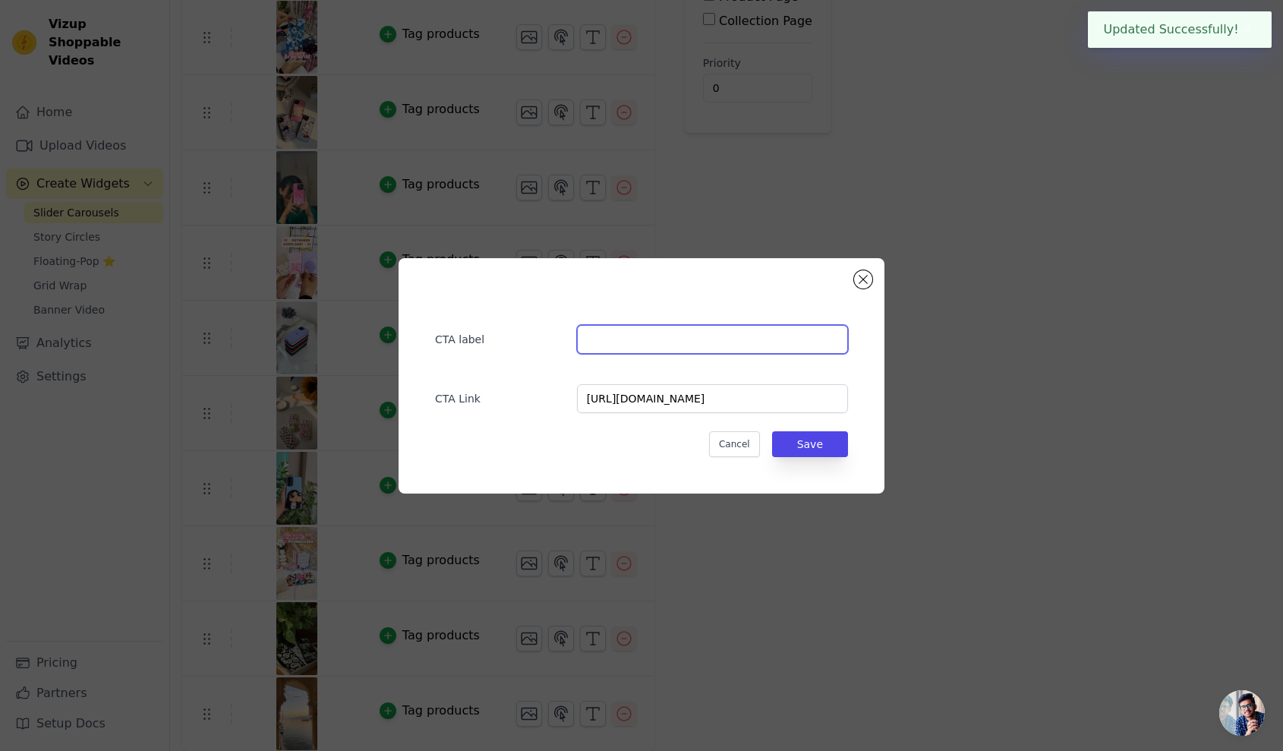
click at [717, 348] on input "text" at bounding box center [712, 339] width 271 height 29
type input "Hybrid Matte Cases"
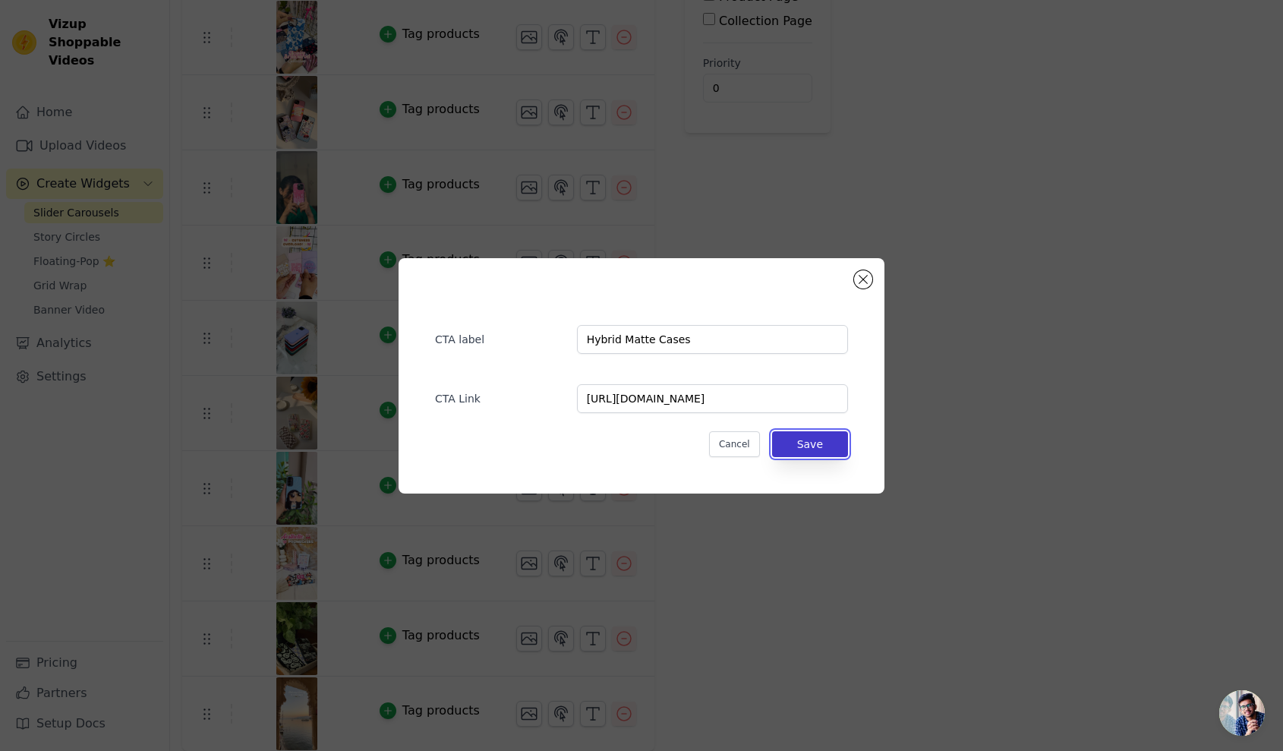
click at [827, 439] on button "Save" at bounding box center [810, 444] width 76 height 26
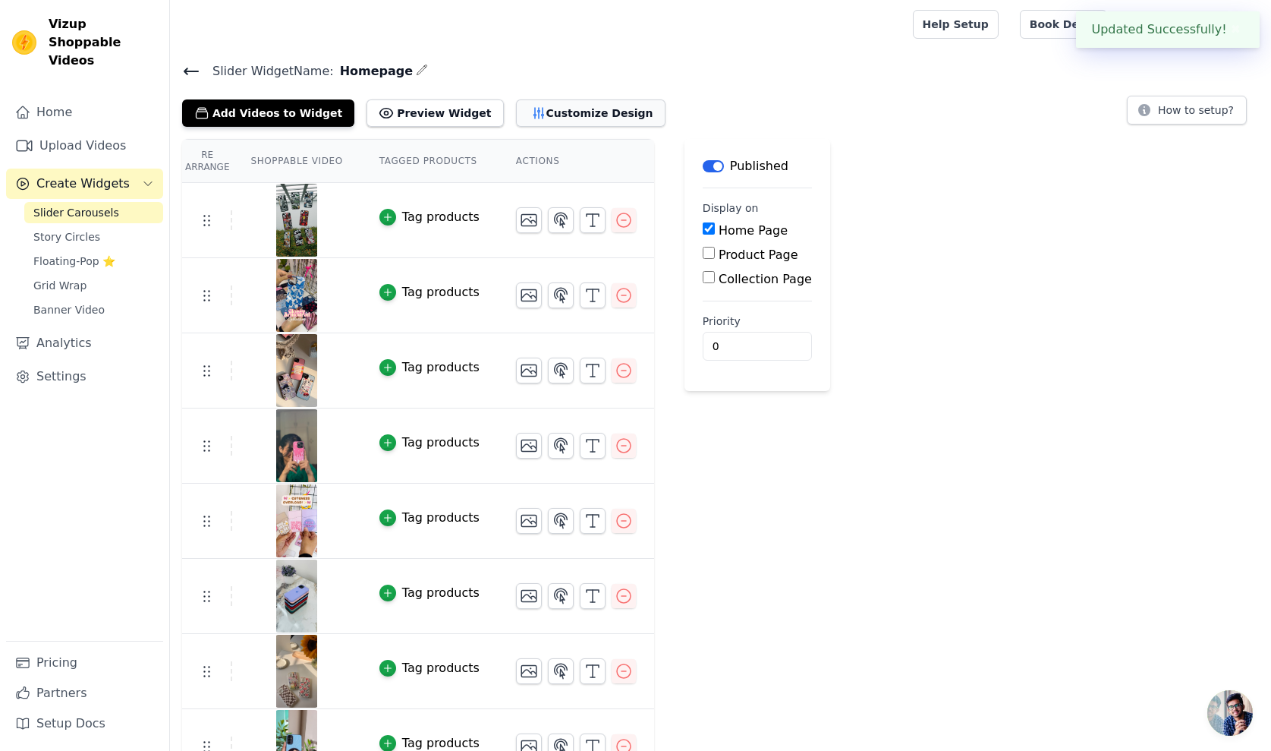
click at [534, 118] on button "Customize Design" at bounding box center [591, 112] width 150 height 27
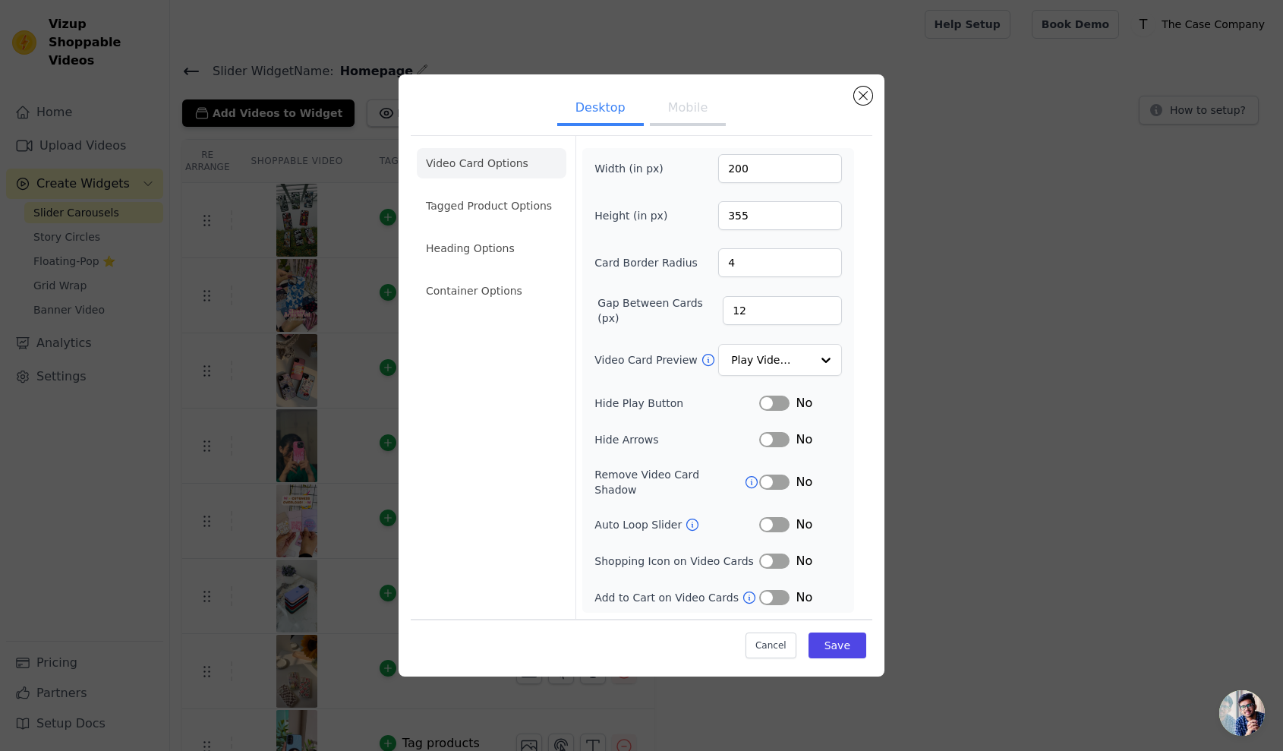
click at [744, 301] on div "Width (in px) 200 Height (in px) 355 Card Border Radius 4 Gap Between Cards (px…" at bounding box center [717, 380] width 247 height 452
click at [747, 303] on input "12" at bounding box center [782, 310] width 119 height 29
click at [858, 416] on form "Width (in px) 200 Height (in px) 355 Card Border Radius 4 Gap Between Cards (px…" at bounding box center [717, 377] width 285 height 483
click at [761, 266] on input "4" at bounding box center [780, 262] width 124 height 29
type input "8"
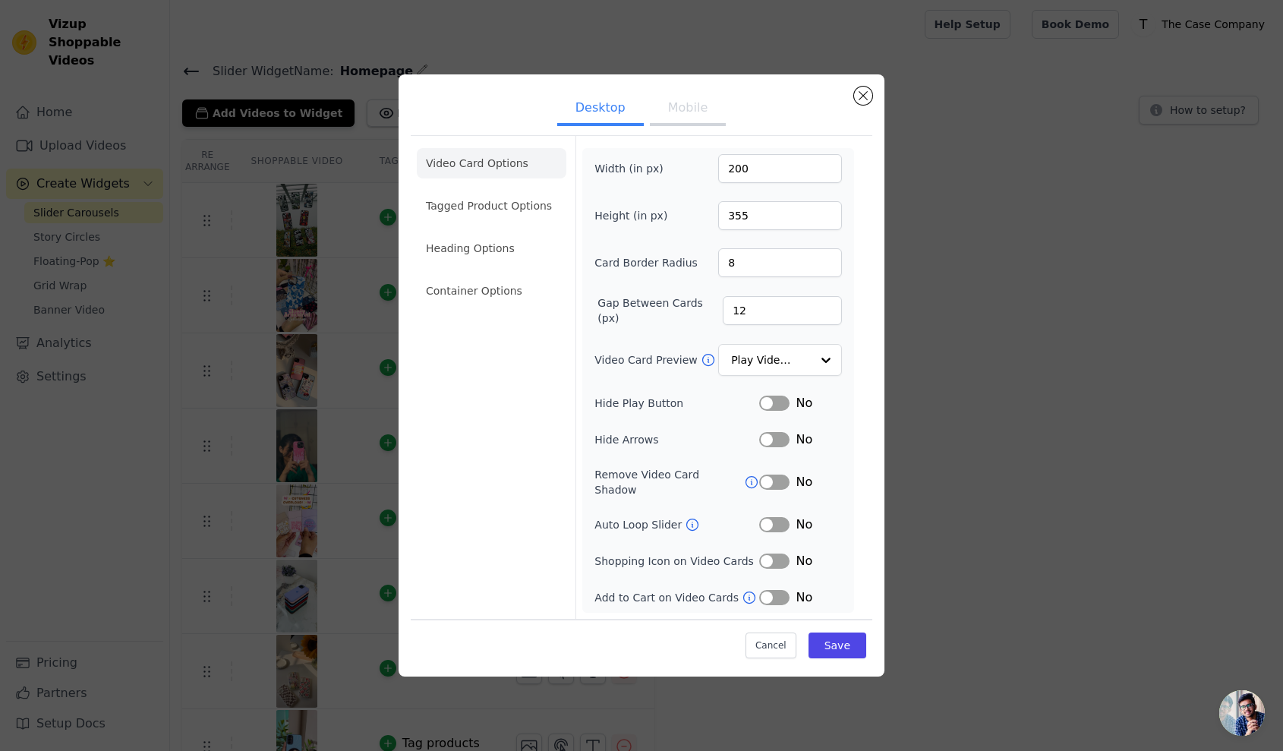
click at [499, 438] on div "Video Card Options Tagged Product Options Heading Options Container Options" at bounding box center [492, 377] width 150 height 483
click at [852, 640] on button "Save" at bounding box center [837, 645] width 58 height 26
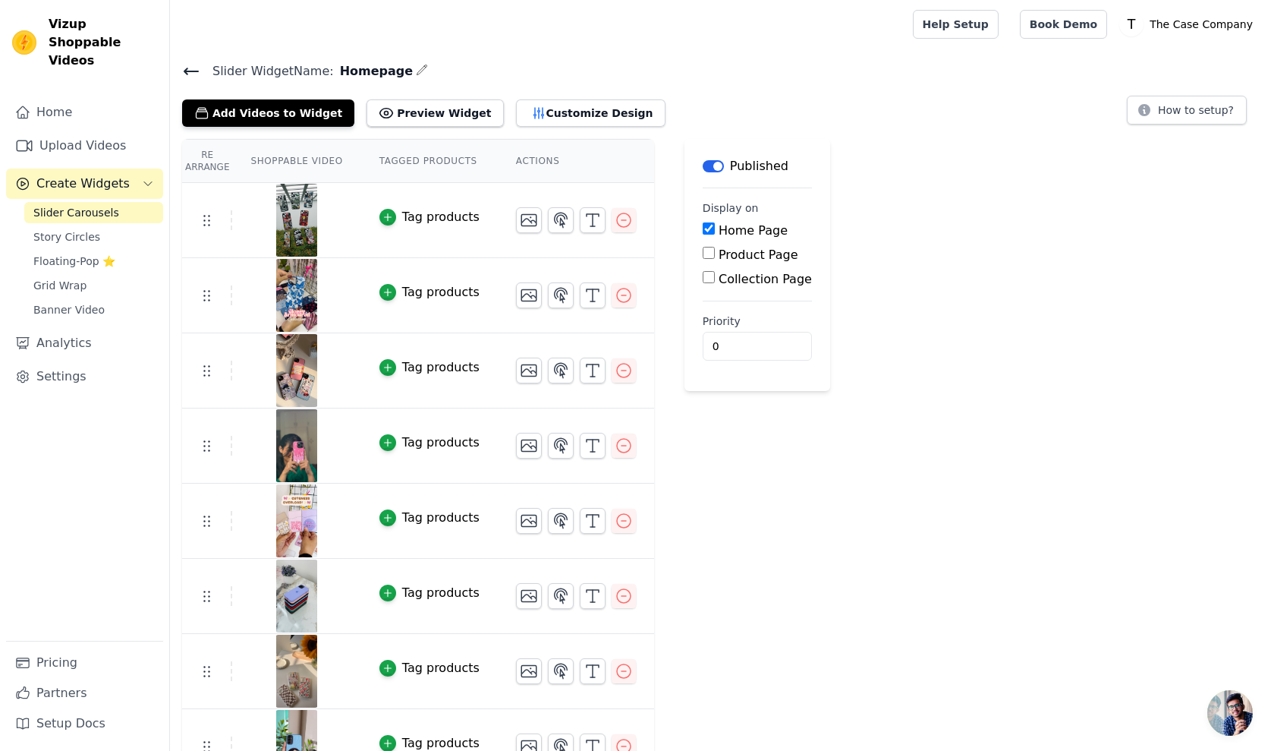
click at [571, 97] on div "Add Videos to Widget Preview Widget Customize Design" at bounding box center [430, 109] width 496 height 33
click at [575, 110] on button "Customize Design" at bounding box center [591, 112] width 150 height 27
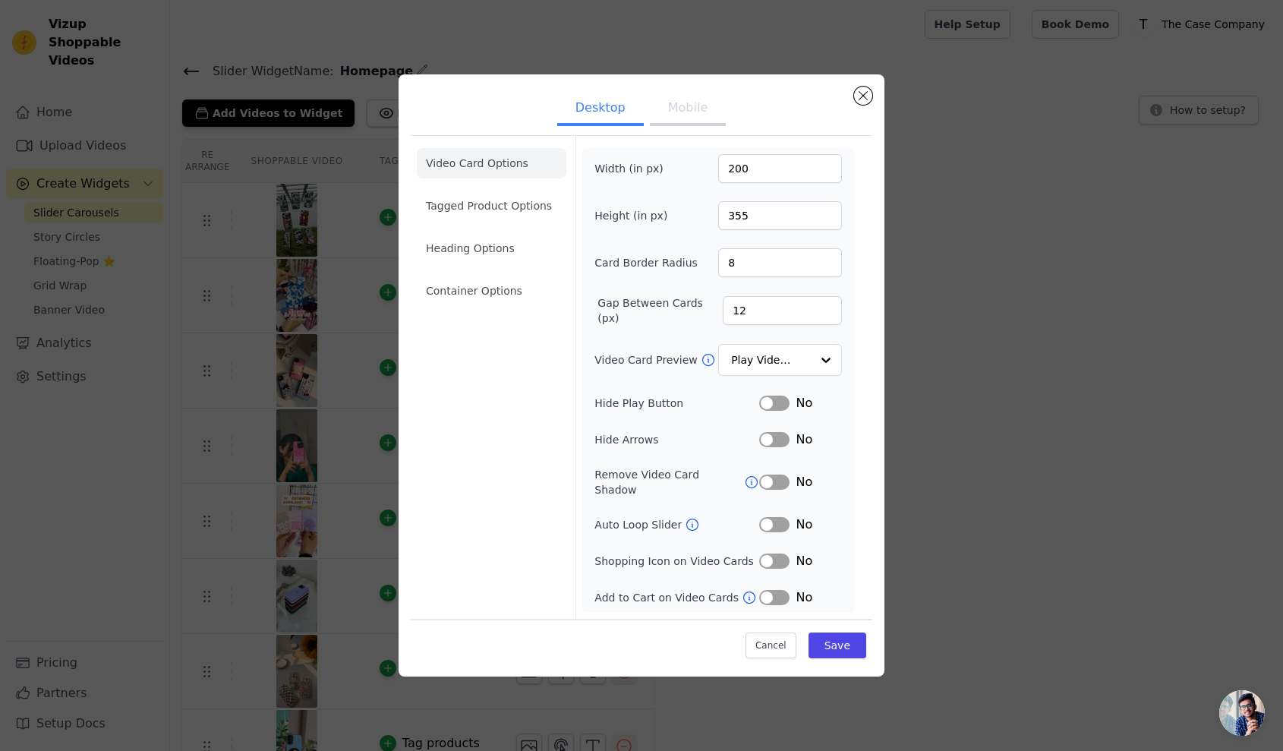
click at [770, 446] on button "Label" at bounding box center [774, 439] width 30 height 15
click at [849, 637] on button "Save" at bounding box center [837, 645] width 58 height 26
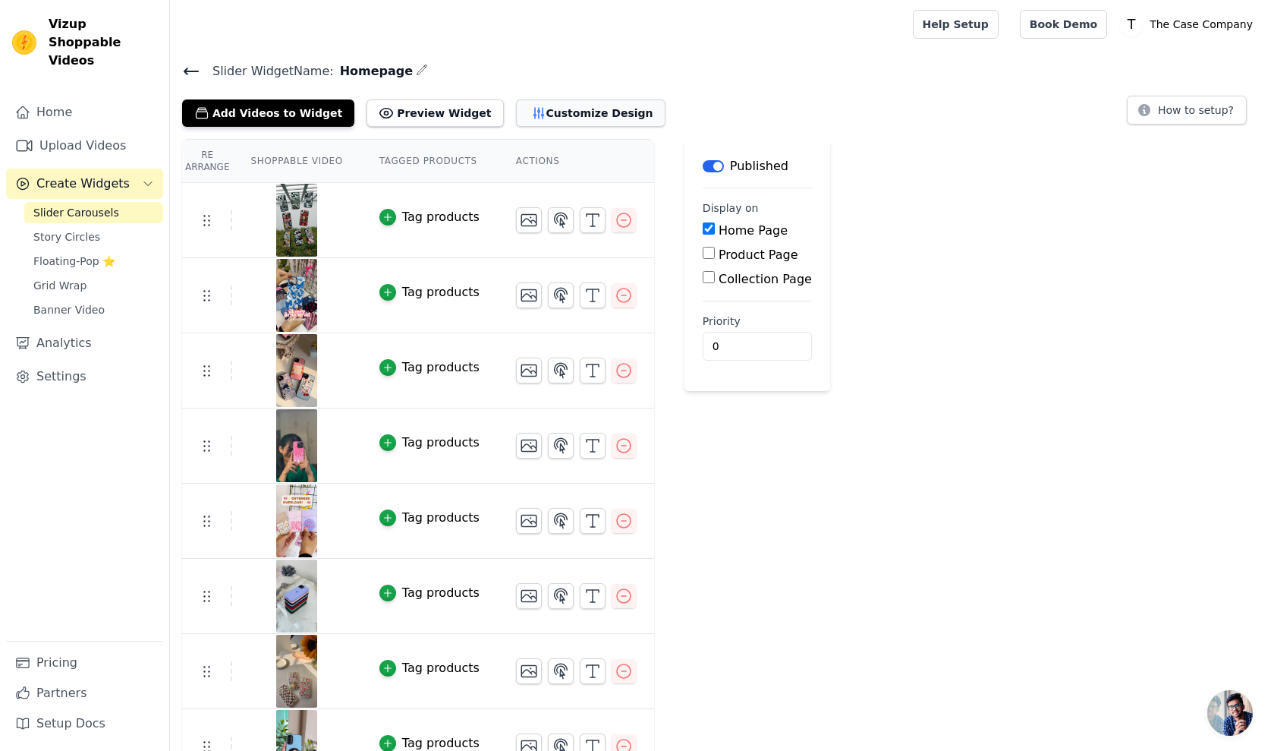
click at [530, 113] on button "Customize Design" at bounding box center [591, 112] width 150 height 27
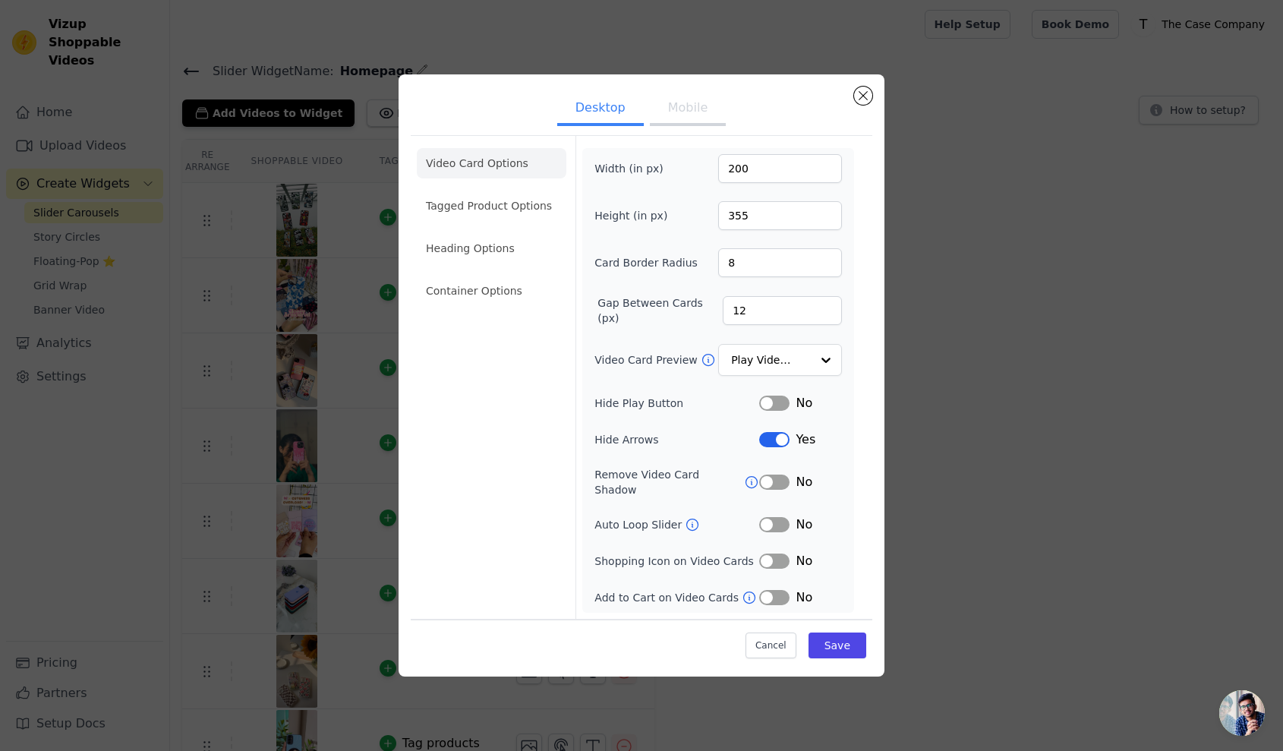
click at [663, 123] on button "Mobile" at bounding box center [688, 109] width 76 height 33
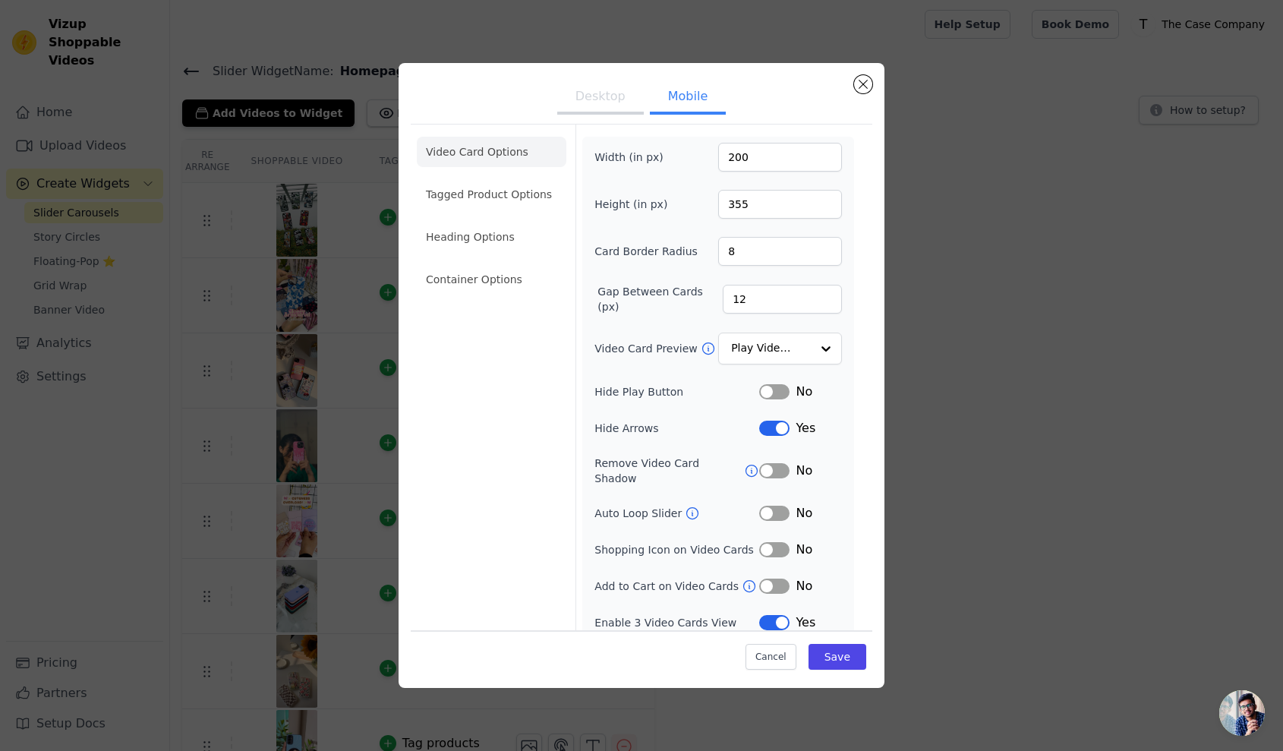
click at [618, 99] on button "Desktop" at bounding box center [600, 97] width 87 height 33
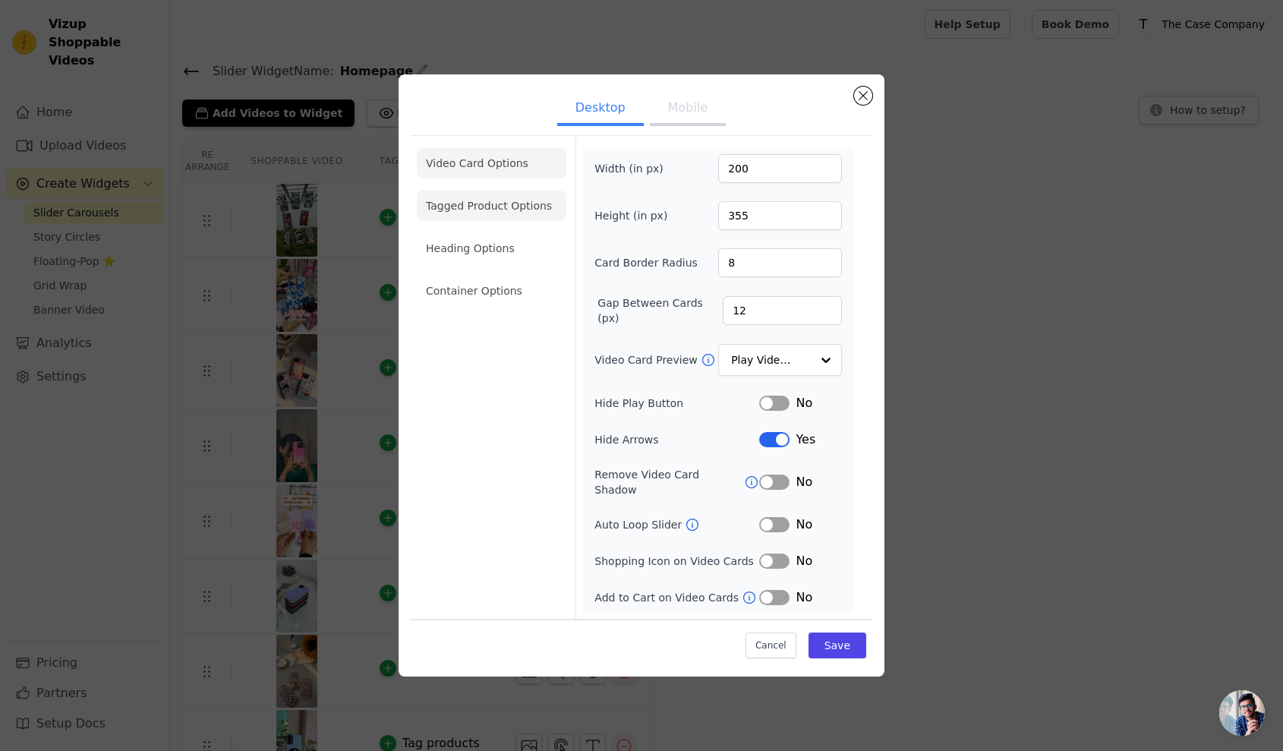
click at [499, 276] on li "Tagged Product Options" at bounding box center [492, 291] width 150 height 30
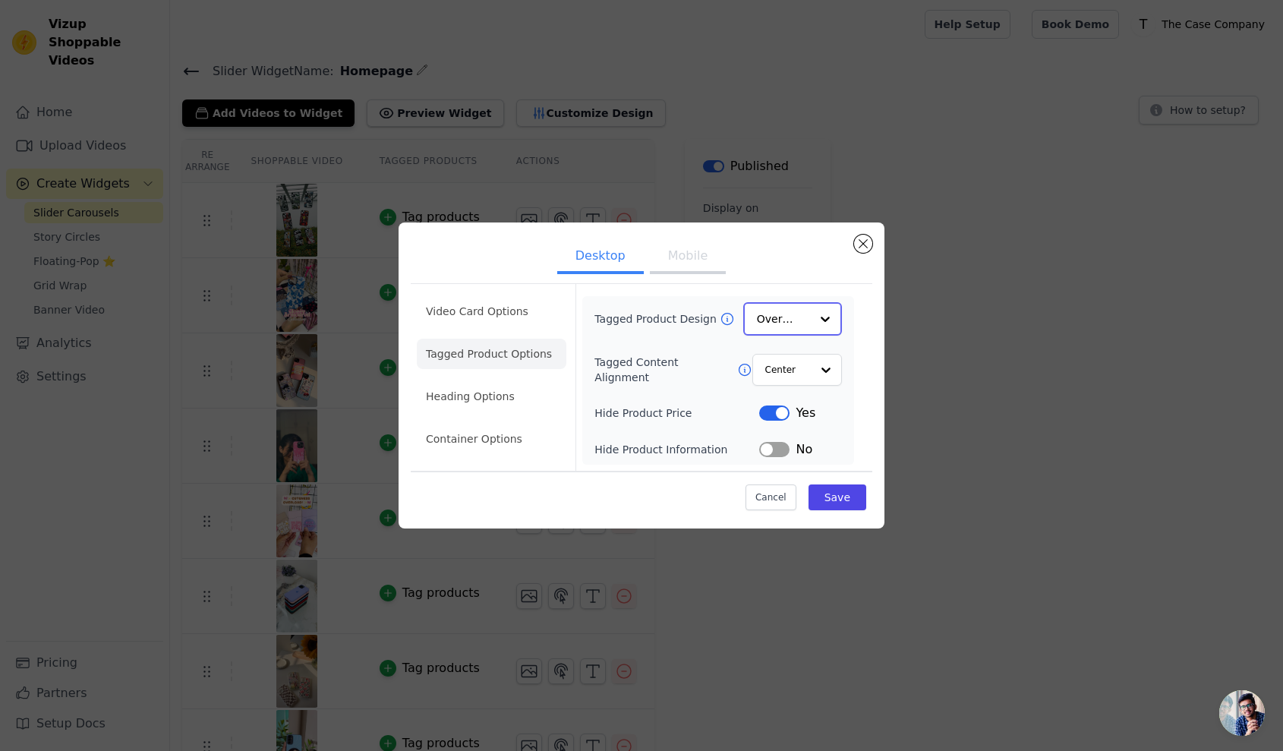
click at [832, 320] on div at bounding box center [825, 319] width 30 height 30
click at [811, 420] on div "Minimalist" at bounding box center [792, 419] width 99 height 32
click at [817, 324] on div at bounding box center [825, 319] width 30 height 30
click at [804, 387] on div "Overlay" at bounding box center [792, 387] width 99 height 32
click at [518, 395] on li "Heading Options" at bounding box center [492, 397] width 150 height 30
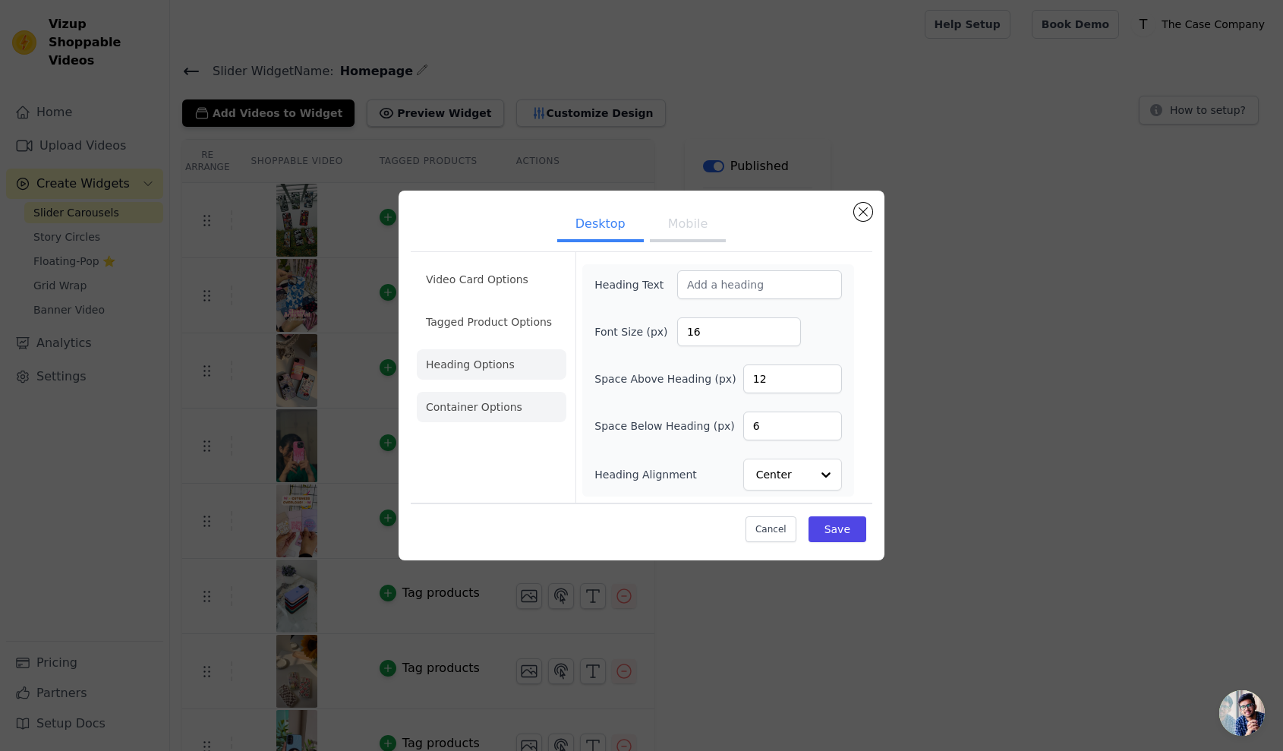
click at [472, 414] on li "Container Options" at bounding box center [492, 407] width 150 height 30
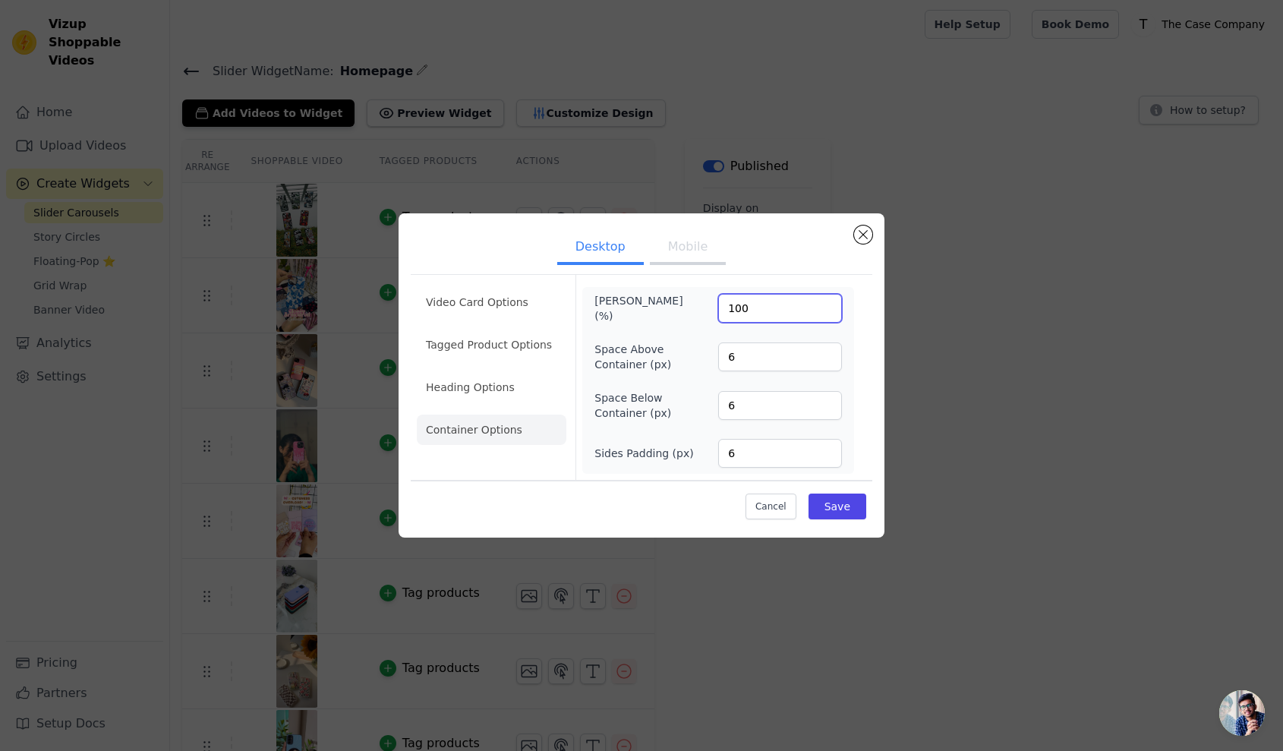
click at [761, 310] on input "100" at bounding box center [780, 308] width 124 height 29
type input "80"
click at [674, 503] on div "Cancel Save" at bounding box center [641, 503] width 461 height 46
click at [841, 505] on button "Save" at bounding box center [837, 506] width 58 height 26
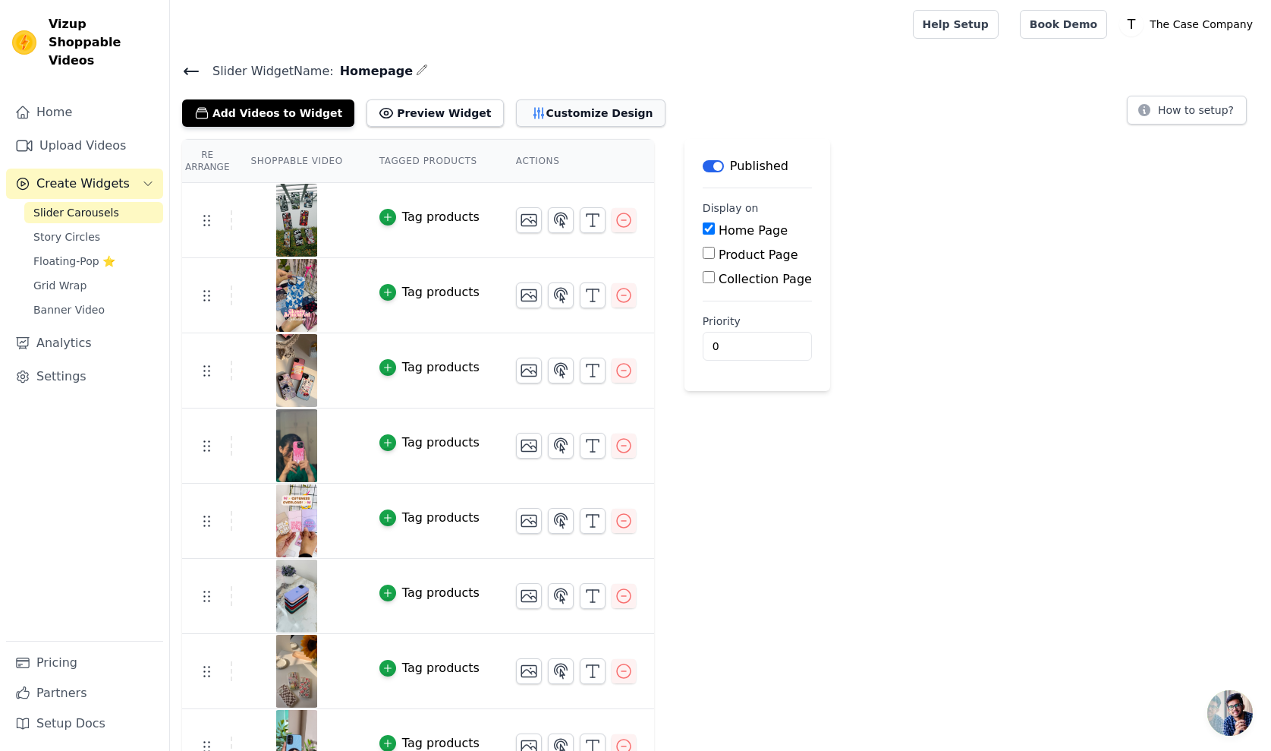
click at [575, 106] on button "Customize Design" at bounding box center [591, 112] width 150 height 27
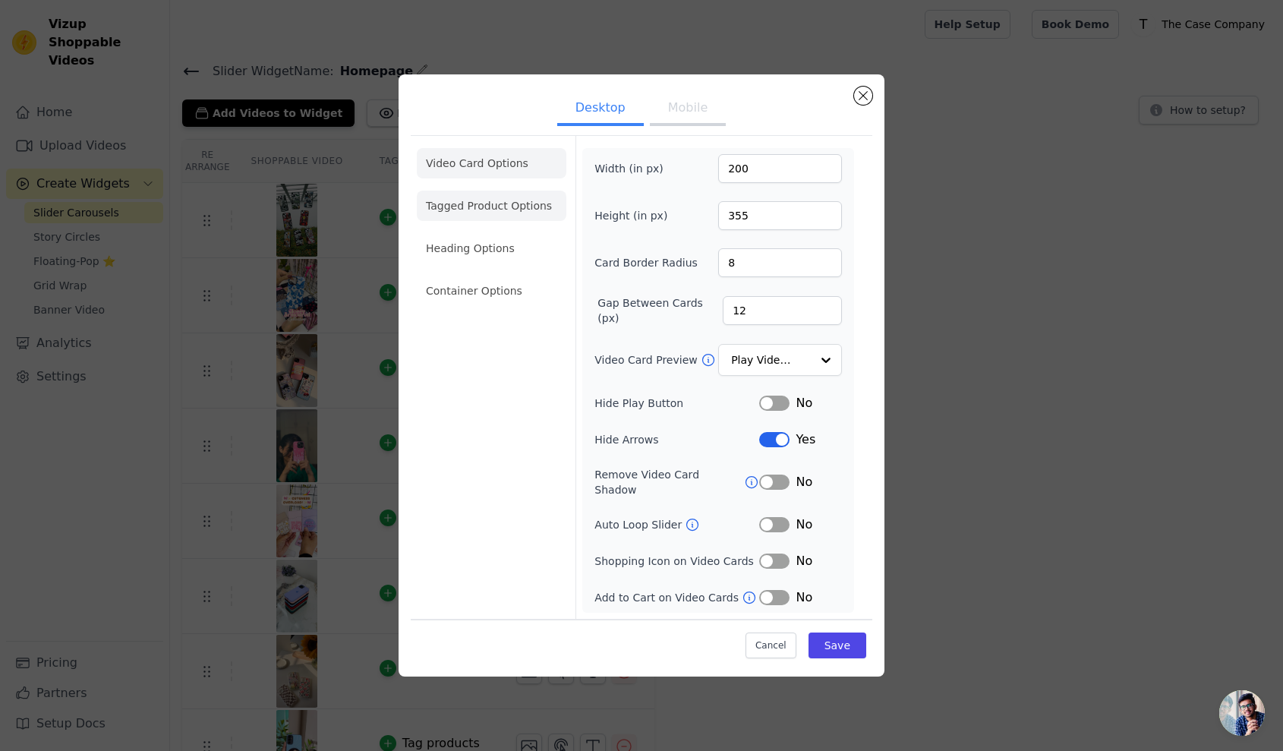
click at [505, 276] on li "Tagged Product Options" at bounding box center [492, 291] width 150 height 30
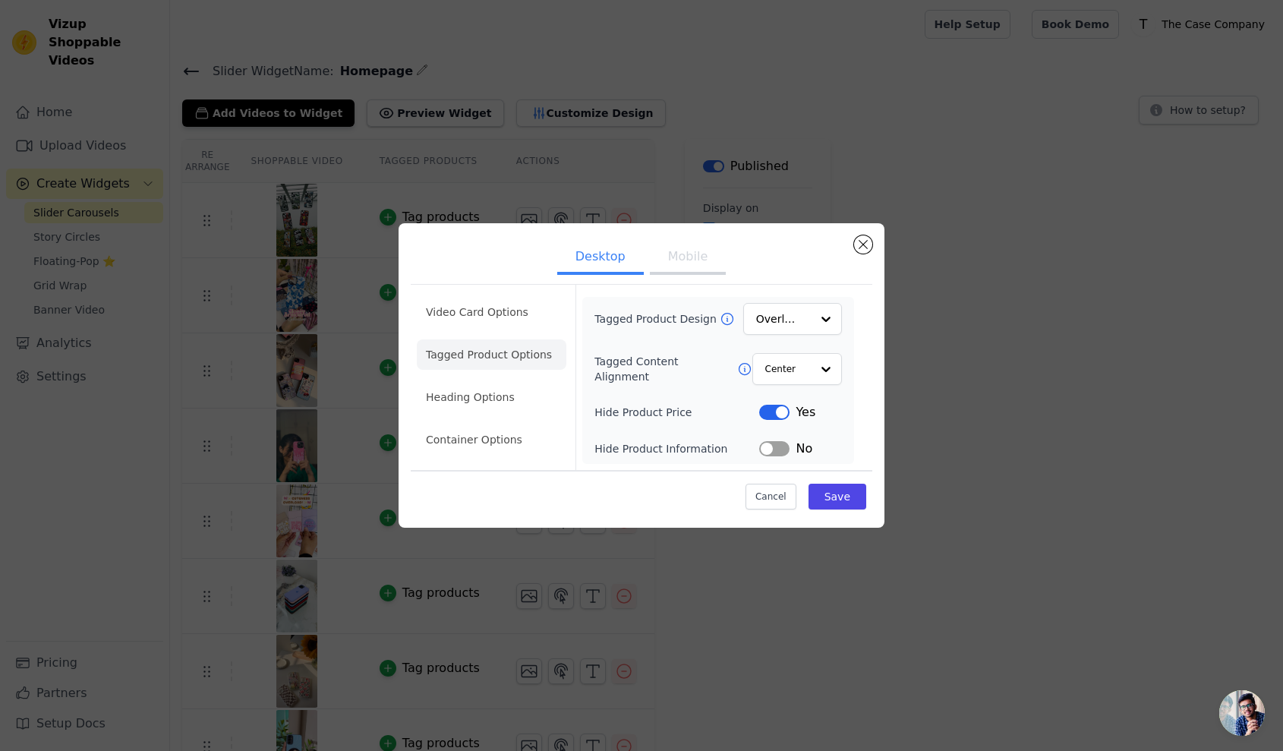
click at [481, 377] on ul "Video Card Options Tagged Product Options Heading Options Container Options" at bounding box center [492, 376] width 150 height 170
click at [480, 425] on li "Container Options" at bounding box center [492, 439] width 150 height 30
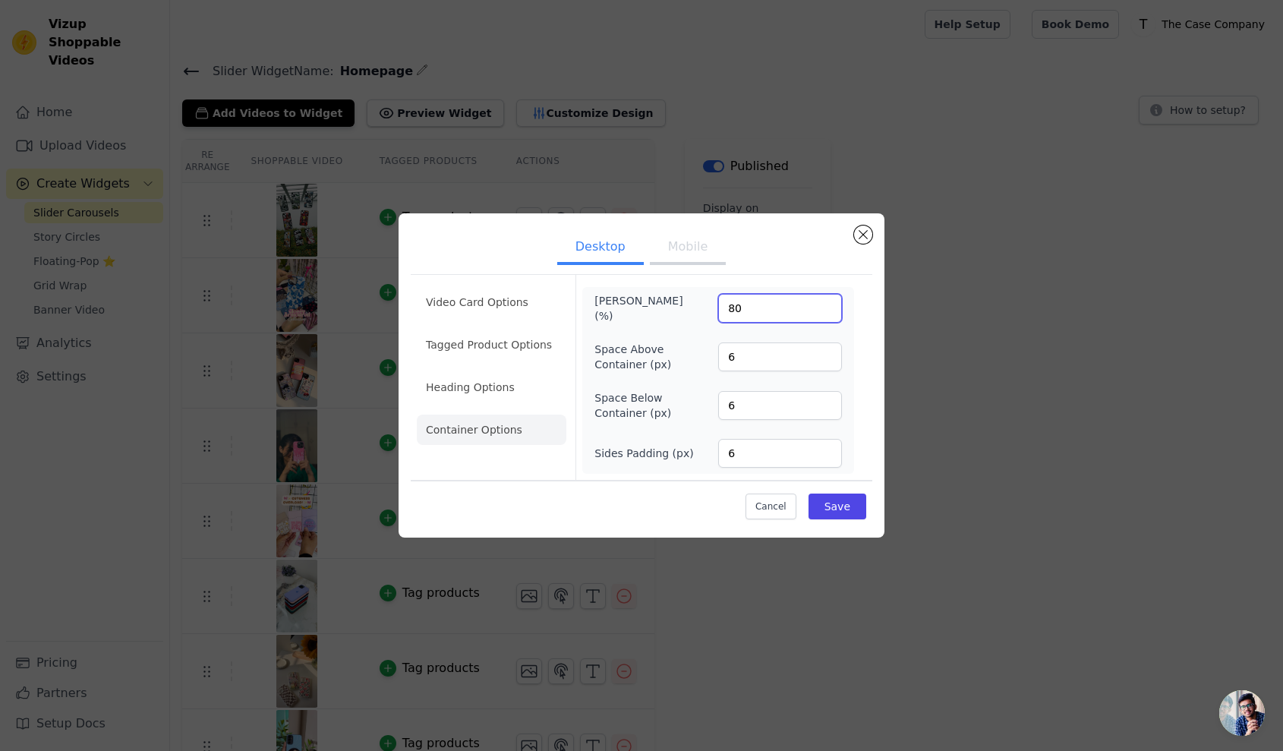
click at [726, 310] on input "80" at bounding box center [780, 308] width 124 height 29
type input "100"
click at [869, 458] on div "Video Card Options Tagged Product Options Heading Options Container Options Max…" at bounding box center [641, 377] width 461 height 206
click at [851, 506] on button "Save" at bounding box center [837, 506] width 58 height 26
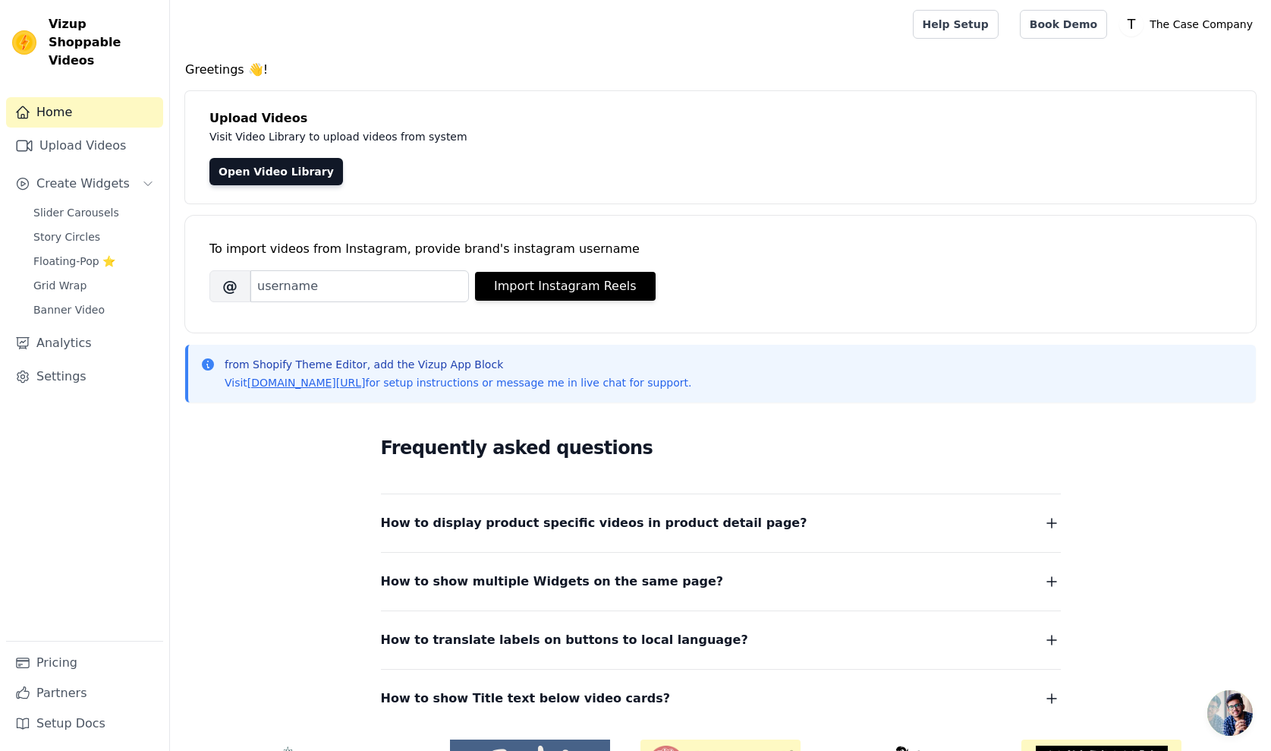
click at [99, 206] on div "Slider Carousels Story Circles Floating-Pop ⭐ Grid Wrap Banner Video" at bounding box center [93, 261] width 139 height 118
click at [100, 253] on span "Floating-Pop ⭐" at bounding box center [74, 260] width 82 height 15
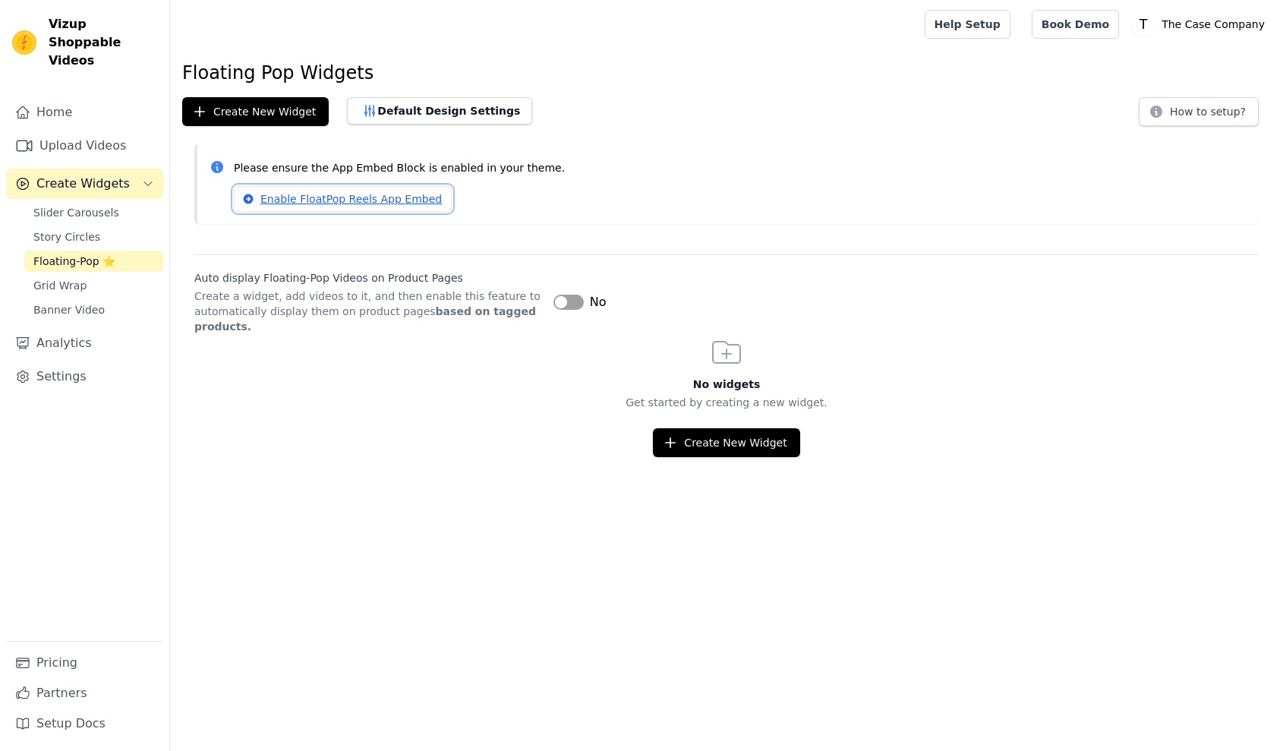
click at [396, 198] on link "Enable FloatPop Reels App Embed" at bounding box center [343, 199] width 218 height 26
click at [569, 301] on button "Label" at bounding box center [568, 301] width 30 height 15
click at [710, 254] on div "Auto display Floating-Pop Videos on Product Pages Create a widget, add videos t…" at bounding box center [726, 294] width 1064 height 80
click at [771, 441] on button "Create New Widget" at bounding box center [726, 442] width 146 height 29
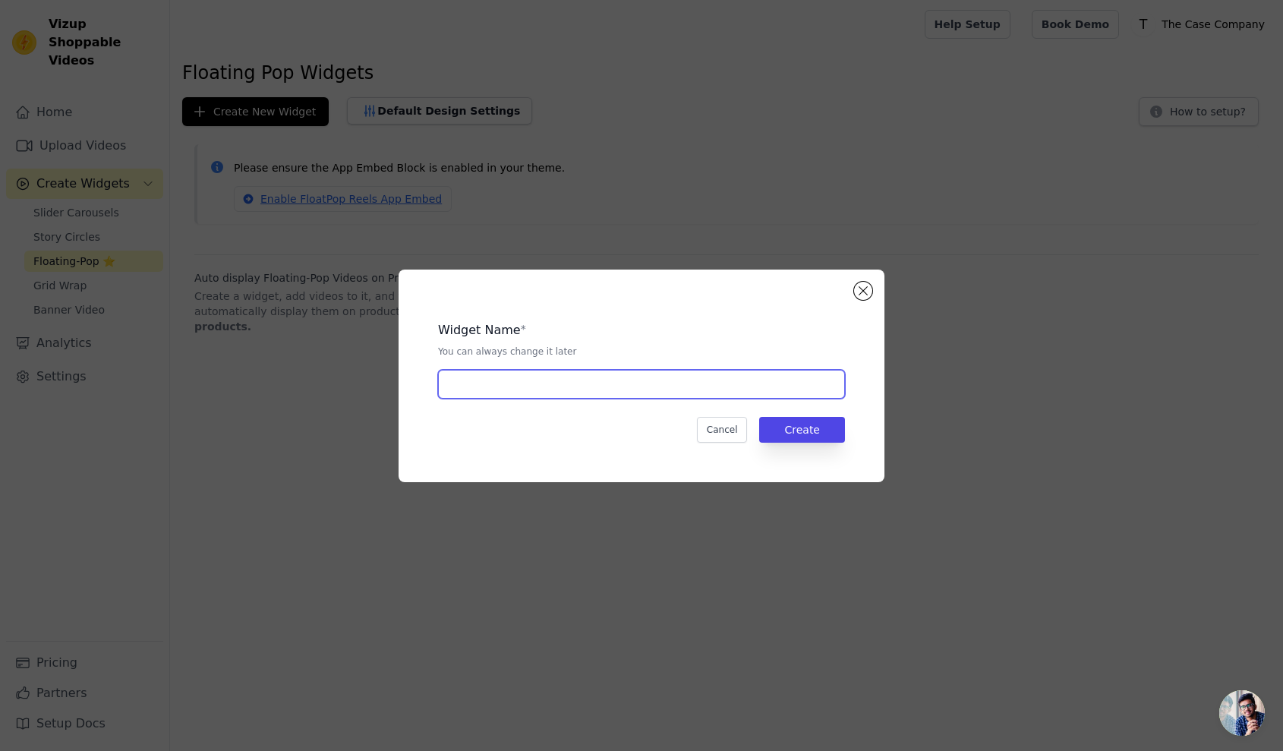
click at [613, 391] on input "text" at bounding box center [641, 384] width 407 height 29
type input "F"
type input "All Products"
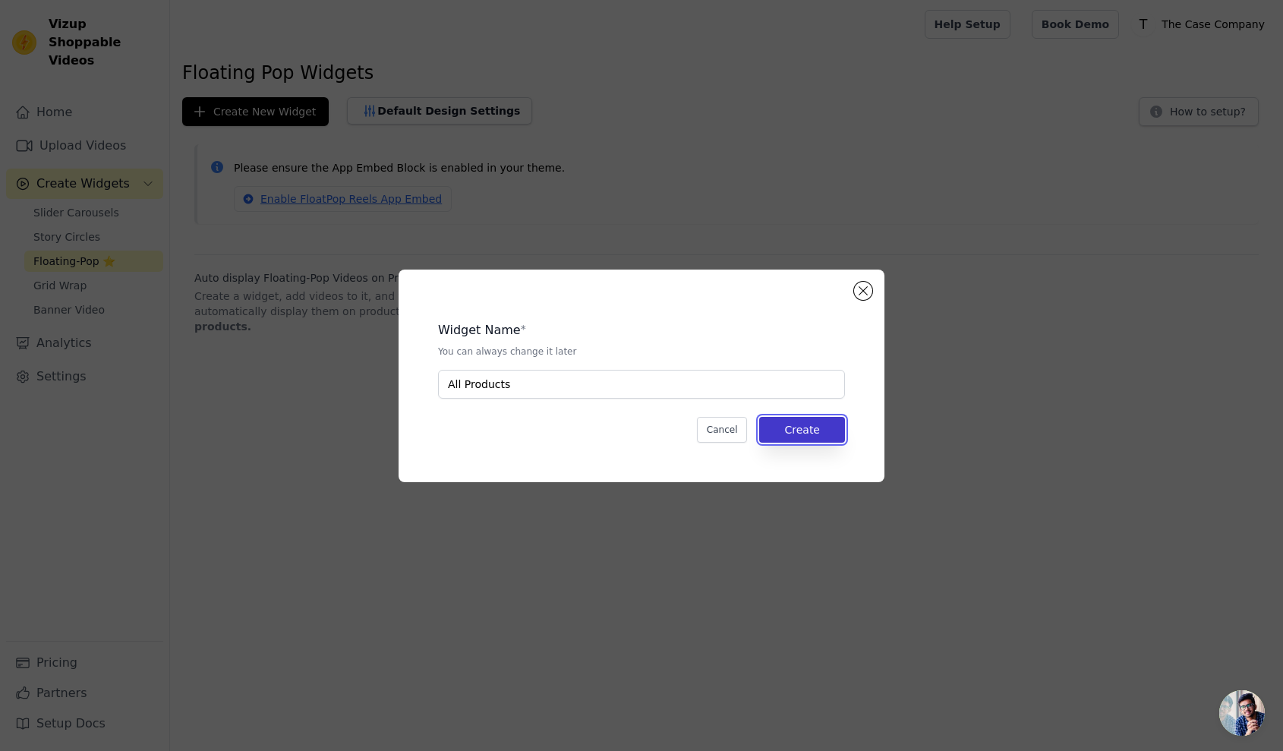
click at [833, 439] on button "Create" at bounding box center [802, 430] width 86 height 26
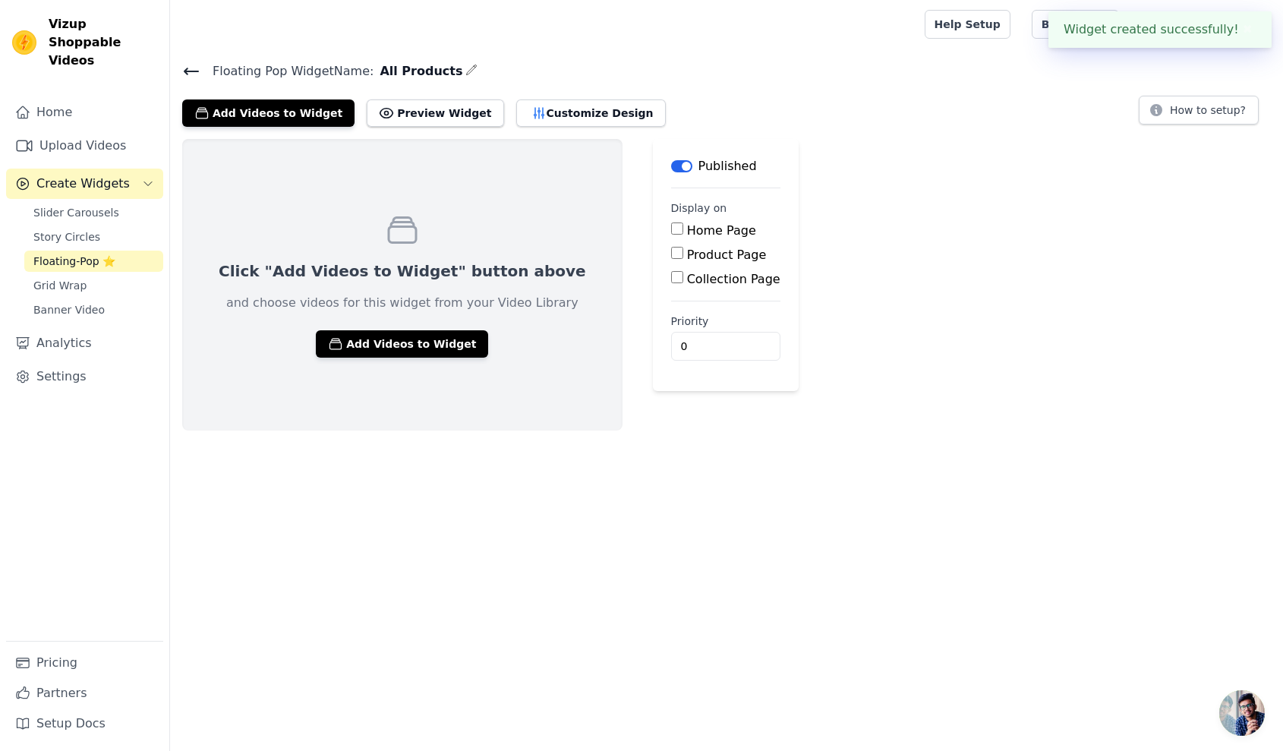
click at [635, 430] on html "Widget created successfully! ✖ Vizup Shoppable Videos Home Upload Videos Create…" at bounding box center [641, 215] width 1283 height 430
click at [671, 225] on div "Home Page" at bounding box center [725, 231] width 109 height 18
click at [671, 250] on div "Product Page" at bounding box center [725, 255] width 109 height 18
click at [671, 278] on input "Collection Page" at bounding box center [677, 277] width 12 height 12
checkbox input "true"
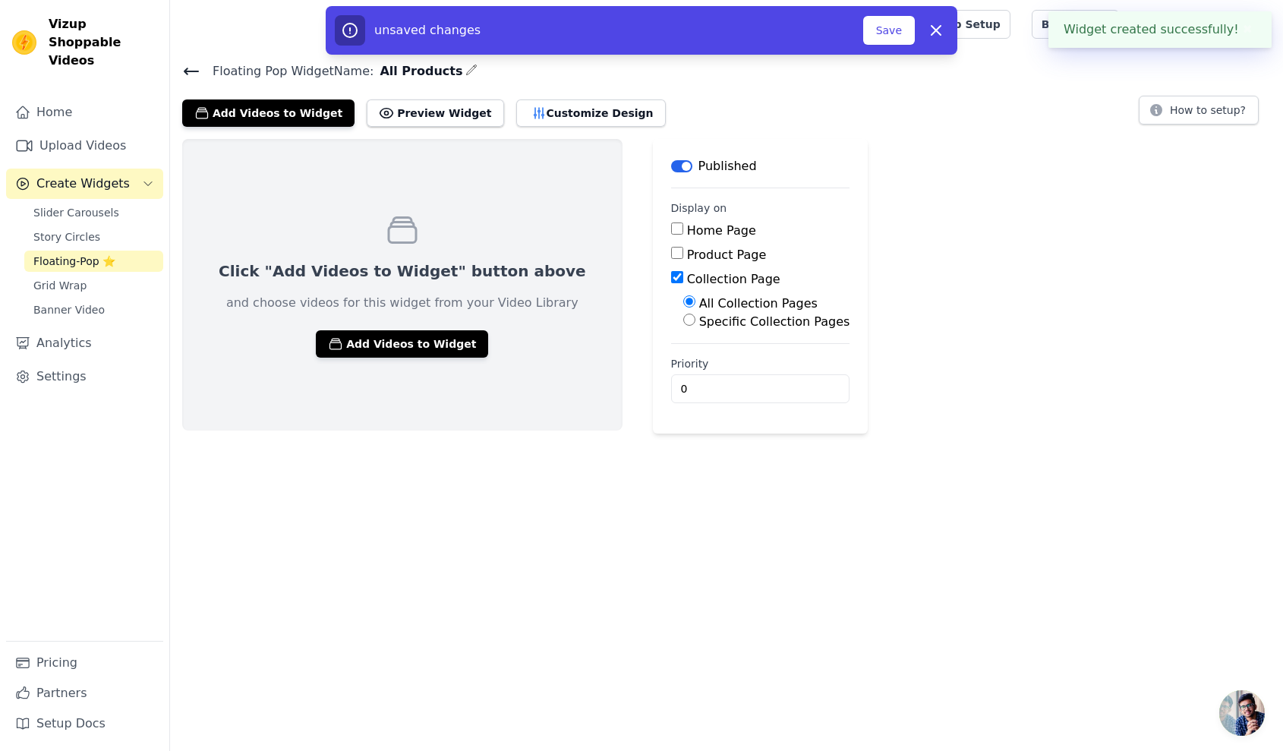
click at [671, 255] on input "Product Page" at bounding box center [677, 253] width 12 height 12
checkbox input "true"
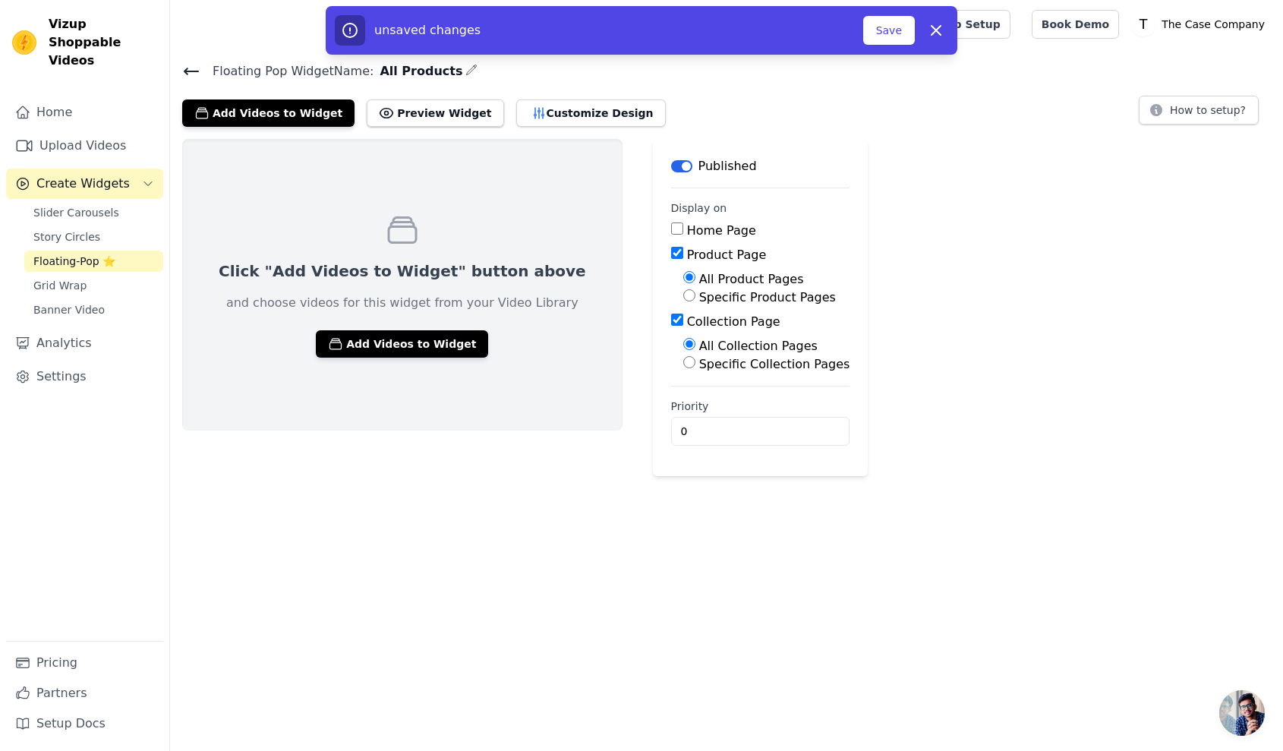
click at [671, 226] on input "Home Page" at bounding box center [677, 228] width 12 height 12
click at [429, 353] on button "Add Videos to Widget" at bounding box center [402, 343] width 172 height 27
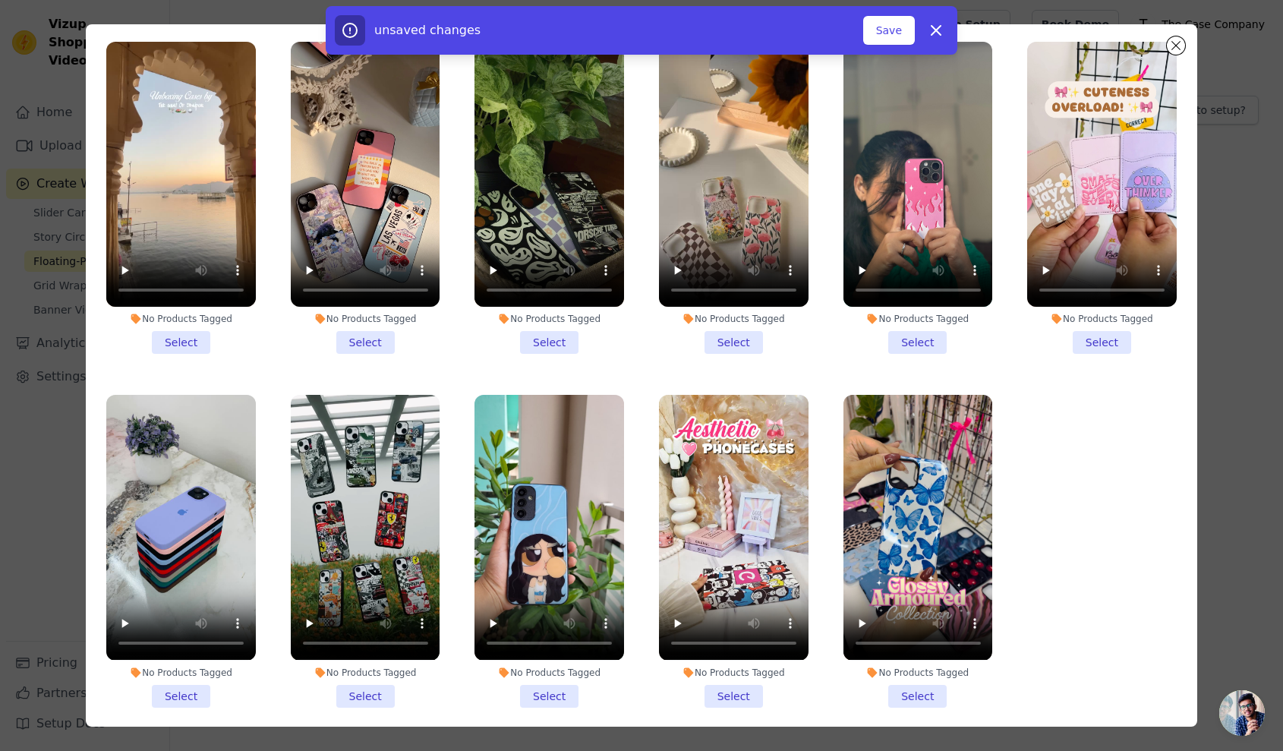
scroll to position [132, 0]
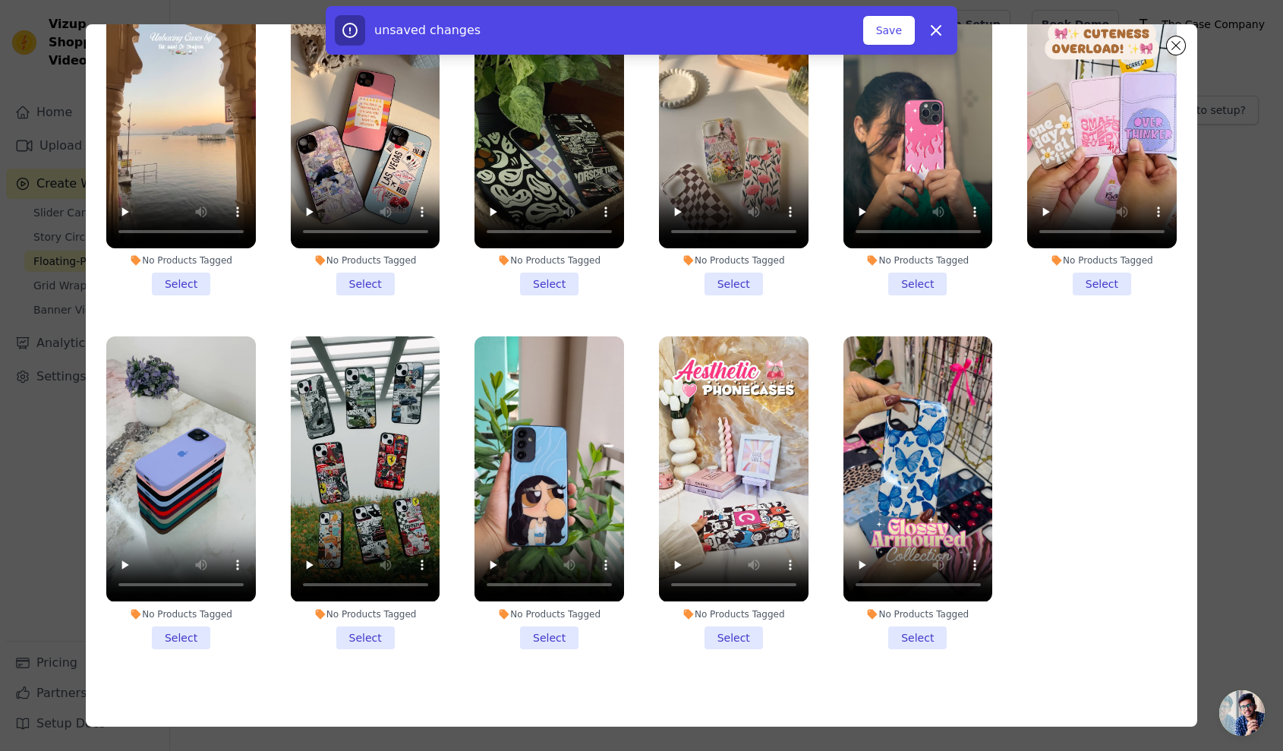
click at [889, 625] on li "No Products Tagged Select" at bounding box center [918, 492] width 150 height 312
click at [0, 0] on input "No Products Tagged Select" at bounding box center [0, 0] width 0 height 0
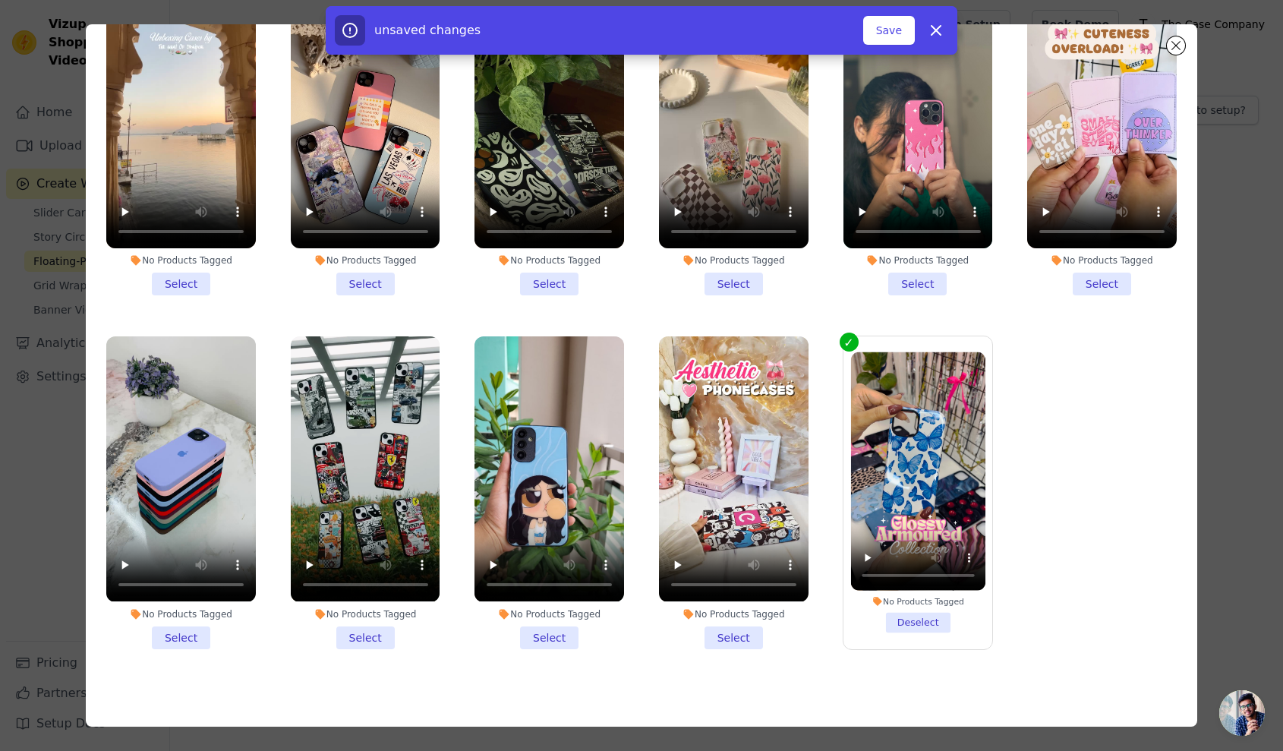
click at [730, 273] on li "No Products Tagged Select" at bounding box center [734, 139] width 150 height 312
click at [0, 0] on input "No Products Tagged Select" at bounding box center [0, 0] width 0 height 0
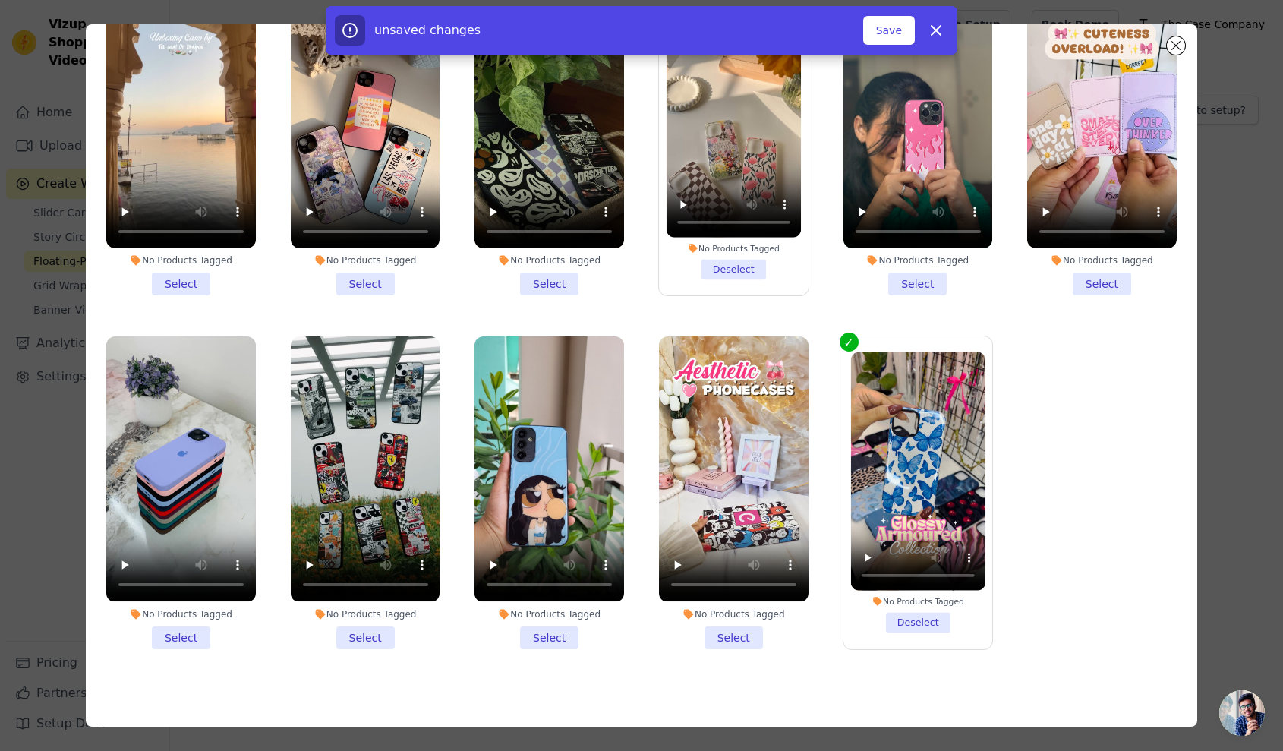
click at [374, 279] on li "No Products Tagged Select" at bounding box center [366, 139] width 150 height 312
click at [0, 0] on input "No Products Tagged Select" at bounding box center [0, 0] width 0 height 0
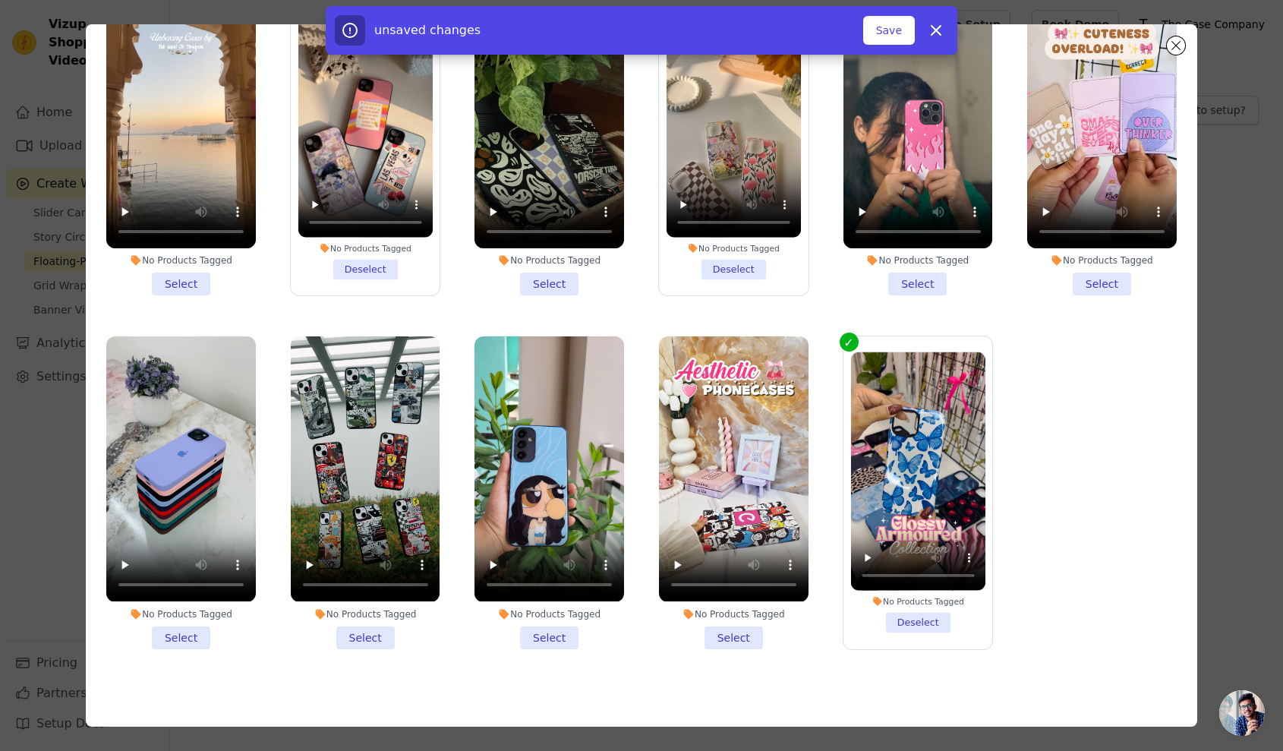
click at [348, 625] on li "No Products Tagged Select" at bounding box center [366, 492] width 150 height 312
click at [0, 0] on input "No Products Tagged Select" at bounding box center [0, 0] width 0 height 0
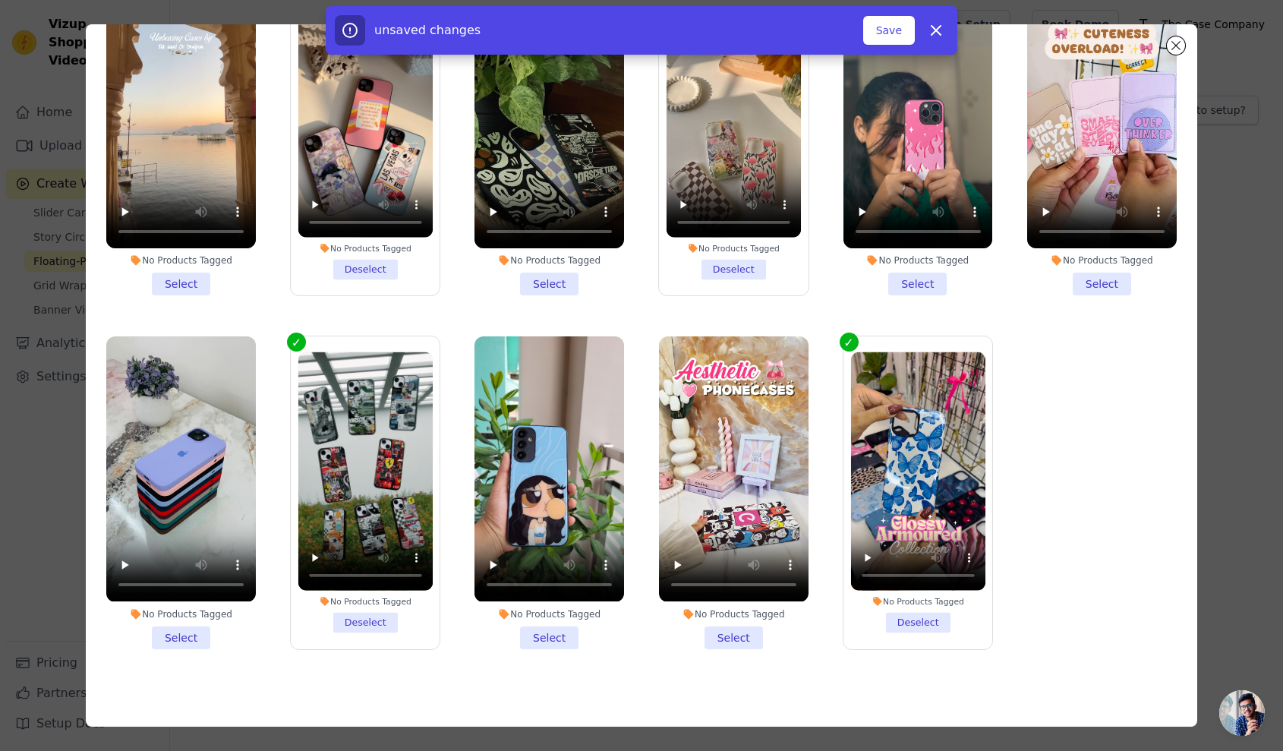
click at [523, 621] on li "No Products Tagged Select" at bounding box center [549, 492] width 150 height 312
click at [0, 0] on input "No Products Tagged Select" at bounding box center [0, 0] width 0 height 0
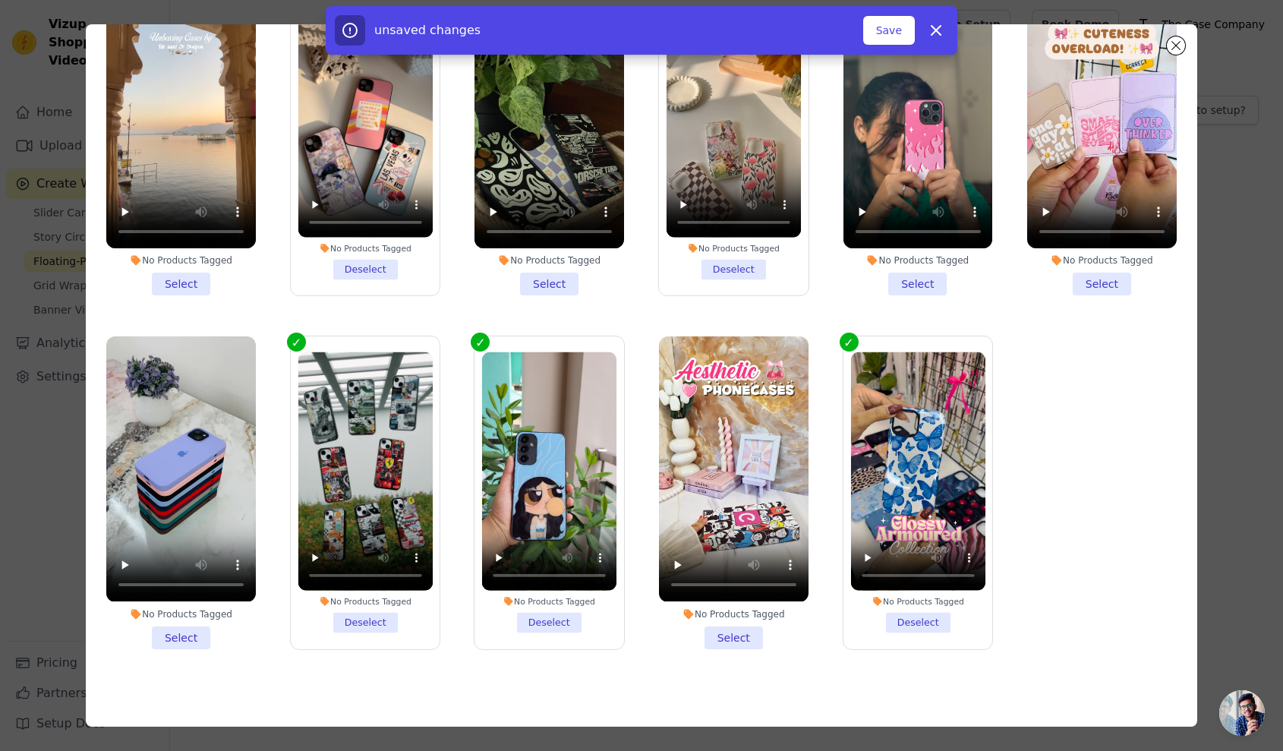
click at [196, 628] on li "No Products Tagged Select" at bounding box center [181, 492] width 150 height 312
click at [0, 0] on input "No Products Tagged Select" at bounding box center [0, 0] width 0 height 0
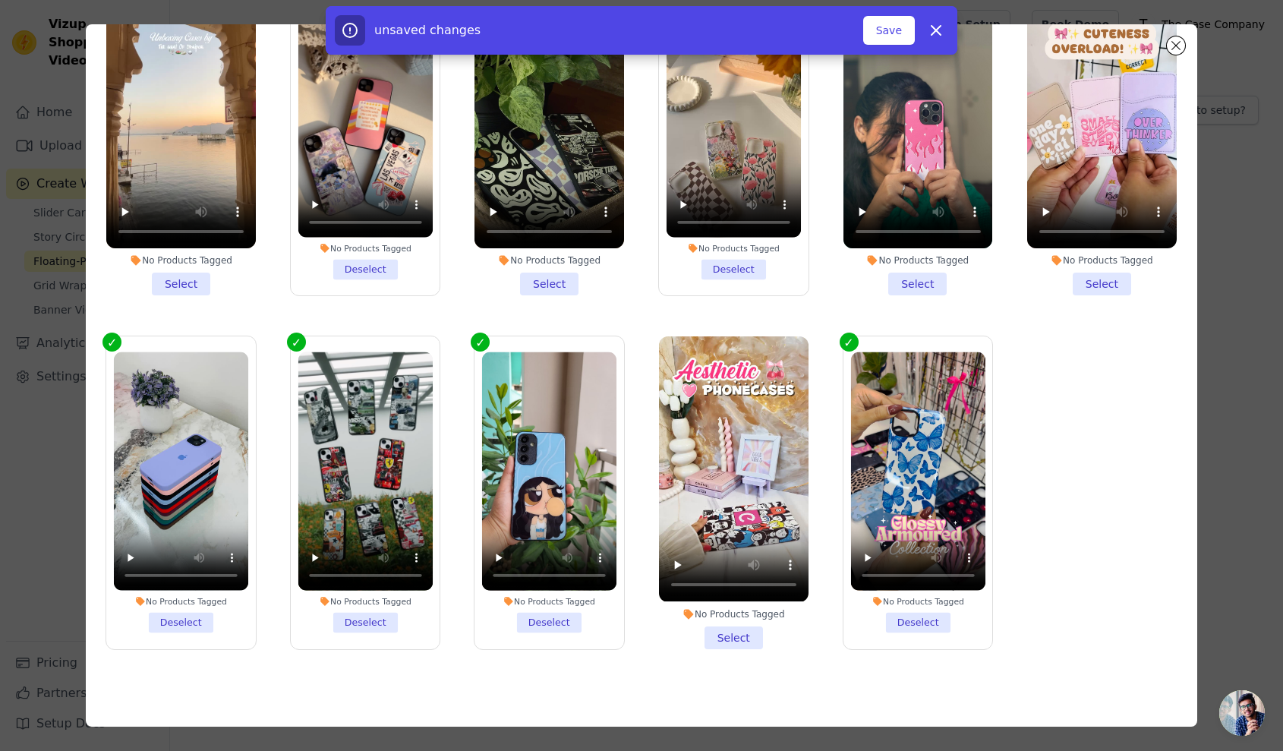
click at [1060, 276] on li "No Products Tagged Select" at bounding box center [1102, 139] width 150 height 312
click at [0, 0] on input "No Products Tagged Select" at bounding box center [0, 0] width 0 height 0
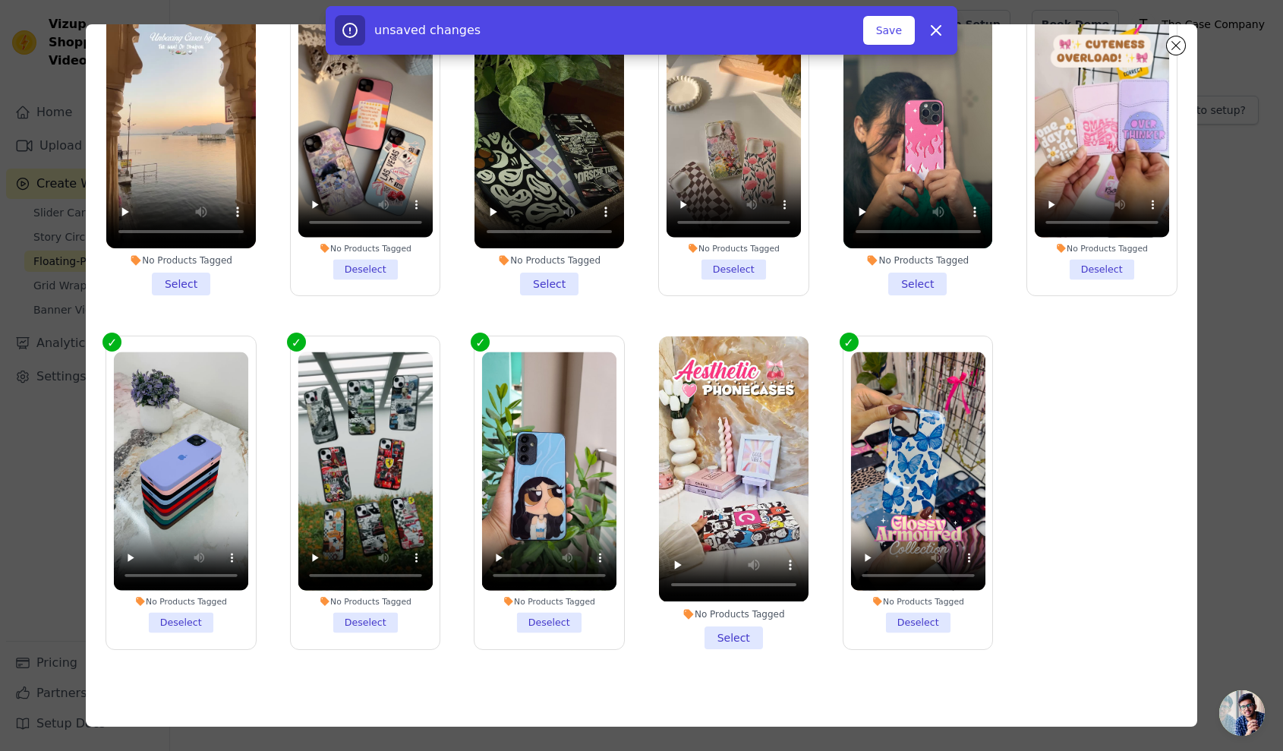
scroll to position [0, 0]
click at [890, 27] on button "Save" at bounding box center [889, 30] width 52 height 29
click at [891, 30] on button "Save" at bounding box center [889, 30] width 52 height 29
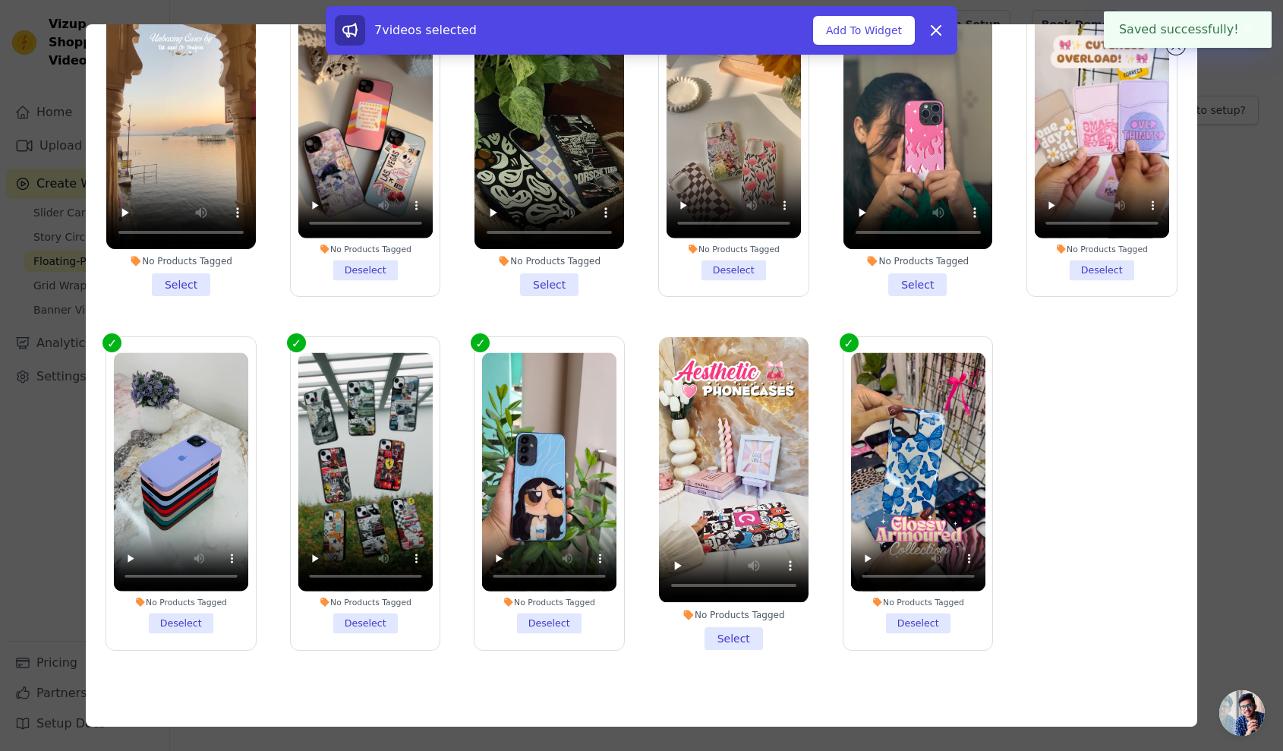
click at [894, 7] on div "7 videos selected Add To Widget Dismiss" at bounding box center [641, 30] width 631 height 49
click at [891, 28] on button "Add To Widget" at bounding box center [864, 30] width 102 height 29
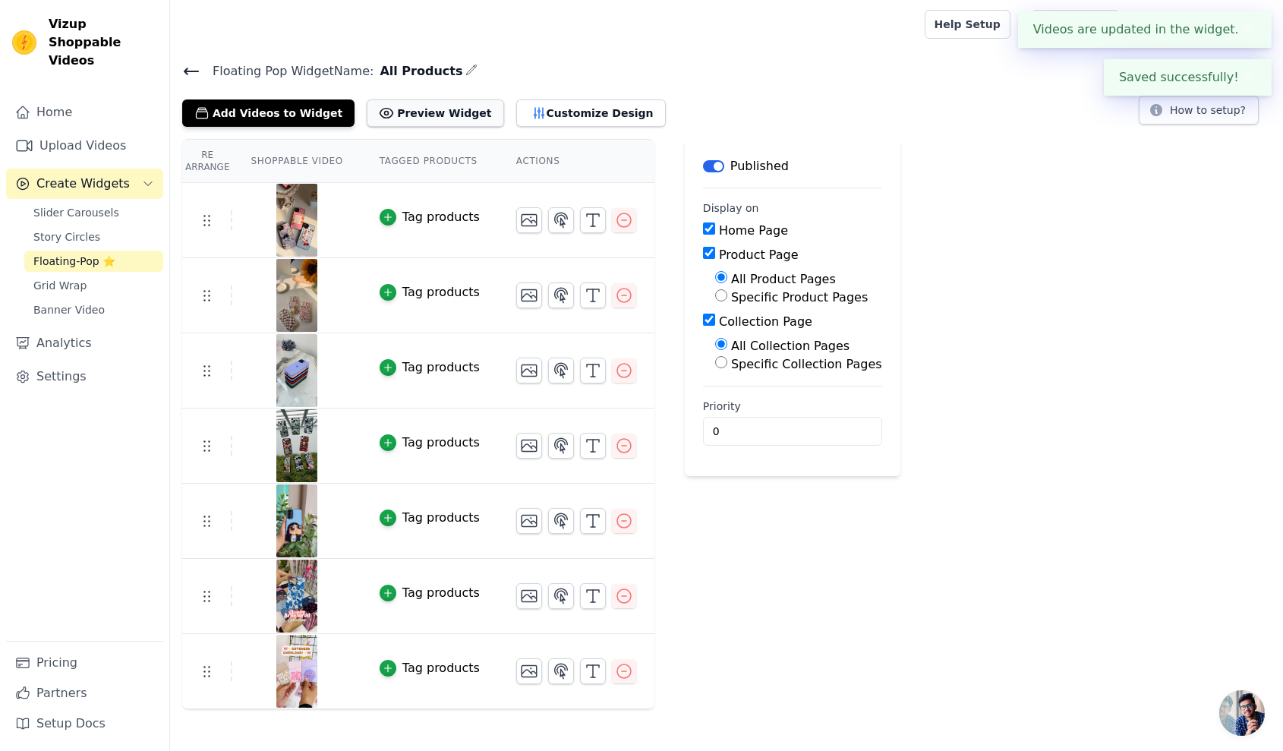
click at [441, 112] on button "Preview Widget" at bounding box center [435, 112] width 137 height 27
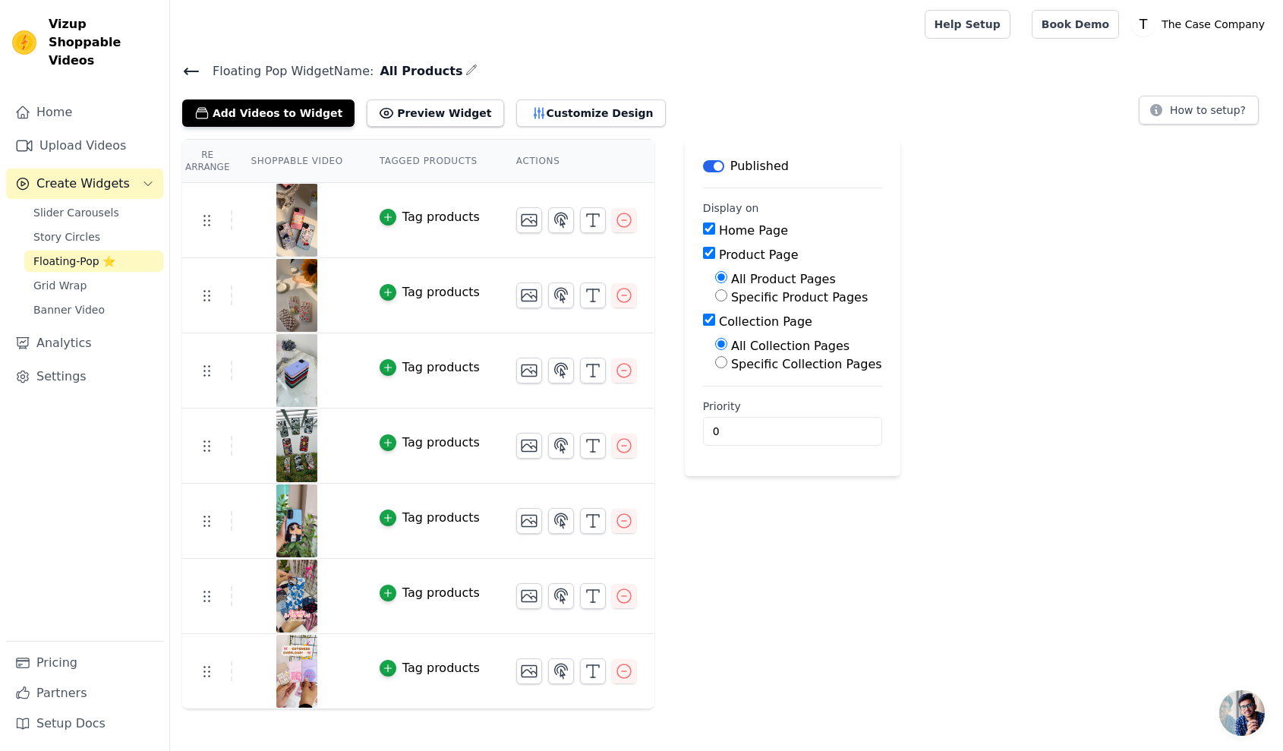
click at [568, 131] on div "Floating Pop Widget Name: All Products Add Videos to Widget Preview Widget Cust…" at bounding box center [726, 385] width 1113 height 648
click at [575, 116] on button "Customize Design" at bounding box center [591, 112] width 150 height 27
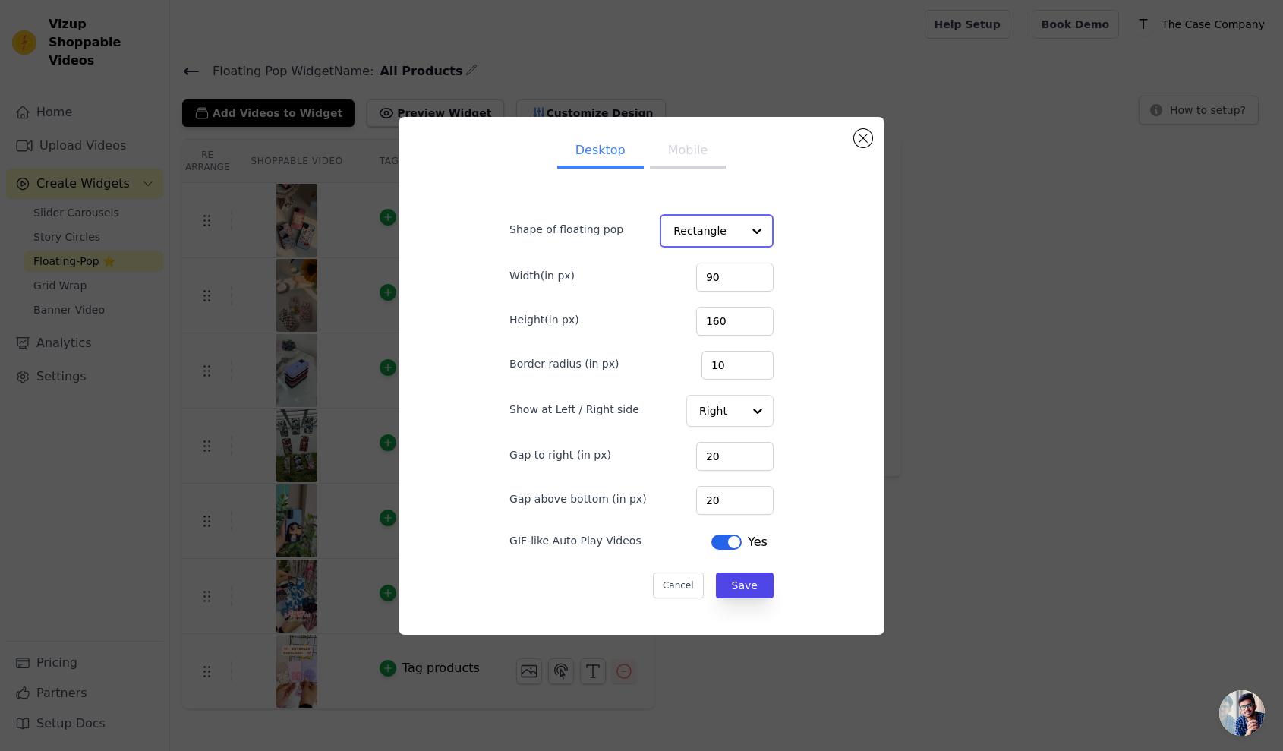
click at [701, 230] on input "Shape of floating pop" at bounding box center [707, 231] width 68 height 30
click at [701, 300] on div "Circle" at bounding box center [715, 299] width 110 height 32
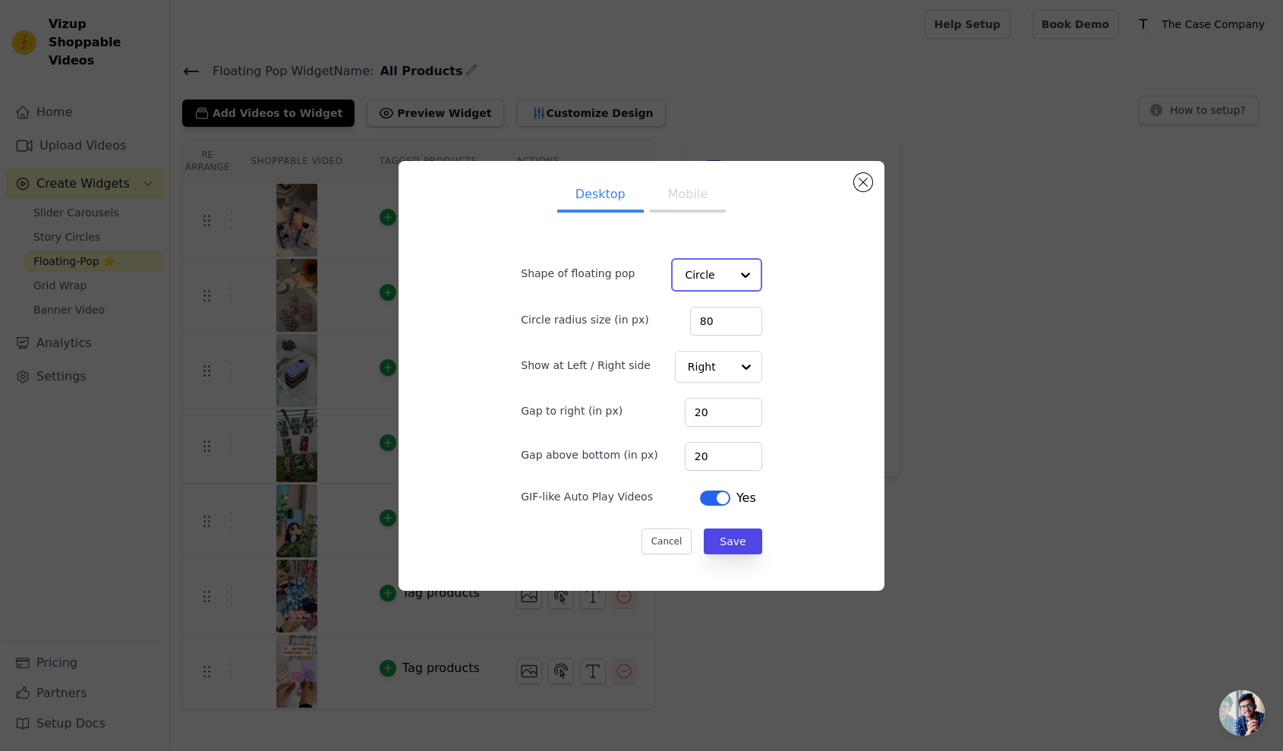
click at [707, 280] on input "Shape of floating pop" at bounding box center [707, 275] width 45 height 30
click at [713, 308] on div "Rectangle" at bounding box center [715, 311] width 89 height 32
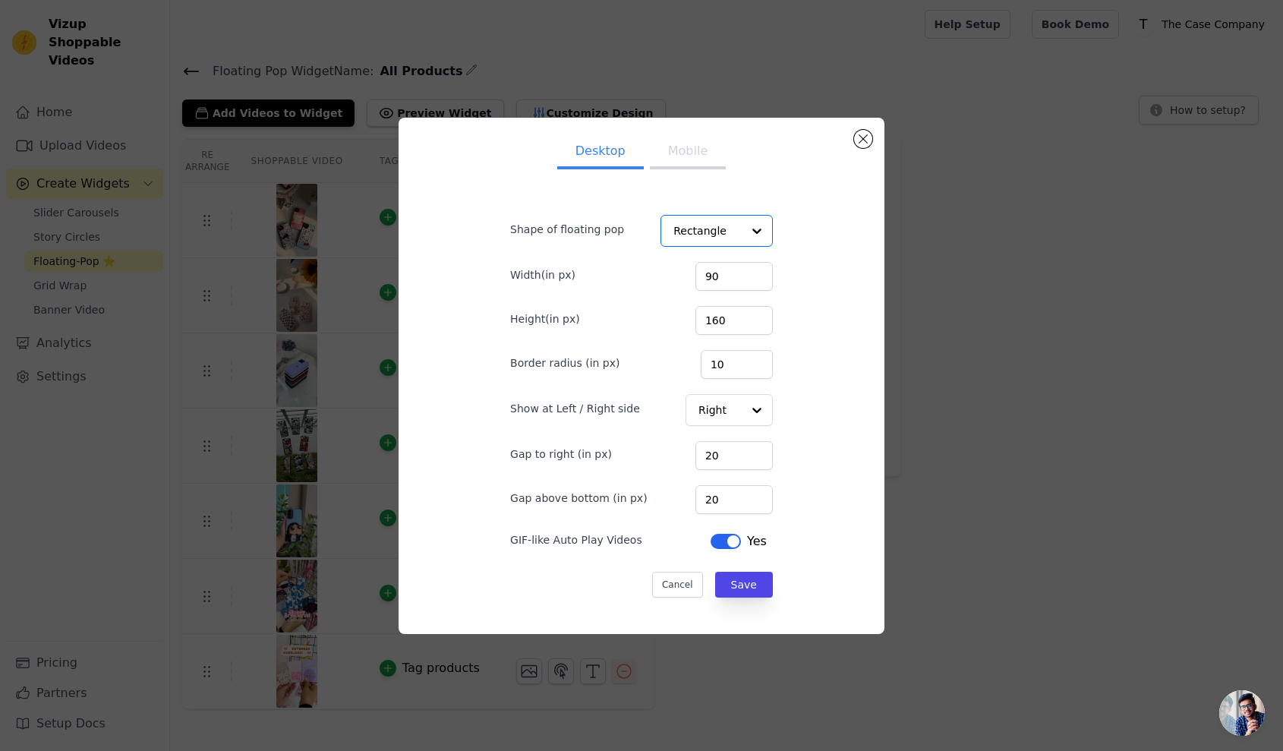
click at [673, 155] on button "Mobile" at bounding box center [688, 152] width 76 height 33
click at [742, 401] on div at bounding box center [756, 410] width 30 height 30
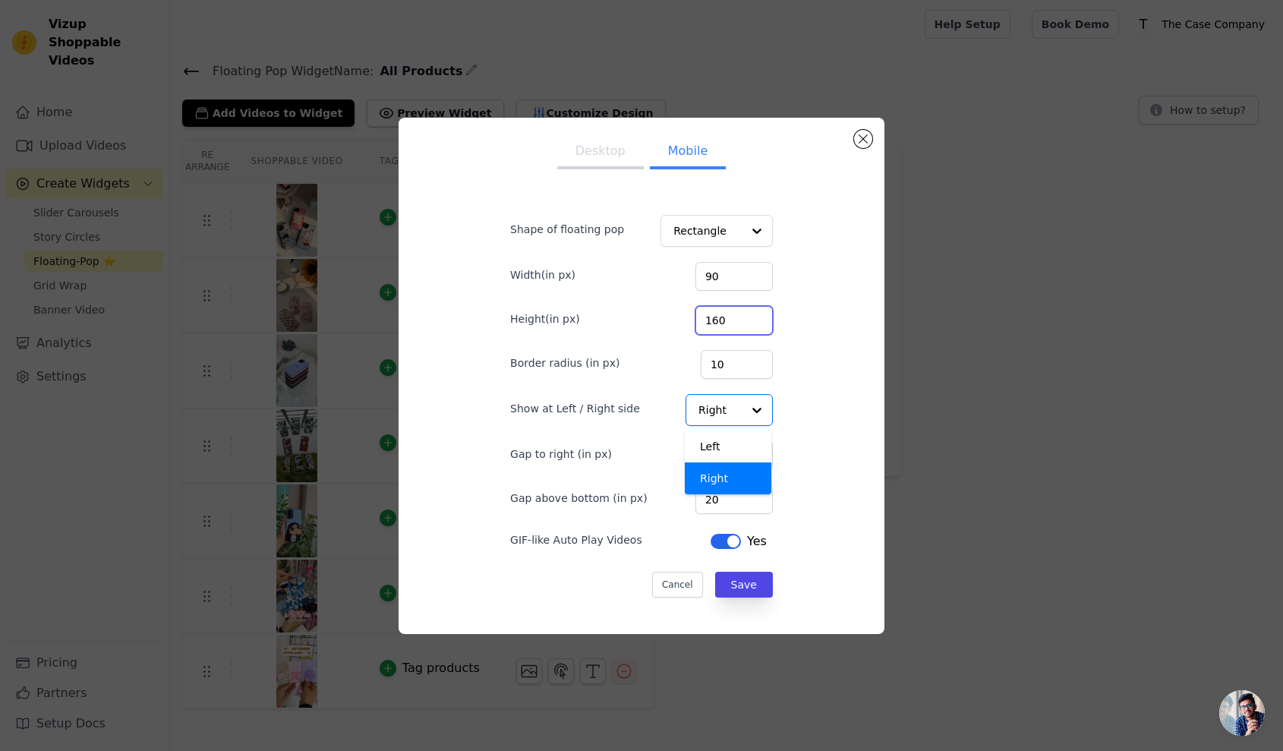
click at [810, 315] on div "Desktop Mobile Shape of floating pop Rectangle Width(in px) 90 Height(in px) 16…" at bounding box center [641, 376] width 461 height 492
click at [858, 136] on button "Close modal" at bounding box center [863, 139] width 18 height 18
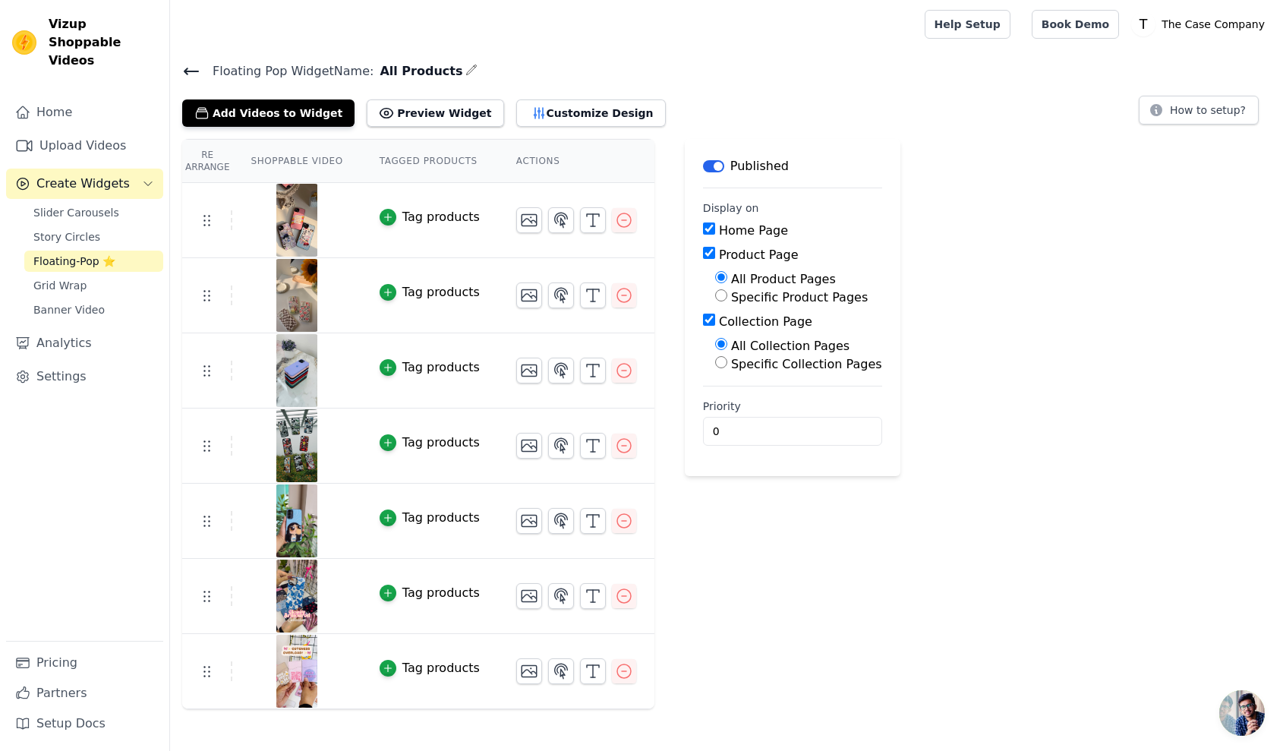
click at [1002, 381] on div "Re Arrange Shoppable Video Tagged Products Actions Tag products Tag products Ta…" at bounding box center [726, 424] width 1113 height 570
click at [449, 102] on button "Preview Widget" at bounding box center [435, 112] width 137 height 27
click at [703, 231] on input "Home Page" at bounding box center [709, 228] width 12 height 12
checkbox input "false"
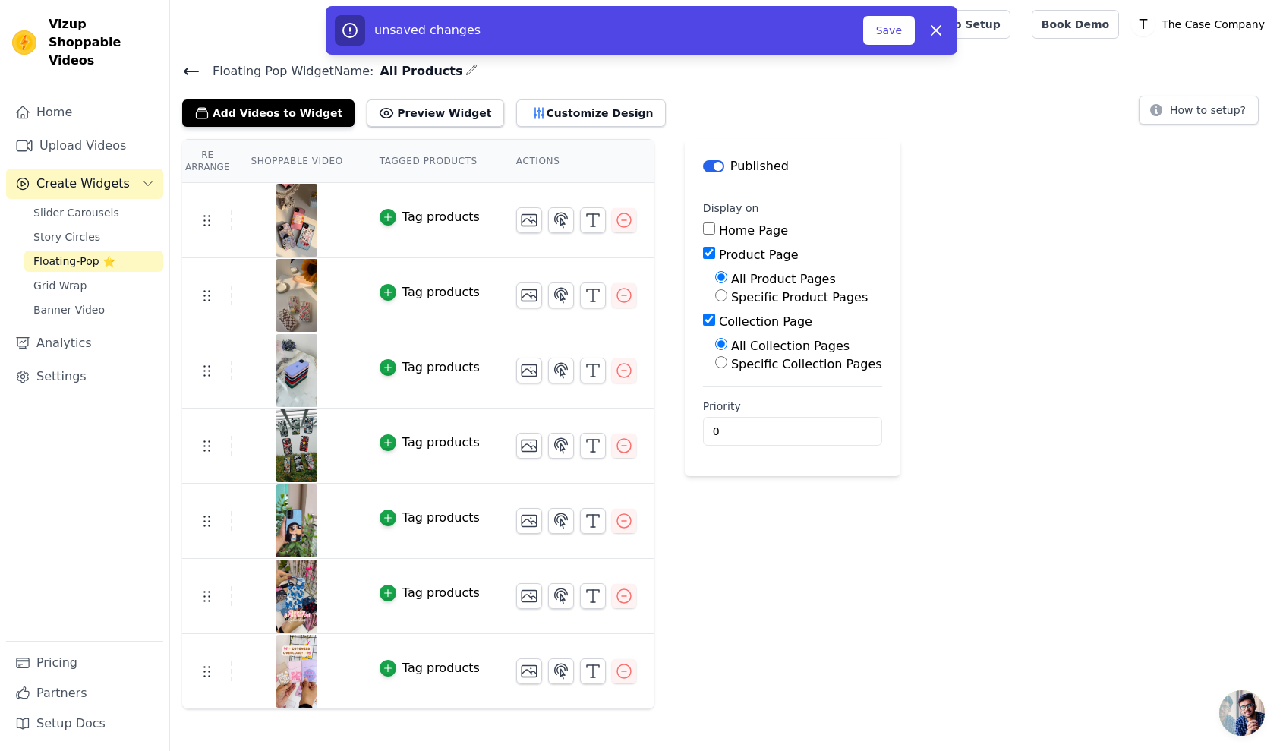
click at [707, 320] on input "Collection Page" at bounding box center [709, 319] width 12 height 12
checkbox input "false"
click at [898, 36] on button "Save" at bounding box center [889, 30] width 52 height 29
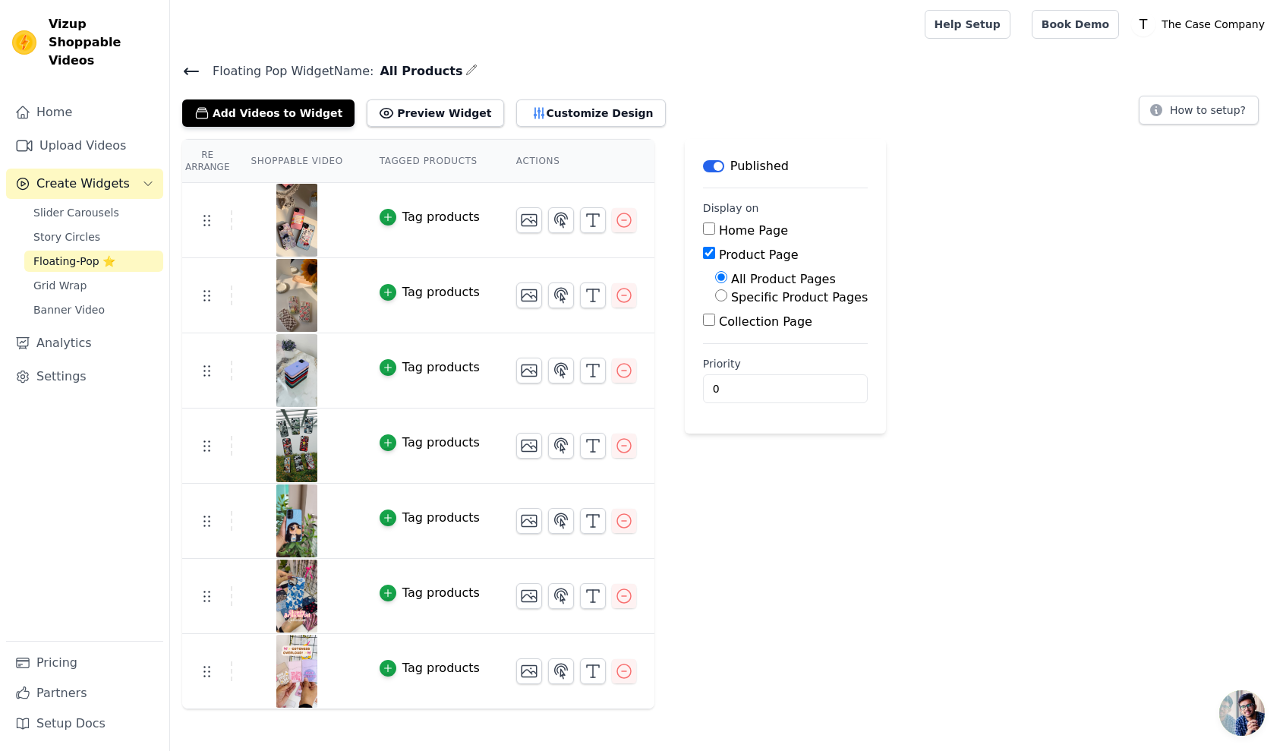
click at [194, 65] on icon at bounding box center [191, 71] width 18 height 18
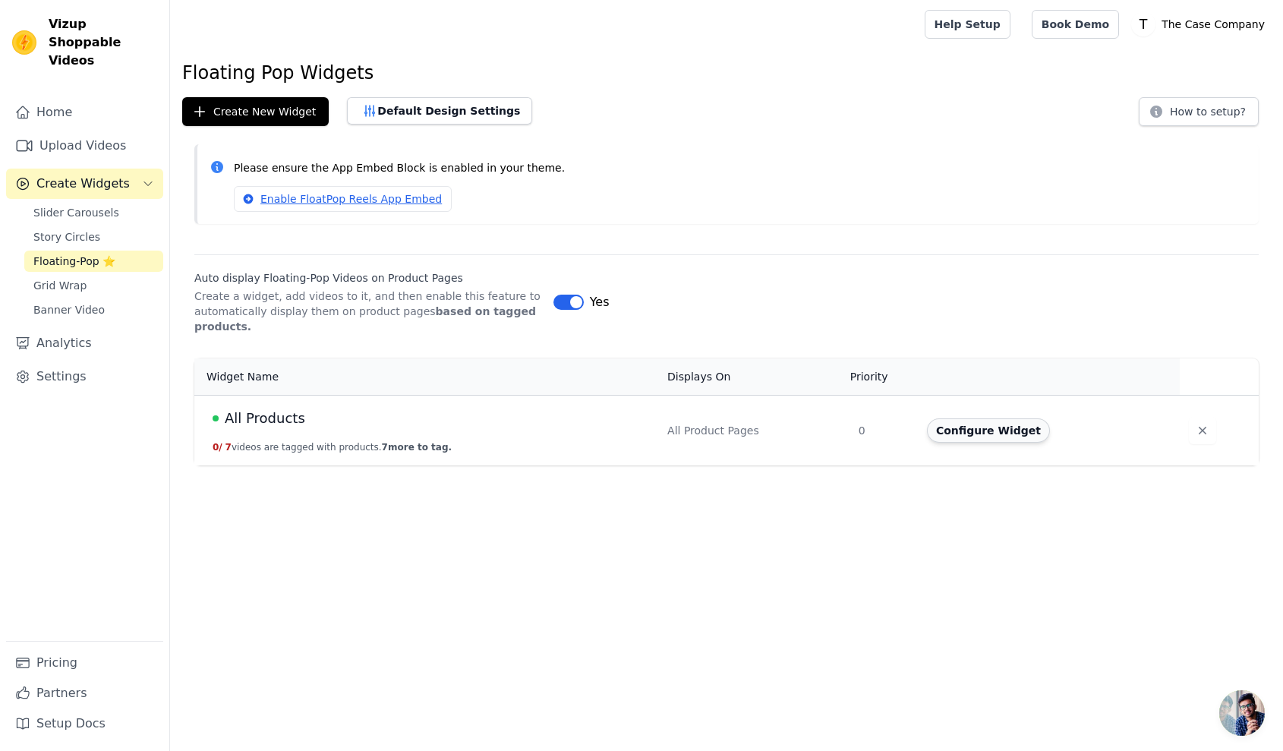
click at [982, 435] on button "Configure Widget" at bounding box center [988, 430] width 123 height 24
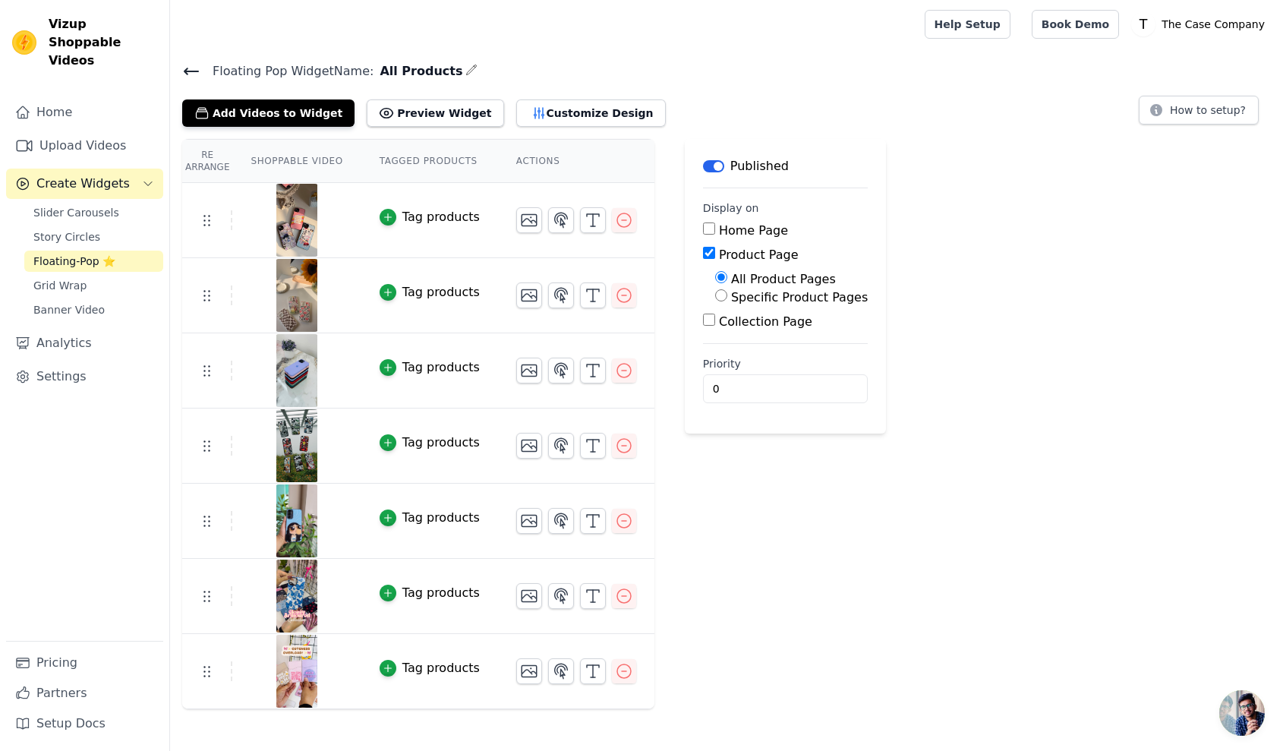
click at [705, 226] on input "Home Page" at bounding box center [709, 228] width 12 height 12
checkbox input "true"
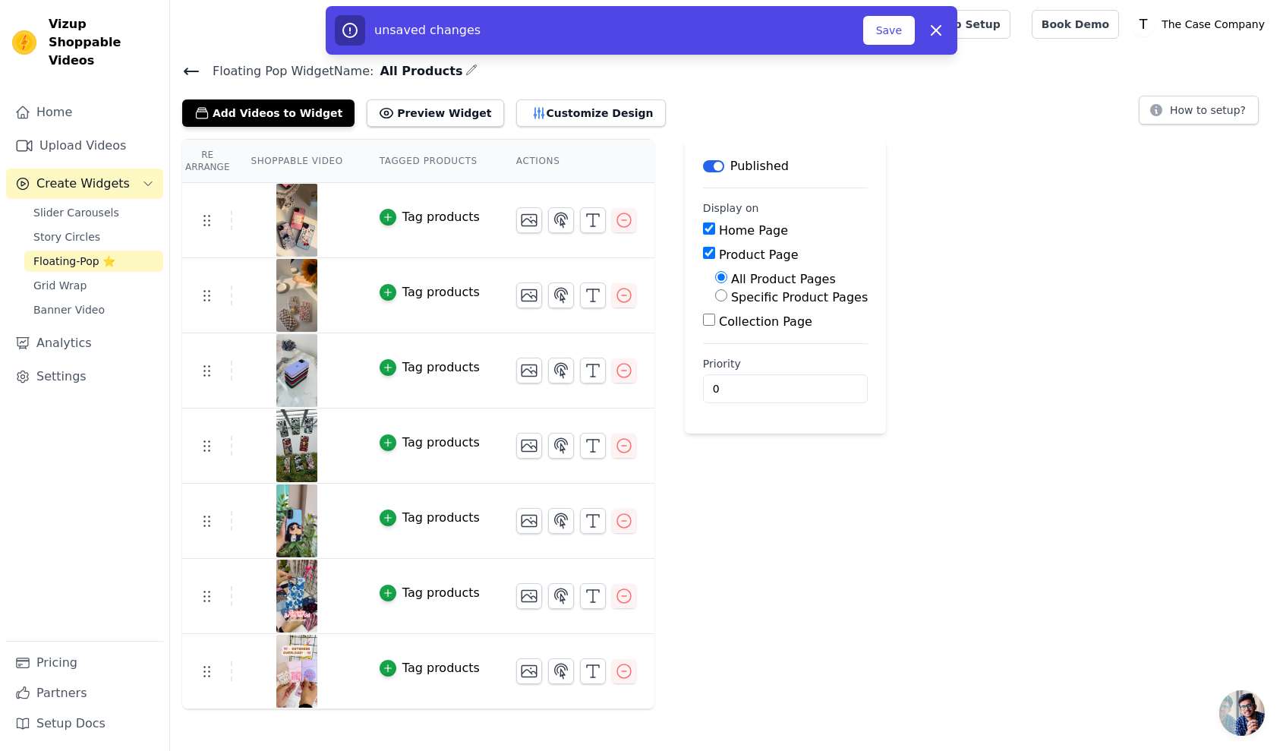
click at [707, 327] on div "Collection Page" at bounding box center [785, 322] width 165 height 18
click at [704, 321] on input "Collection Page" at bounding box center [709, 319] width 12 height 12
checkbox input "true"
click at [897, 45] on div "unsaved changes Save Dismiss" at bounding box center [641, 30] width 613 height 30
click at [896, 41] on button "Save" at bounding box center [889, 30] width 52 height 29
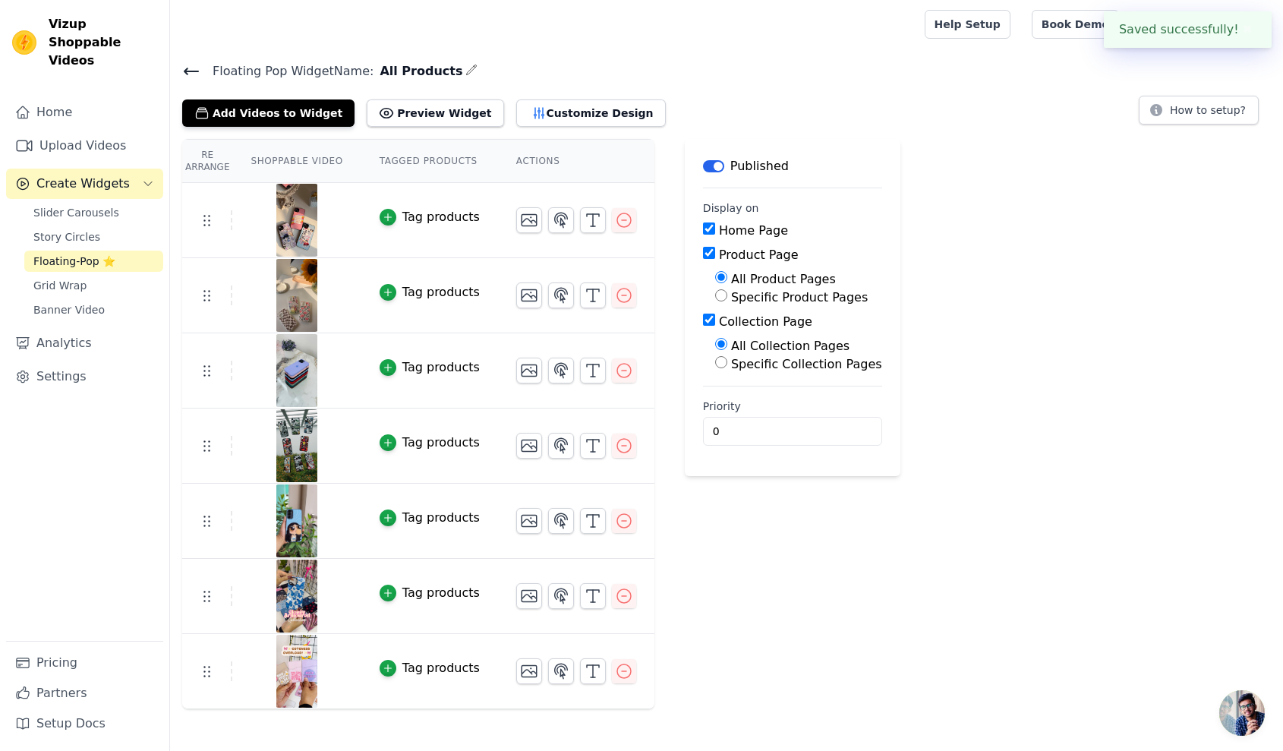
click at [186, 68] on icon at bounding box center [191, 71] width 14 height 6
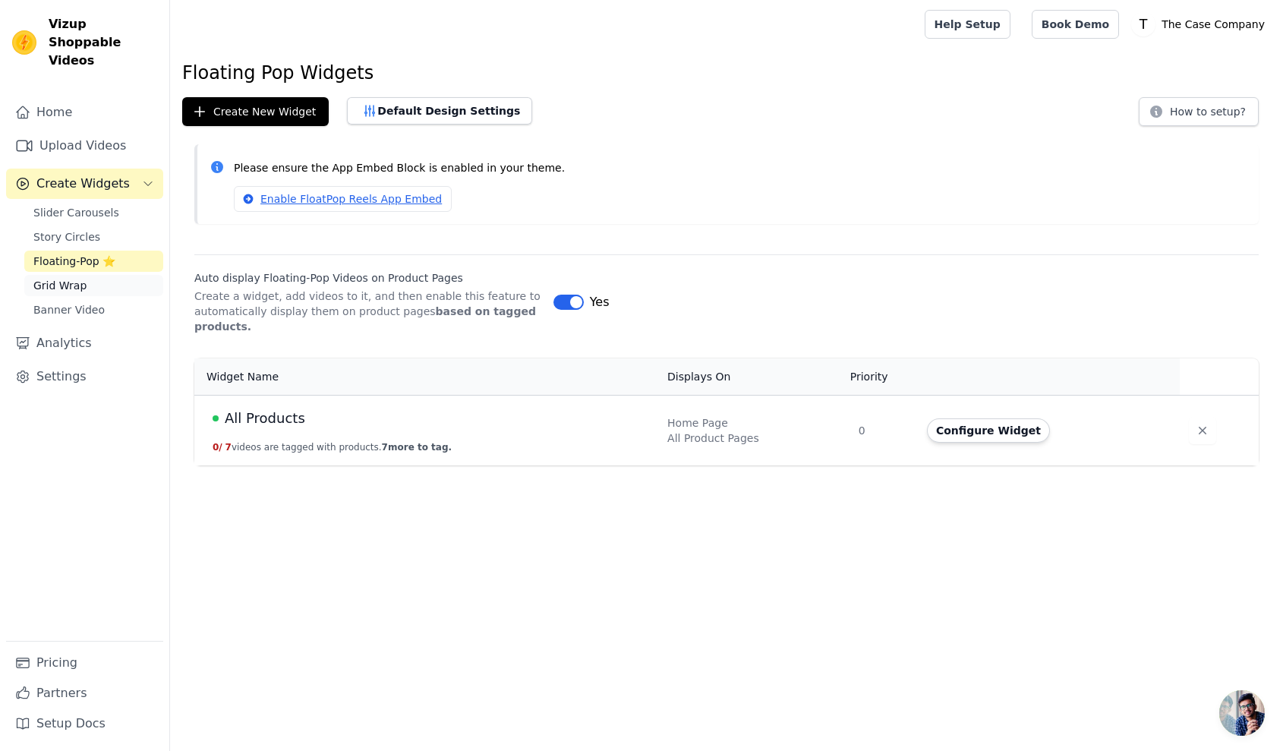
click at [60, 275] on link "Grid Wrap" at bounding box center [93, 285] width 139 height 21
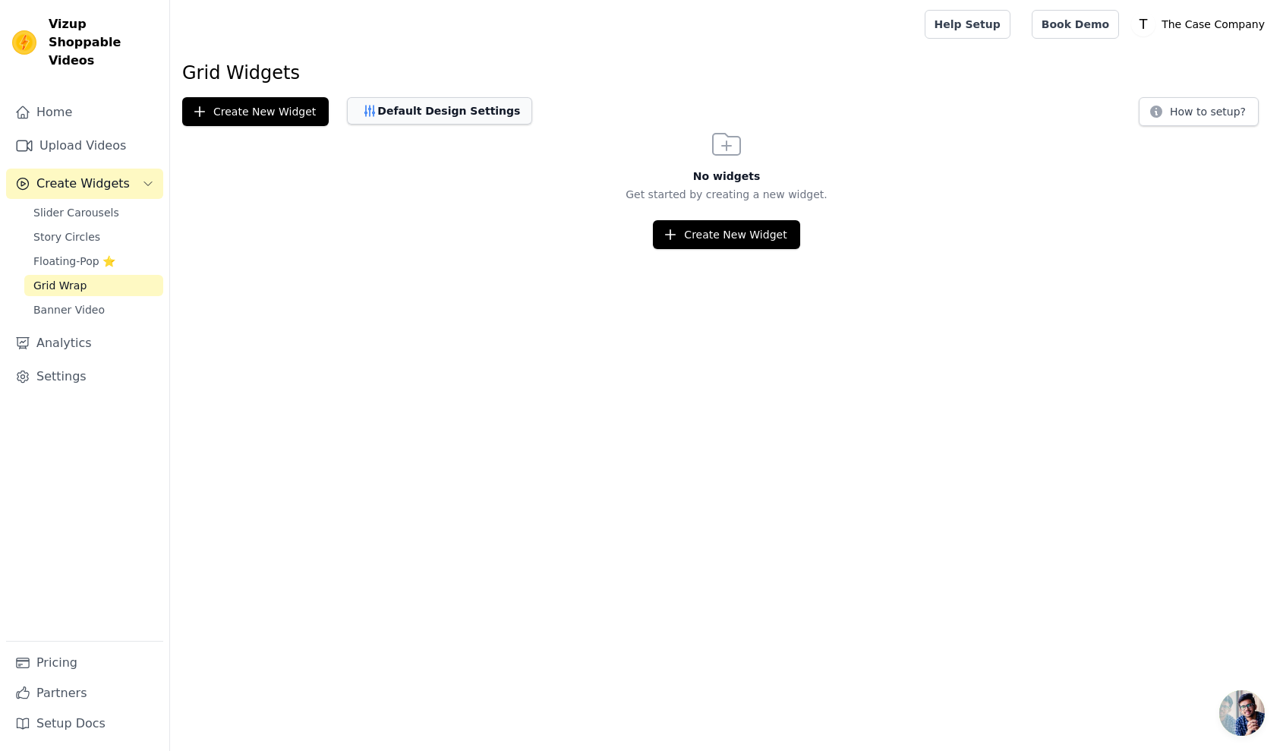
click at [460, 113] on button "Default Design Settings" at bounding box center [439, 110] width 185 height 27
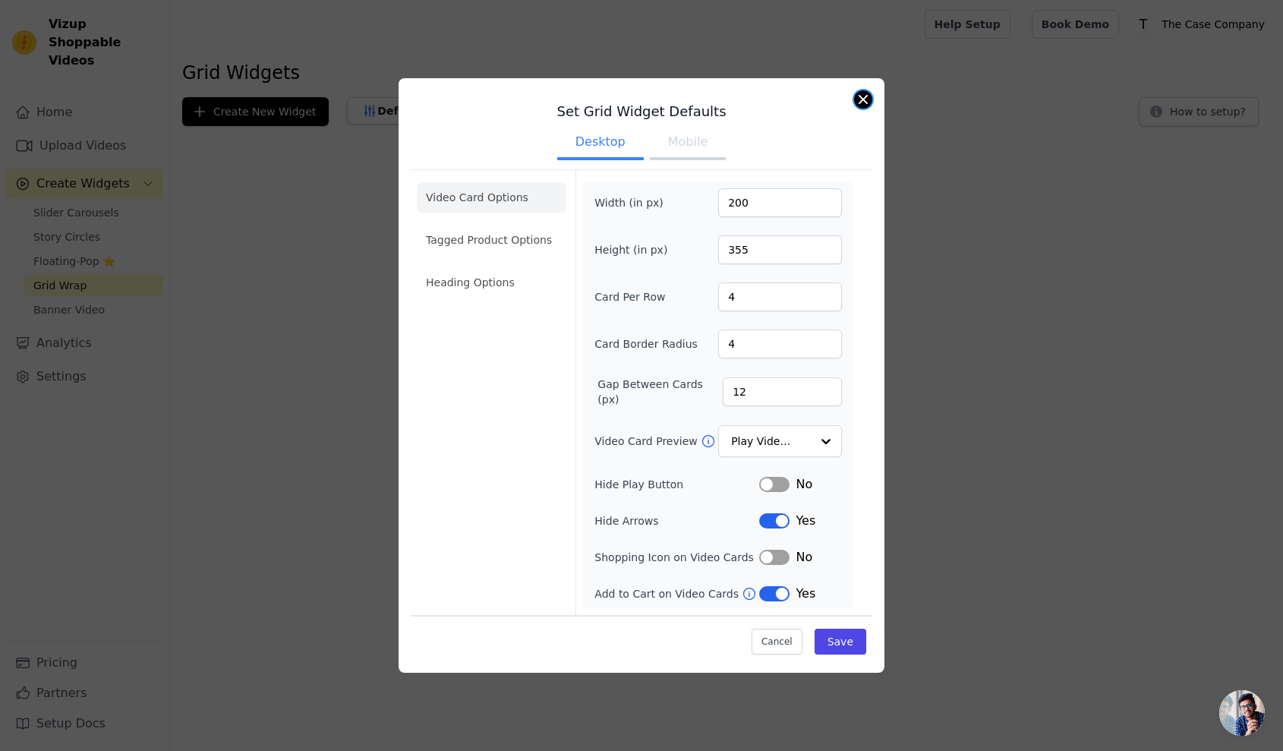
click at [864, 102] on button "Close modal" at bounding box center [863, 99] width 18 height 18
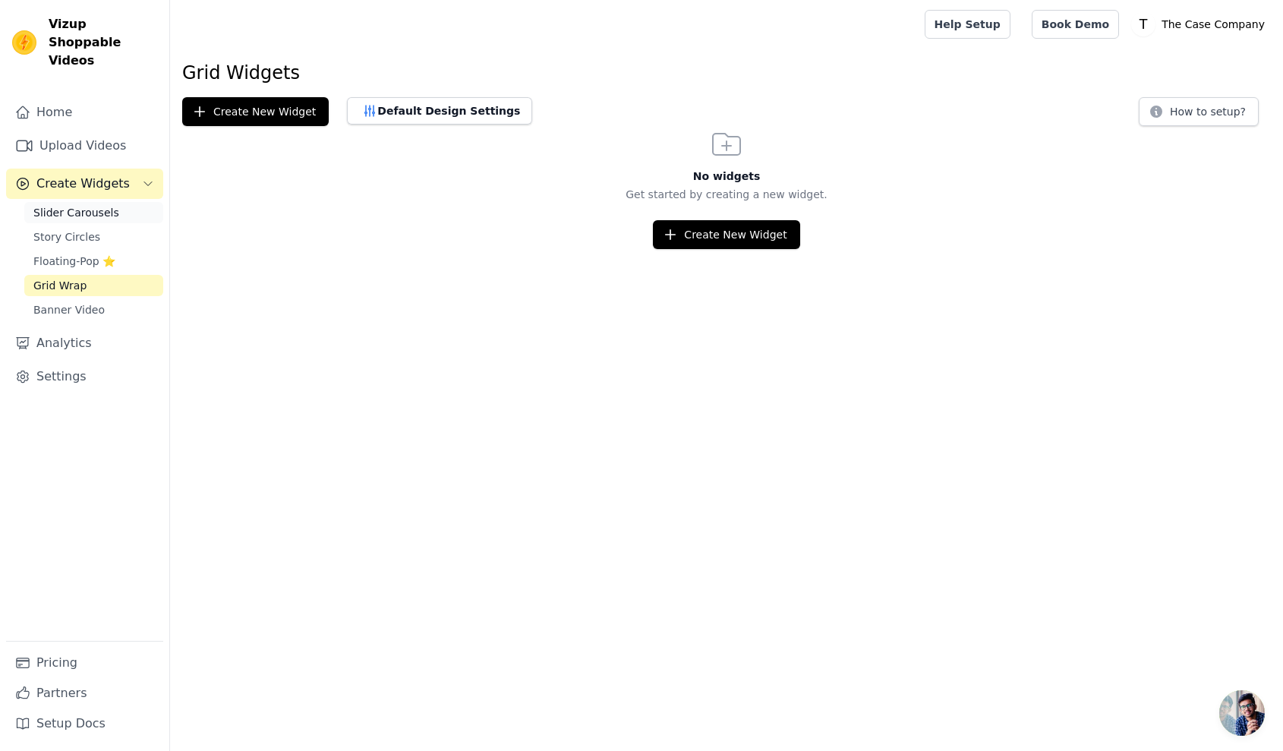
click at [115, 203] on link "Slider Carousels" at bounding box center [93, 212] width 139 height 21
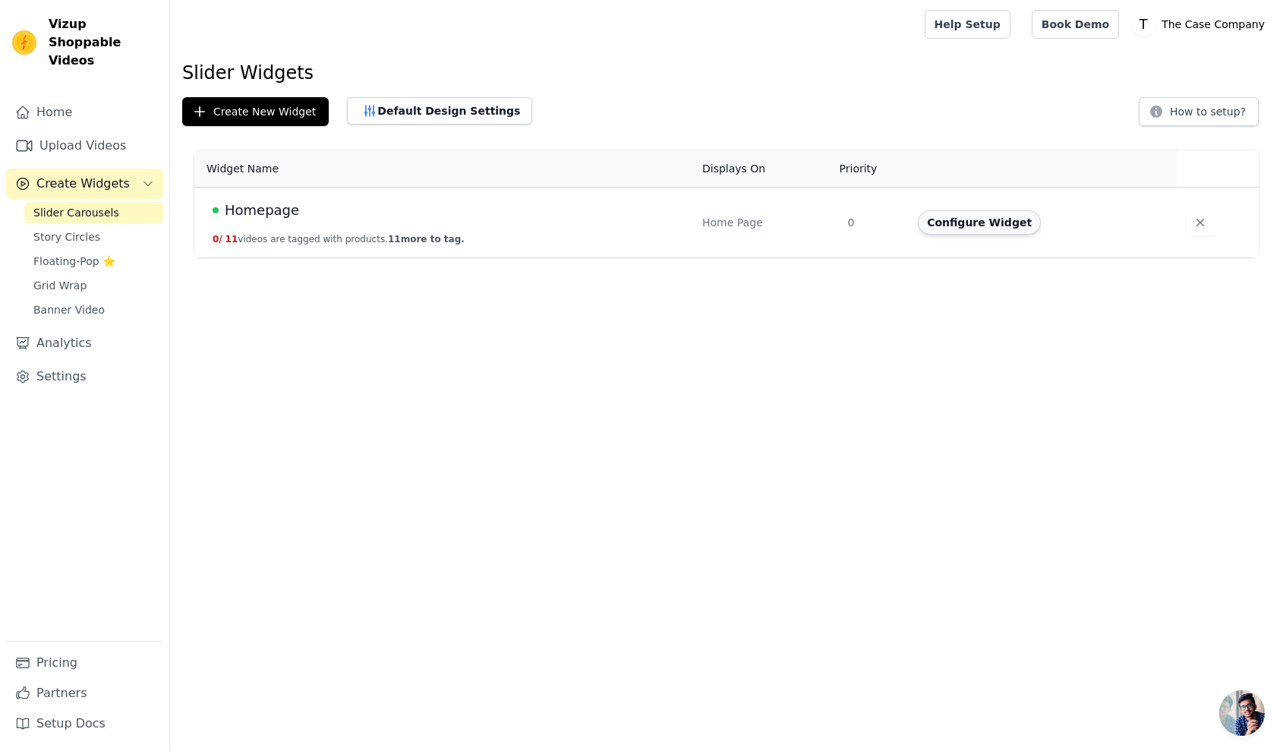
click at [1010, 216] on button "Configure Widget" at bounding box center [979, 222] width 123 height 24
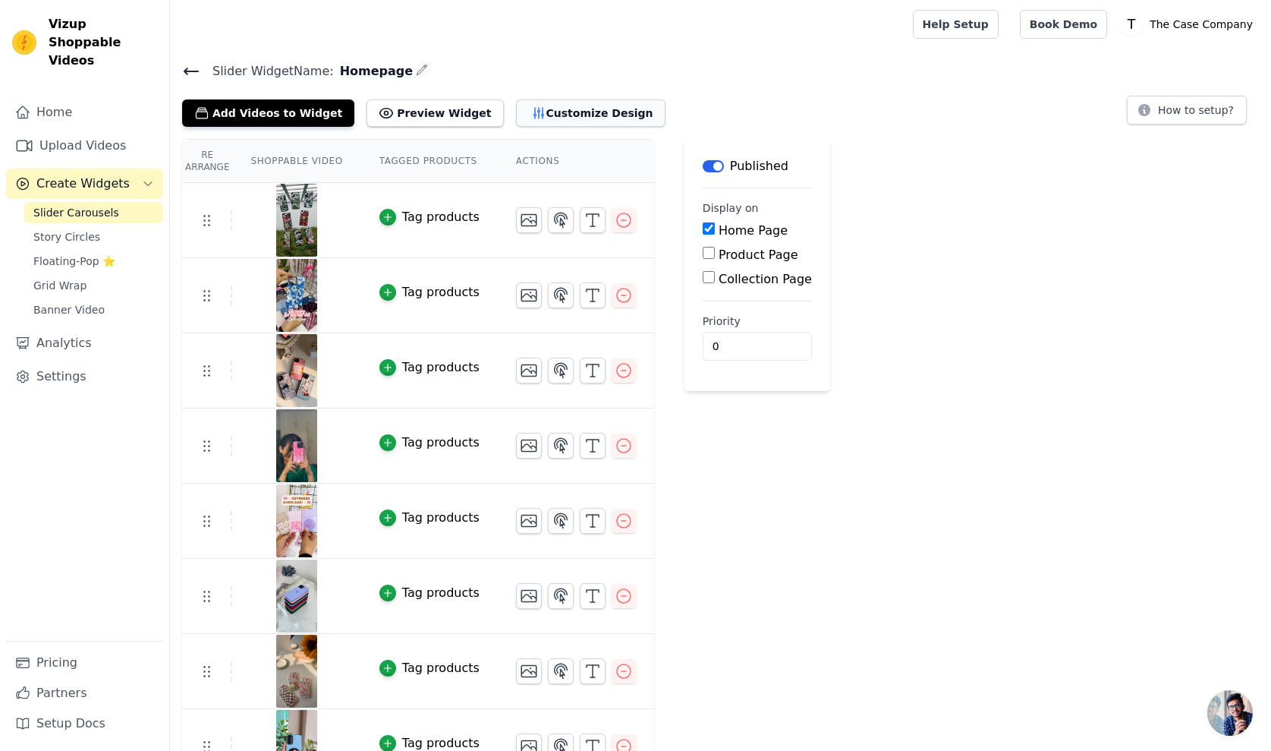
click at [610, 115] on button "Customize Design" at bounding box center [591, 112] width 150 height 27
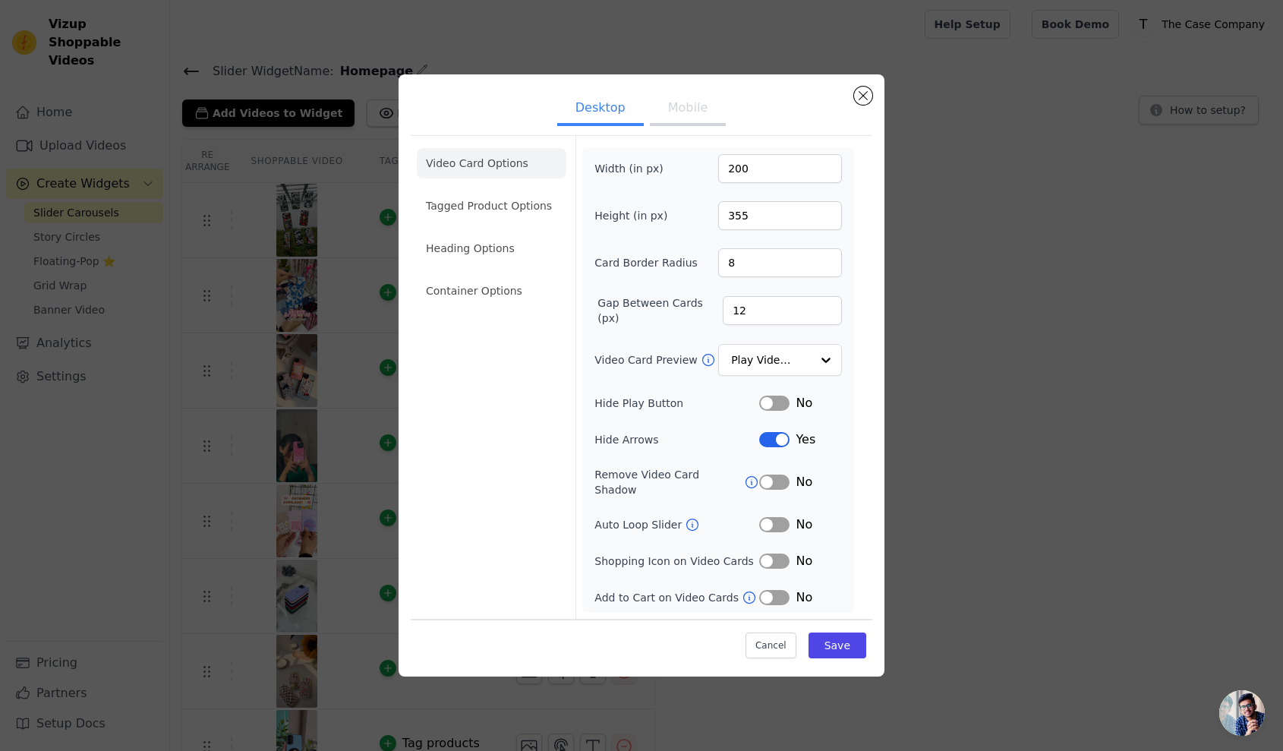
click at [872, 109] on div "Desktop Mobile Video Card Options Tagged Product Options Heading Options Contai…" at bounding box center [641, 375] width 486 height 602
click at [865, 105] on button "Close modal" at bounding box center [863, 96] width 18 height 18
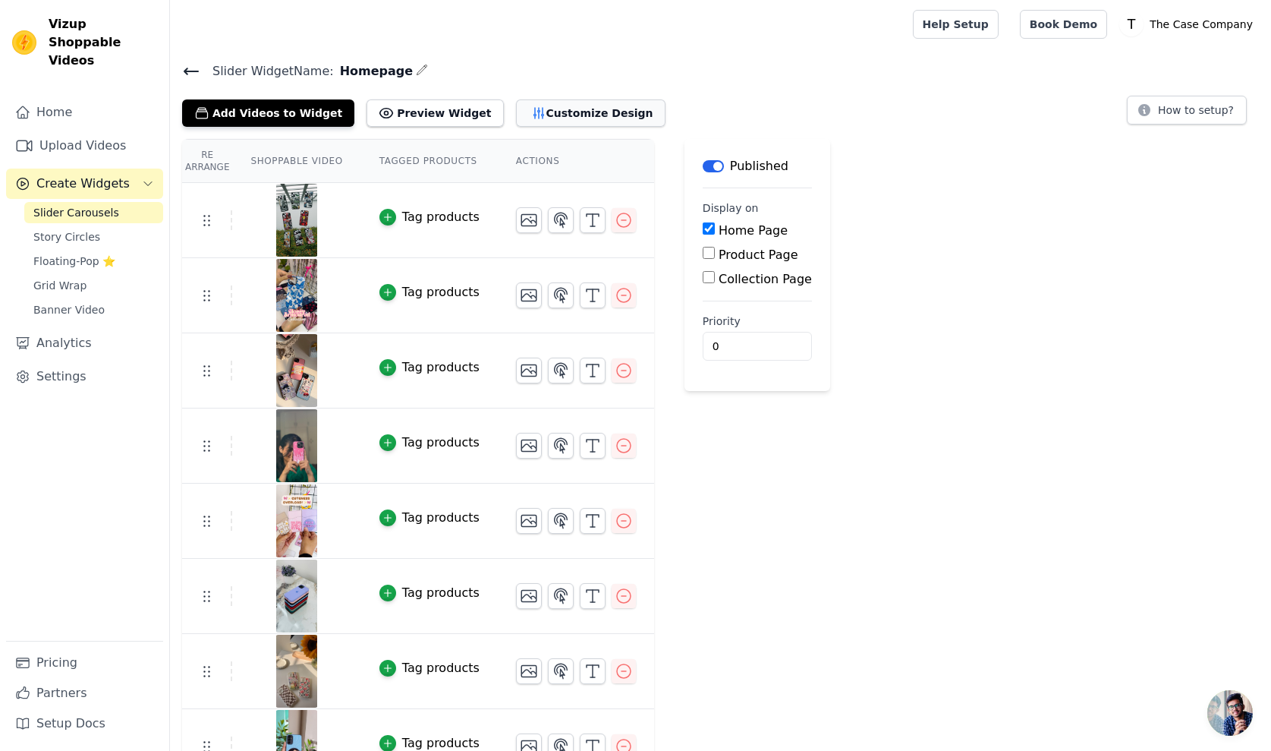
click at [587, 120] on button "Customize Design" at bounding box center [591, 112] width 150 height 27
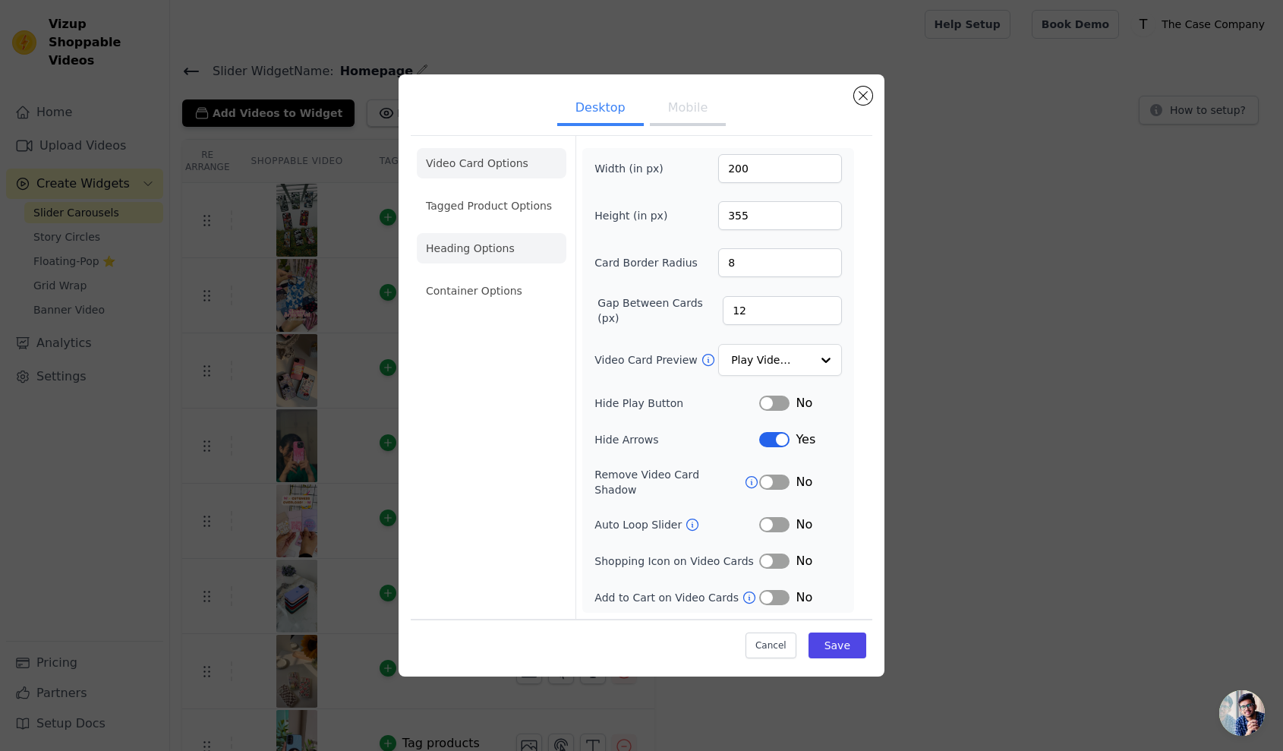
click at [502, 260] on li "Heading Options" at bounding box center [492, 248] width 150 height 30
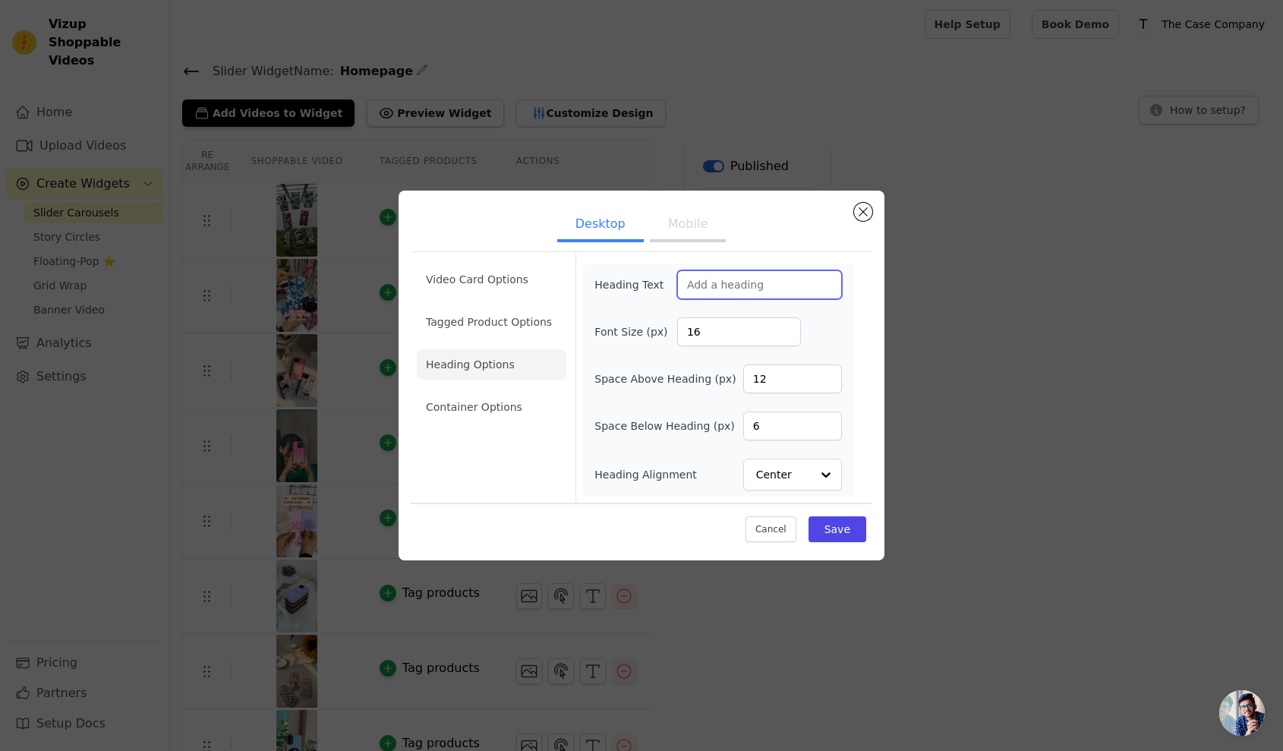
click at [726, 298] on input "Heading Text" at bounding box center [759, 284] width 165 height 29
paste input "1 Lac+ Orders Shipped, Infinite Smiles 😊"
type input "1 Lac+ Orders Shipped, Infinite Smiles 😊"
click at [849, 535] on button "Save" at bounding box center [837, 529] width 58 height 26
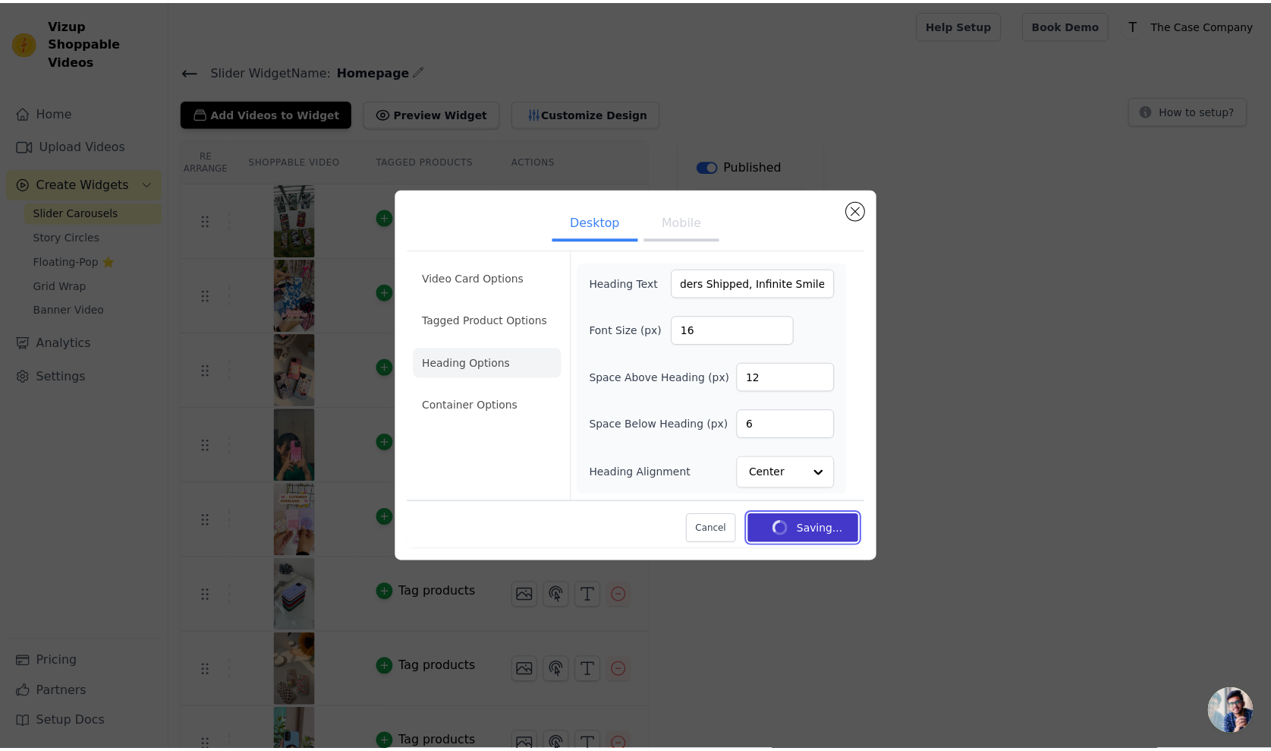
scroll to position [0, 0]
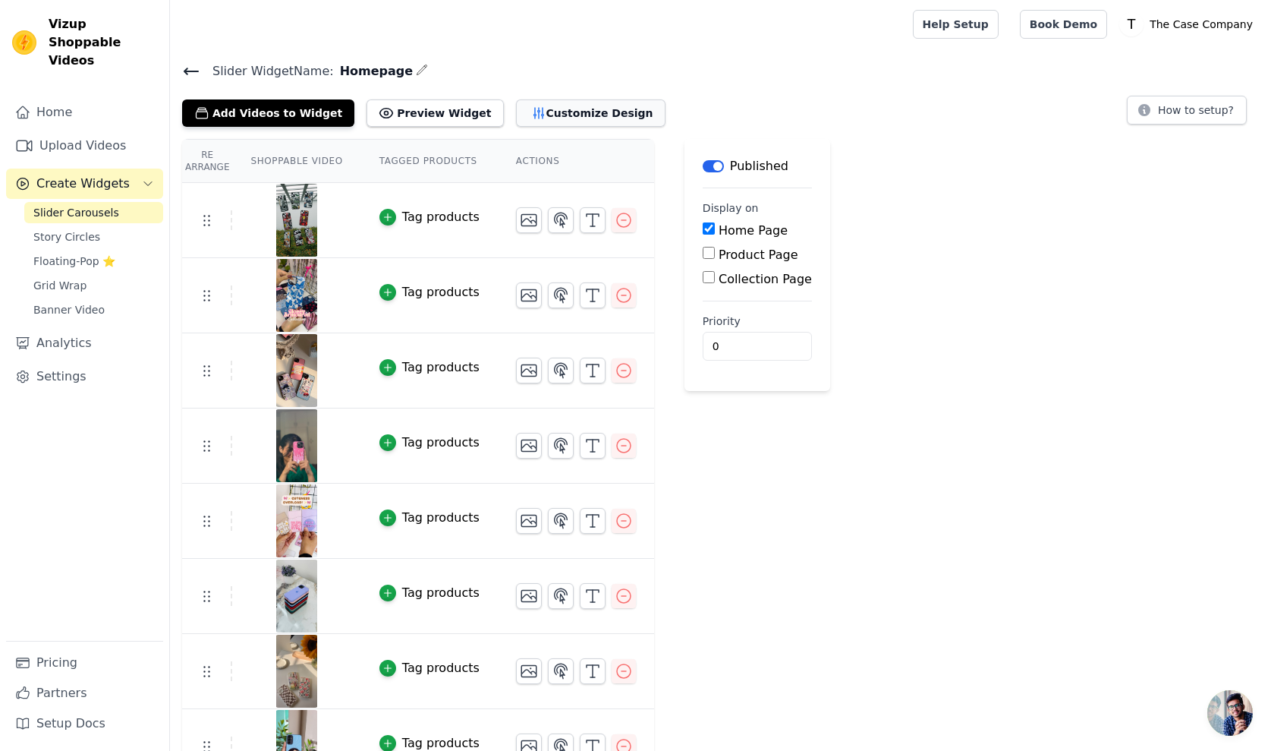
click at [546, 105] on button "Customize Design" at bounding box center [591, 112] width 150 height 27
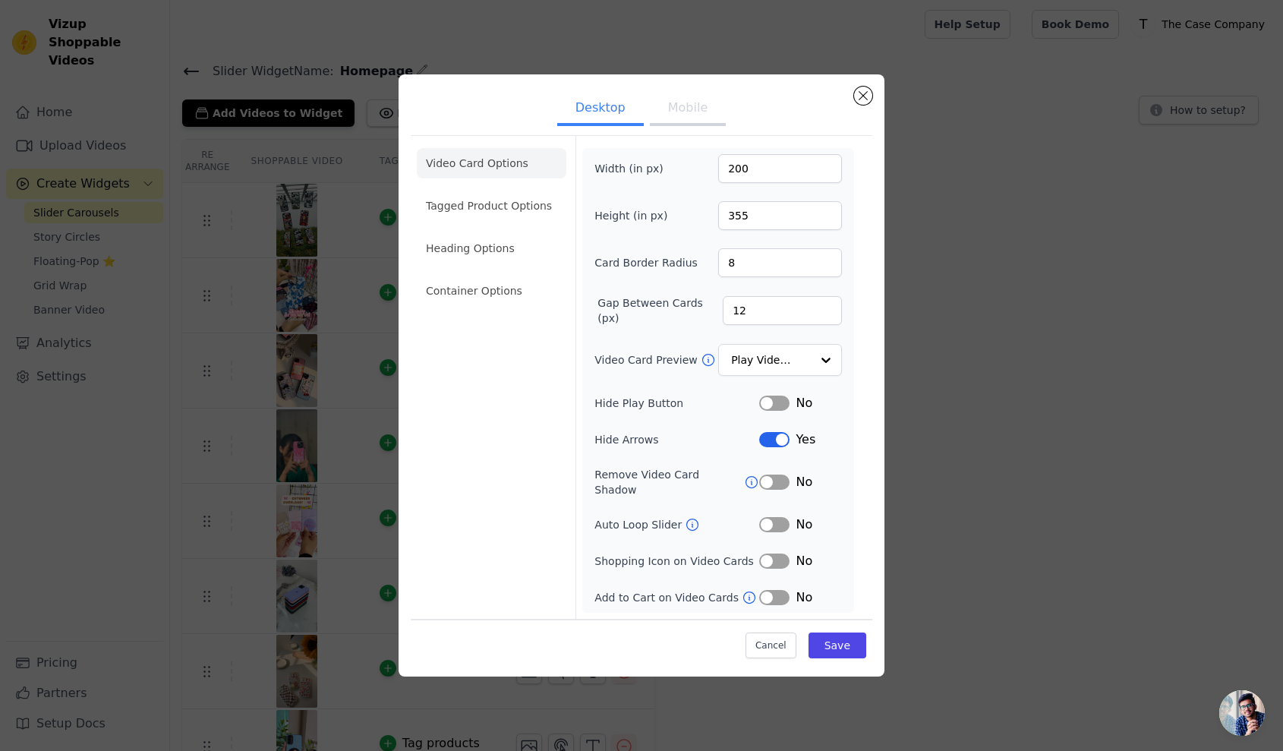
click at [485, 269] on ul "Video Card Options Tagged Product Options Heading Options Container Options" at bounding box center [492, 227] width 150 height 170
click at [496, 255] on li "Heading Options" at bounding box center [492, 248] width 150 height 30
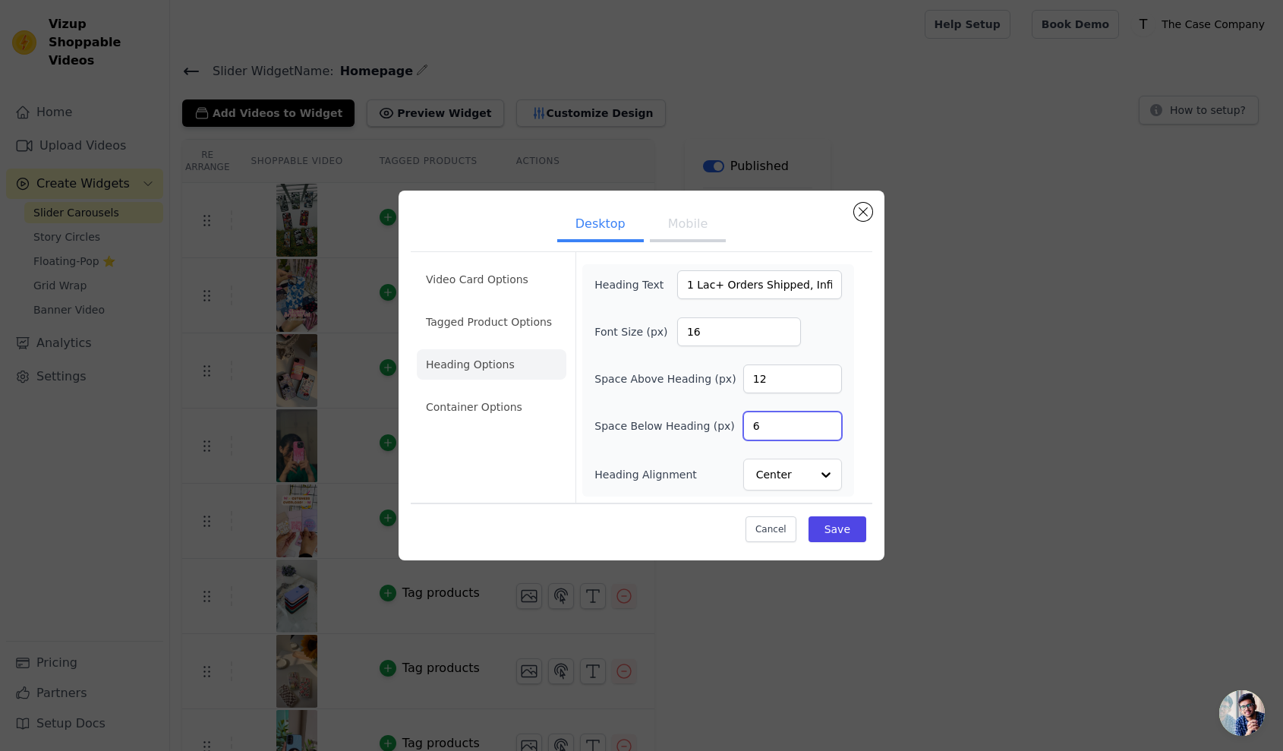
click at [775, 431] on input "6" at bounding box center [792, 425] width 99 height 29
type input "12"
click at [699, 497] on form "Heading Text 1 Lac+ Orders Shipped, Infinite Smiles 😊 Font Size (px) 16 Space A…" at bounding box center [717, 377] width 285 height 250
click at [811, 480] on div at bounding box center [825, 474] width 30 height 30
click at [864, 423] on div "Video Card Options Tagged Product Options Heading Options Container Options Hea…" at bounding box center [641, 376] width 461 height 251
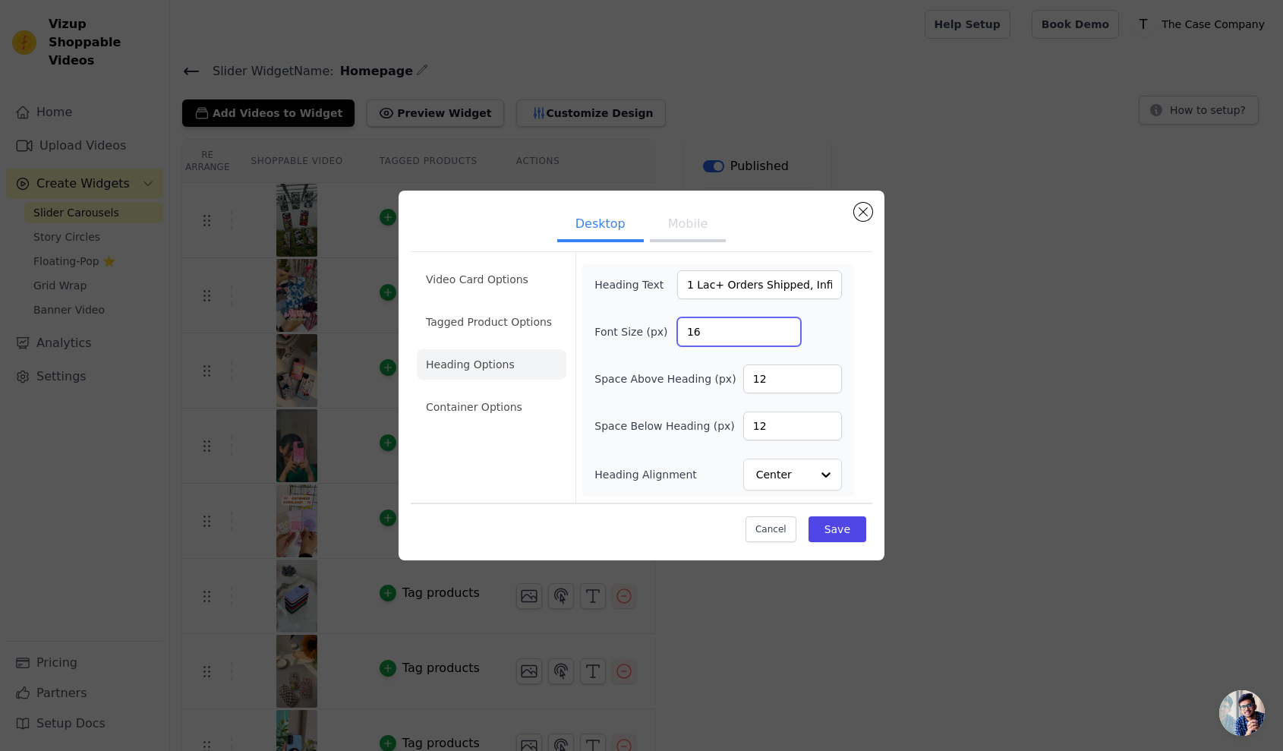
click at [750, 324] on input "16" at bounding box center [739, 331] width 124 height 29
type input "24"
click at [829, 517] on button "Save" at bounding box center [837, 529] width 58 height 26
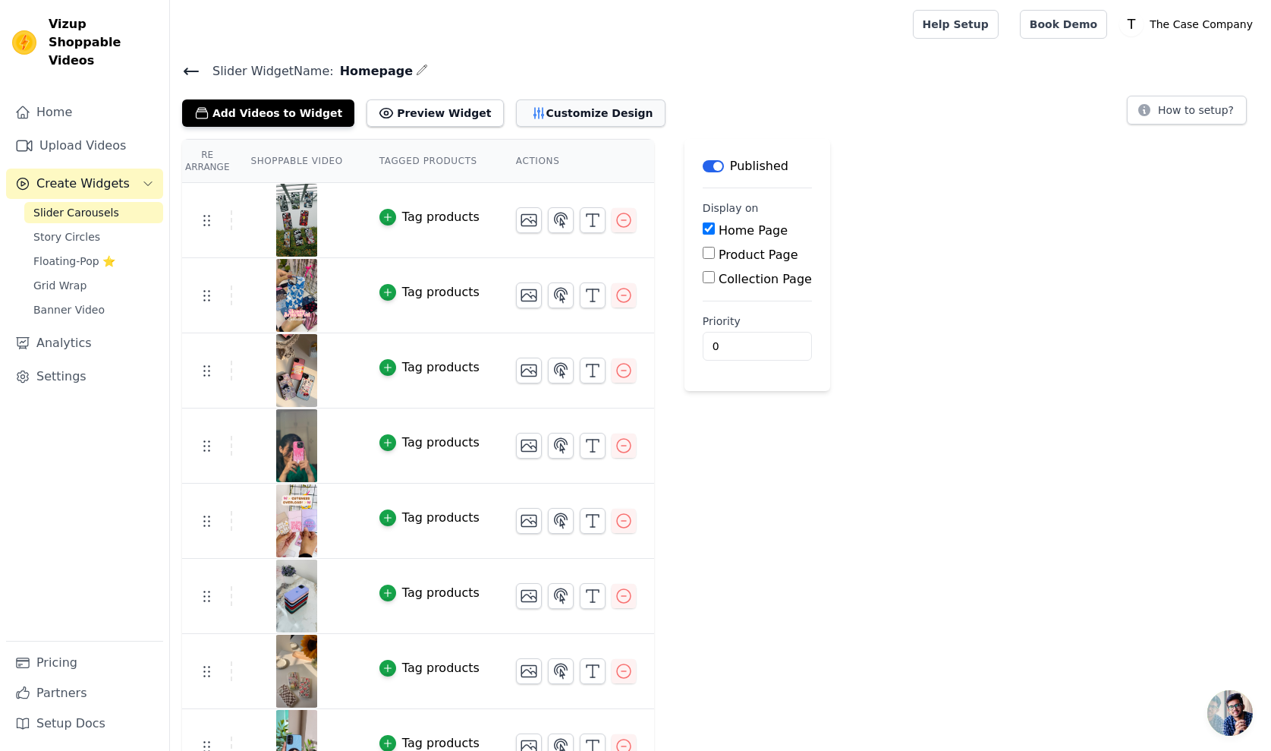
click at [565, 121] on button "Customize Design" at bounding box center [591, 112] width 150 height 27
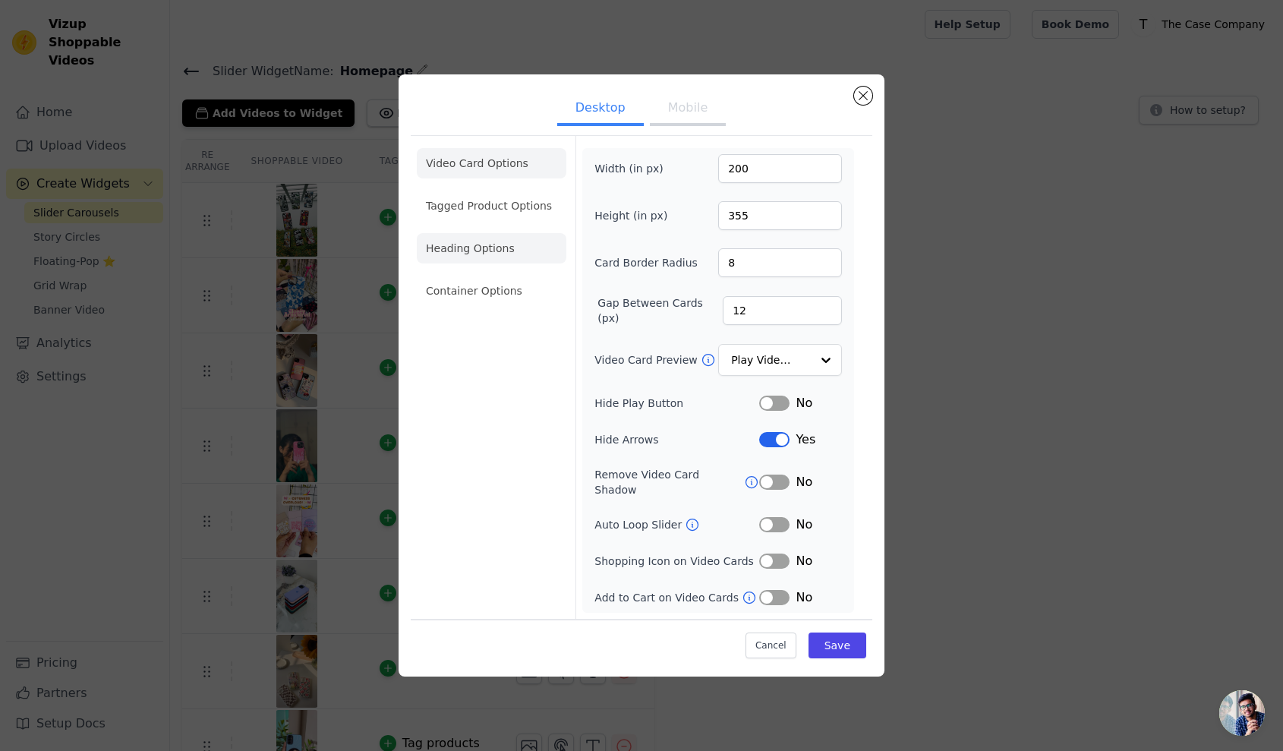
click at [512, 244] on li "Heading Options" at bounding box center [492, 248] width 150 height 30
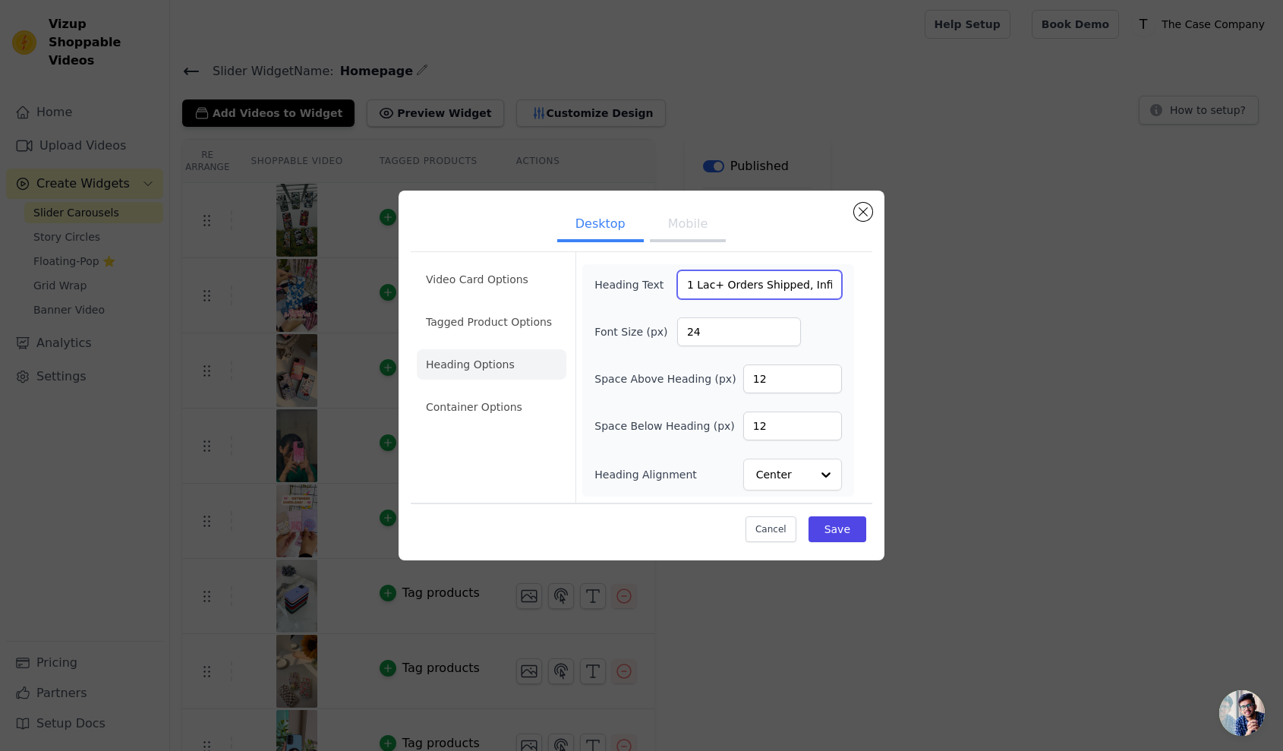
click at [804, 276] on input "1 Lac+ Orders Shipped, Infinite Smiles 😊" at bounding box center [759, 284] width 165 height 29
type input "1"
type input "12"
click at [839, 335] on div "Font Size (px) 12" at bounding box center [717, 331] width 247 height 29
click at [775, 428] on input "12" at bounding box center [792, 425] width 99 height 29
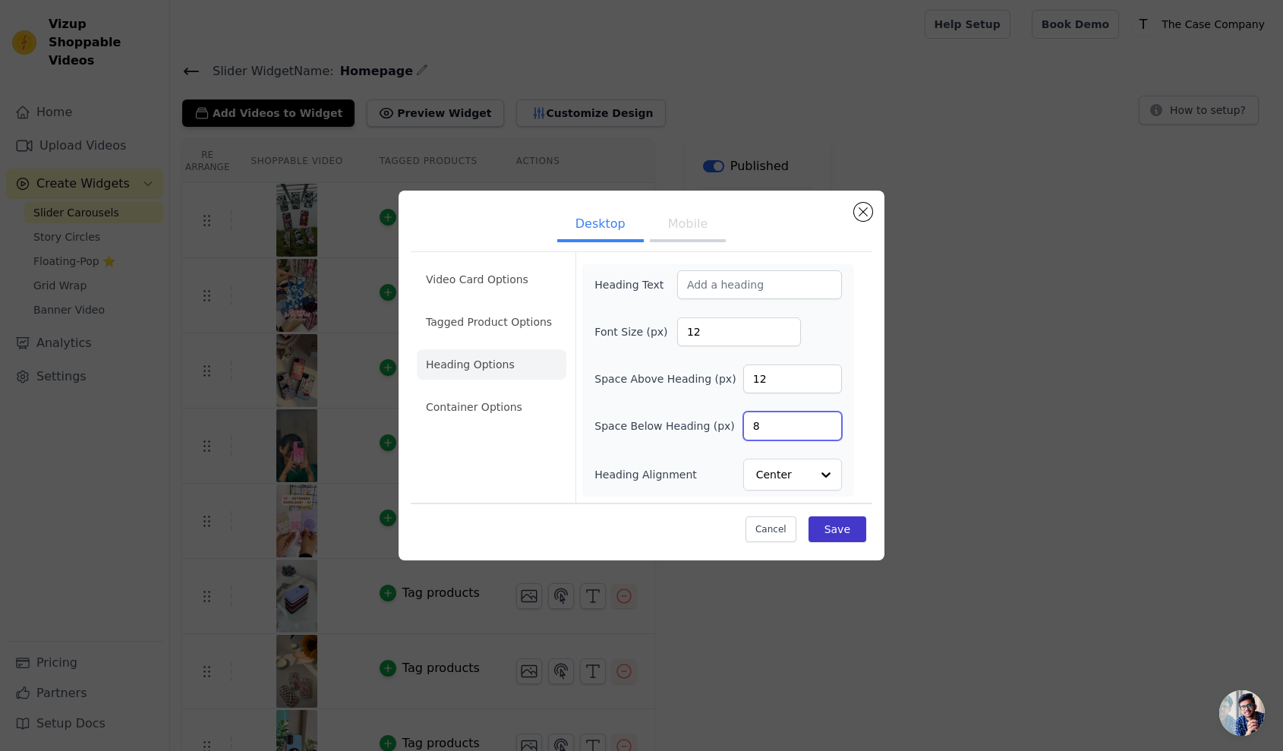
type input "8"
click at [833, 522] on button "Save" at bounding box center [837, 529] width 58 height 26
